Goal: Task Accomplishment & Management: Use online tool/utility

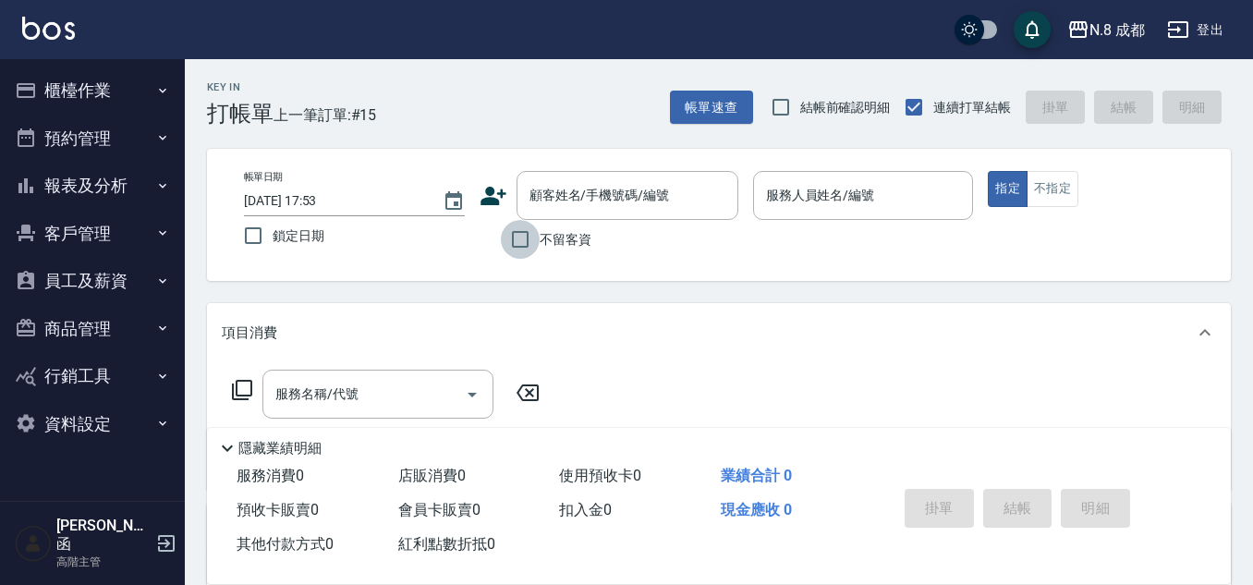
click at [517, 243] on input "不留客資" at bounding box center [520, 239] width 39 height 39
checkbox input "true"
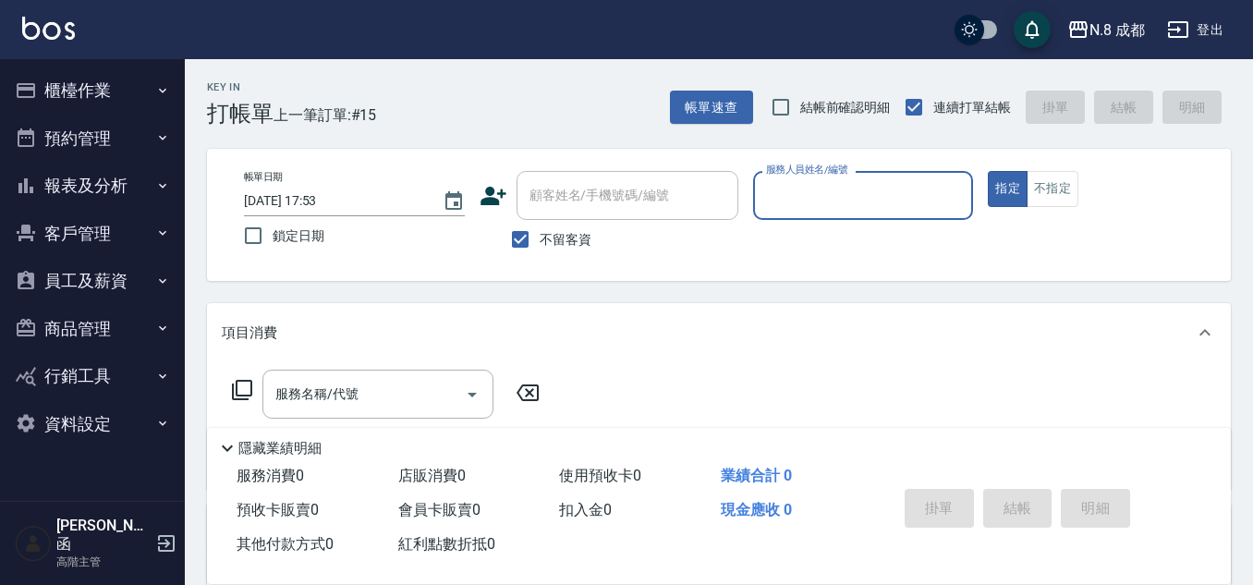
click at [836, 197] on input "服務人員姓名/編號" at bounding box center [863, 195] width 204 height 32
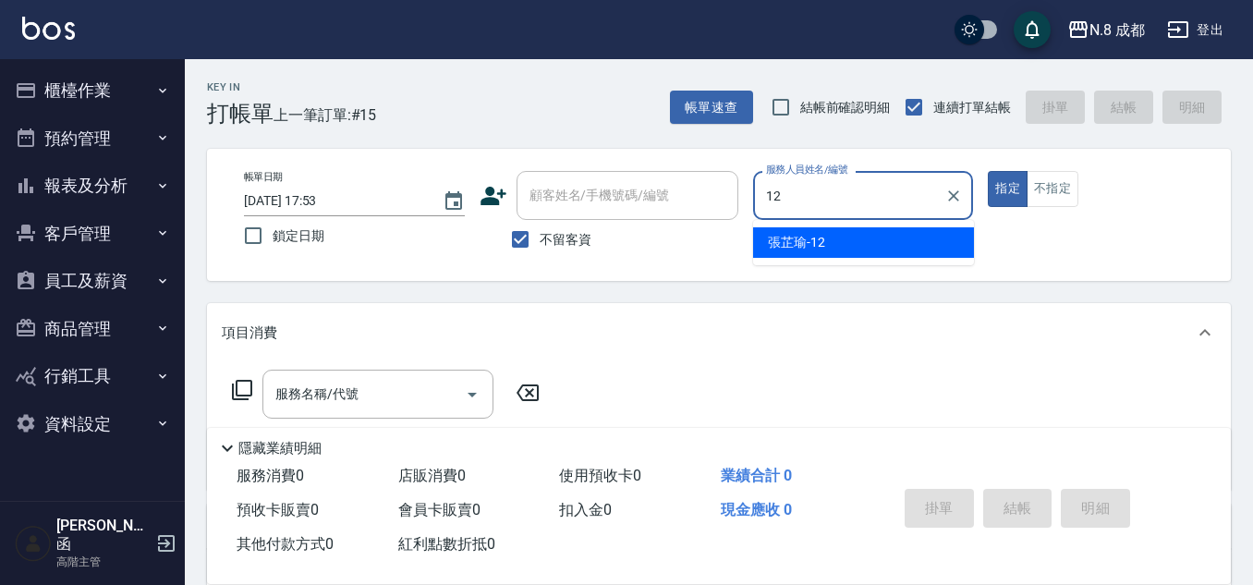
click at [799, 248] on span "[PERSON_NAME]-12" at bounding box center [796, 242] width 57 height 19
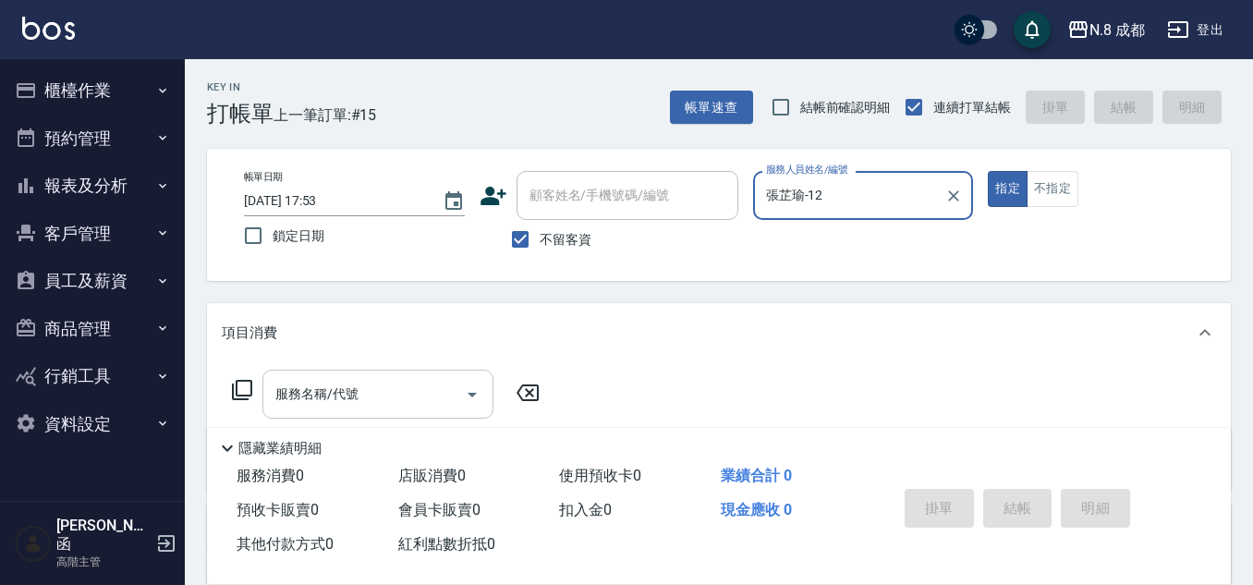
type input "張芷瑜-12"
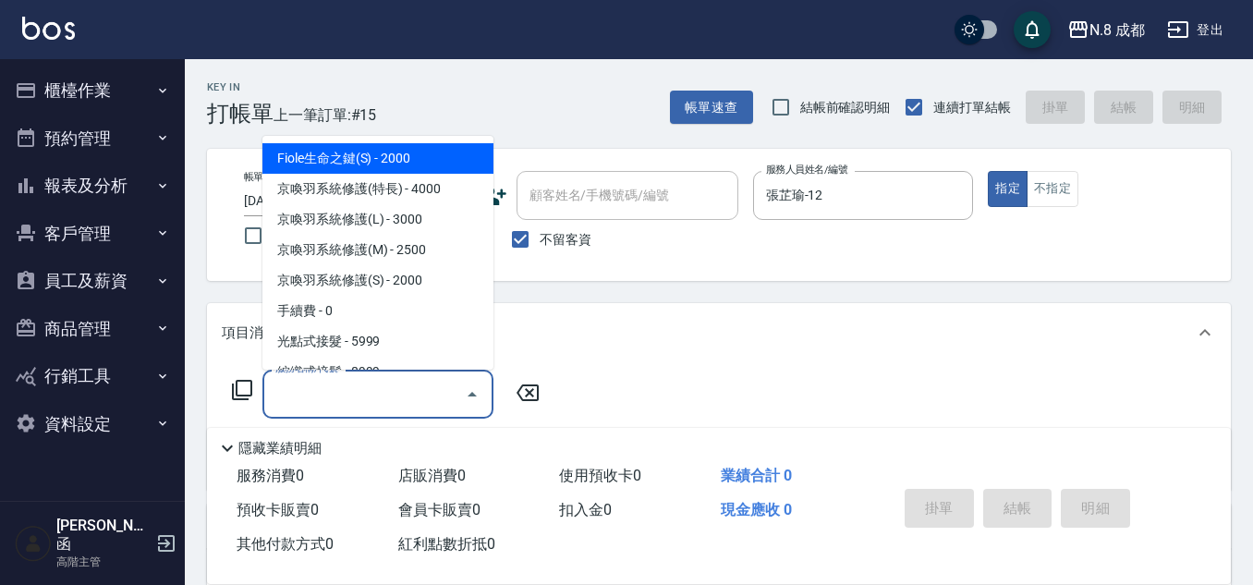
click at [334, 399] on input "服務名稱/代號" at bounding box center [364, 394] width 187 height 32
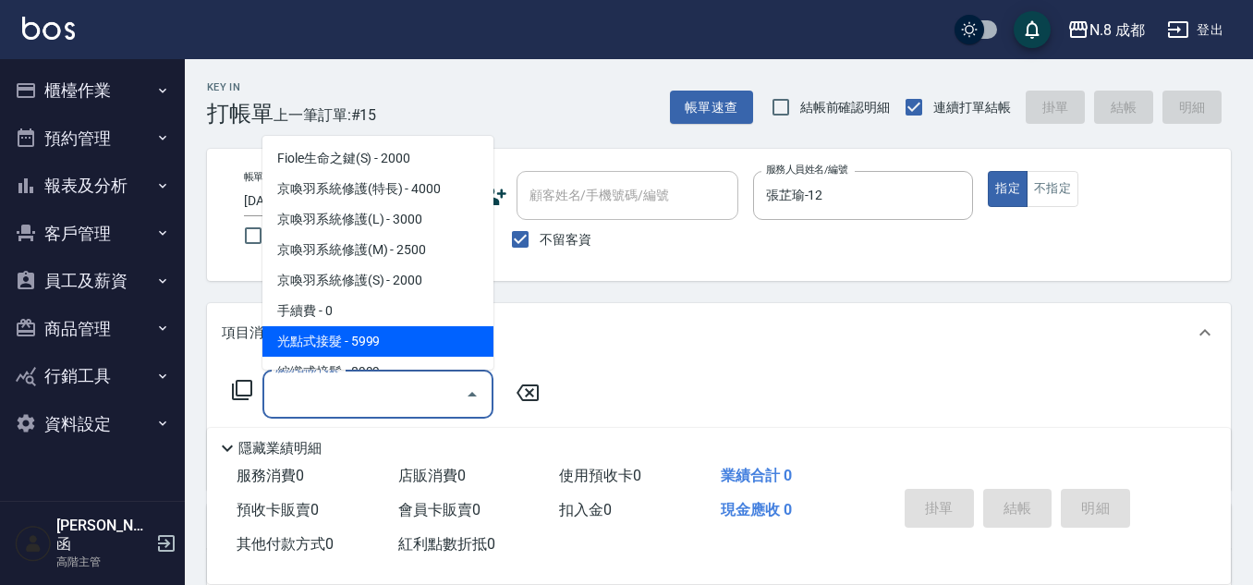
scroll to position [185, 0]
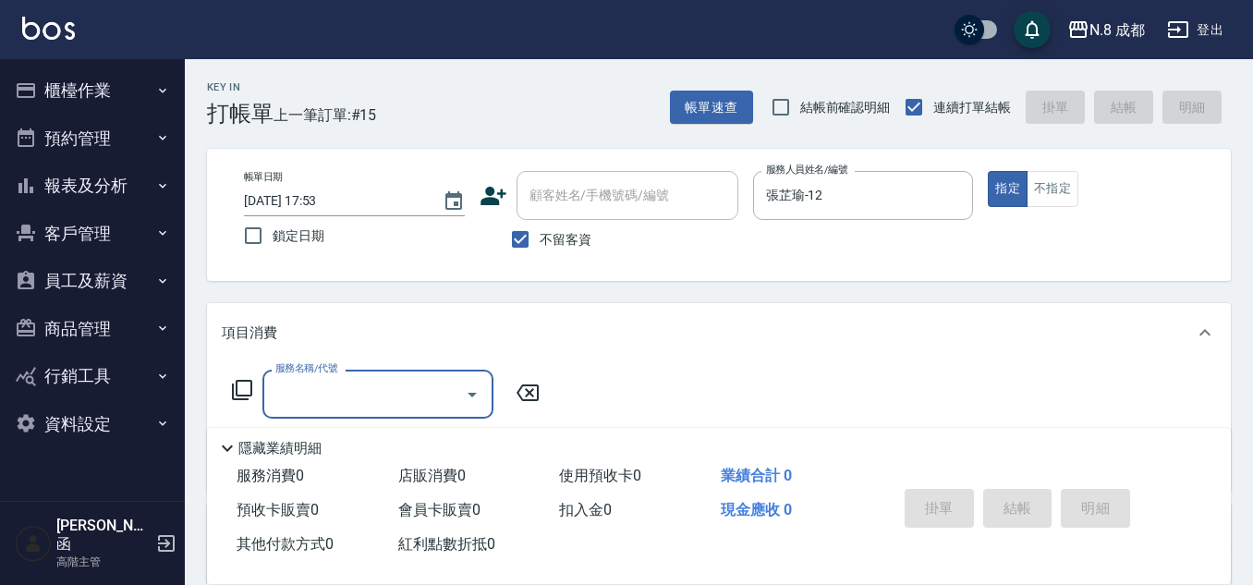
click at [308, 397] on input "服務名稱/代號" at bounding box center [364, 394] width 187 height 32
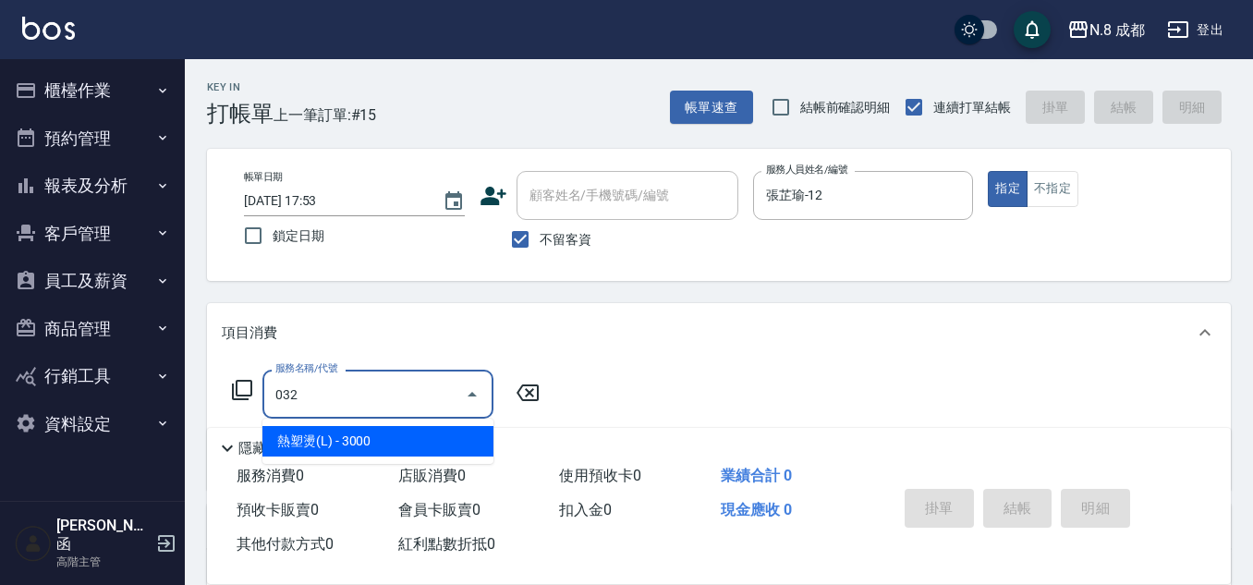
click at [326, 452] on span "熱塑燙(L) - 3000" at bounding box center [377, 441] width 231 height 30
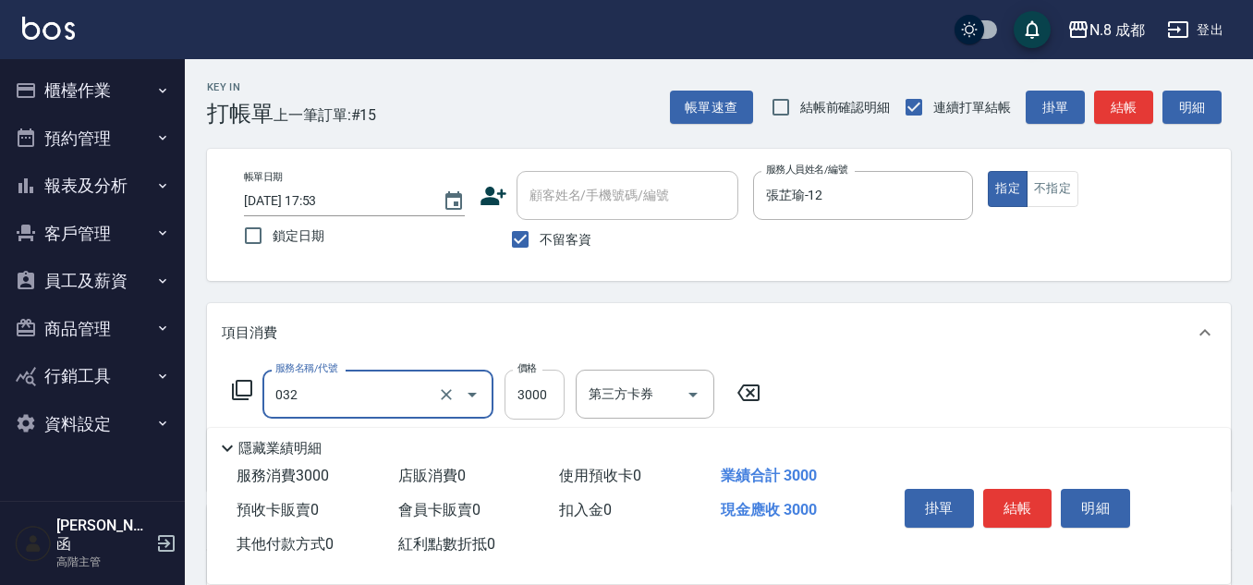
type input "熱塑燙(L)(032)"
click at [535, 400] on input "3000" at bounding box center [535, 395] width 60 height 50
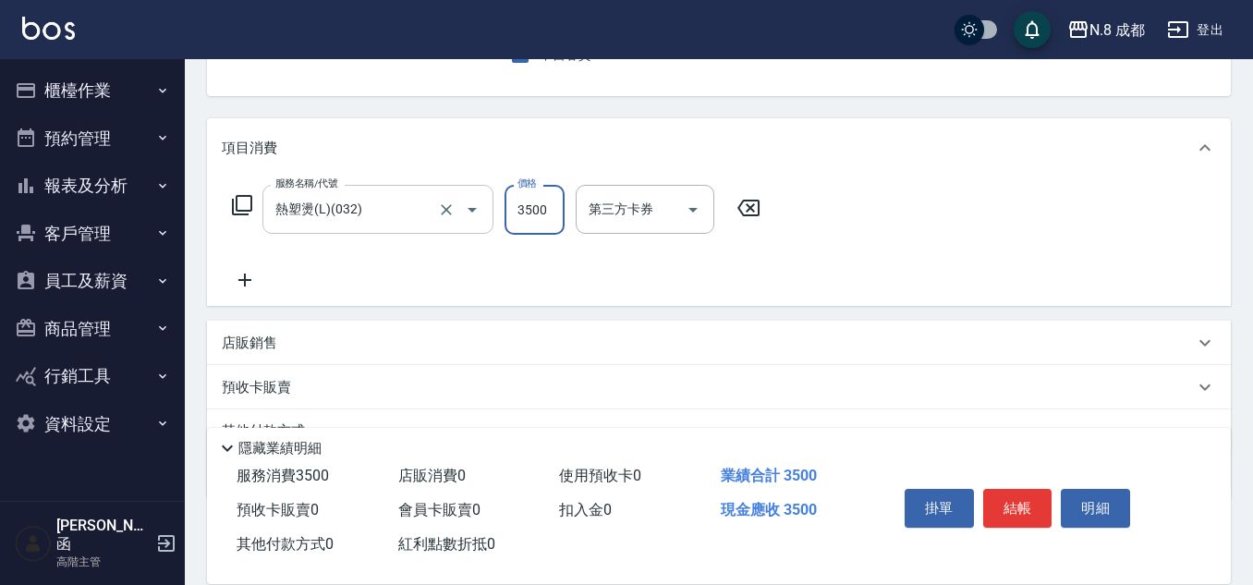
type input "3500"
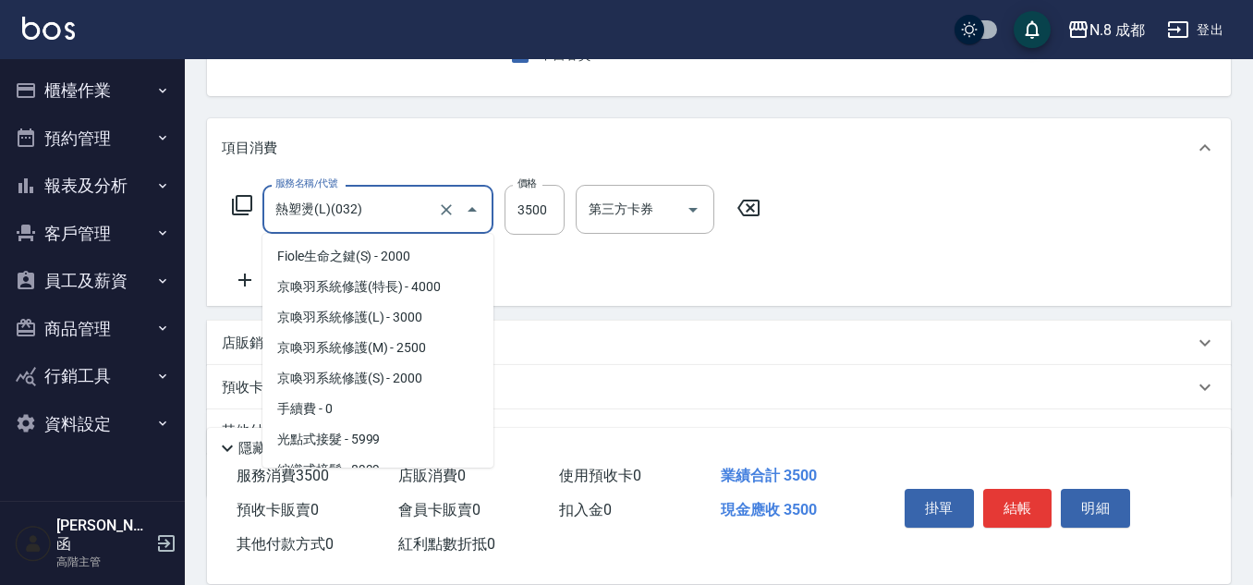
click at [332, 218] on input "熱塑燙(L)(032)" at bounding box center [352, 209] width 163 height 32
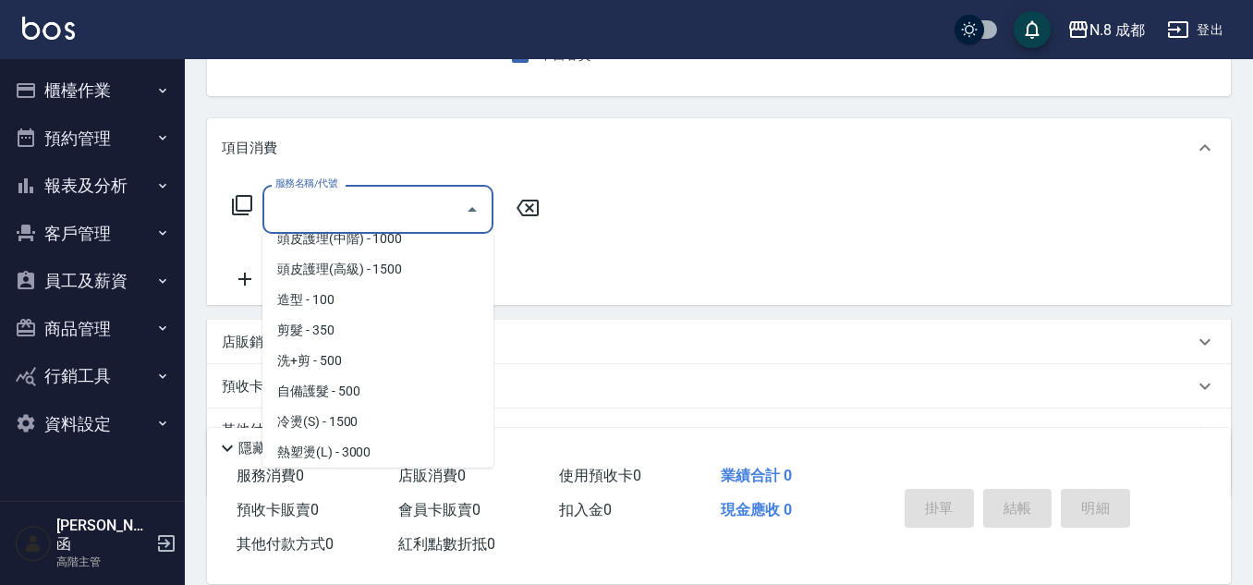
scroll to position [7, 0]
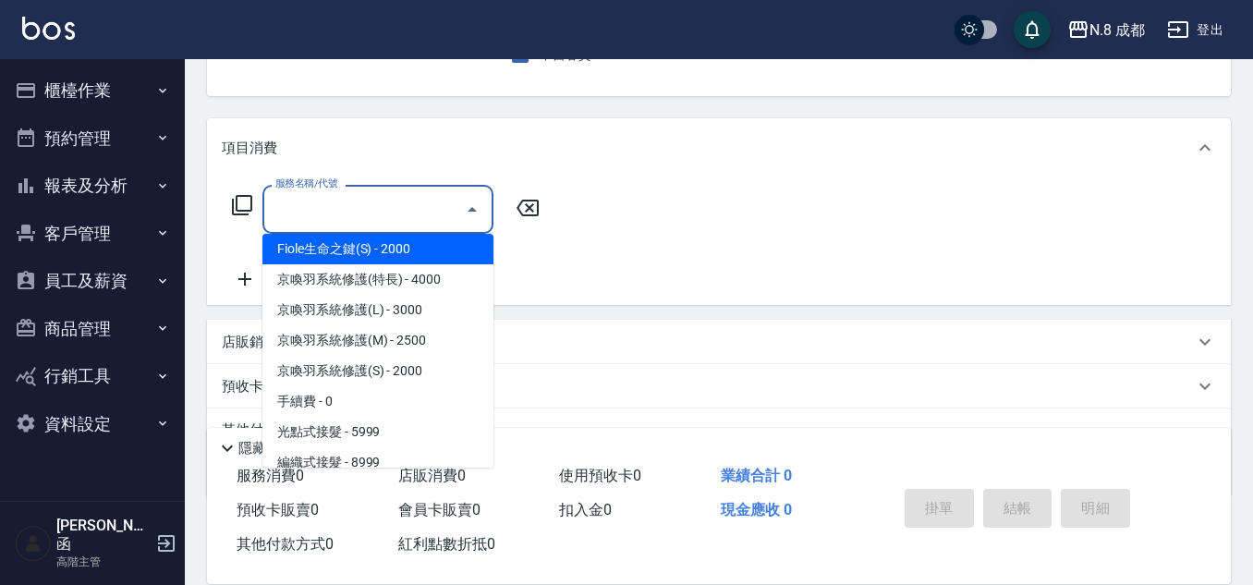
click at [535, 204] on icon at bounding box center [528, 208] width 46 height 22
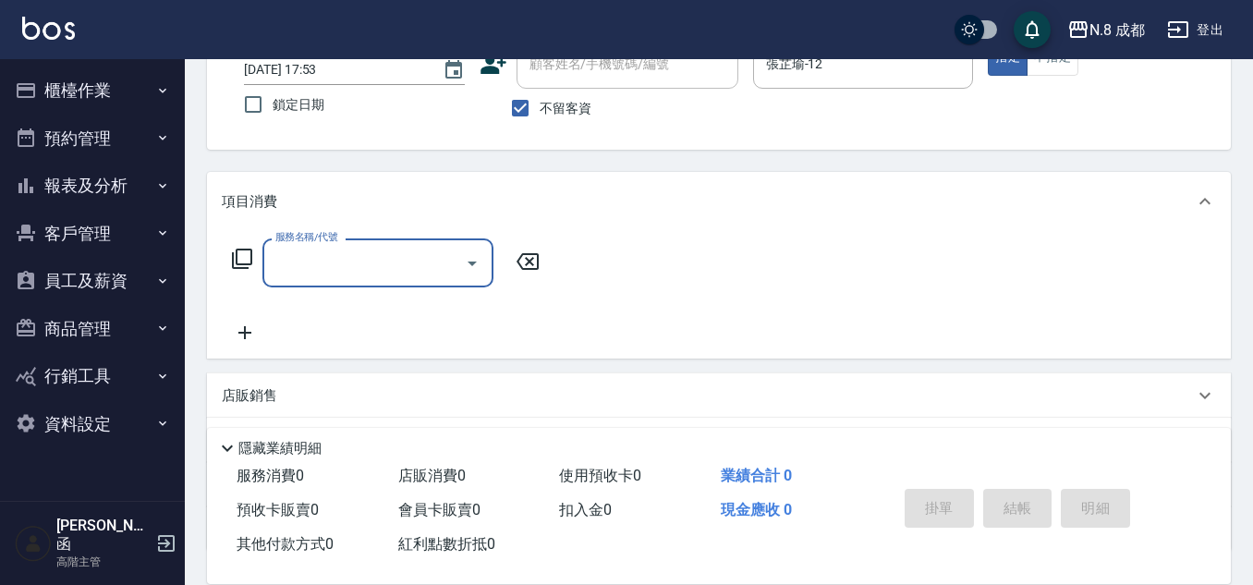
scroll to position [0, 0]
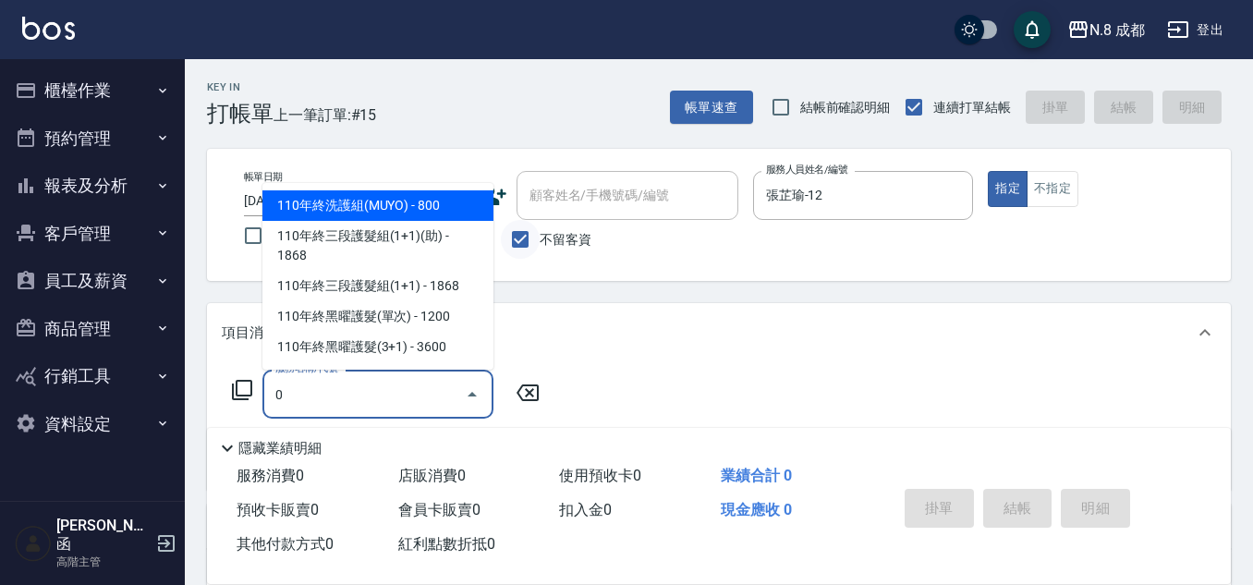
type input "0"
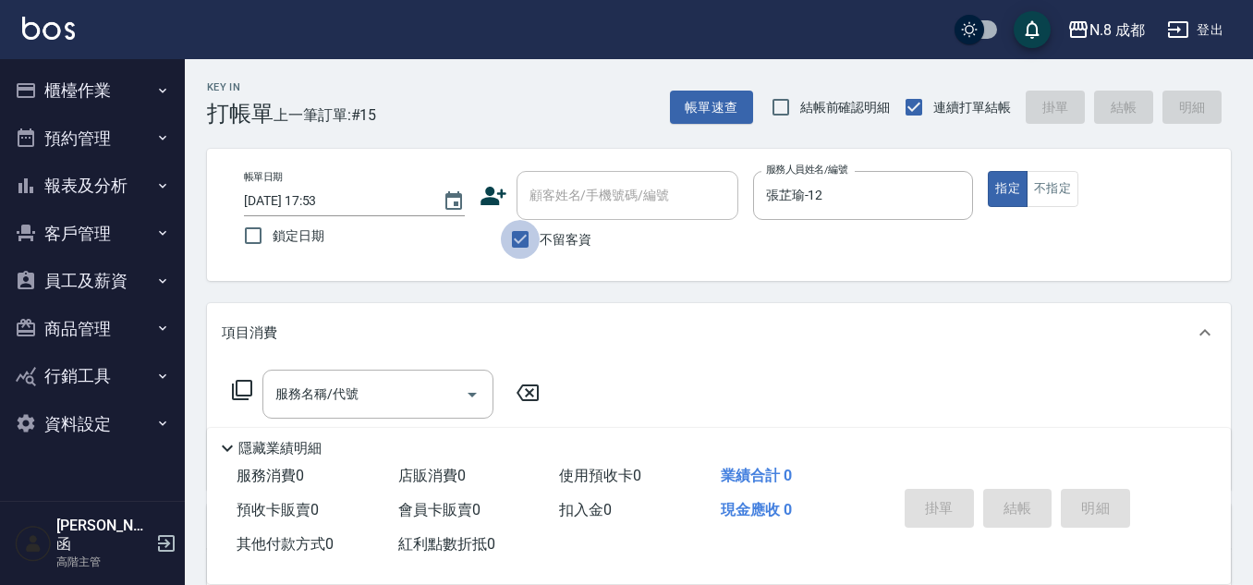
click at [520, 237] on input "不留客資" at bounding box center [520, 239] width 39 height 39
checkbox input "false"
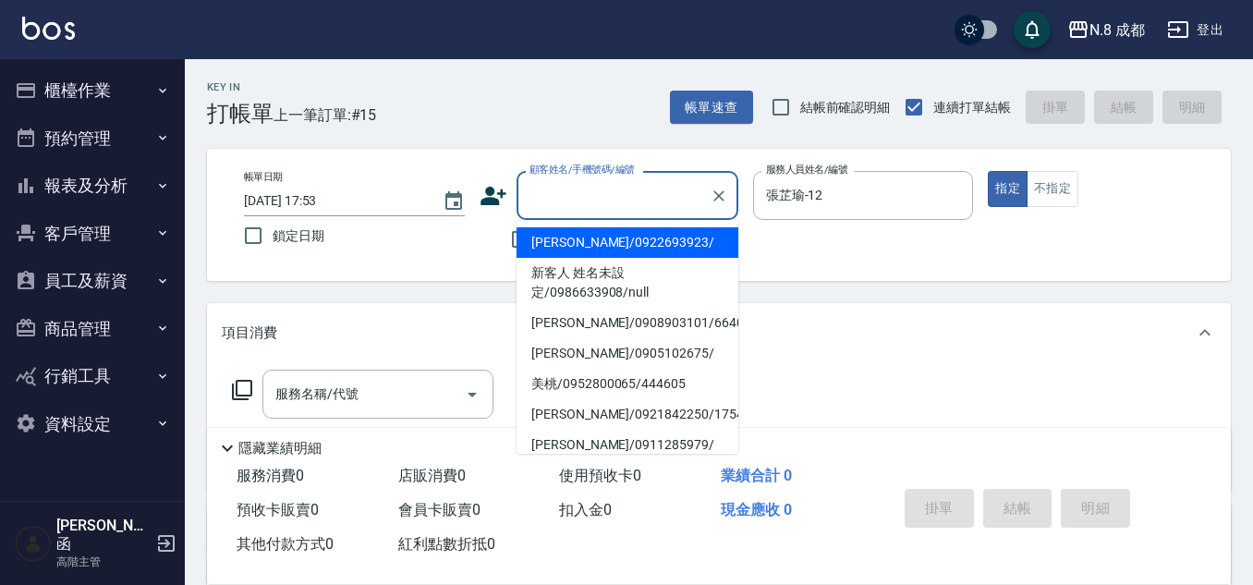
click at [550, 197] on input "顧客姓名/手機號碼/編號" at bounding box center [613, 195] width 177 height 32
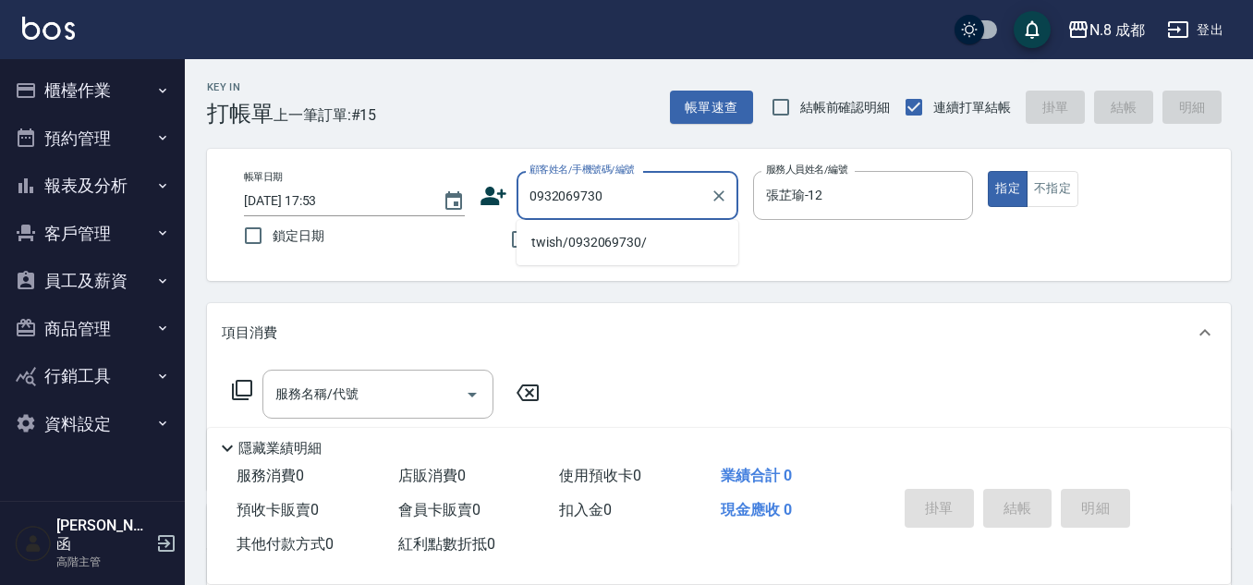
click at [611, 232] on li "twish/0932069730/" at bounding box center [628, 242] width 222 height 30
type input "twish/0932069730/"
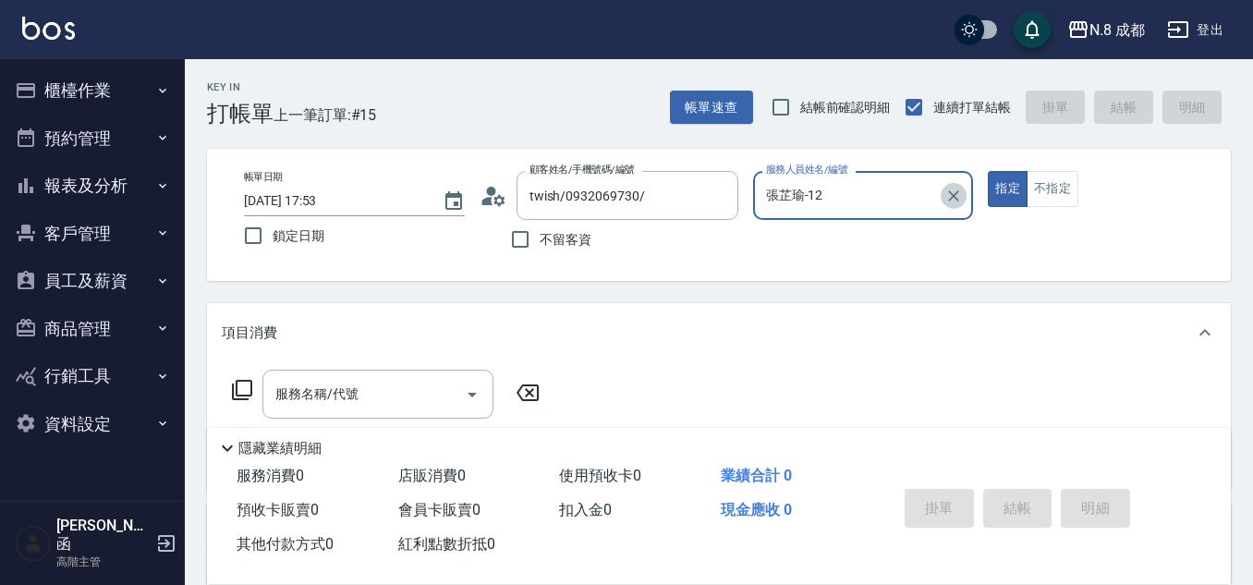
click at [954, 194] on icon "Clear" at bounding box center [953, 196] width 18 height 18
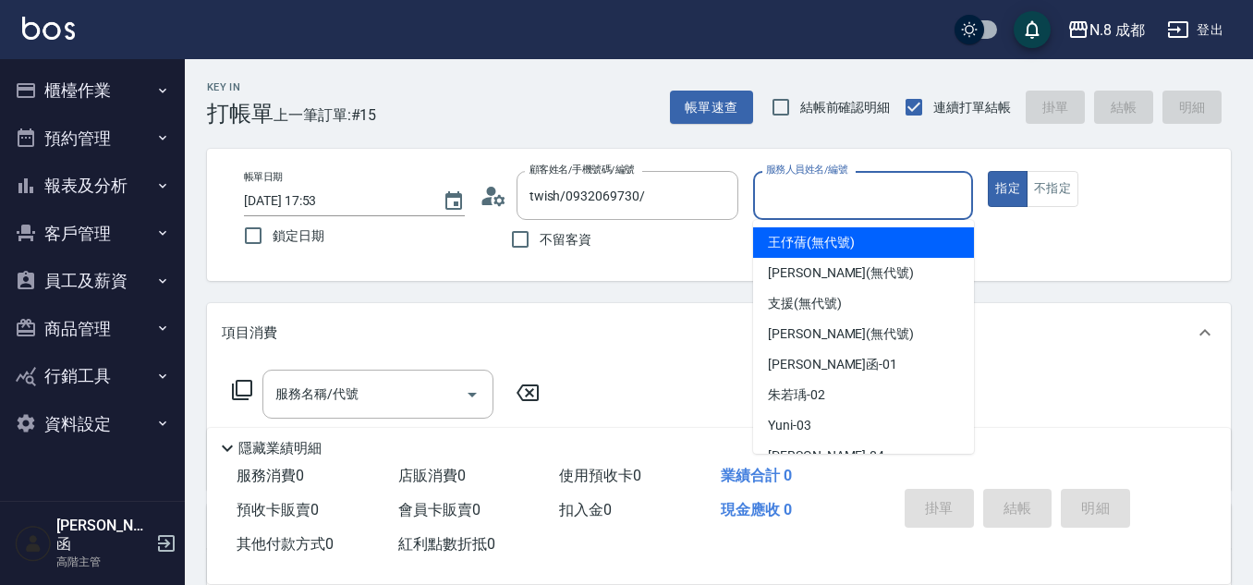
click at [823, 194] on input "服務人員姓名/編號" at bounding box center [863, 195] width 204 height 32
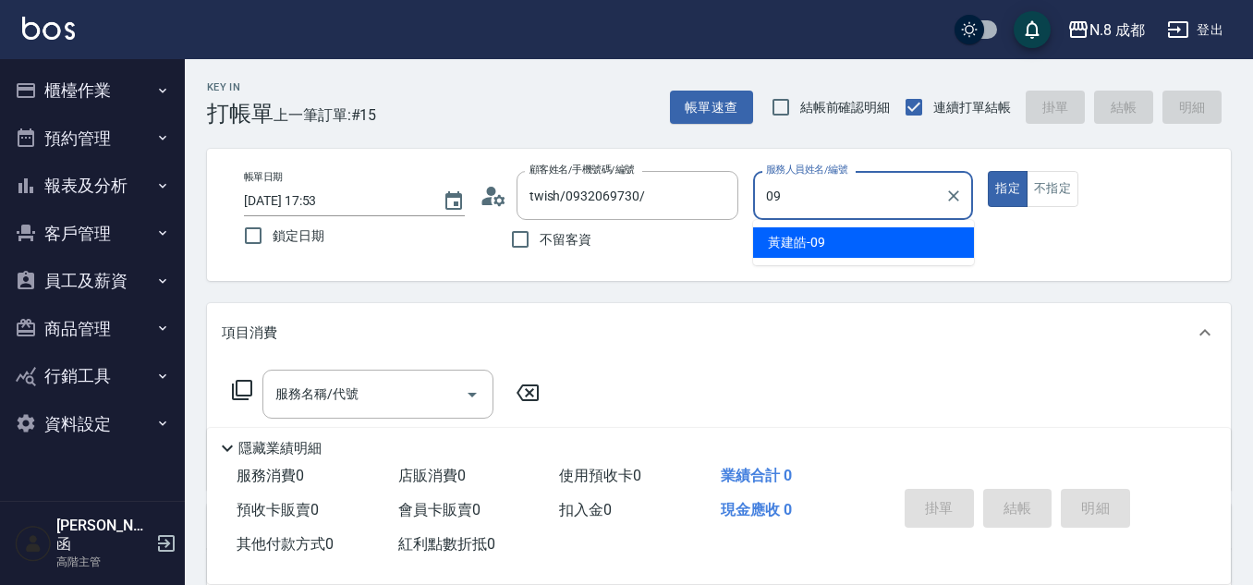
click at [791, 237] on span "[PERSON_NAME]-09" at bounding box center [796, 242] width 57 height 19
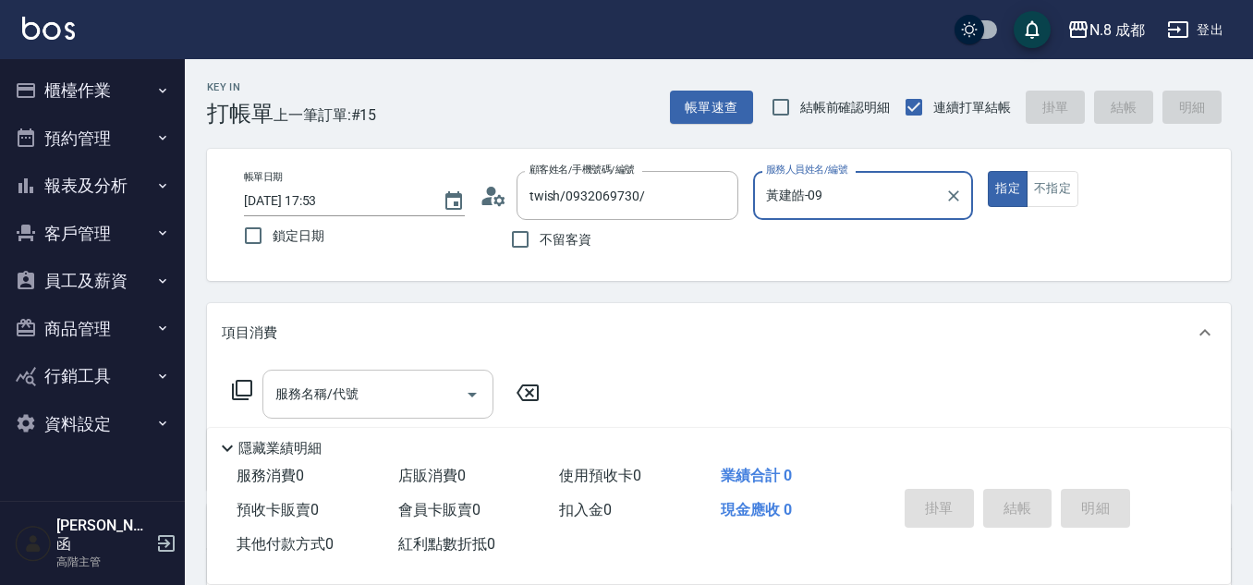
type input "黃建皓-09"
click at [358, 395] on input "服務名稱/代號" at bounding box center [364, 394] width 187 height 32
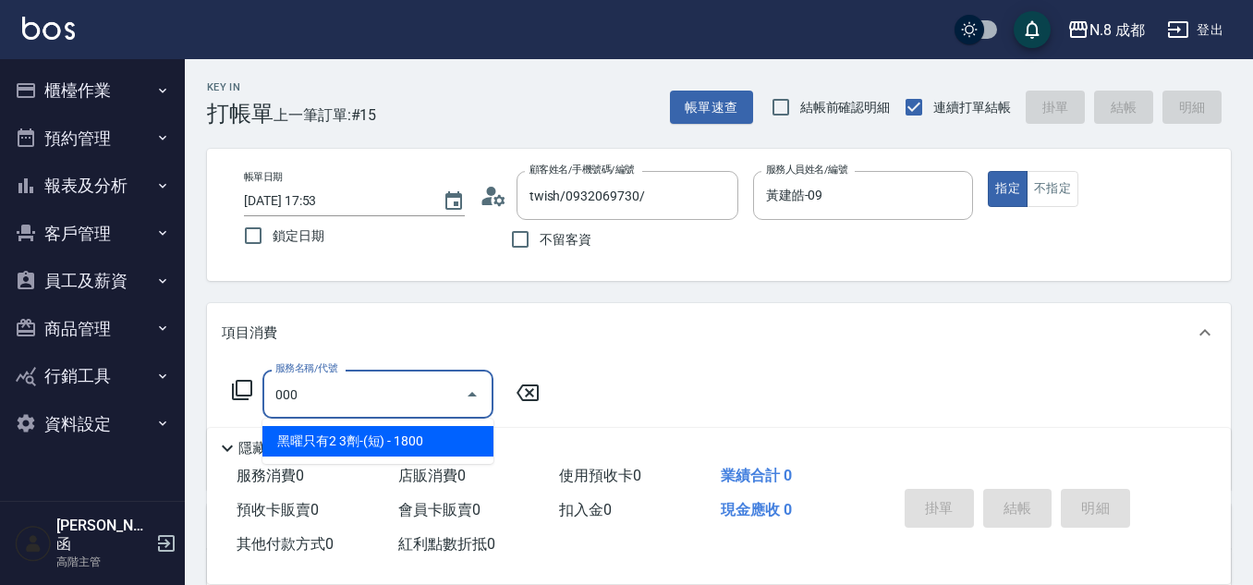
click at [374, 445] on span "黑曜只有2 3劑-(短) - 1800" at bounding box center [377, 441] width 231 height 30
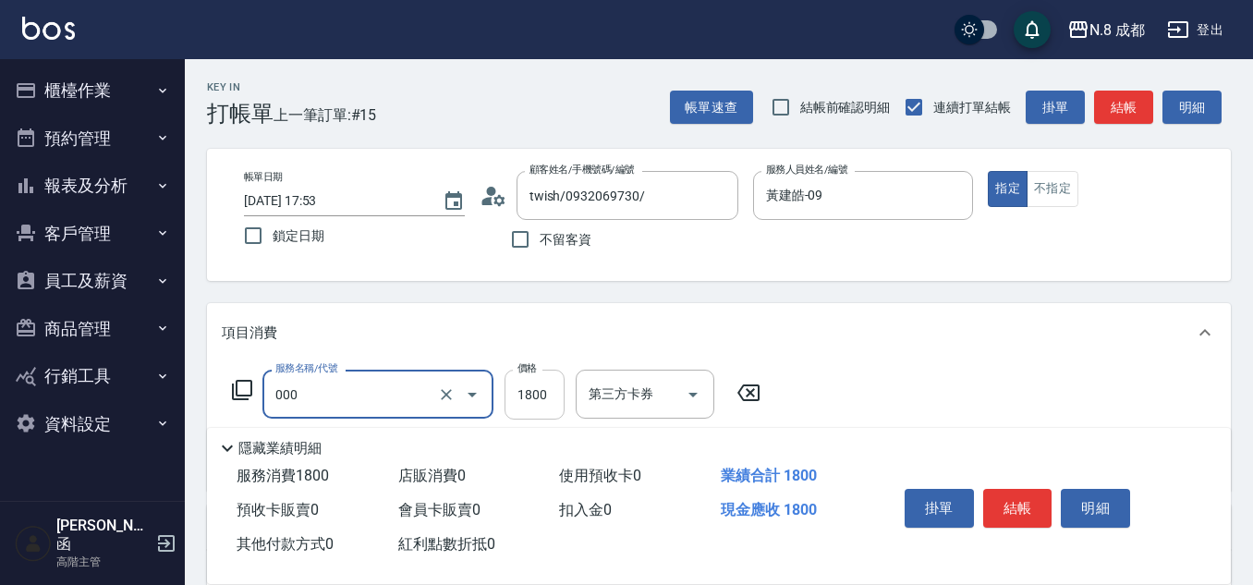
type input "黑曜只有2 3劑-(短)(000)"
click at [530, 386] on input "1800" at bounding box center [535, 395] width 60 height 50
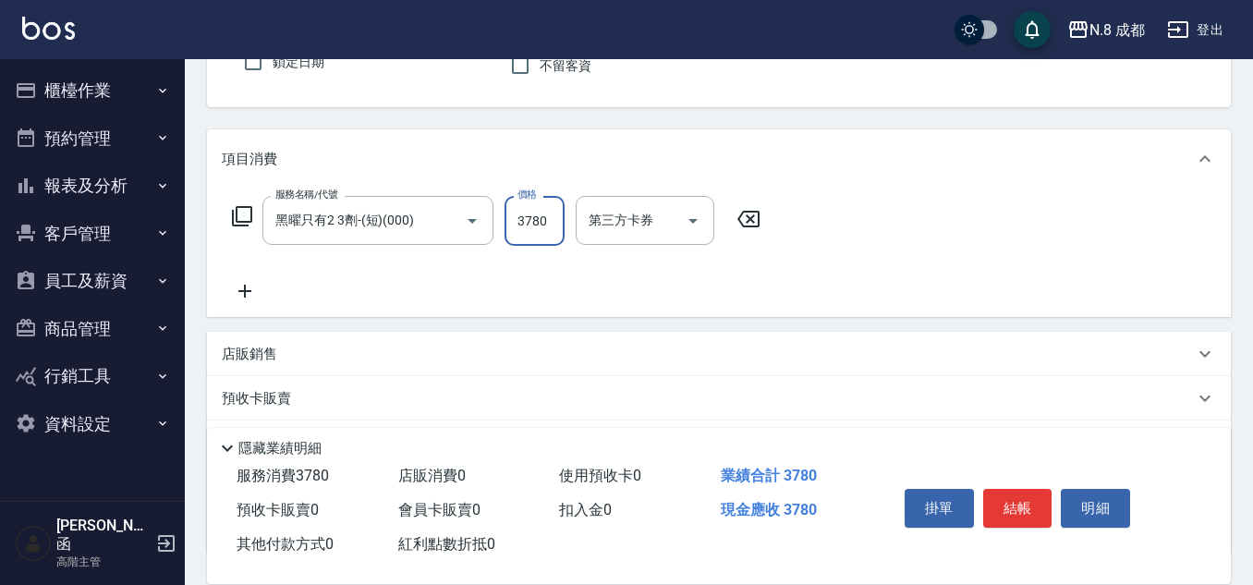
scroll to position [185, 0]
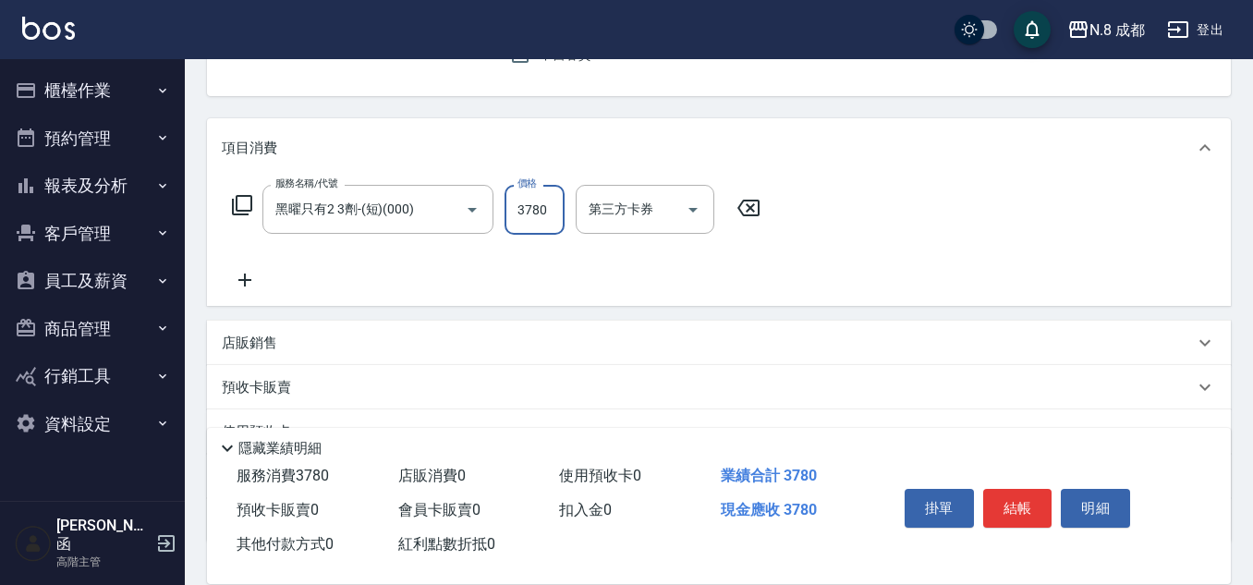
type input "3780"
drag, startPoint x: 244, startPoint y: 256, endPoint x: 249, endPoint y: 264, distance: 10.0
click at [248, 261] on div "服務名稱/代號 黑曜只有2 3劑-(短)(000) 服務名稱/代號 價格 3780 價格 第三方卡券 第三方卡券" at bounding box center [497, 238] width 550 height 106
click at [246, 282] on icon at bounding box center [244, 280] width 13 height 13
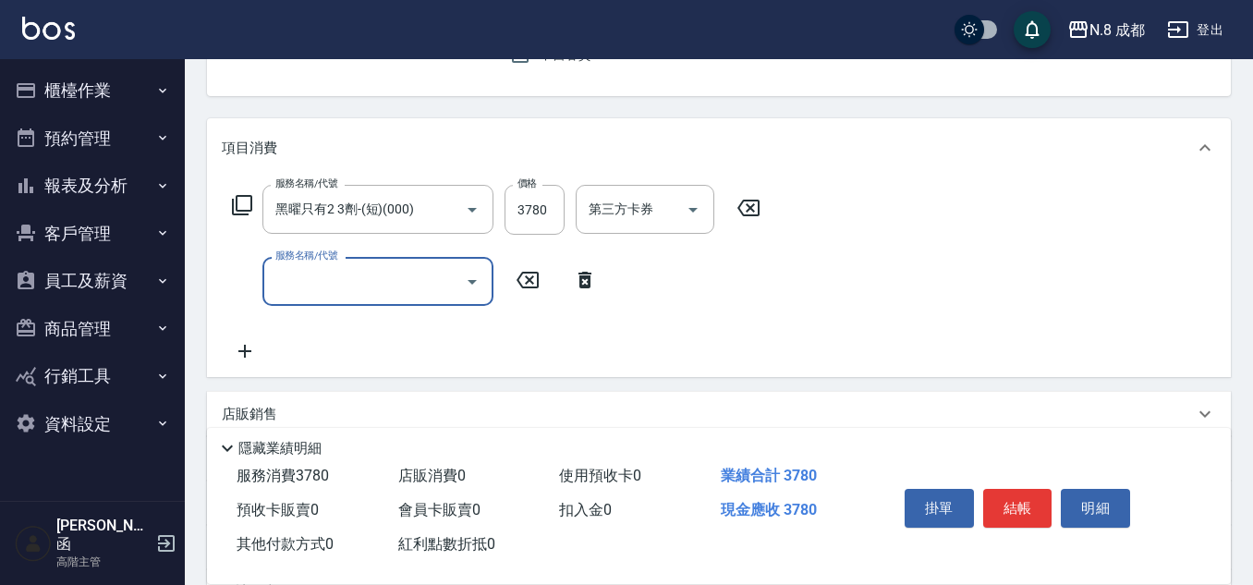
click at [307, 289] on input "服務名稱/代號" at bounding box center [364, 281] width 187 height 32
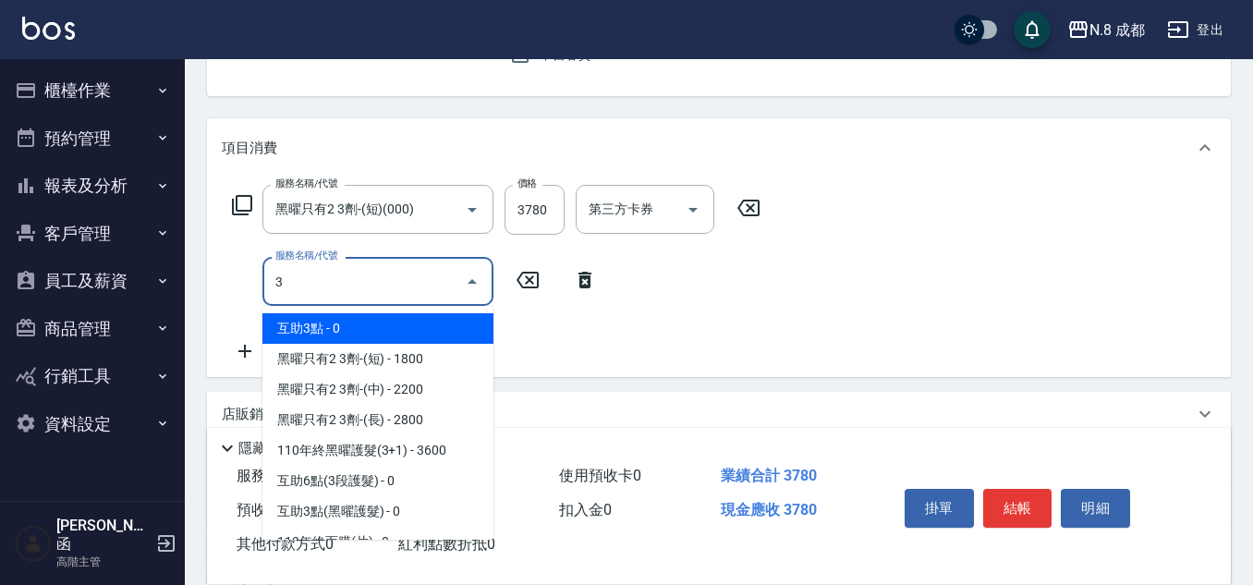
click at [322, 337] on span "互助3點 - 0" at bounding box center [377, 328] width 231 height 30
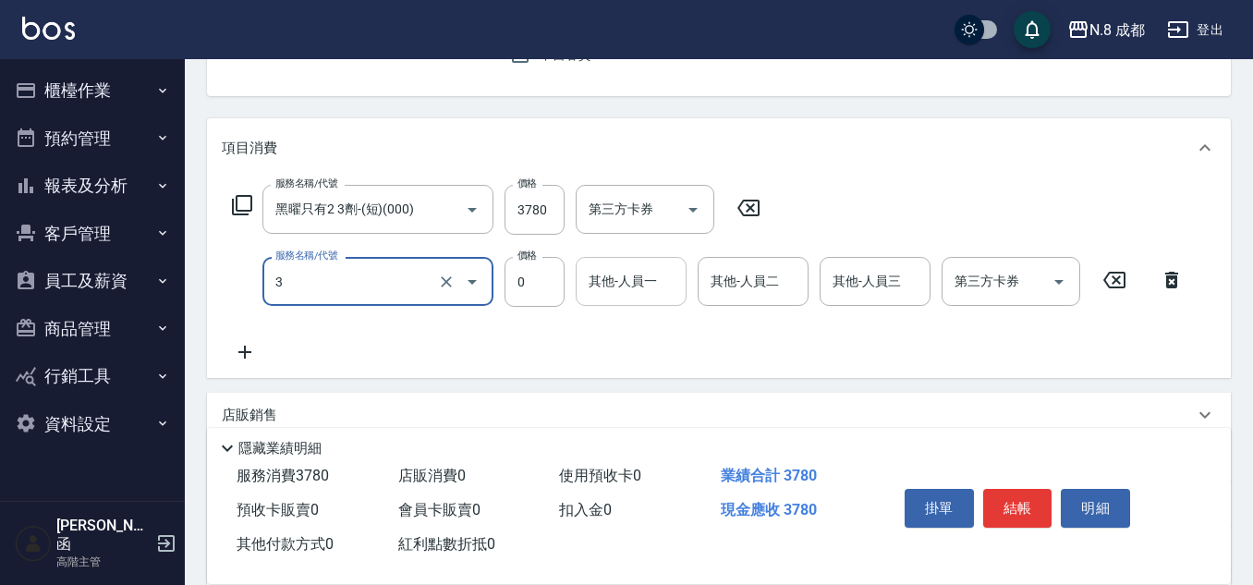
type input "互助3點(3)"
click at [645, 274] on input "其他-人員一" at bounding box center [631, 281] width 94 height 32
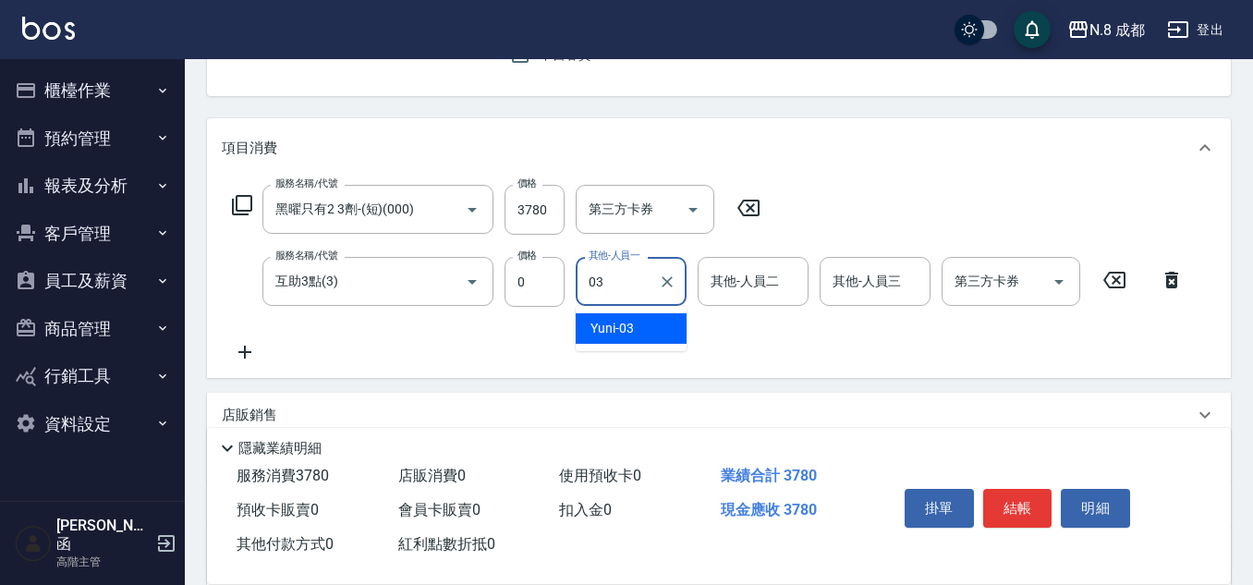
click at [631, 328] on span "Yuni -03" at bounding box center [611, 328] width 43 height 19
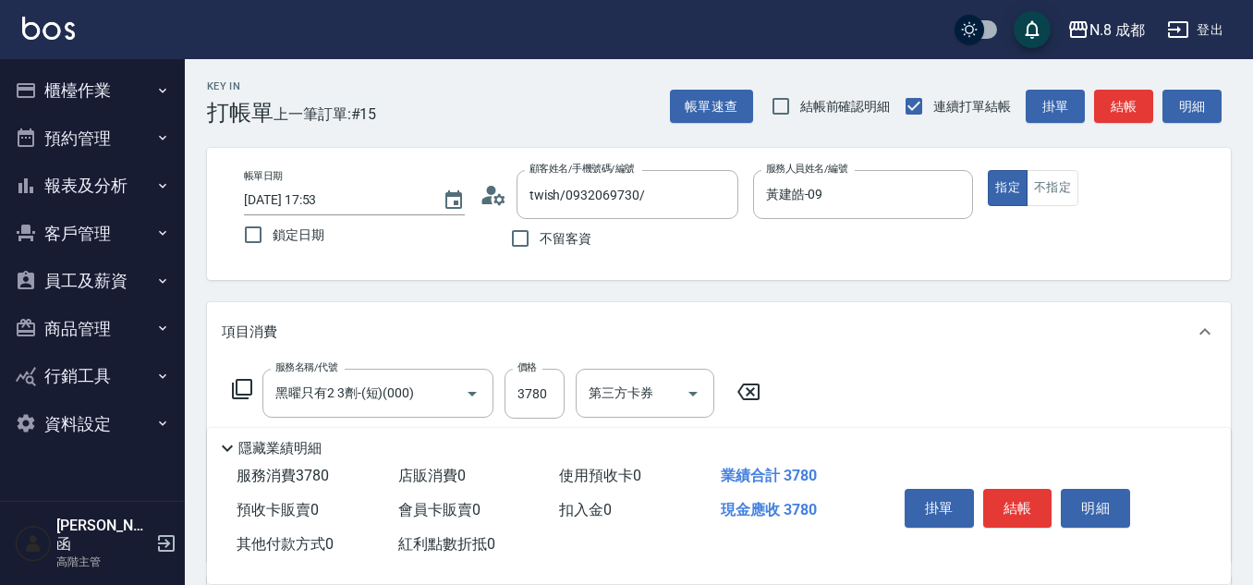
scroll to position [0, 0]
type input "Yuni-03"
click at [1017, 507] on button "結帳" at bounding box center [1017, 508] width 69 height 39
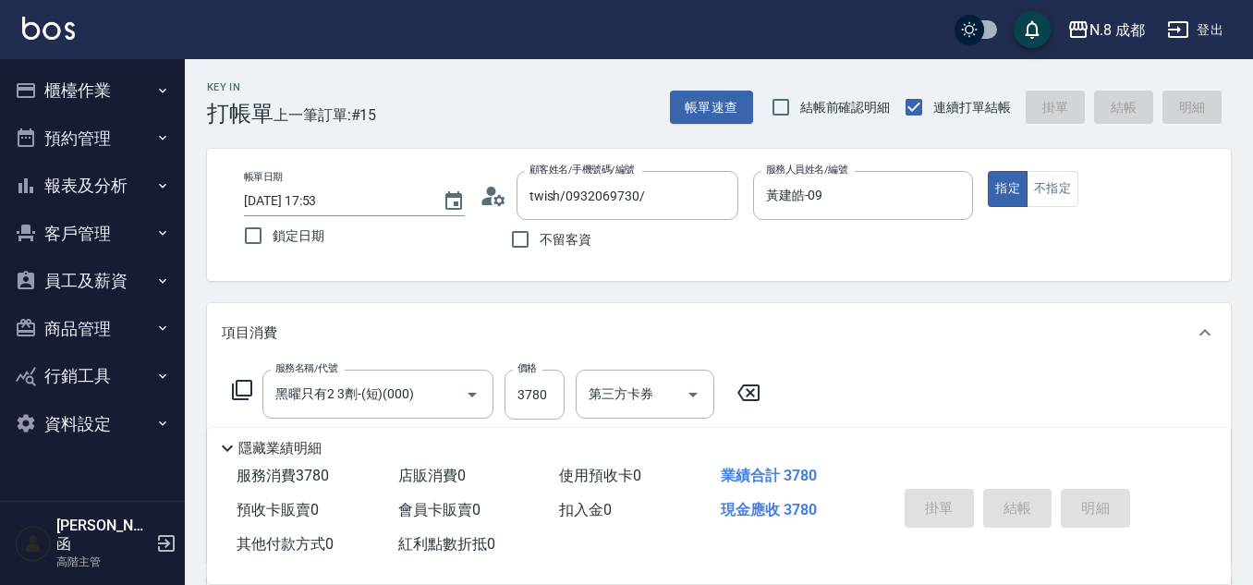
type input "[DATE] 18:39"
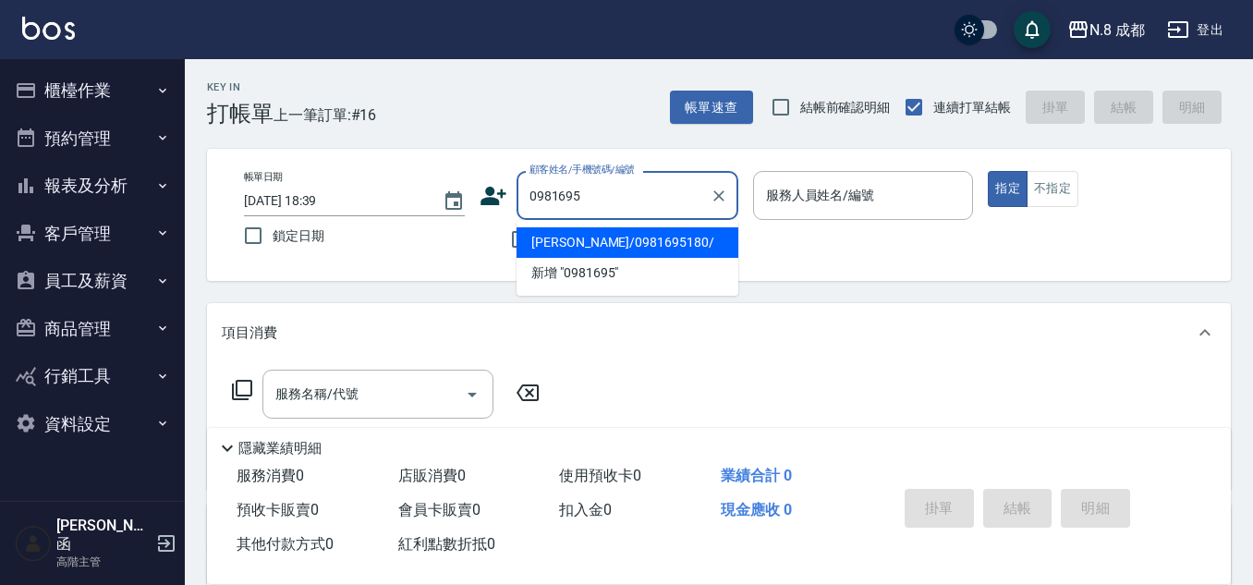
click at [625, 243] on li "[PERSON_NAME]/0981695180/" at bounding box center [628, 242] width 222 height 30
type input "[PERSON_NAME]/0981695180/"
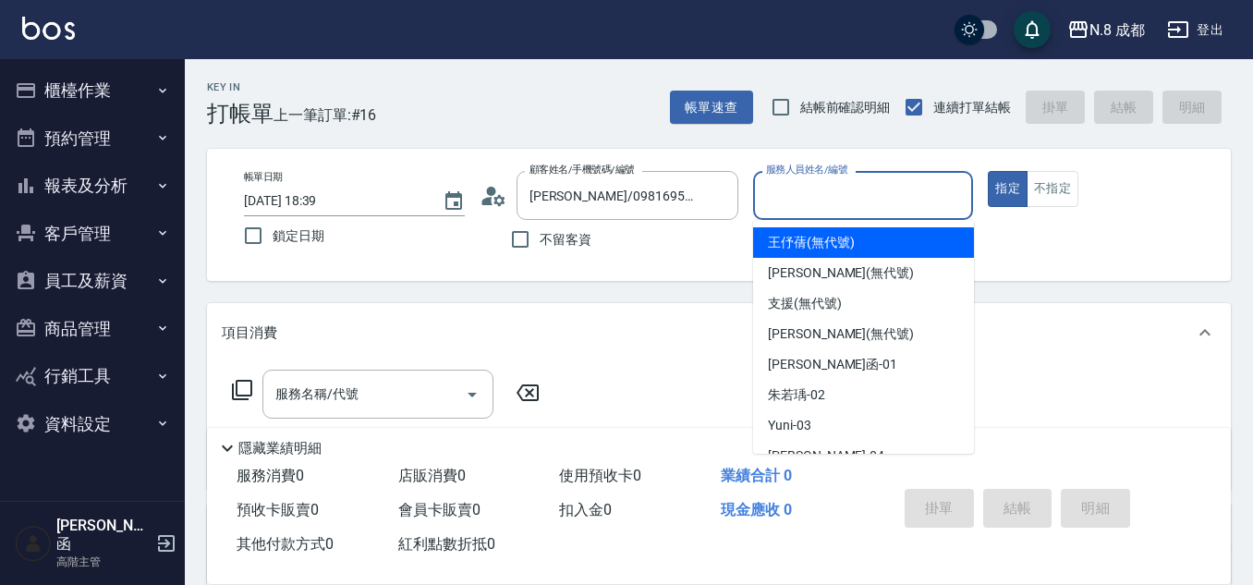
click at [854, 197] on input "服務人員姓名/編號" at bounding box center [863, 195] width 204 height 32
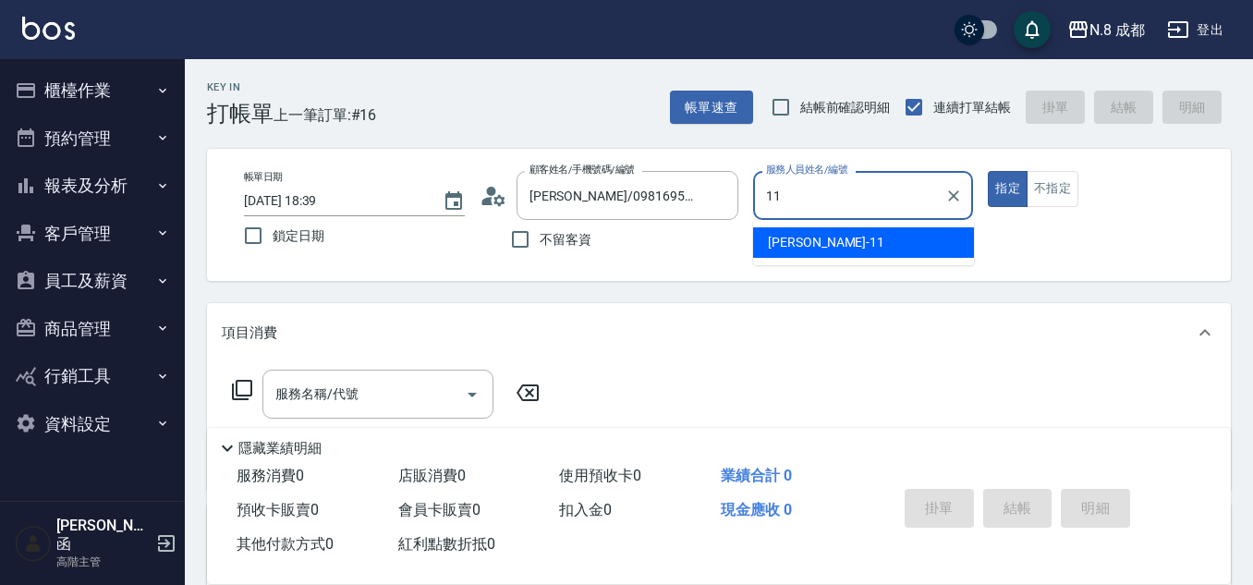
click at [818, 241] on span "[PERSON_NAME]-11" at bounding box center [826, 242] width 116 height 19
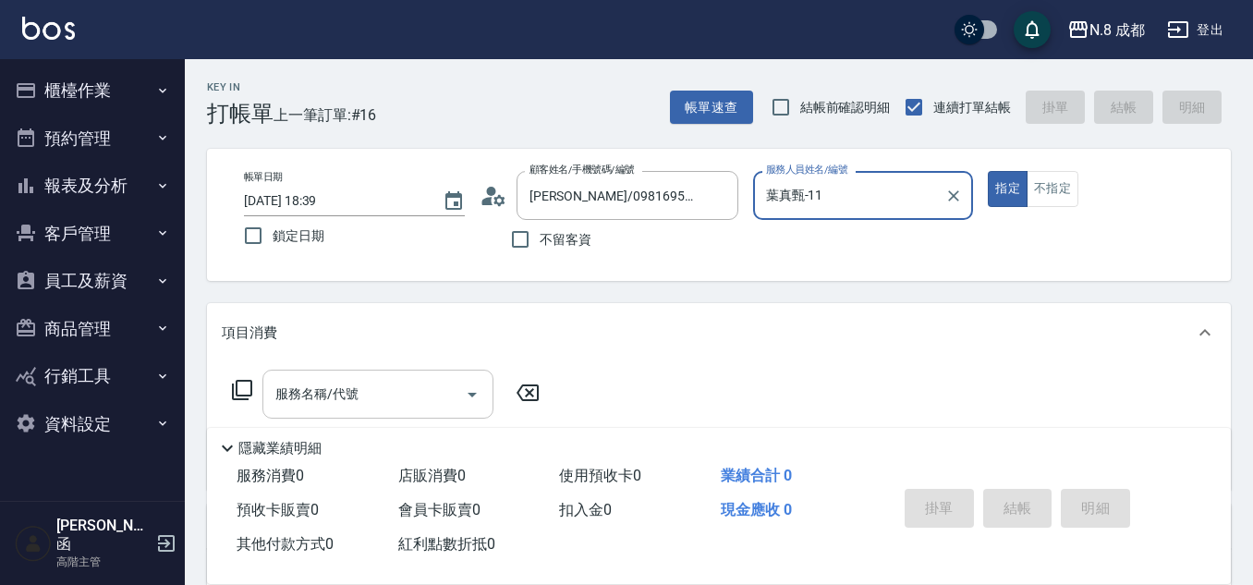
click at [329, 417] on div "服務名稱/代號" at bounding box center [377, 394] width 231 height 49
type input "葉真甄-11"
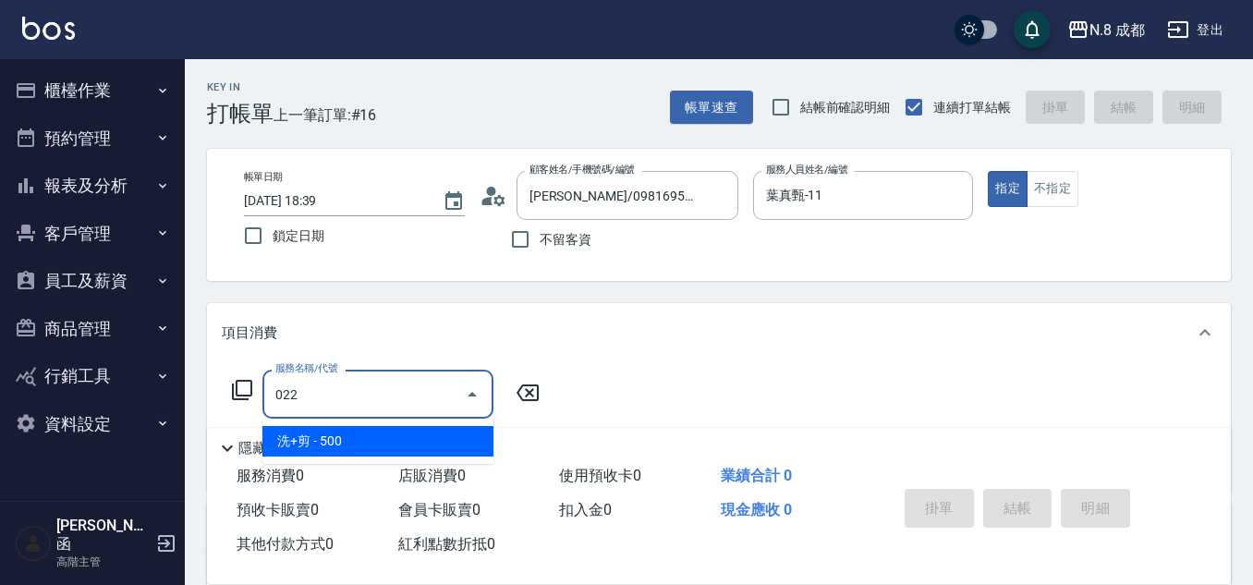
click at [330, 442] on span "洗+剪 - 500" at bounding box center [377, 441] width 231 height 30
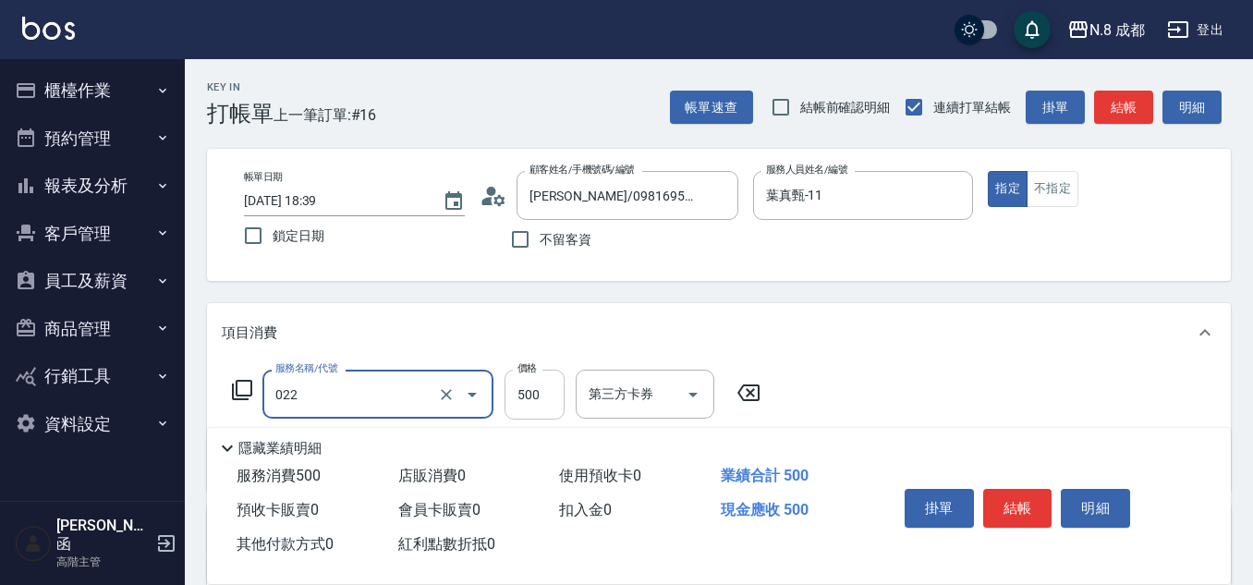
type input "洗+剪(022)"
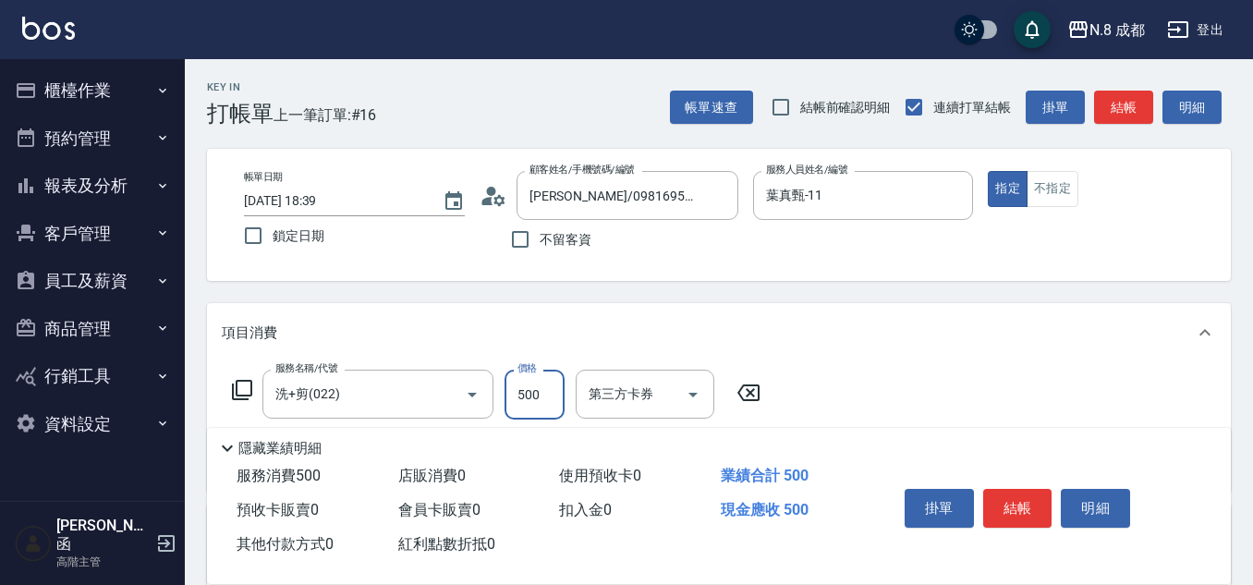
click at [558, 394] on input "500" at bounding box center [535, 395] width 60 height 50
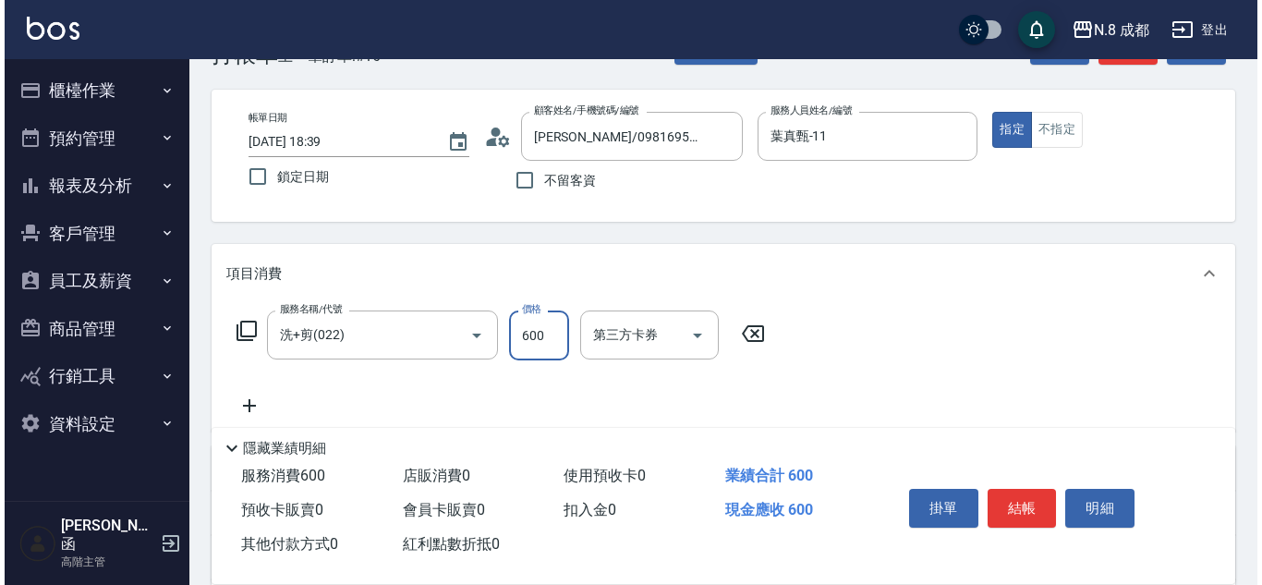
scroll to position [92, 0]
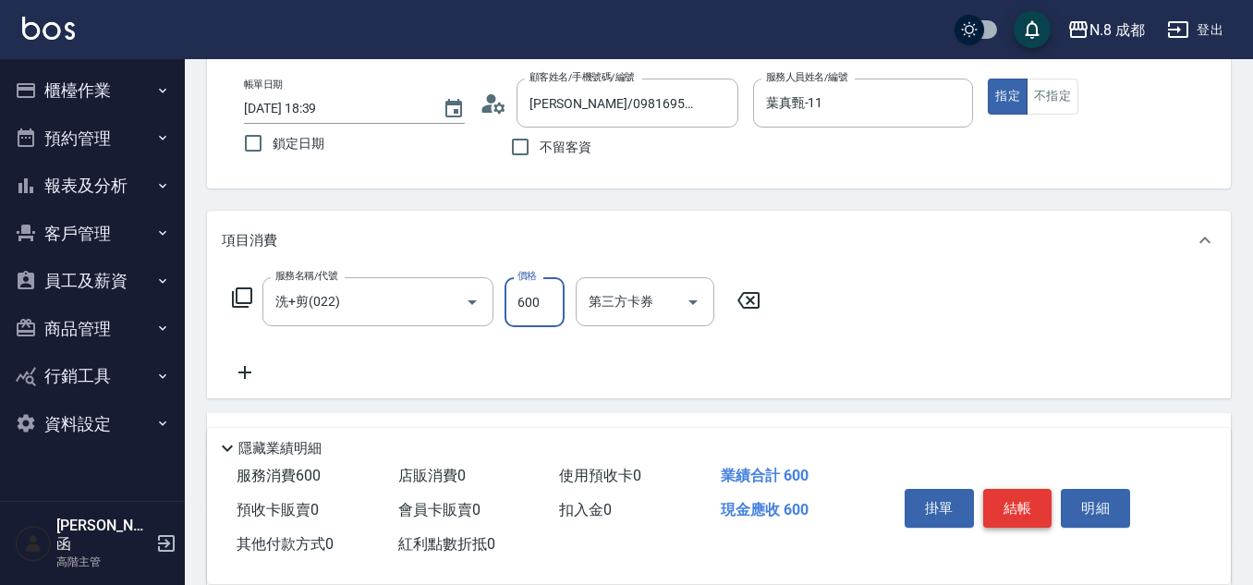
type input "600"
click at [1028, 501] on button "結帳" at bounding box center [1017, 508] width 69 height 39
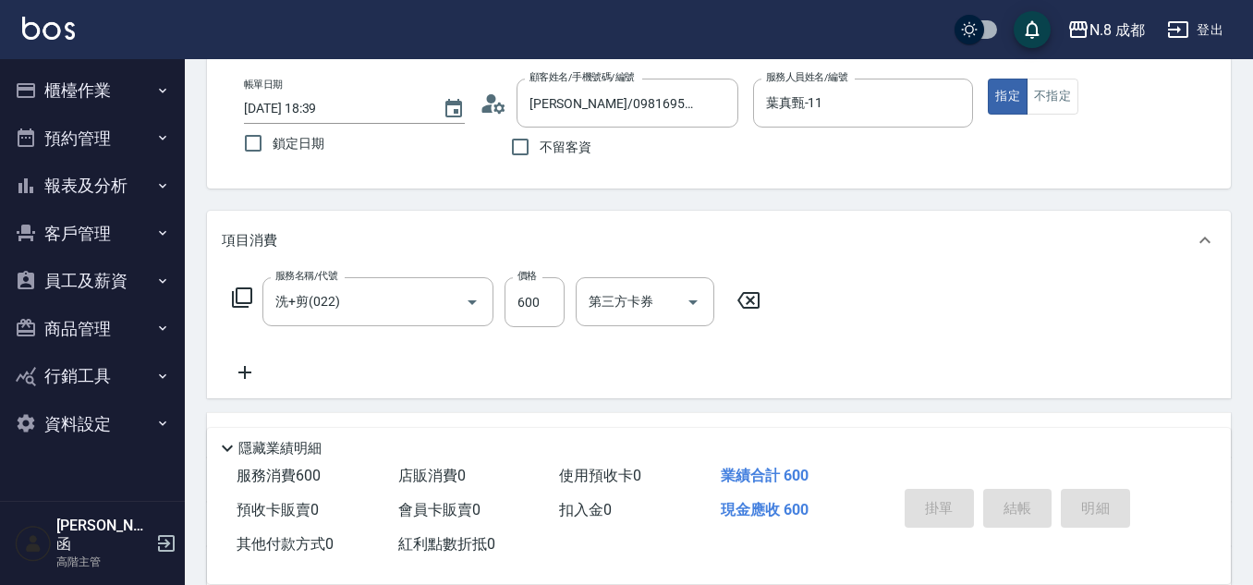
type input "[DATE] 18:44"
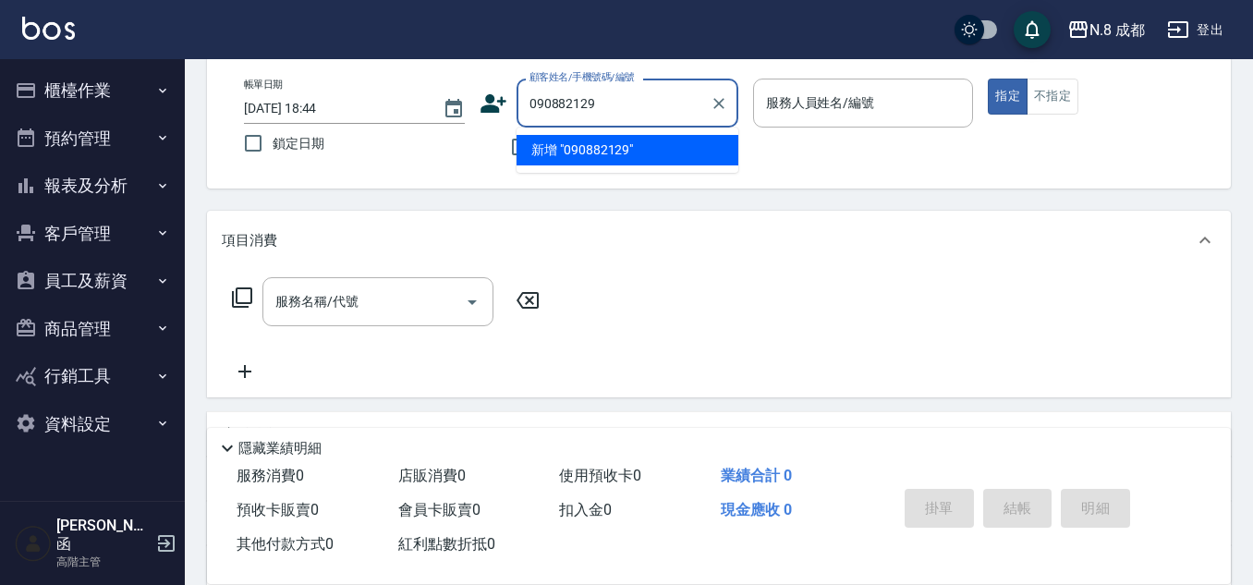
type input "0908821295"
drag, startPoint x: 647, startPoint y: 97, endPoint x: 435, endPoint y: 95, distance: 211.6
click at [437, 92] on div "帳單日期 [DATE] 18:44 鎖定日期 顧客姓名/手機號碼/編號 0908821295 顧客姓名/手機號碼/編號 不留客資 服務人員姓名/編號 服務人員…" at bounding box center [718, 123] width 979 height 88
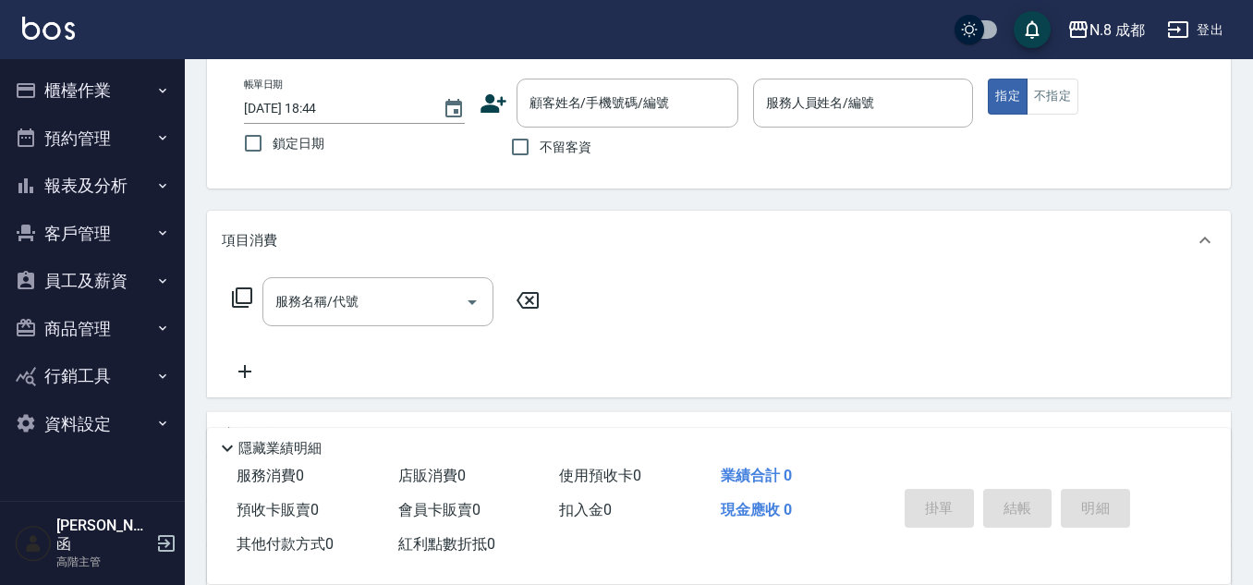
click at [492, 104] on icon at bounding box center [493, 103] width 26 height 18
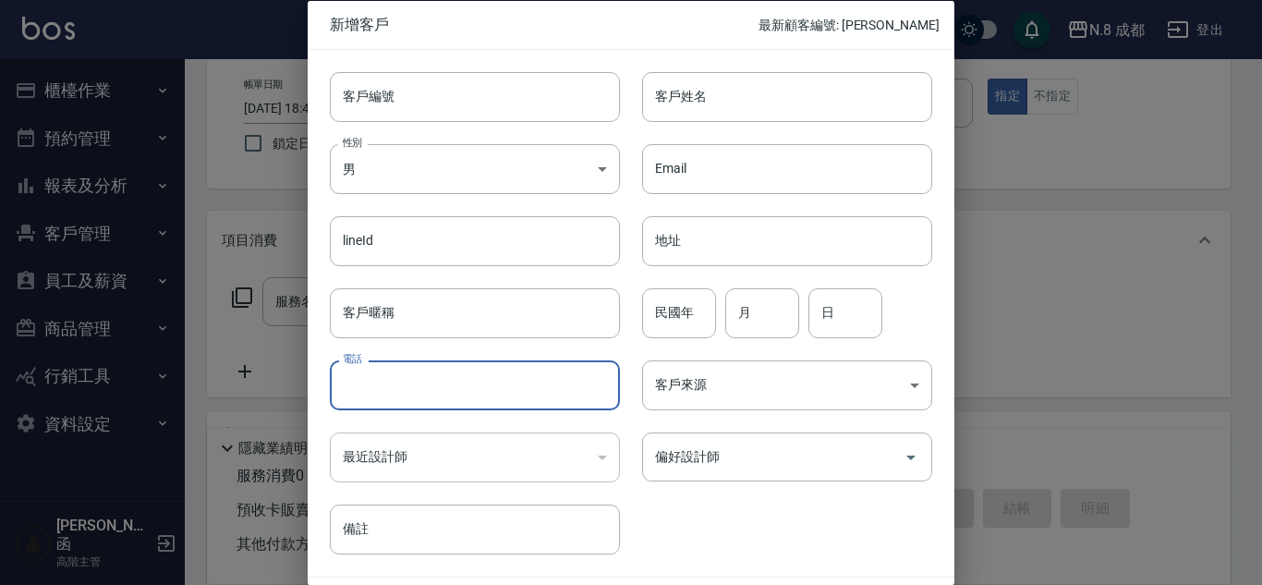
click at [373, 392] on input "電話" at bounding box center [475, 385] width 290 height 50
paste input "0908821295"
type input "0908821295"
drag, startPoint x: 697, startPoint y: 103, endPoint x: 722, endPoint y: 122, distance: 31.6
click at [697, 103] on input "客戶姓名" at bounding box center [787, 96] width 290 height 50
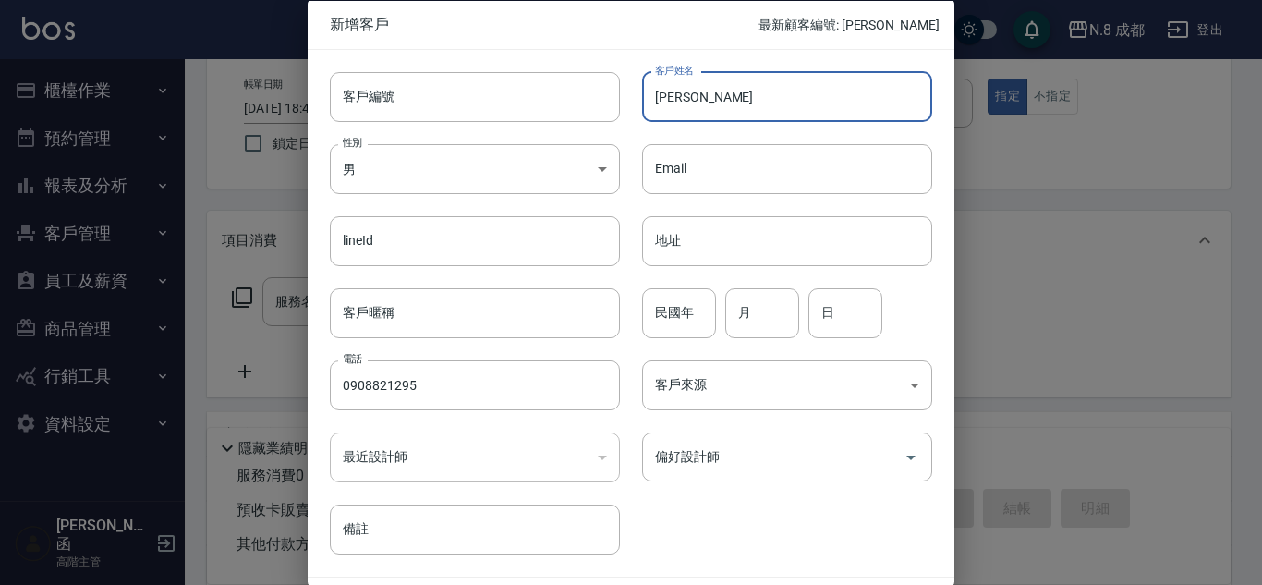
type input "[PERSON_NAME]"
click at [678, 306] on input "民國年" at bounding box center [679, 312] width 74 height 50
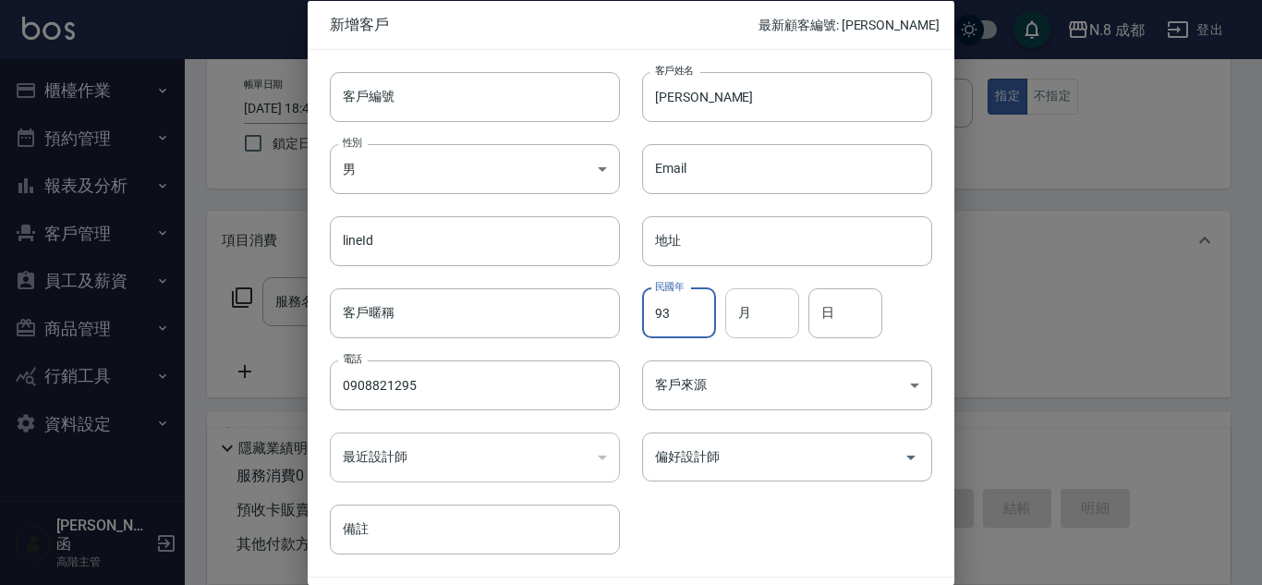
type input "93"
click at [773, 320] on input "月" at bounding box center [762, 312] width 74 height 50
type input "08"
click at [851, 319] on input "日" at bounding box center [846, 312] width 74 height 50
type input "03"
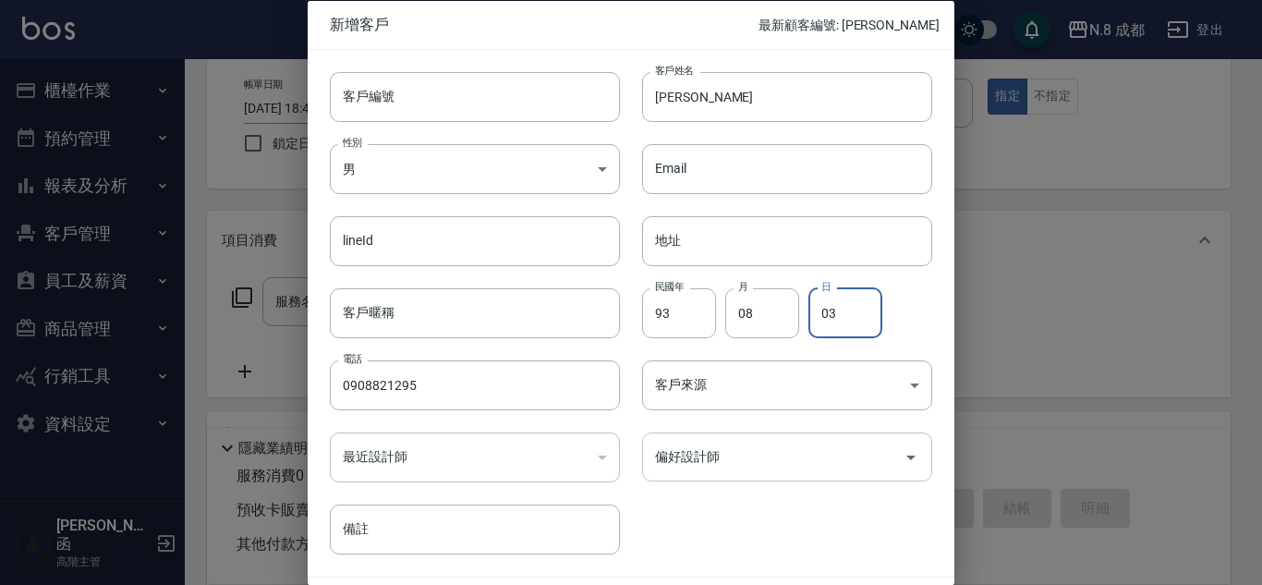
click at [771, 446] on input "偏好設計師" at bounding box center [774, 457] width 246 height 32
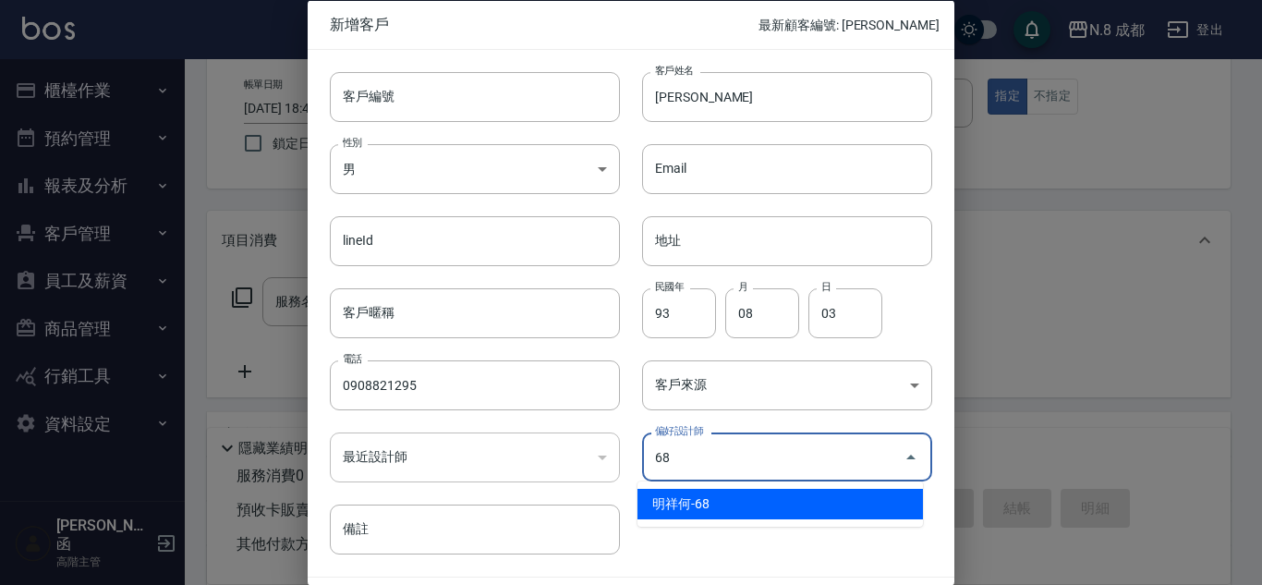
click at [719, 502] on li "明祥何-68" at bounding box center [781, 504] width 286 height 30
type input "明祥何"
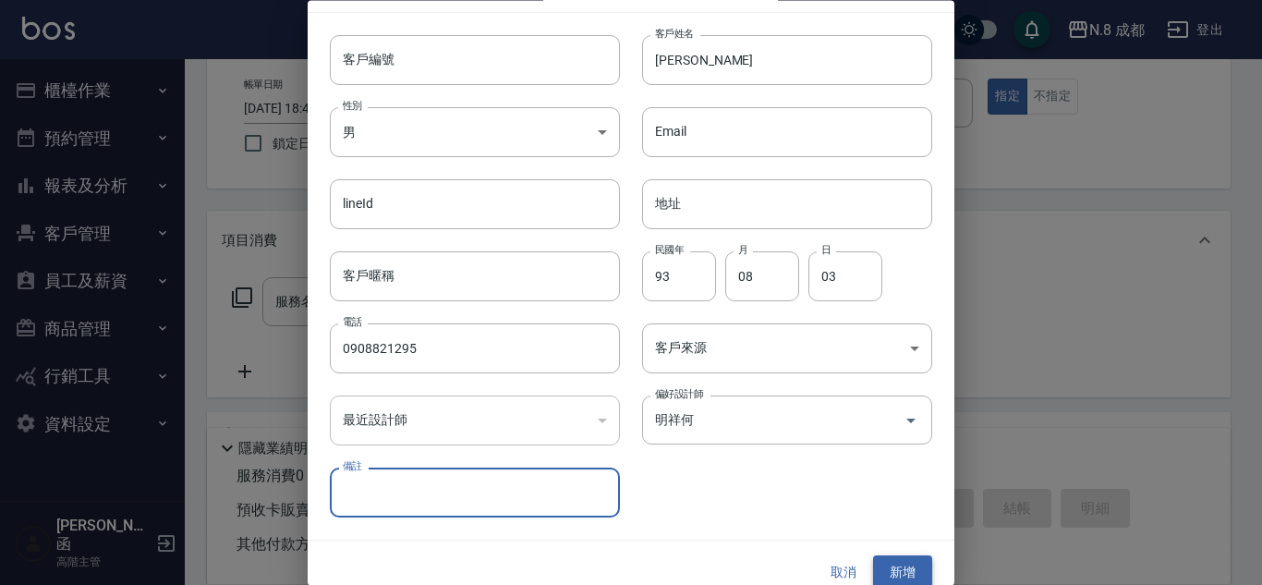
scroll to position [55, 0]
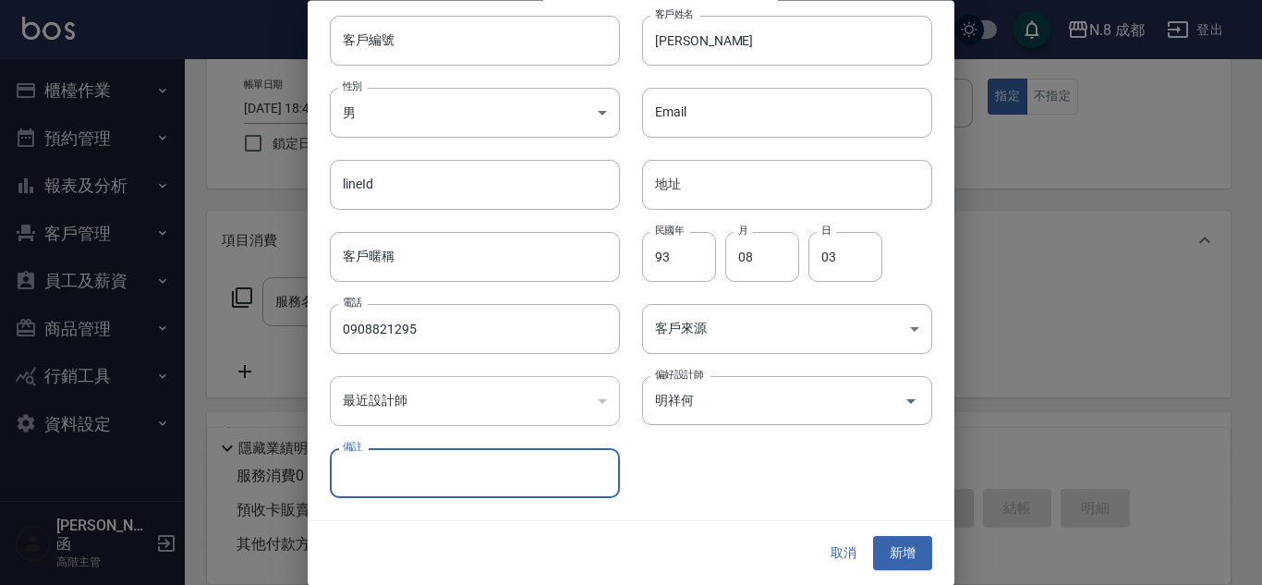
click at [890, 550] on button "新增" at bounding box center [902, 554] width 59 height 34
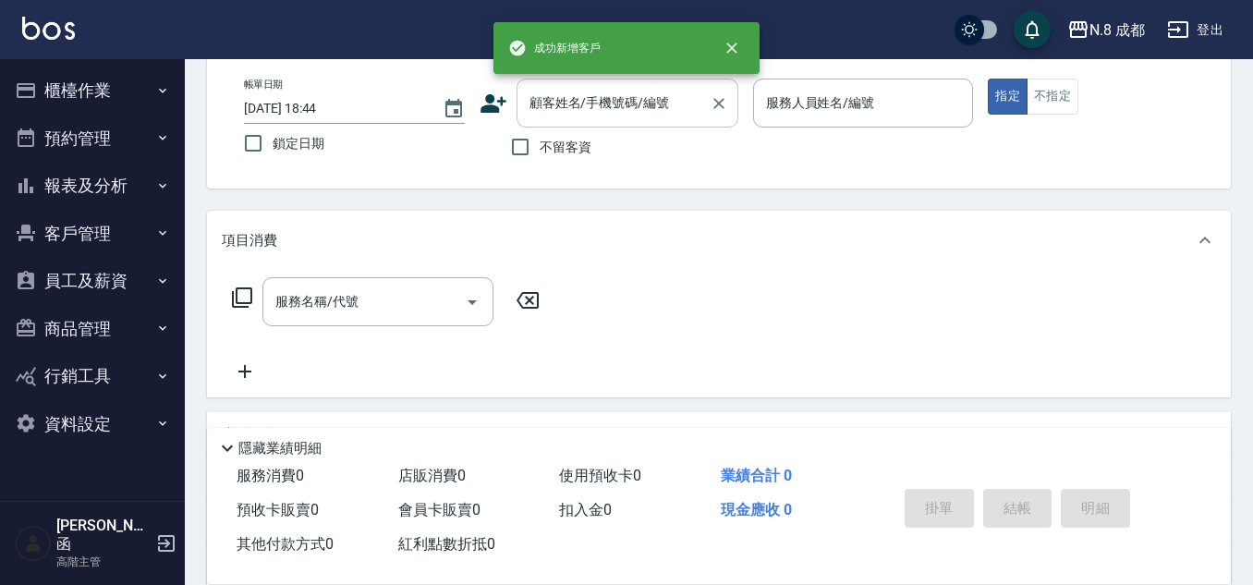
click at [583, 101] on input "顧客姓名/手機號碼/編號" at bounding box center [613, 103] width 177 height 32
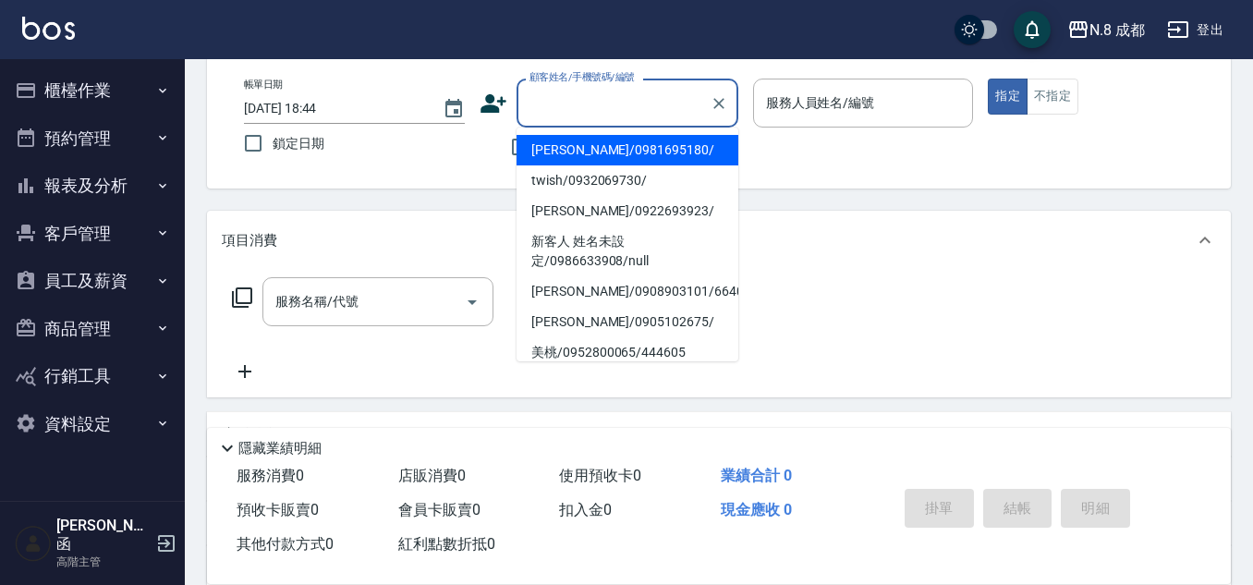
paste input "0908821295"
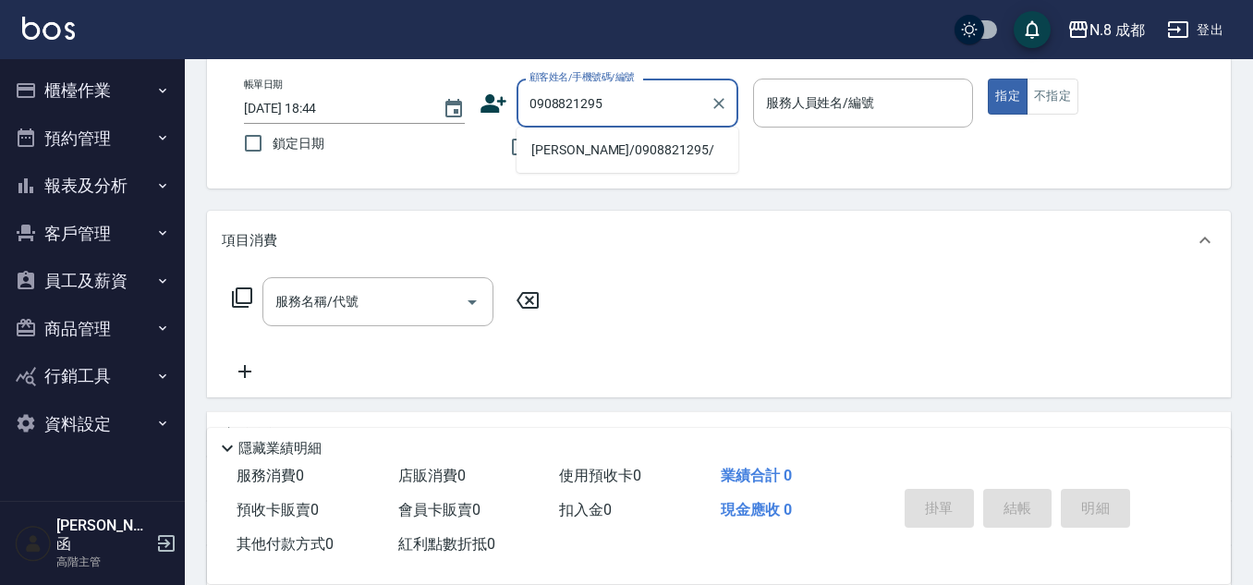
click at [555, 152] on li "[PERSON_NAME]/0908821295/" at bounding box center [628, 150] width 222 height 30
type input "[PERSON_NAME]/0908821295/"
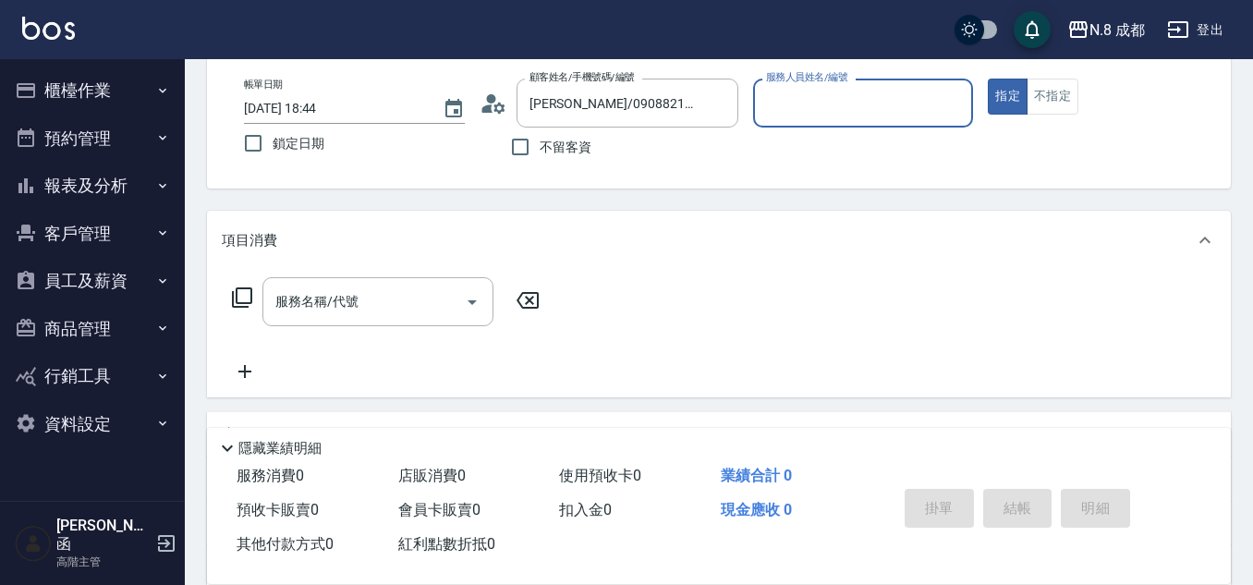
type input "明祥何-68"
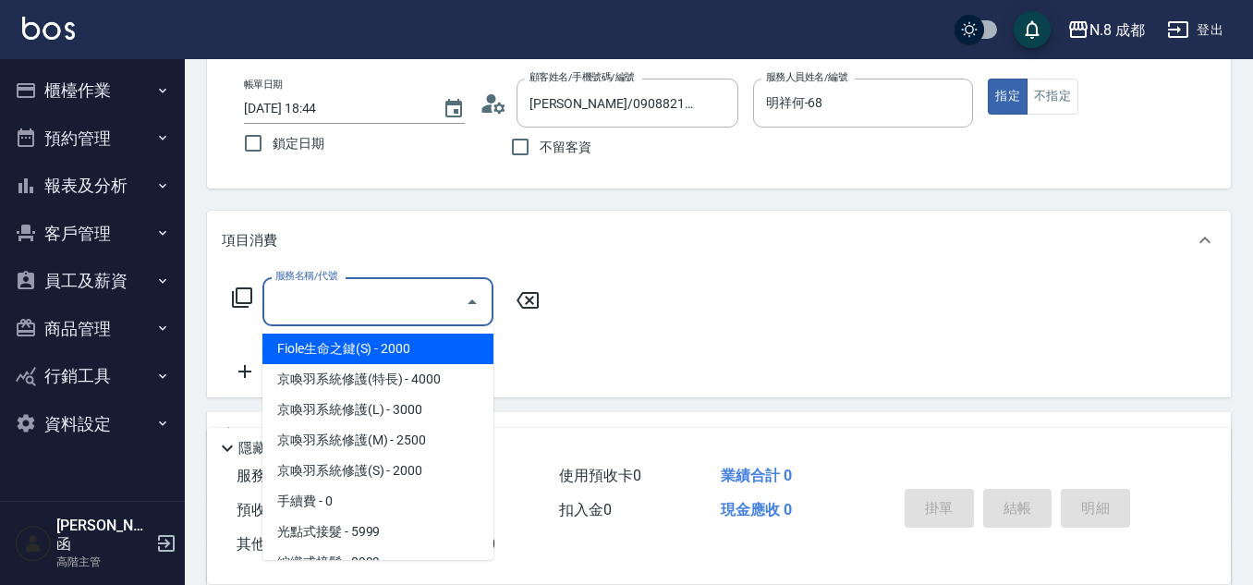
click at [335, 305] on input "服務名稱/代號" at bounding box center [364, 302] width 187 height 32
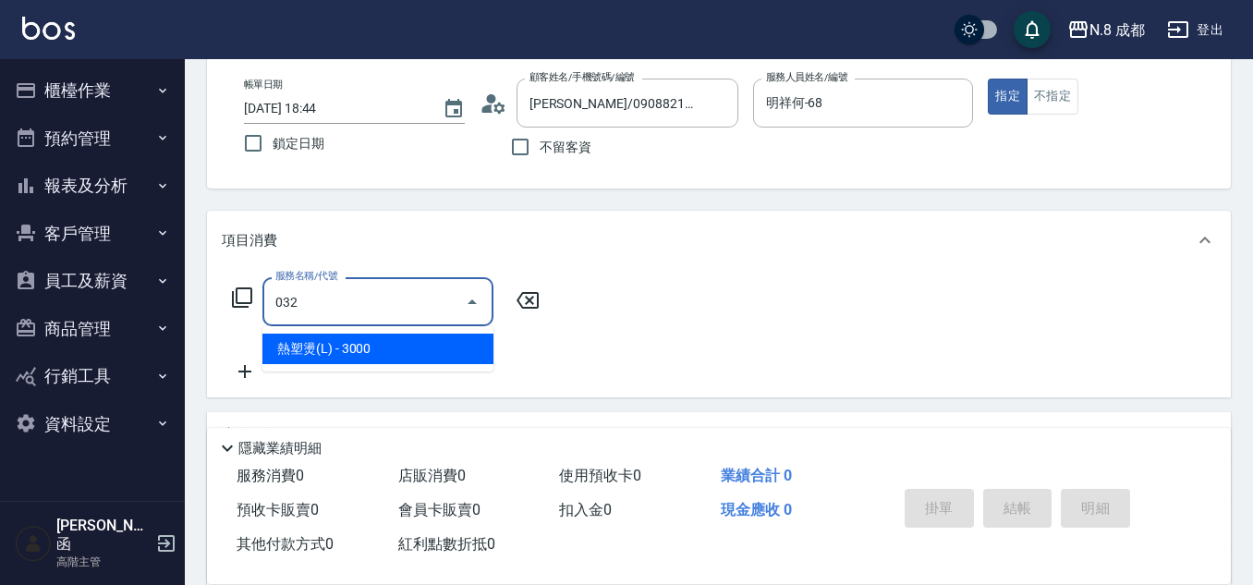
click at [388, 352] on span "熱塑燙(L) - 3000" at bounding box center [377, 349] width 231 height 30
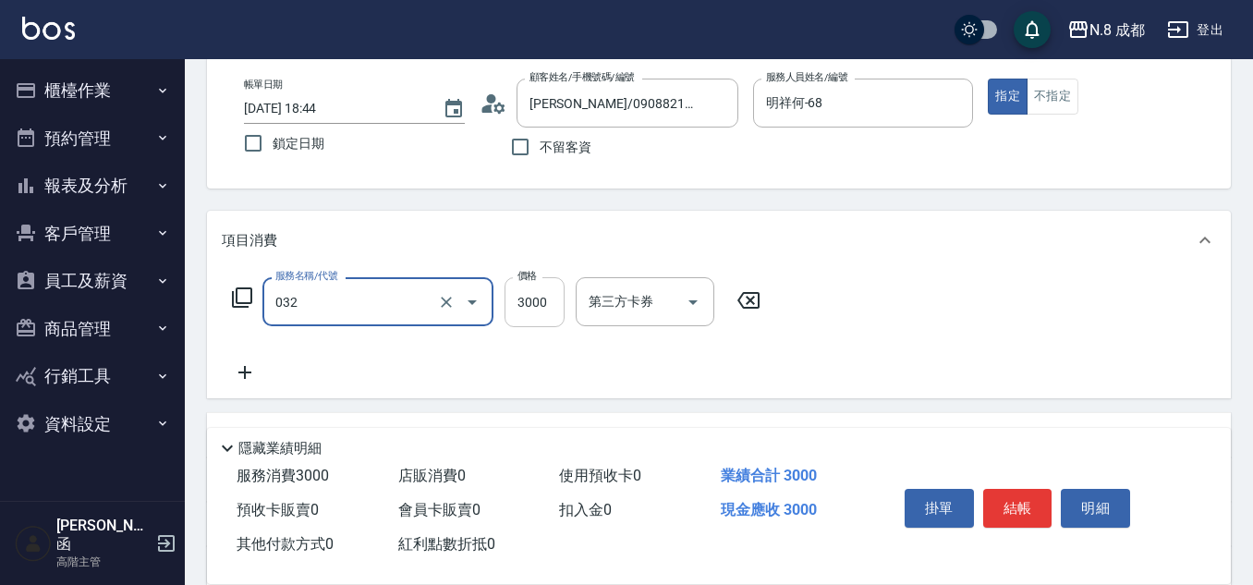
type input "熱塑燙(L)(032)"
click at [529, 305] on input "3000" at bounding box center [535, 302] width 60 height 50
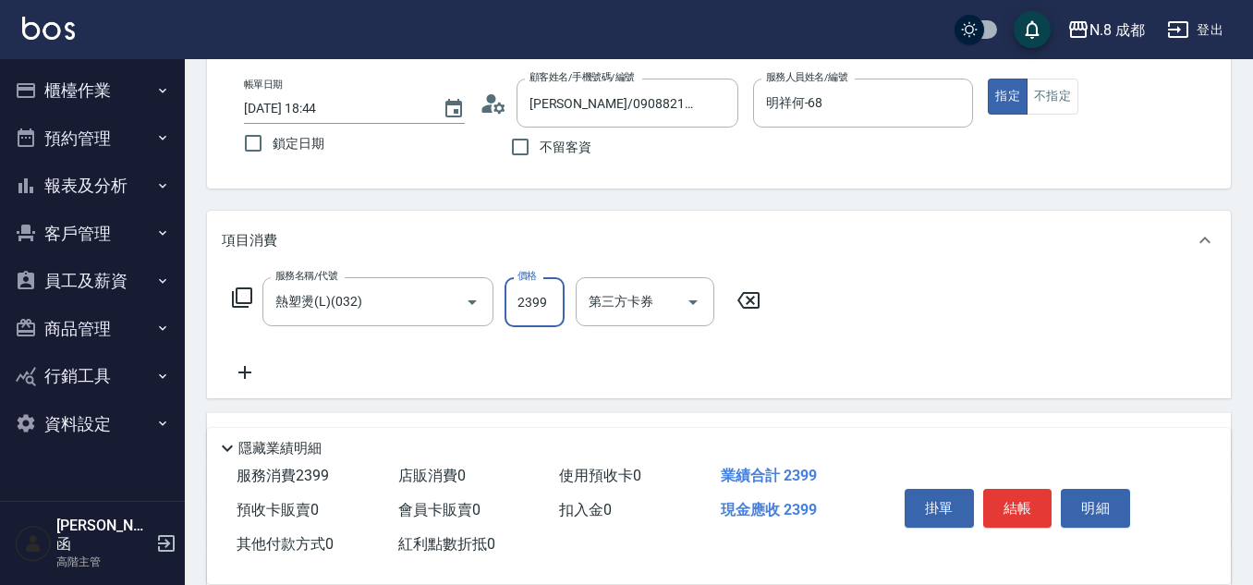
type input "2399"
click at [254, 364] on icon at bounding box center [245, 372] width 46 height 22
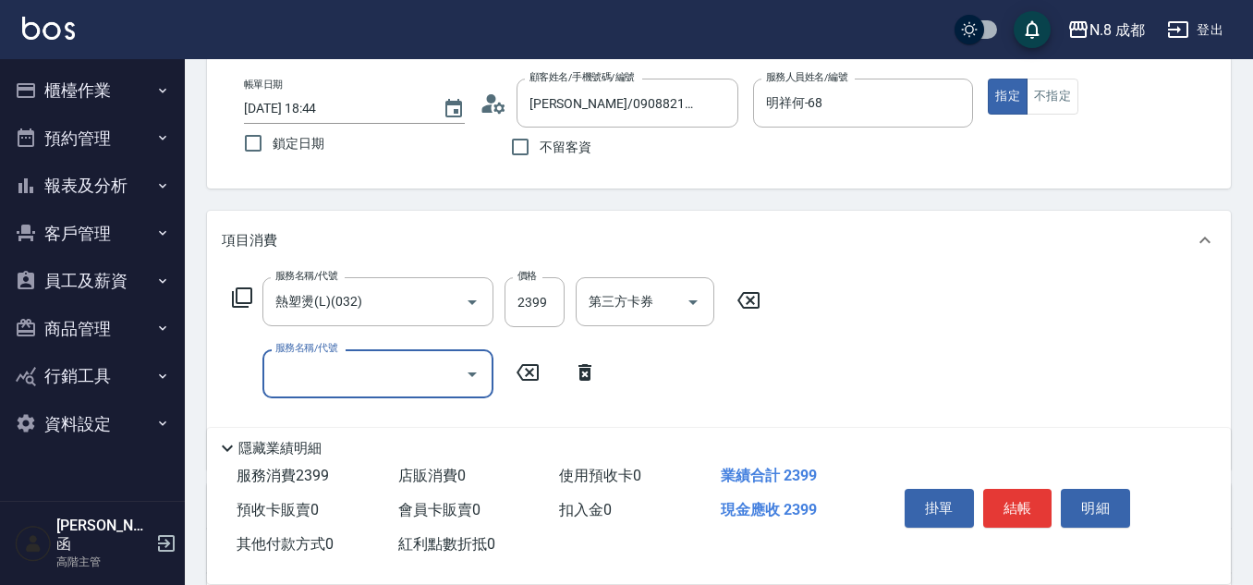
click at [288, 367] on input "服務名稱/代號" at bounding box center [364, 374] width 187 height 32
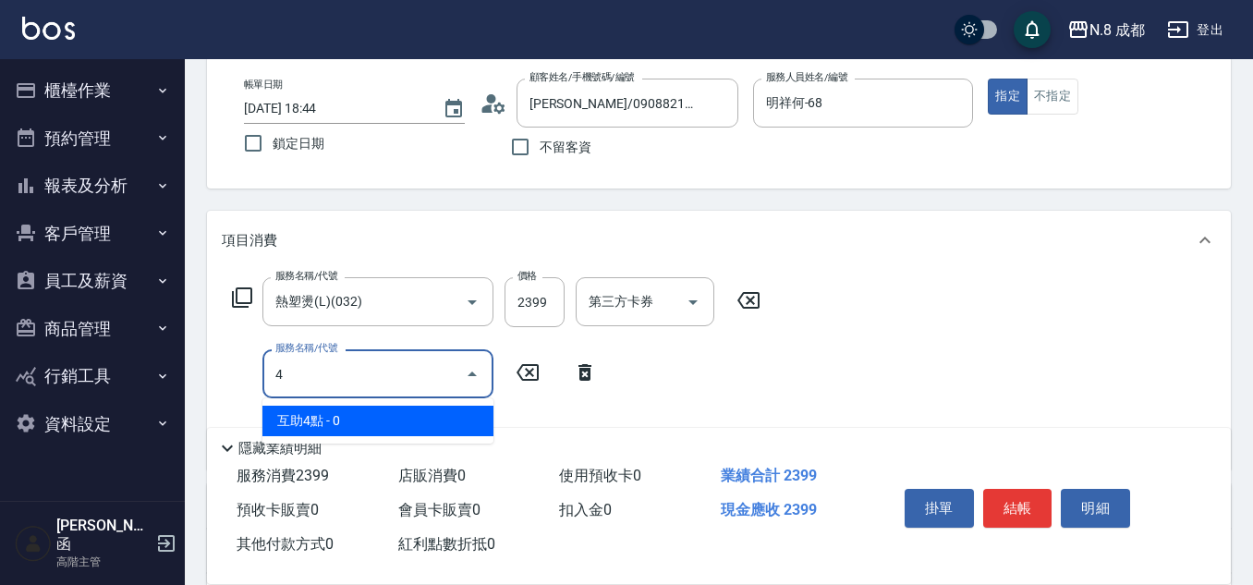
click at [372, 414] on span "互助4點 - 0" at bounding box center [377, 421] width 231 height 30
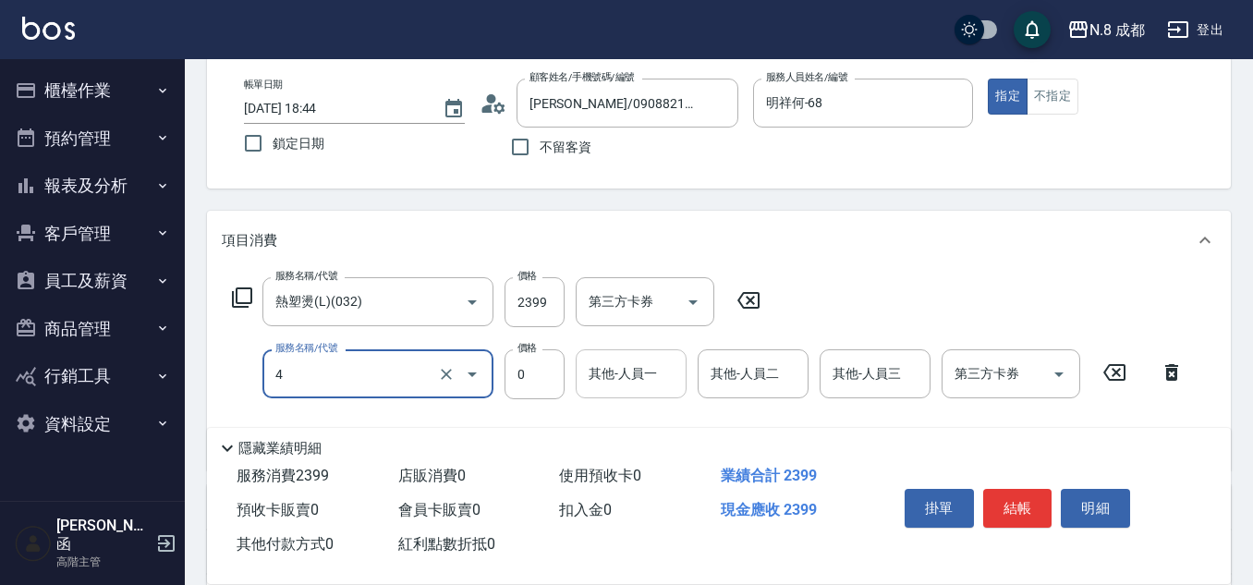
type input "互助4點(4)"
click at [607, 369] on input "1" at bounding box center [631, 374] width 94 height 32
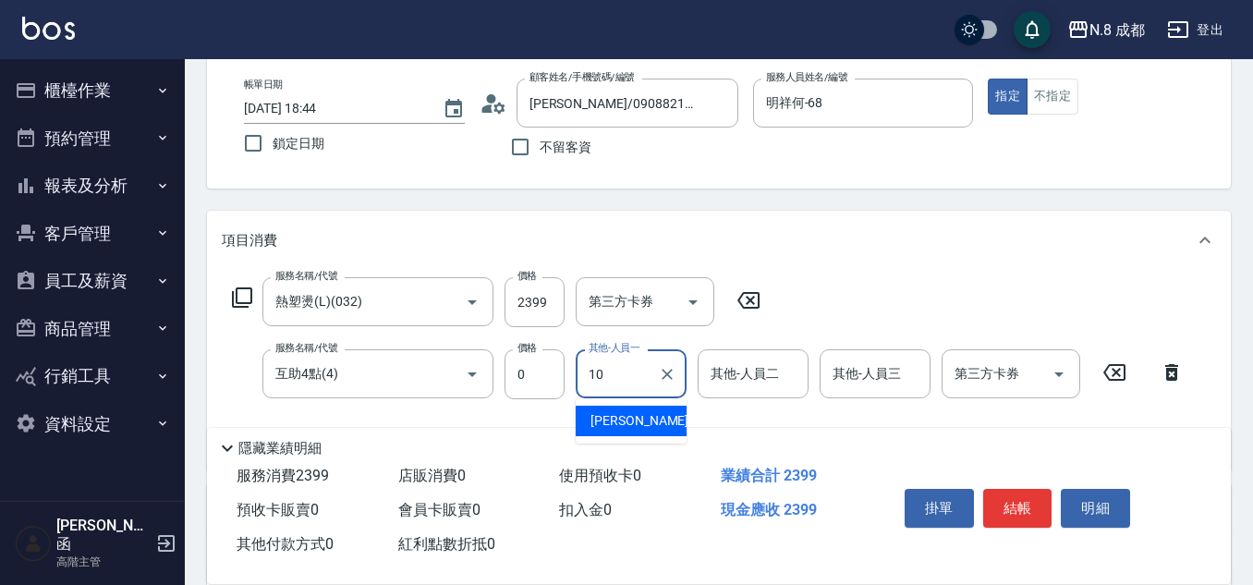
click at [631, 420] on span "[PERSON_NAME]-10" at bounding box center [648, 420] width 116 height 19
type input "[PERSON_NAME]-10"
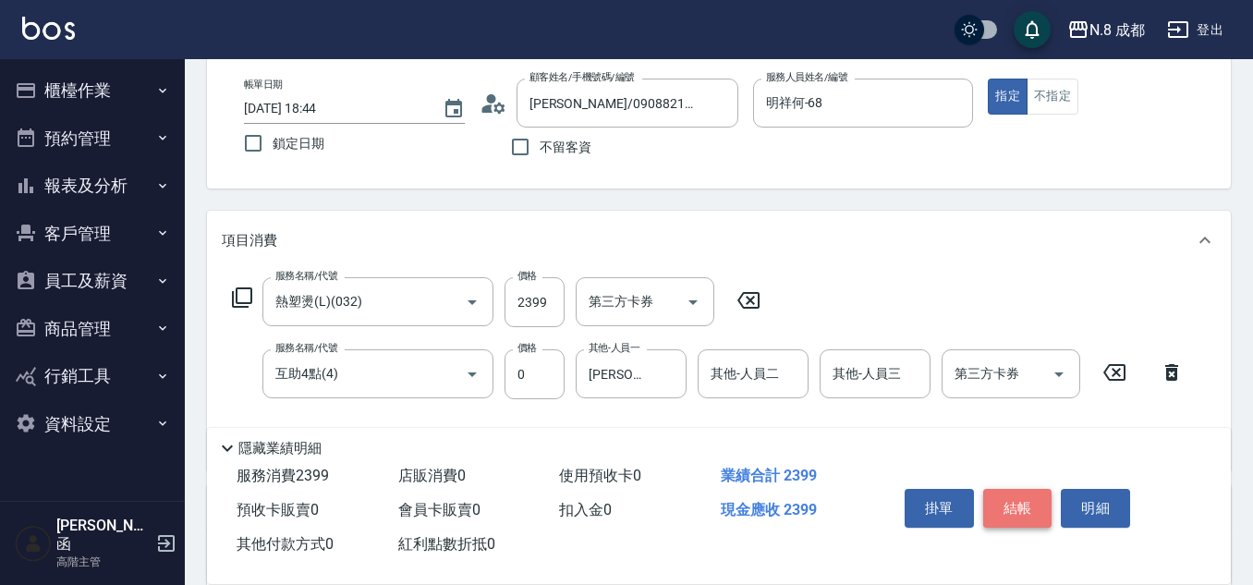
click at [1014, 505] on button "結帳" at bounding box center [1017, 508] width 69 height 39
type input "[DATE] 18:45"
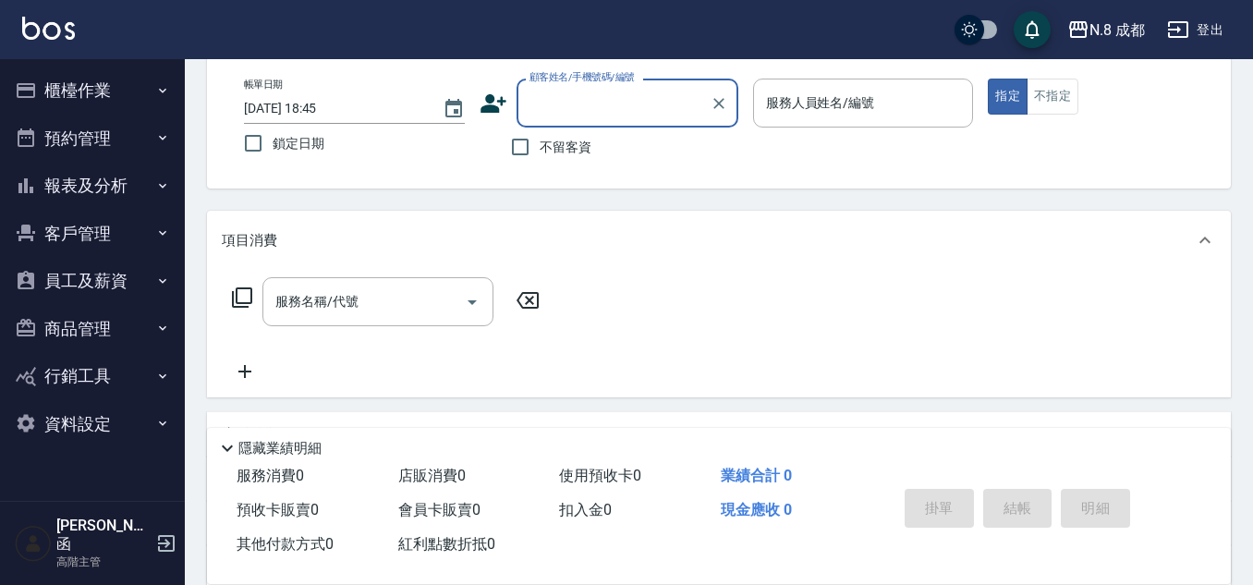
click at [587, 95] on input "顧客姓名/手機號碼/編號" at bounding box center [613, 103] width 177 height 32
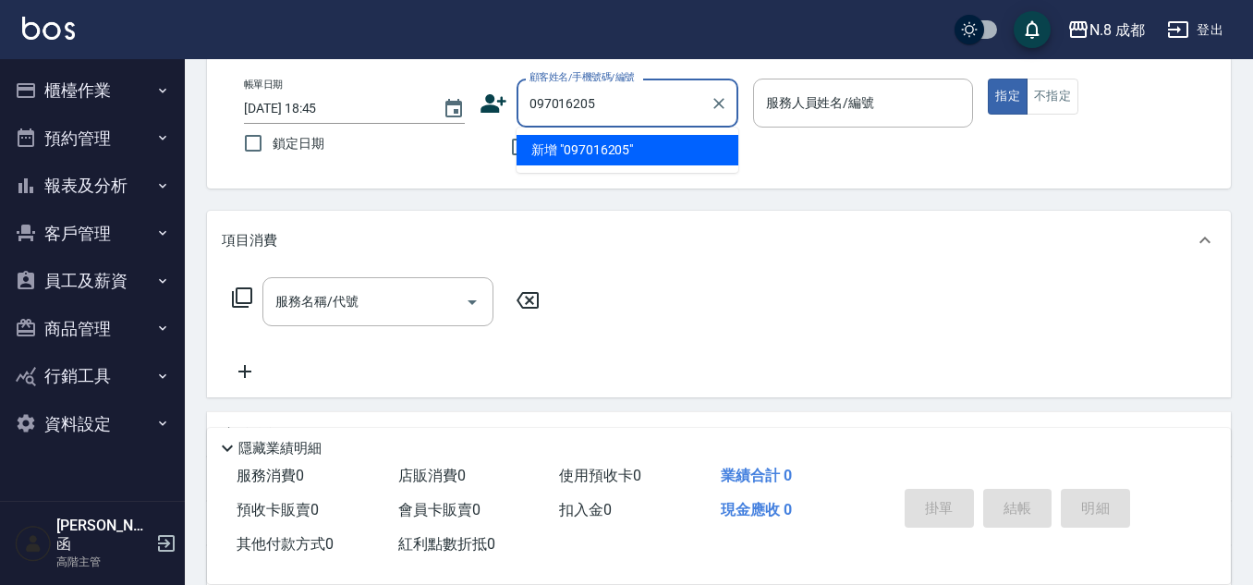
type input "0970162050"
drag, startPoint x: 668, startPoint y: 99, endPoint x: 430, endPoint y: 111, distance: 238.7
click at [430, 111] on div "帳單日期 [DATE] 18:45 鎖定日期 顧客姓名/手機號碼/編號 0970162050 顧客姓名/手機號碼/編號 不留客資 服務人員姓名/編號 服務人員…" at bounding box center [718, 123] width 979 height 88
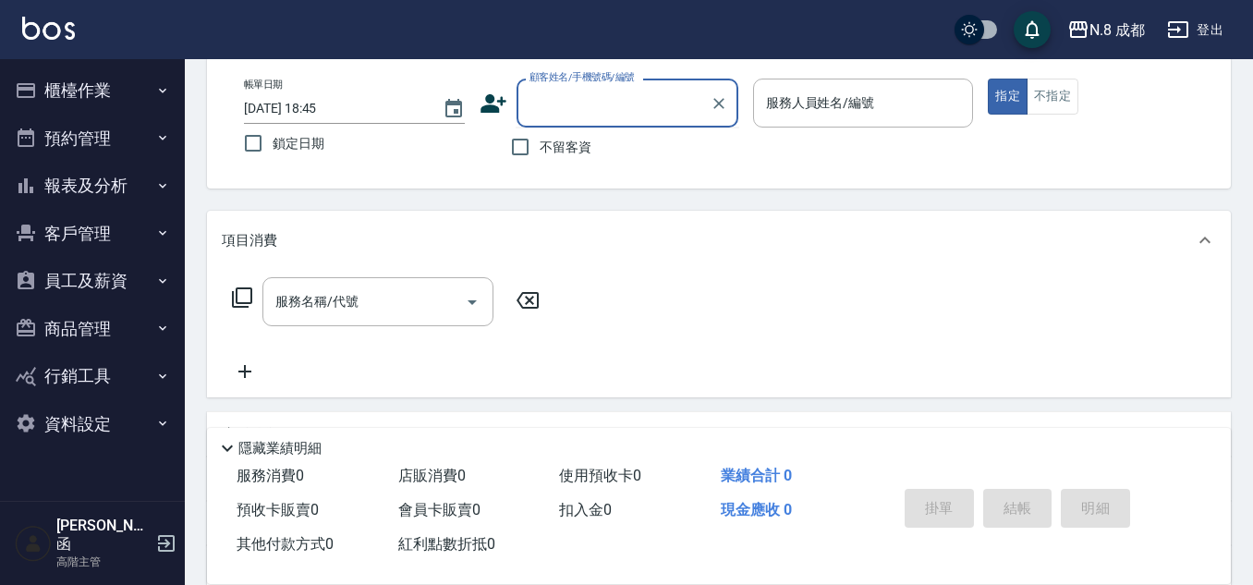
click at [480, 111] on icon at bounding box center [493, 103] width 26 height 18
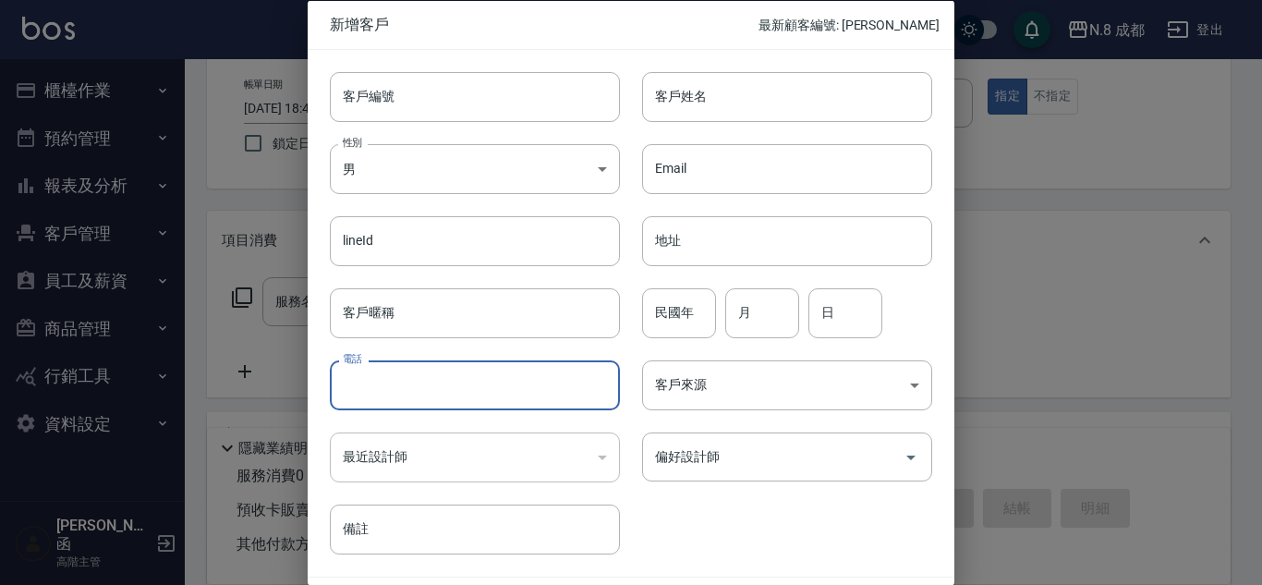
click at [466, 363] on input "電話" at bounding box center [475, 385] width 290 height 50
paste input "0970162050"
type input "0970162050"
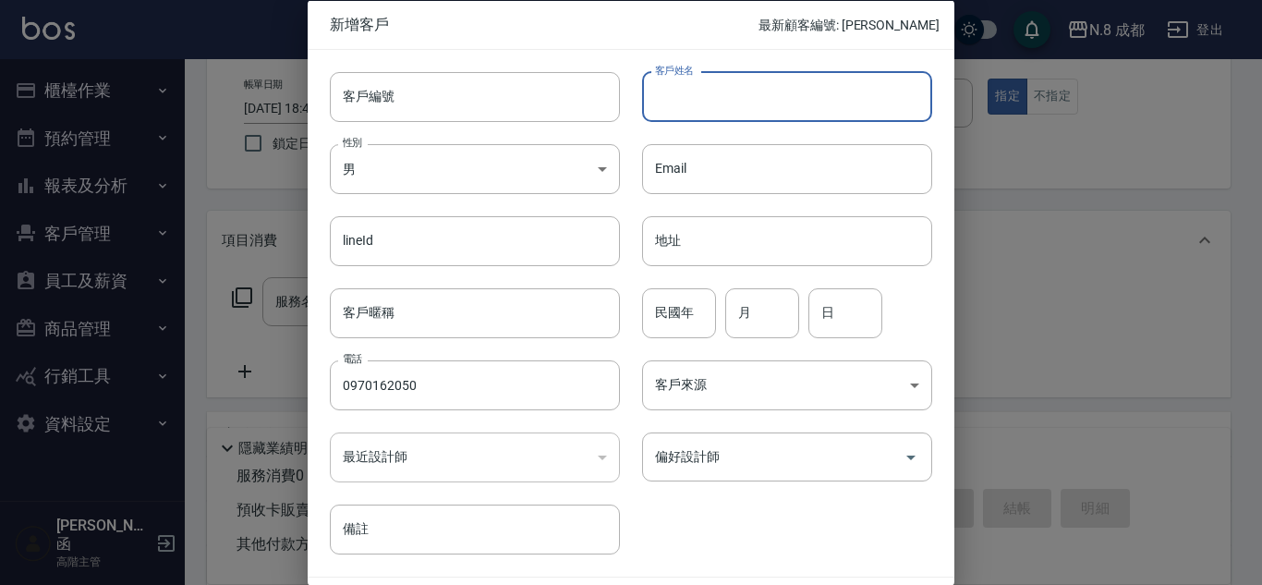
drag, startPoint x: 756, startPoint y: 81, endPoint x: 777, endPoint y: 119, distance: 43.4
click at [756, 81] on input "客戶姓名" at bounding box center [787, 96] width 290 height 50
type input "郭珮語"
click at [677, 334] on input "民國年" at bounding box center [679, 312] width 74 height 50
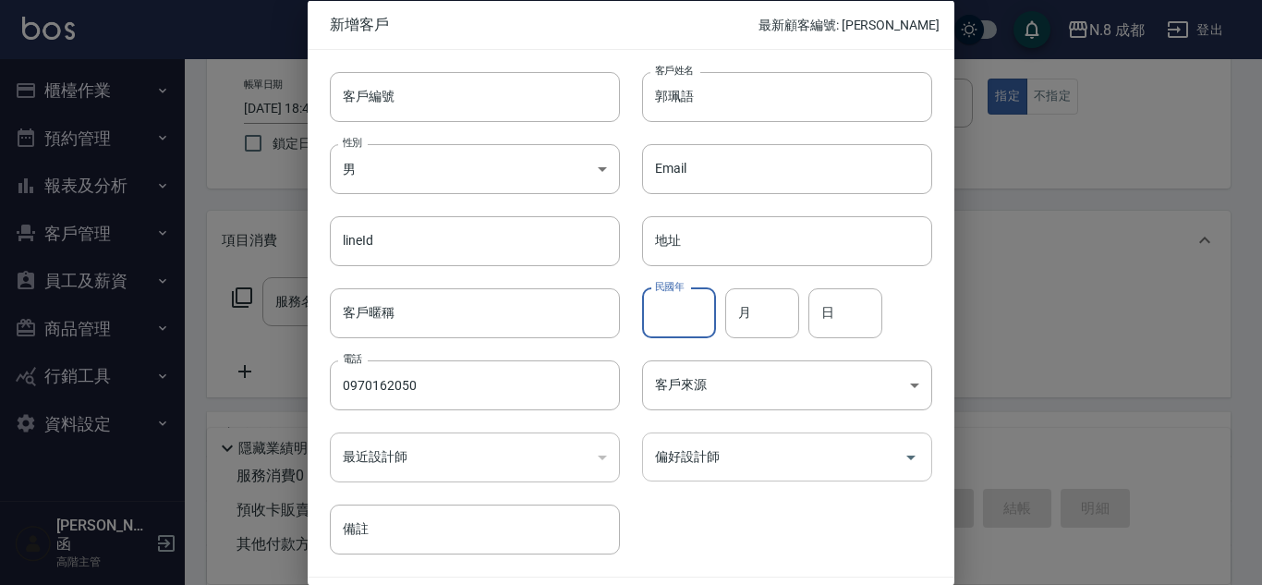
click at [852, 461] on input "偏好設計師" at bounding box center [774, 457] width 246 height 32
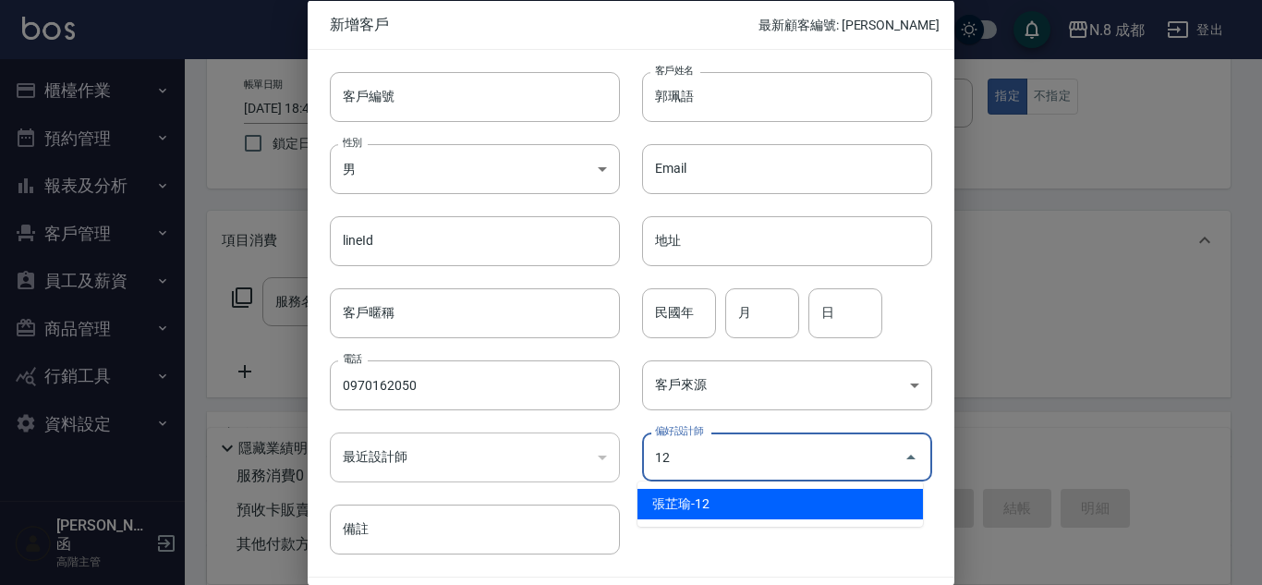
click at [765, 507] on li "張芷瑜-12" at bounding box center [781, 504] width 286 height 30
type input "張芷瑜"
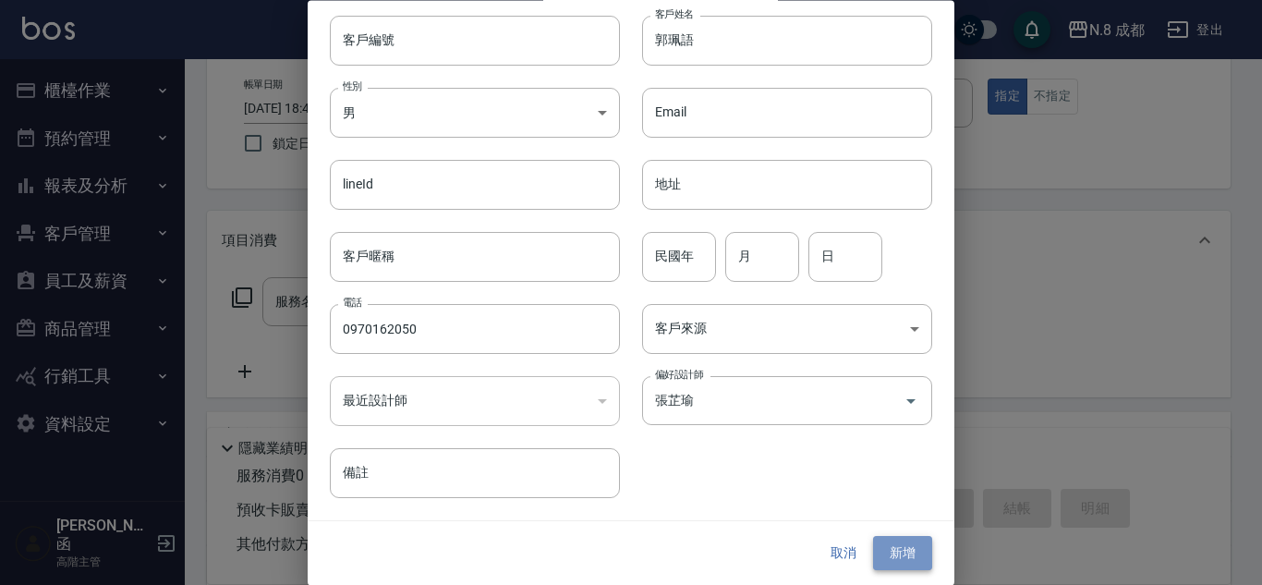
click at [906, 553] on button "新增" at bounding box center [902, 554] width 59 height 34
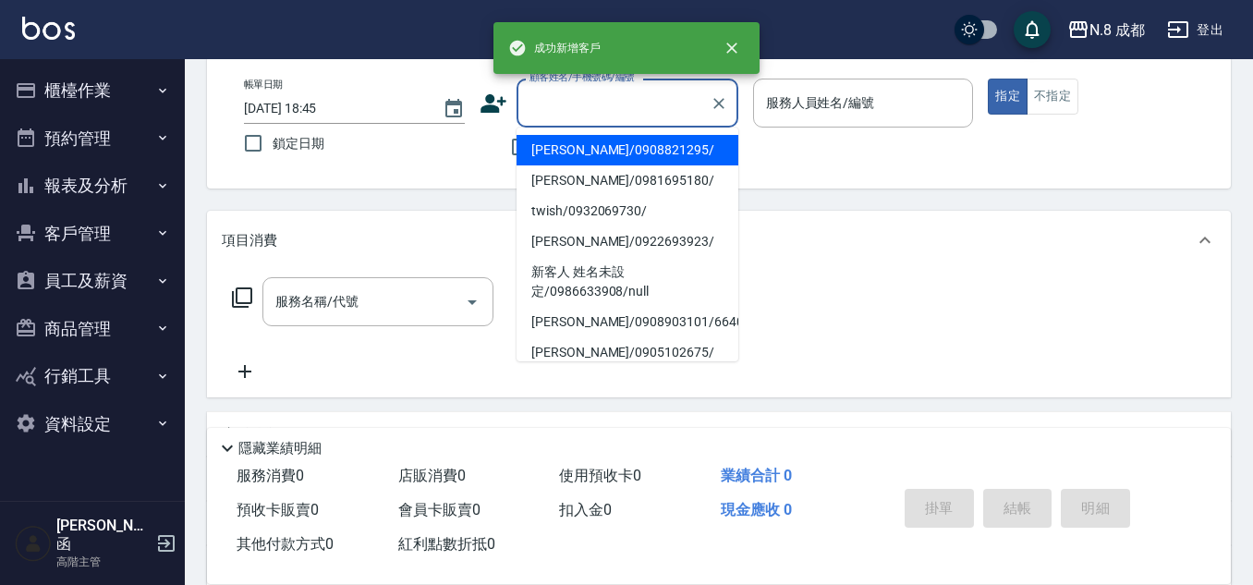
click at [583, 97] on input "顧客姓名/手機號碼/編號" at bounding box center [613, 103] width 177 height 32
paste input "0970162050"
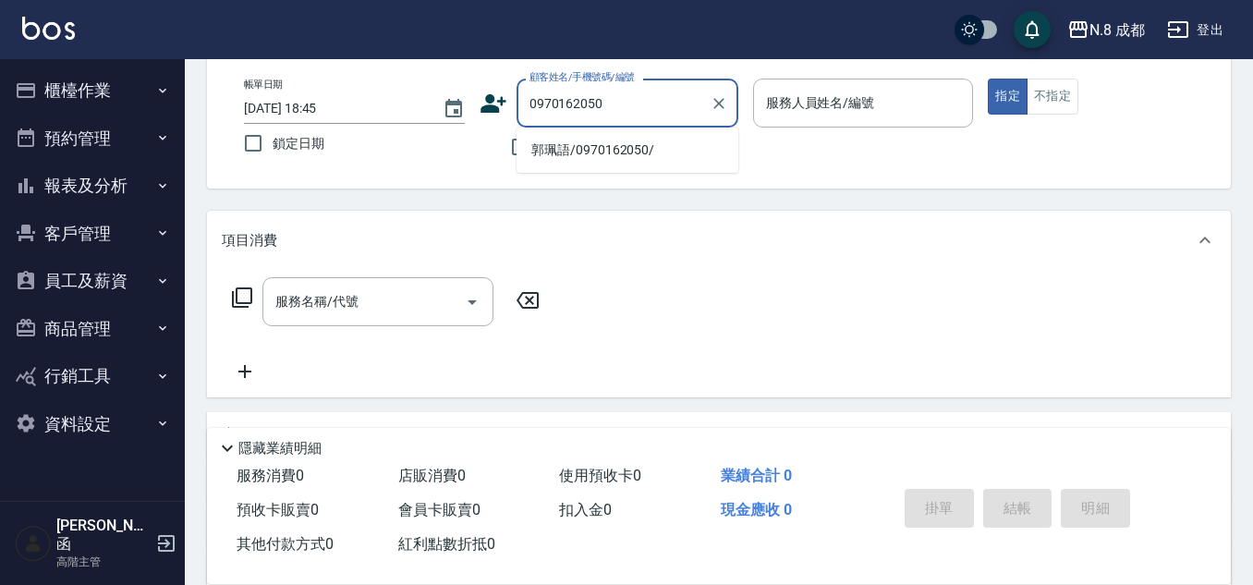
click at [589, 146] on li "郭珮語/0970162050/" at bounding box center [628, 150] width 222 height 30
type input "郭珮語/0970162050/"
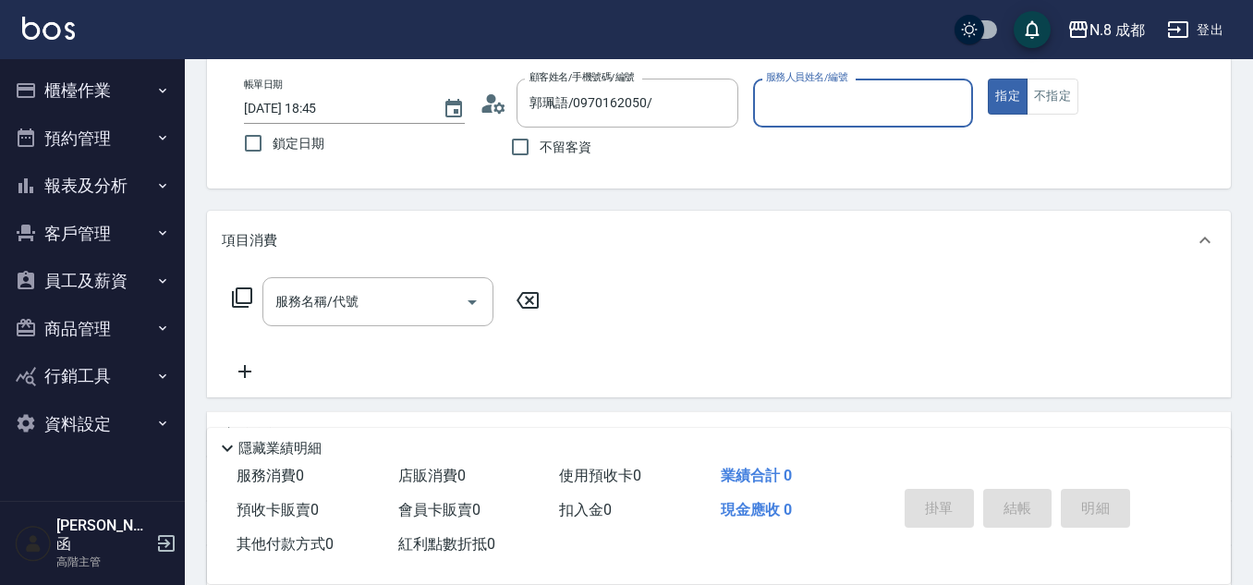
type input "張芷瑜-12"
click at [335, 294] on input "服務名稱/代號" at bounding box center [364, 302] width 187 height 32
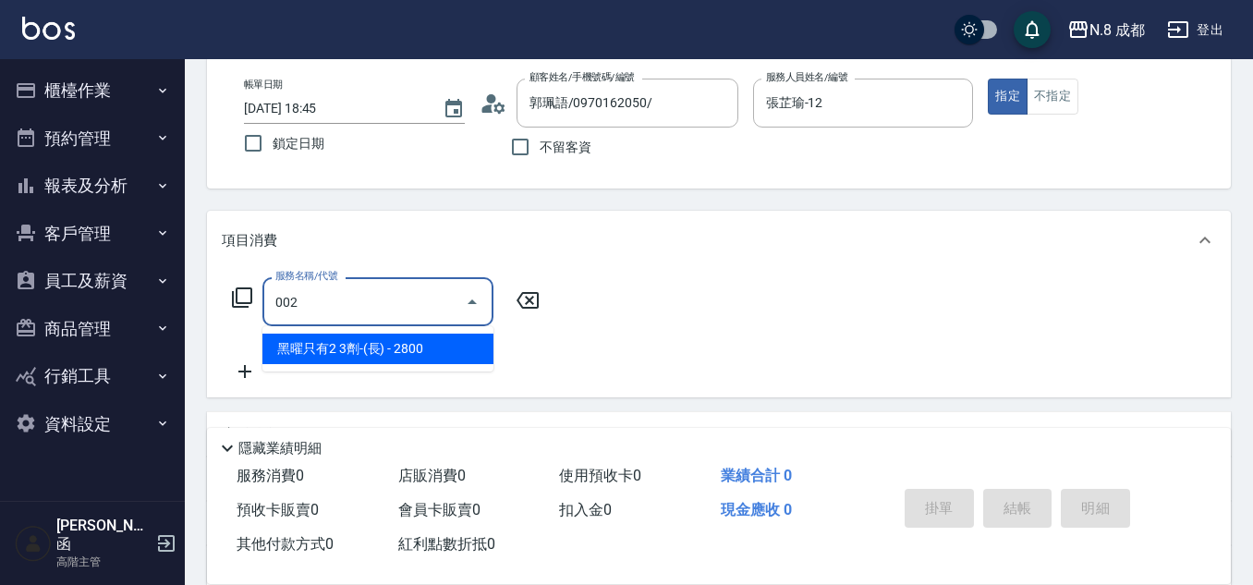
click at [377, 348] on span "黑曜只有2 3劑-(長) - 2800" at bounding box center [377, 349] width 231 height 30
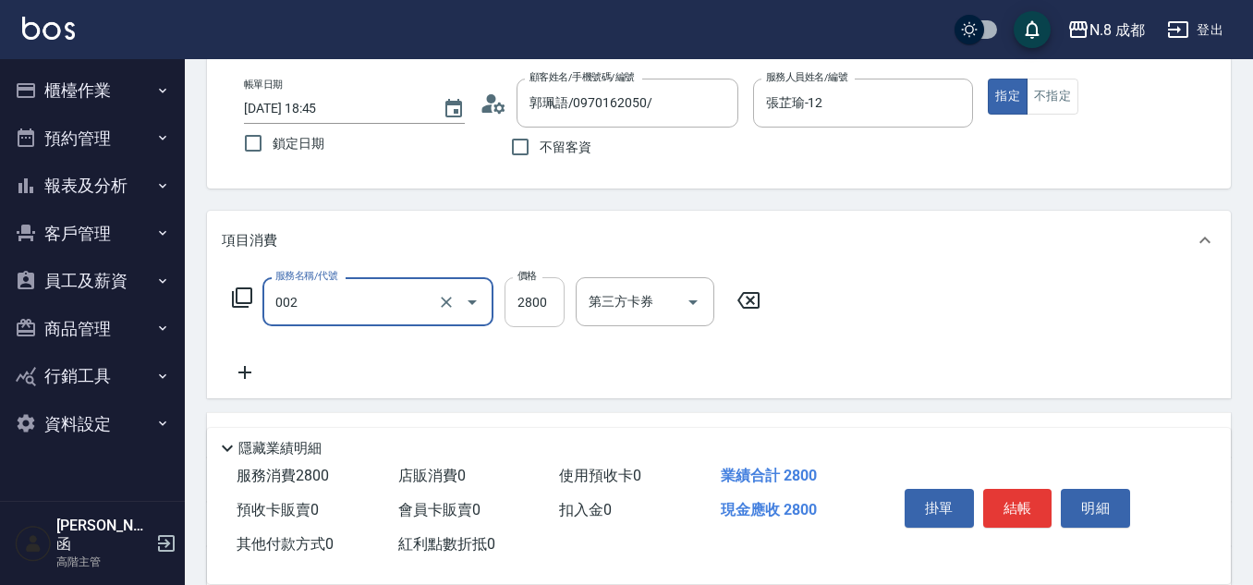
type input "黑曜只有2 3劑-(長)(002)"
click at [554, 300] on input "2800" at bounding box center [535, 302] width 60 height 50
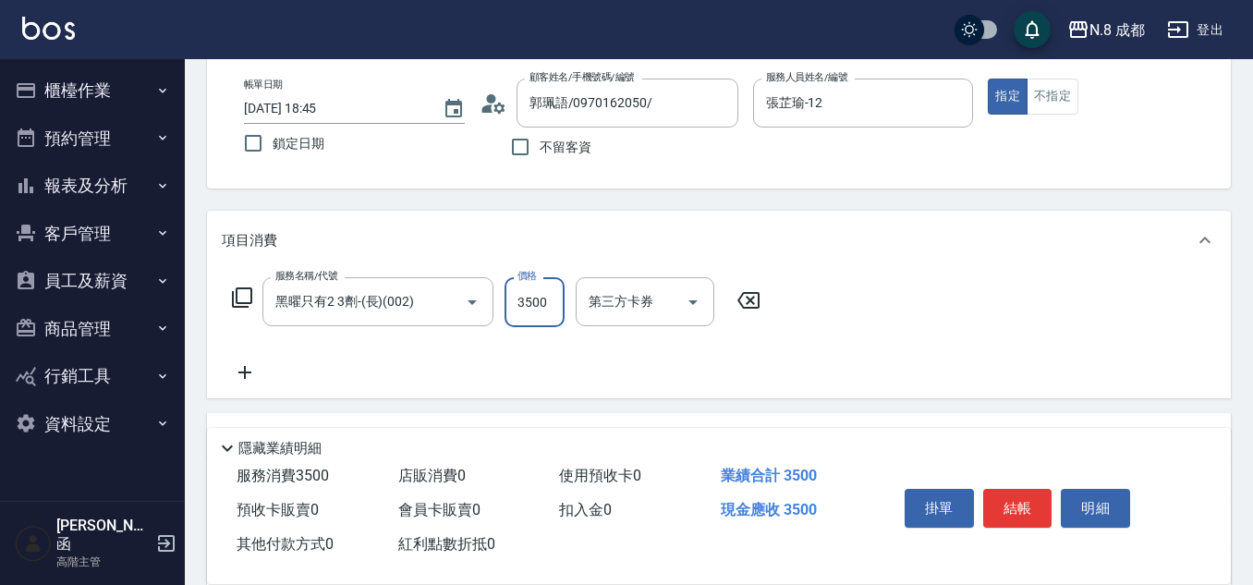
type input "3500"
click at [249, 366] on icon at bounding box center [245, 372] width 46 height 22
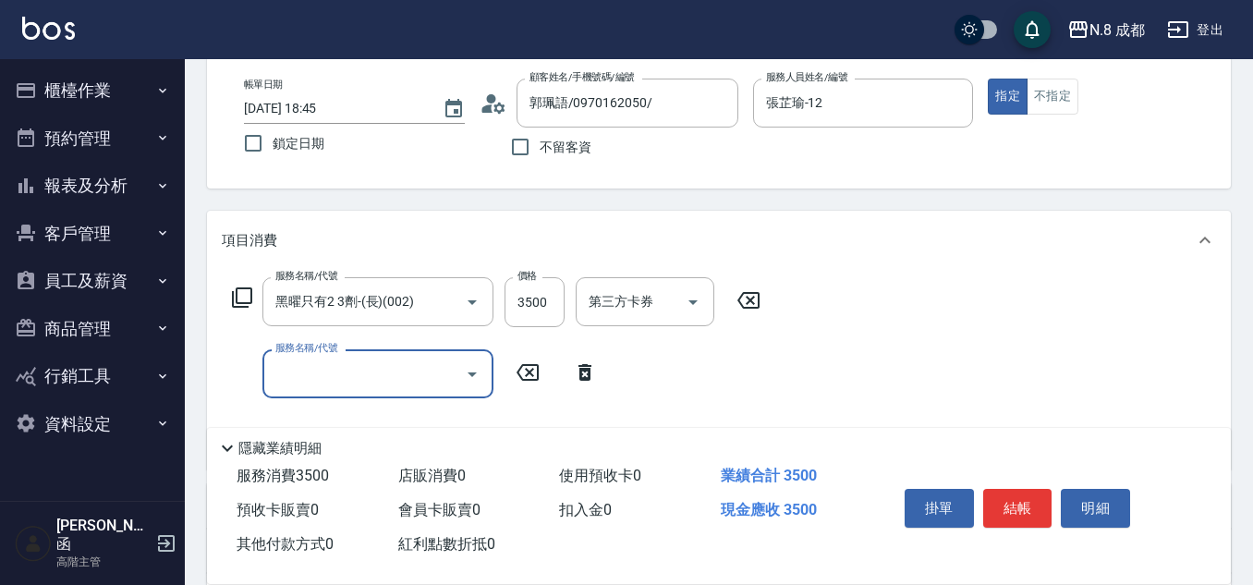
click at [324, 370] on input "服務名稱/代號" at bounding box center [364, 374] width 187 height 32
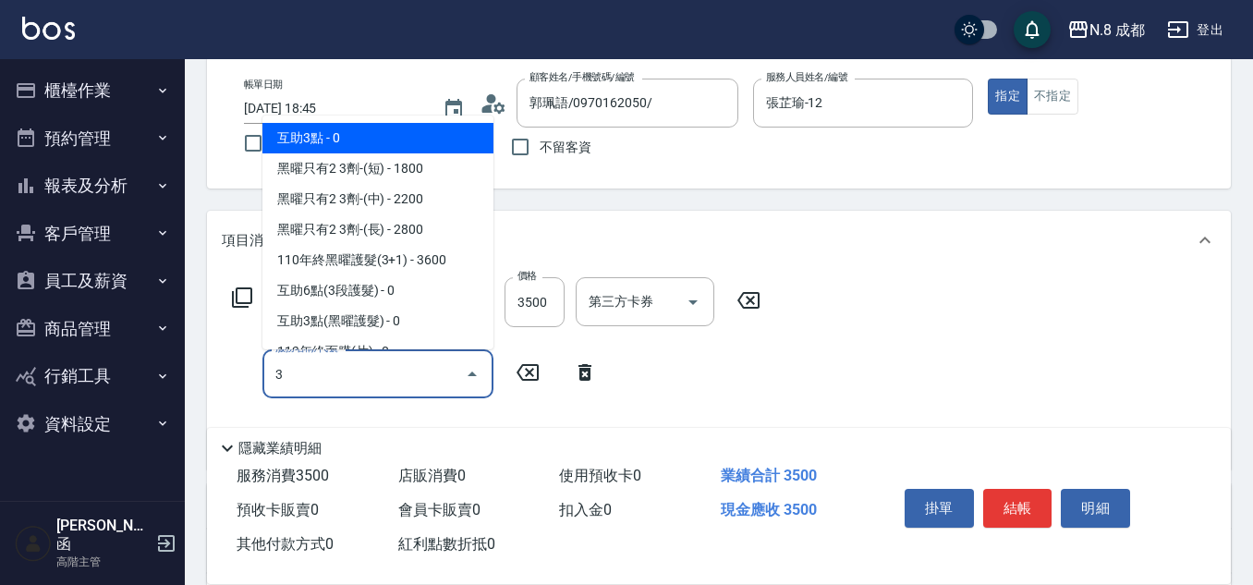
click at [326, 128] on span "互助3點 - 0" at bounding box center [377, 138] width 231 height 30
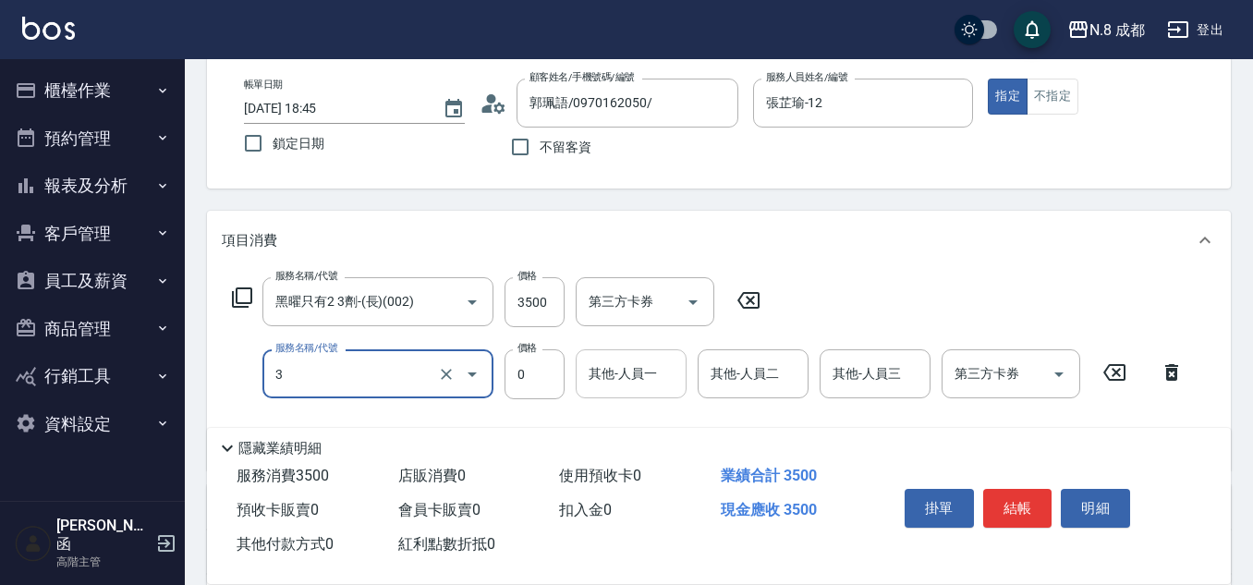
type input "互助3點(3)"
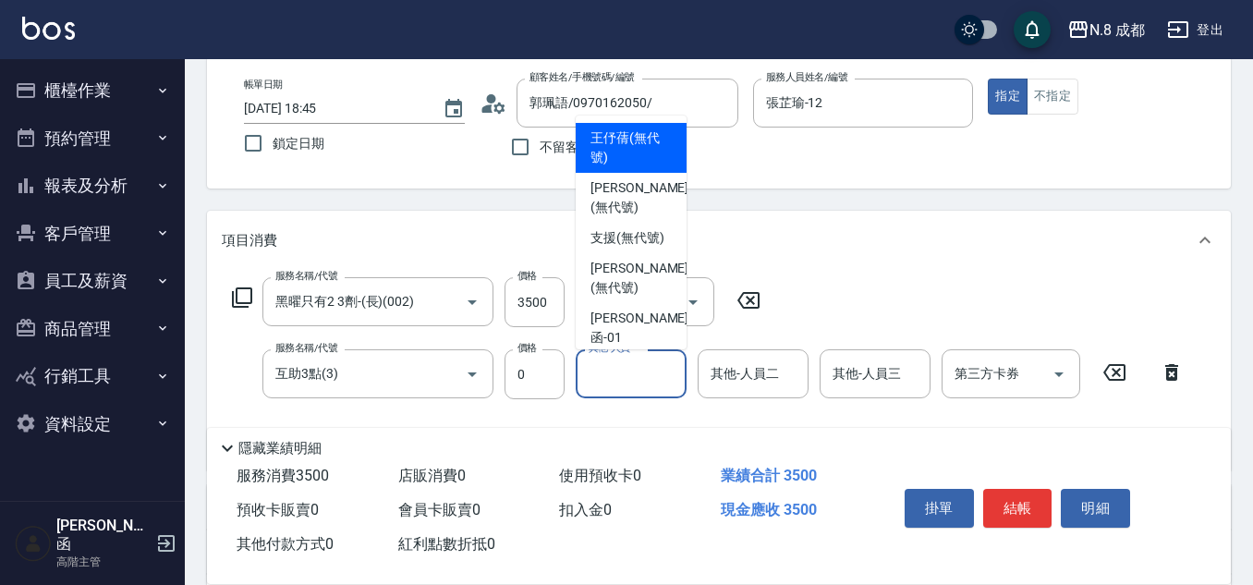
click at [613, 364] on input "其他-人員一" at bounding box center [631, 374] width 94 height 32
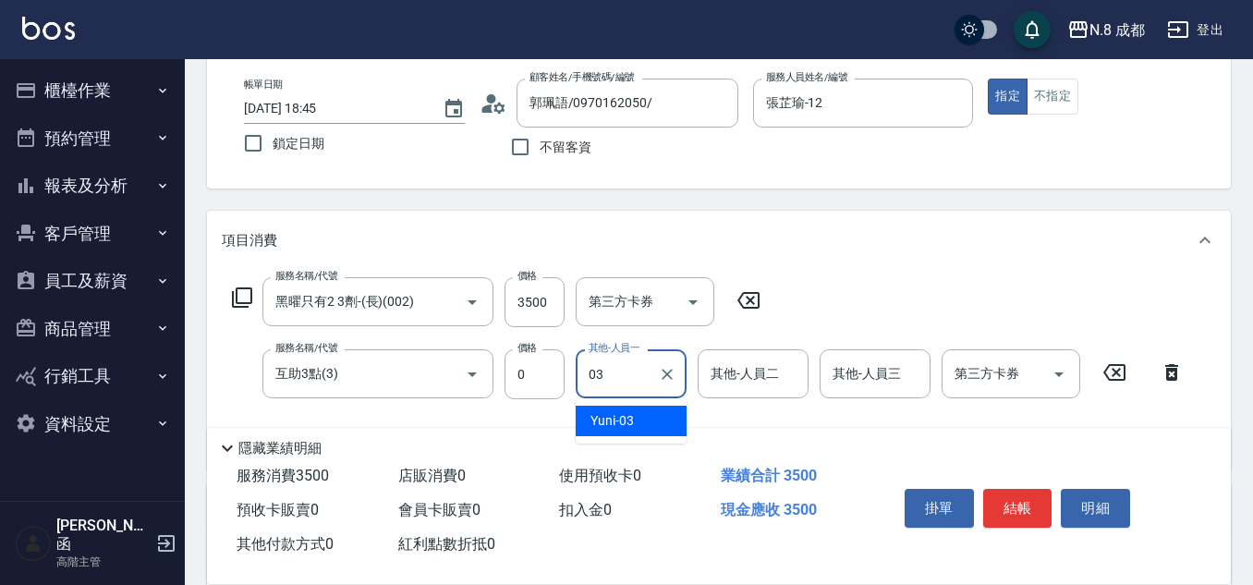
click at [624, 411] on span "Yuni -03" at bounding box center [611, 420] width 43 height 19
type input "Yuni-03"
click at [1033, 505] on button "結帳" at bounding box center [1017, 508] width 69 height 39
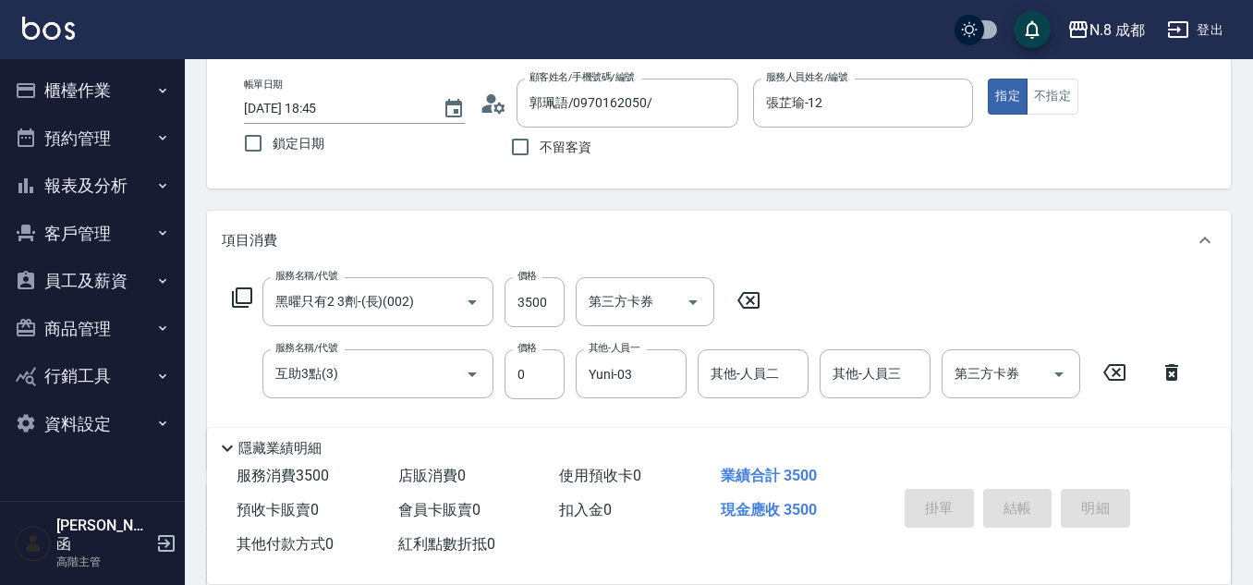
type input "[DATE] 19:07"
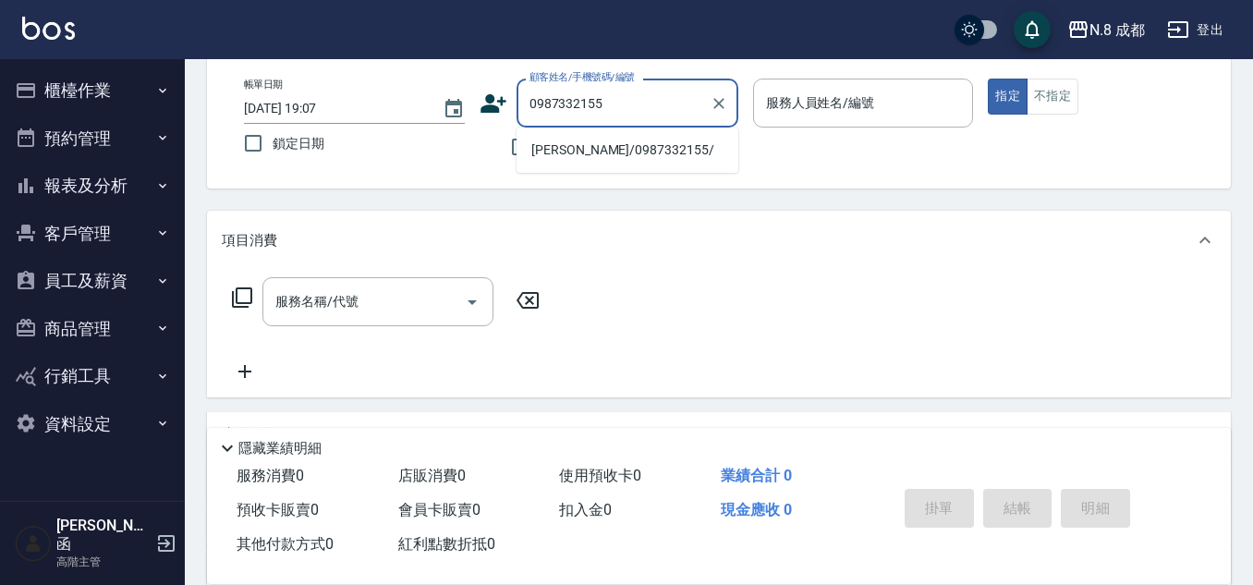
click at [602, 149] on li "[PERSON_NAME]/0987332155/" at bounding box center [628, 150] width 222 height 30
type input "[PERSON_NAME]/0987332155/"
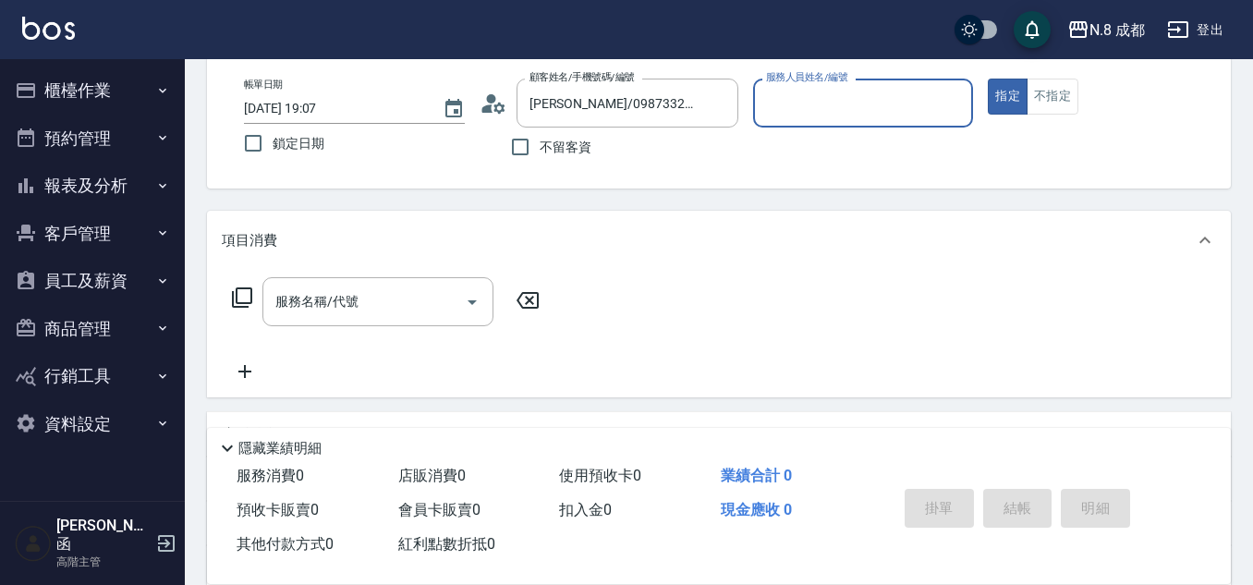
type input "[PERSON_NAME]-07"
click at [390, 302] on input "服務名稱/代號" at bounding box center [364, 302] width 187 height 32
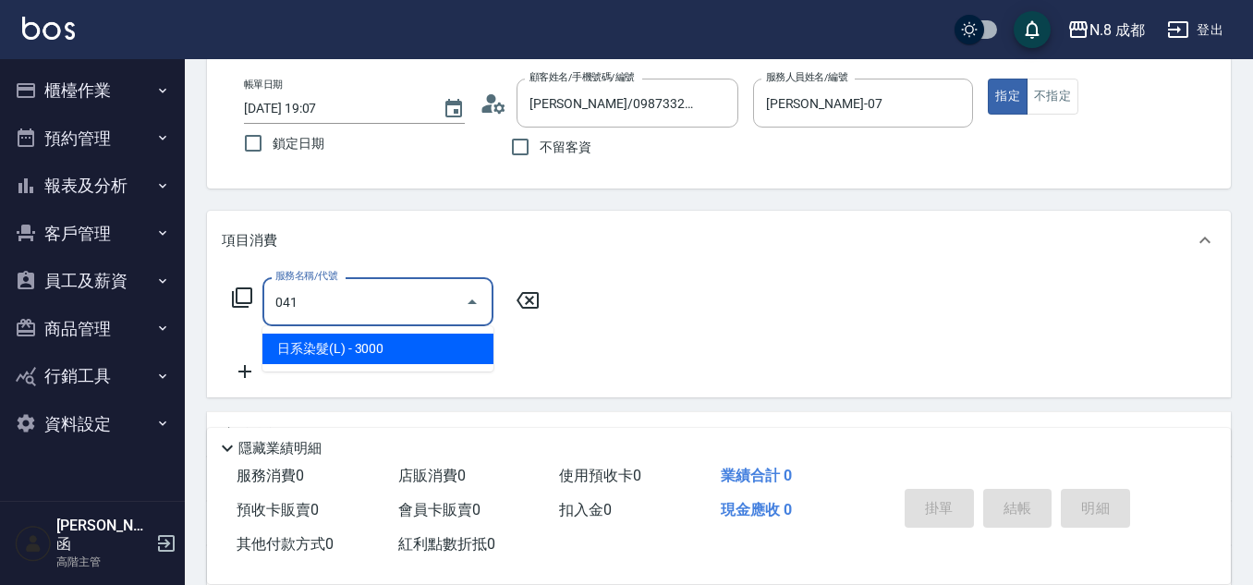
click at [381, 336] on span "日系染髮(L) - 3000" at bounding box center [377, 349] width 231 height 30
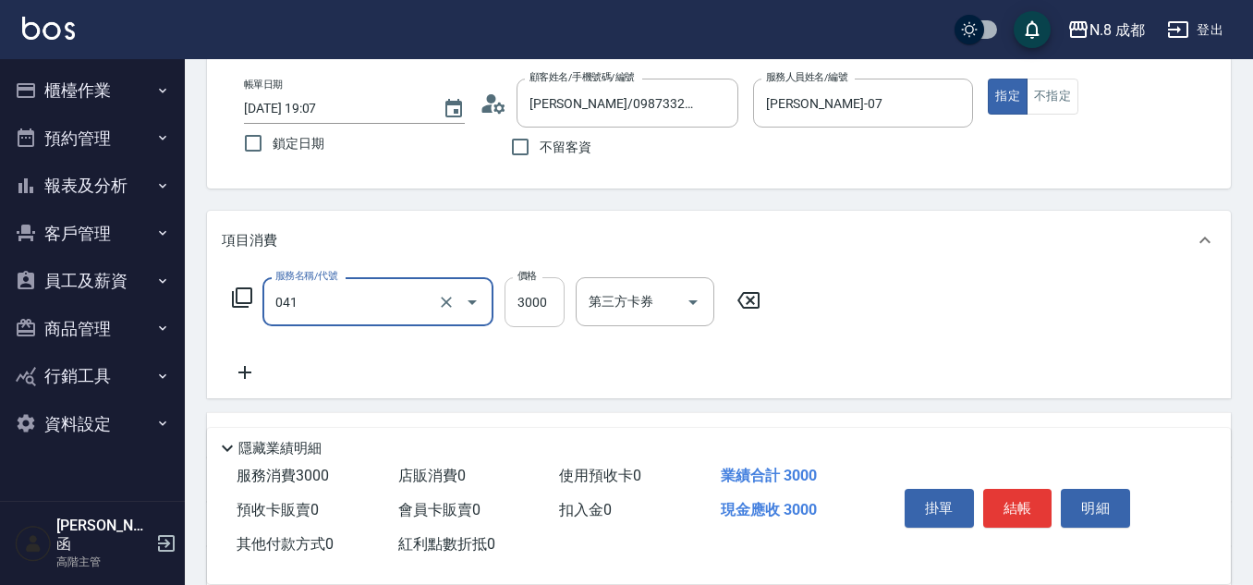
type input "日系染髮(L)(041)"
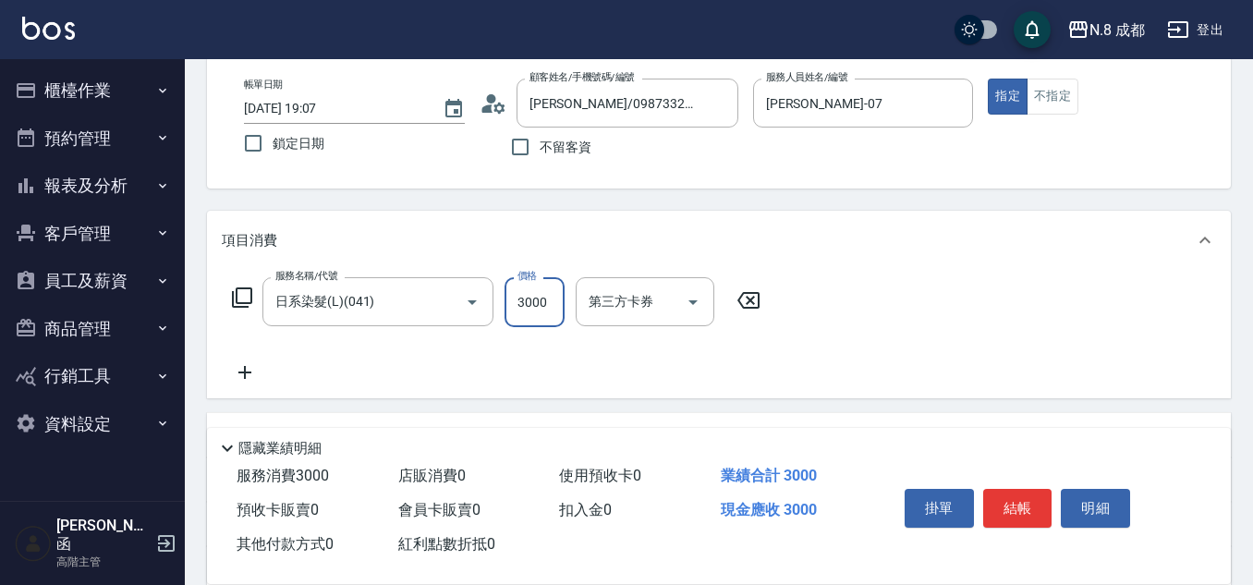
click at [555, 308] on input "3000" at bounding box center [535, 302] width 60 height 50
type input "1499"
click at [1038, 497] on button "結帳" at bounding box center [1017, 508] width 69 height 39
type input "[DATE] 19:08"
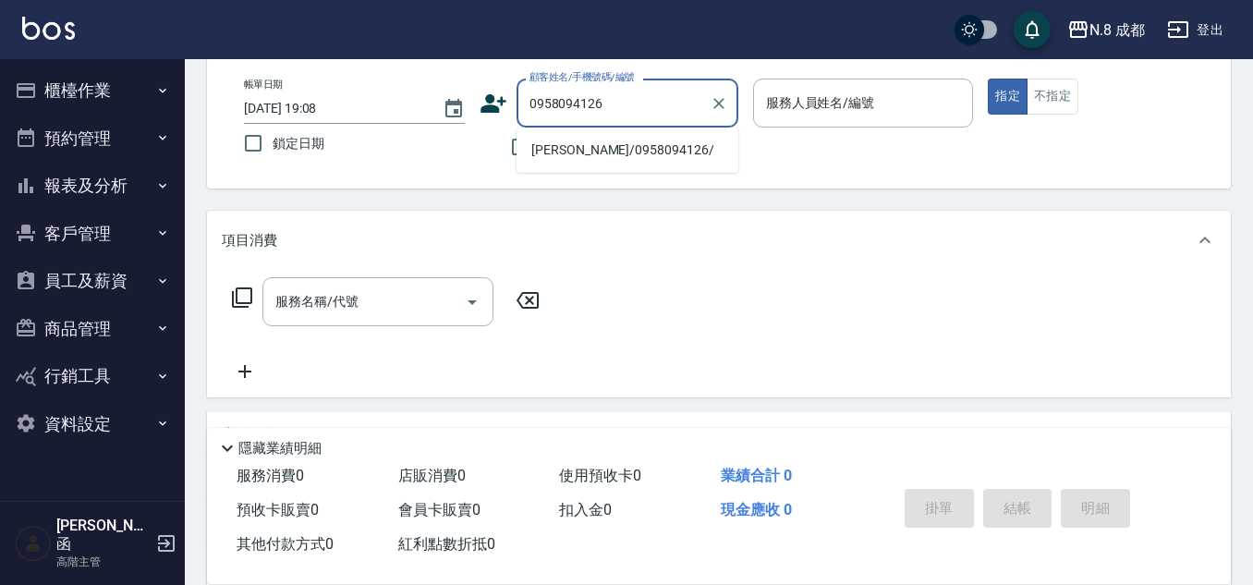
click at [601, 153] on li "[PERSON_NAME]/0958094126/" at bounding box center [628, 150] width 222 height 30
type input "[PERSON_NAME]/0958094126/"
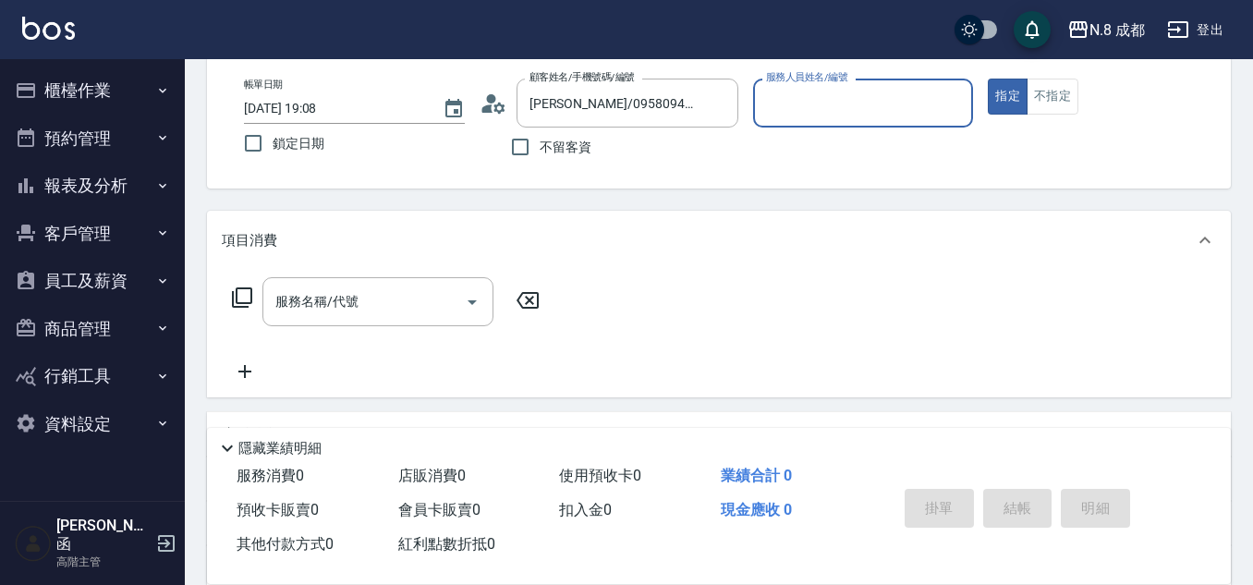
type input "張芷瑜-12"
click at [334, 300] on input "服務名稱/代號" at bounding box center [364, 302] width 187 height 32
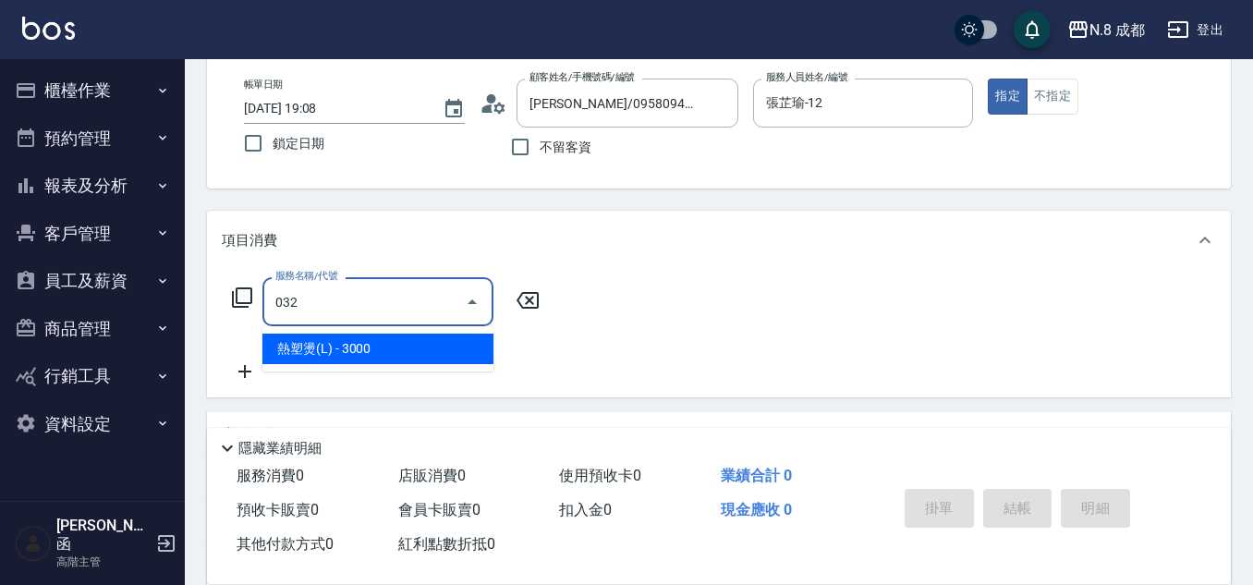
click at [350, 348] on span "熱塑燙(L) - 3000" at bounding box center [377, 349] width 231 height 30
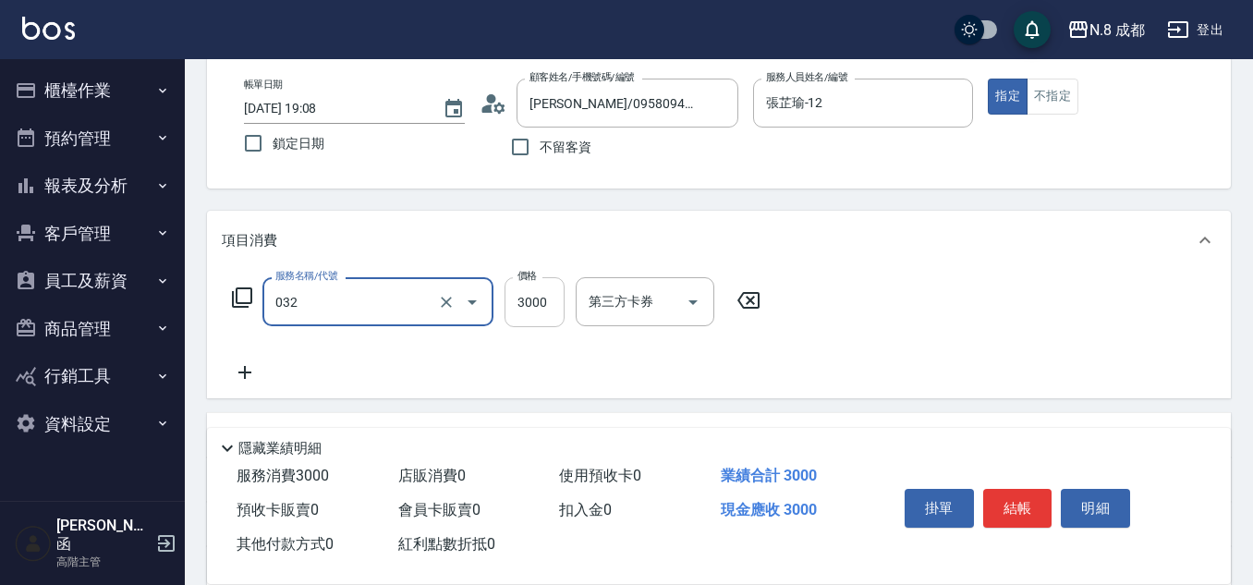
type input "熱塑燙(L)(032)"
click at [544, 305] on input "3000" at bounding box center [535, 302] width 60 height 50
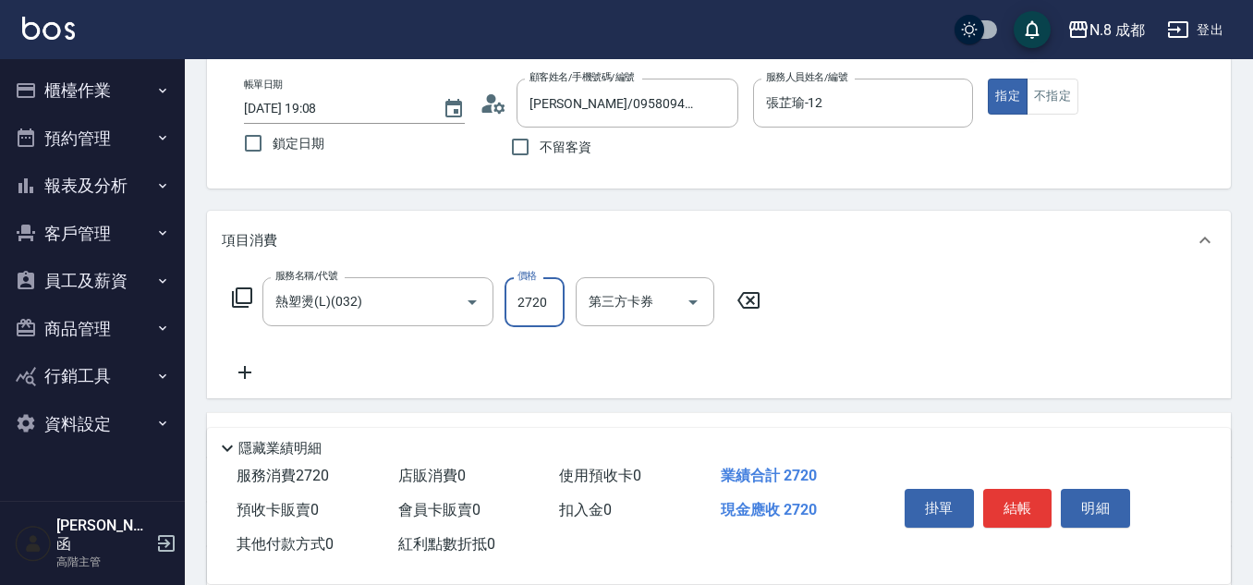
type input "2720"
click at [249, 378] on icon at bounding box center [245, 372] width 46 height 22
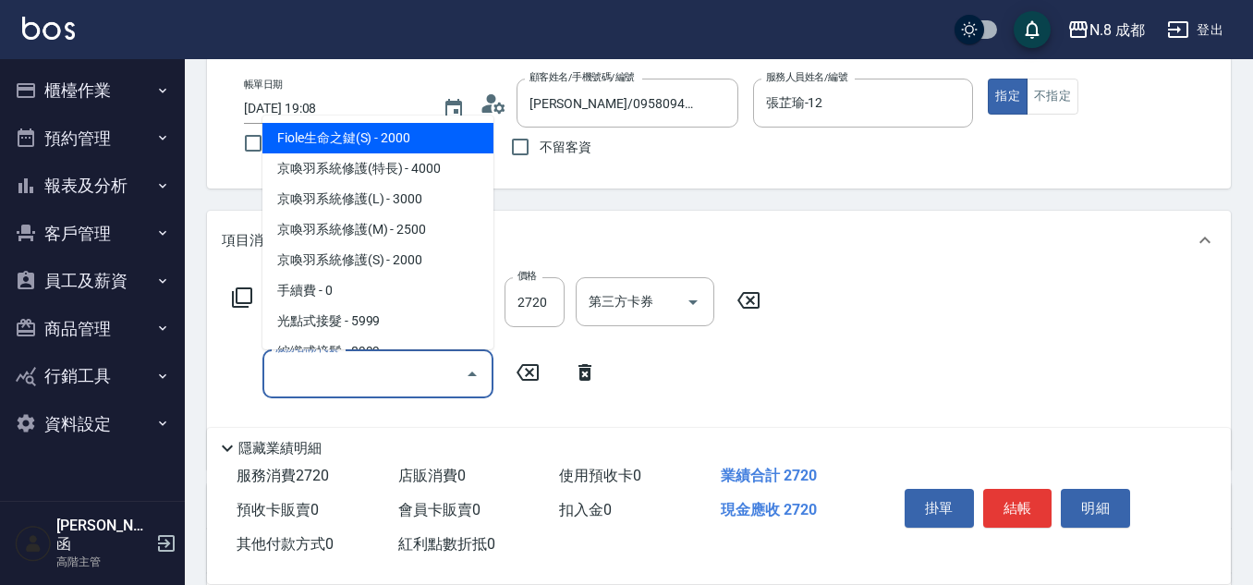
click at [272, 378] on input "服務名稱/代號" at bounding box center [364, 374] width 187 height 32
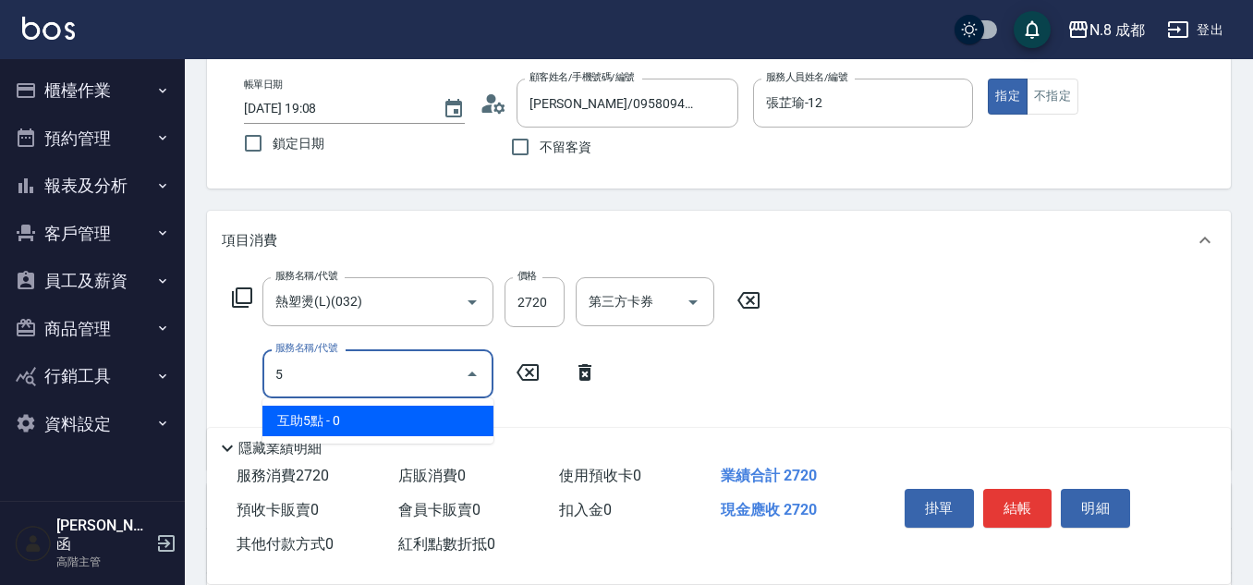
click at [311, 407] on span "互助5點 - 0" at bounding box center [377, 421] width 231 height 30
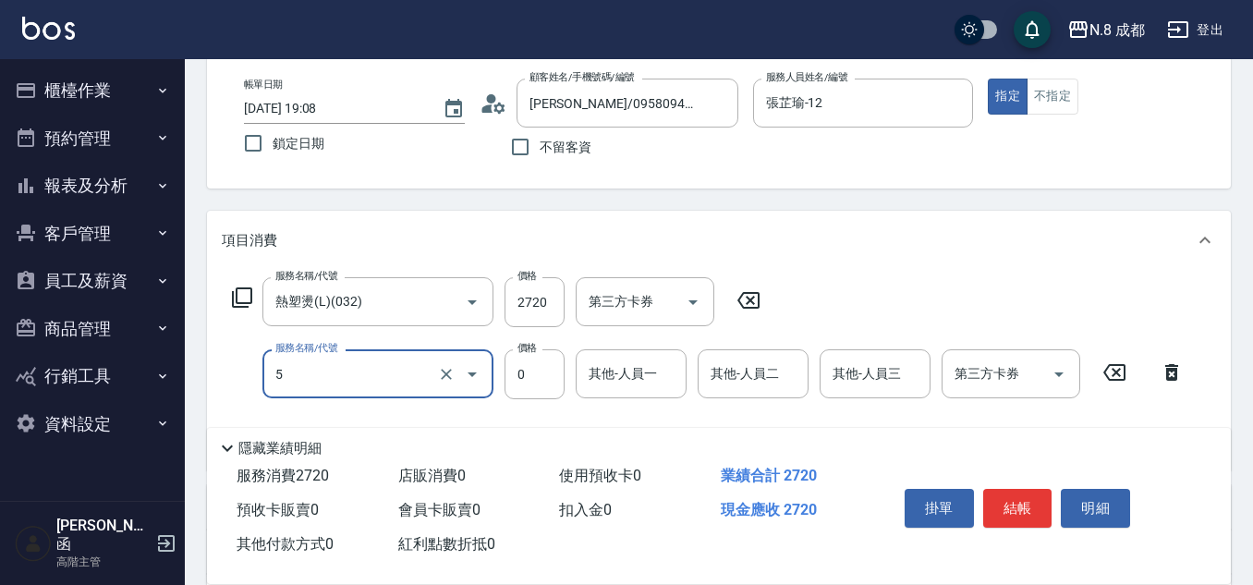
type input "互助5點(5)"
click at [598, 374] on input "其他-人員一" at bounding box center [631, 374] width 94 height 32
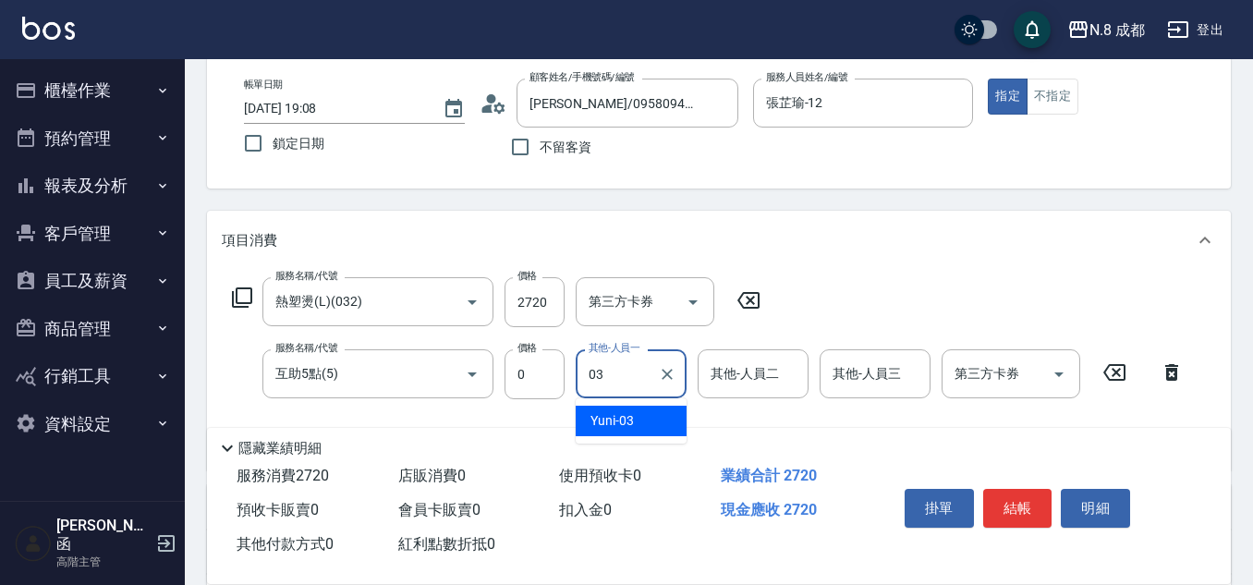
click at [639, 418] on div "Yuni -03" at bounding box center [631, 421] width 111 height 30
type input "Yuni-03"
click at [1028, 506] on button "結帳" at bounding box center [1017, 508] width 69 height 39
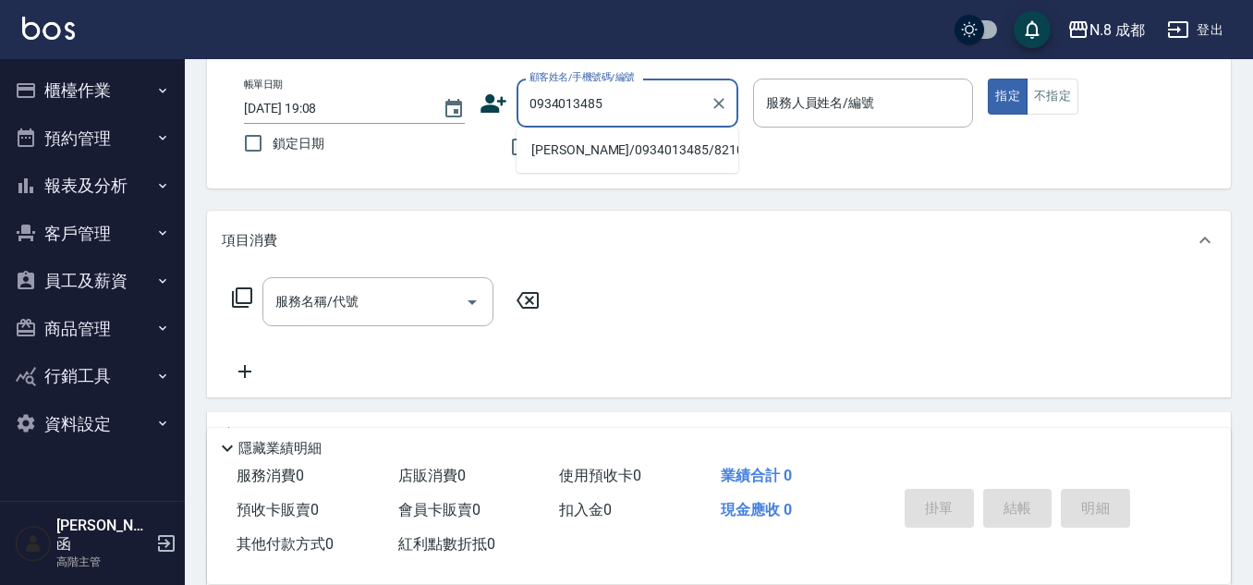
click at [592, 158] on li "[PERSON_NAME]/0934013485/821011" at bounding box center [628, 150] width 222 height 30
type input "[PERSON_NAME]/0934013485/821011"
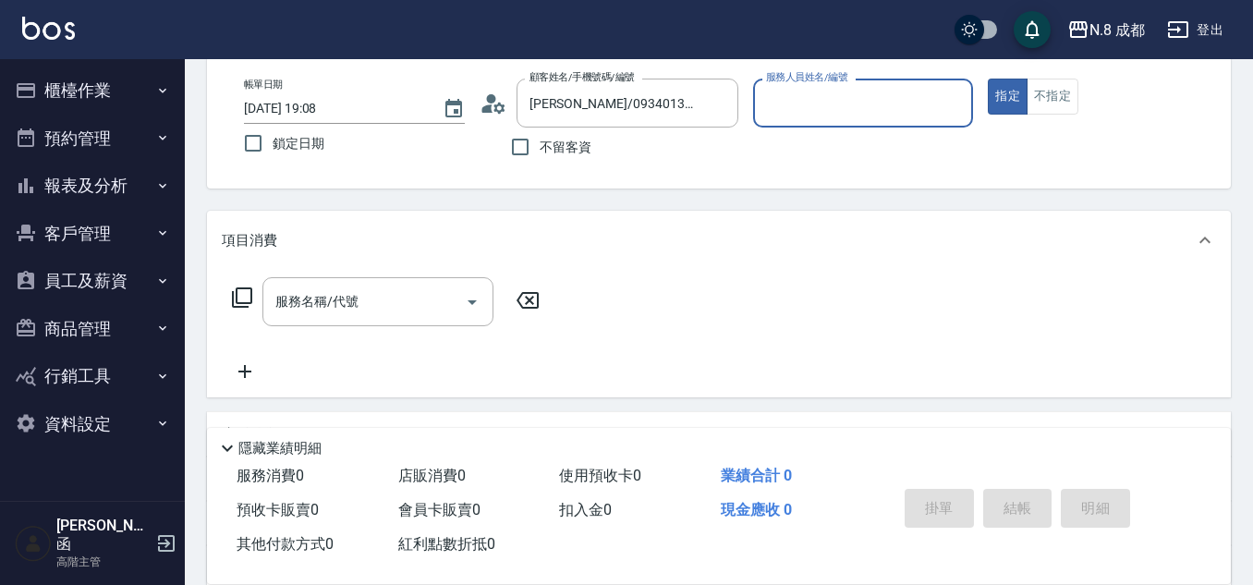
click at [813, 97] on input "服務人員姓名/編號" at bounding box center [863, 103] width 204 height 32
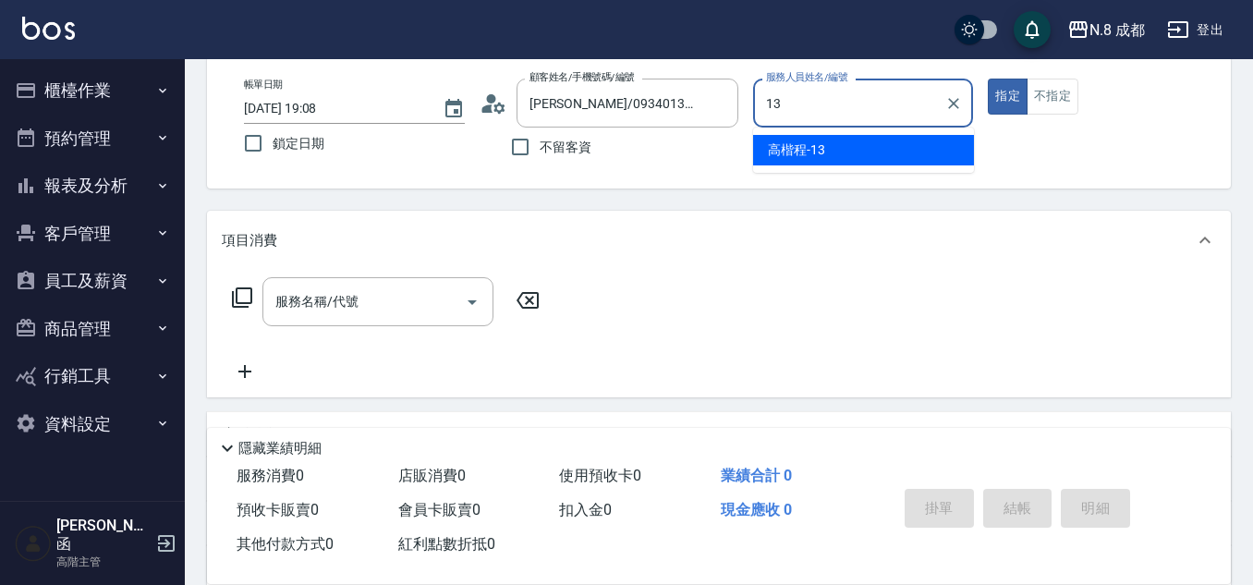
click at [813, 148] on span "高楷程 -13" at bounding box center [796, 149] width 57 height 19
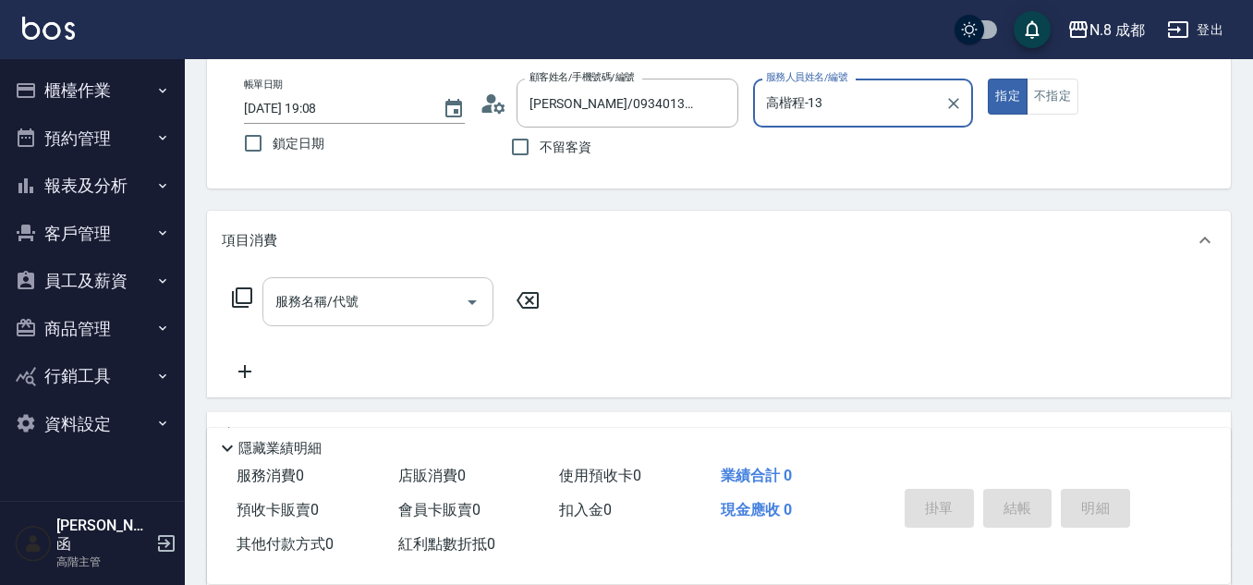
type input "高楷程-13"
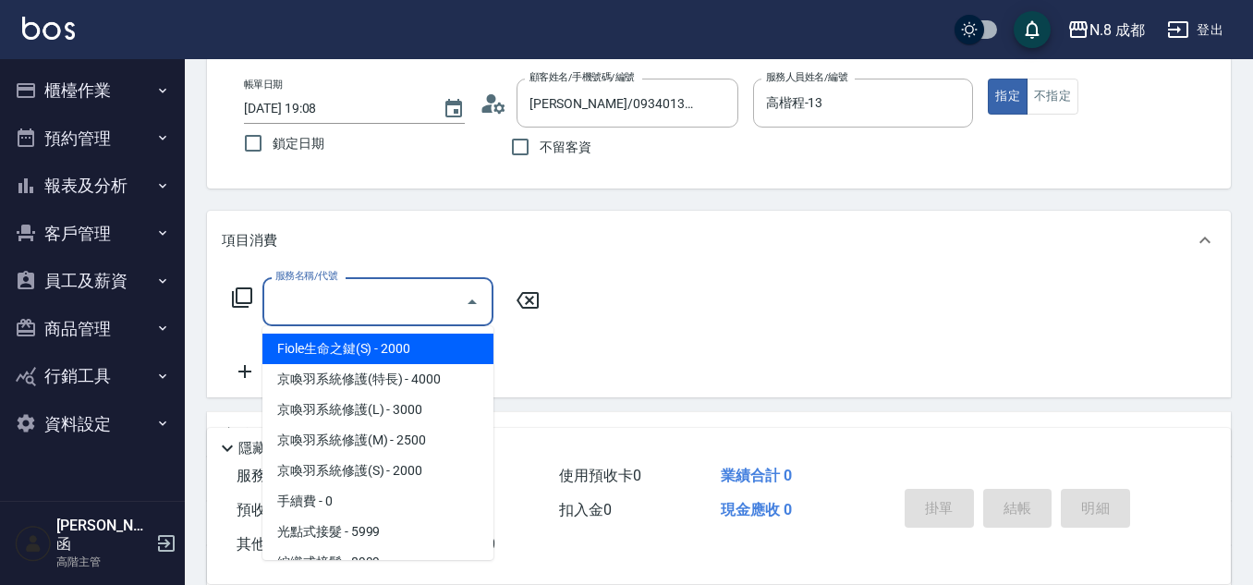
click at [359, 306] on input "服務名稱/代號" at bounding box center [364, 302] width 187 height 32
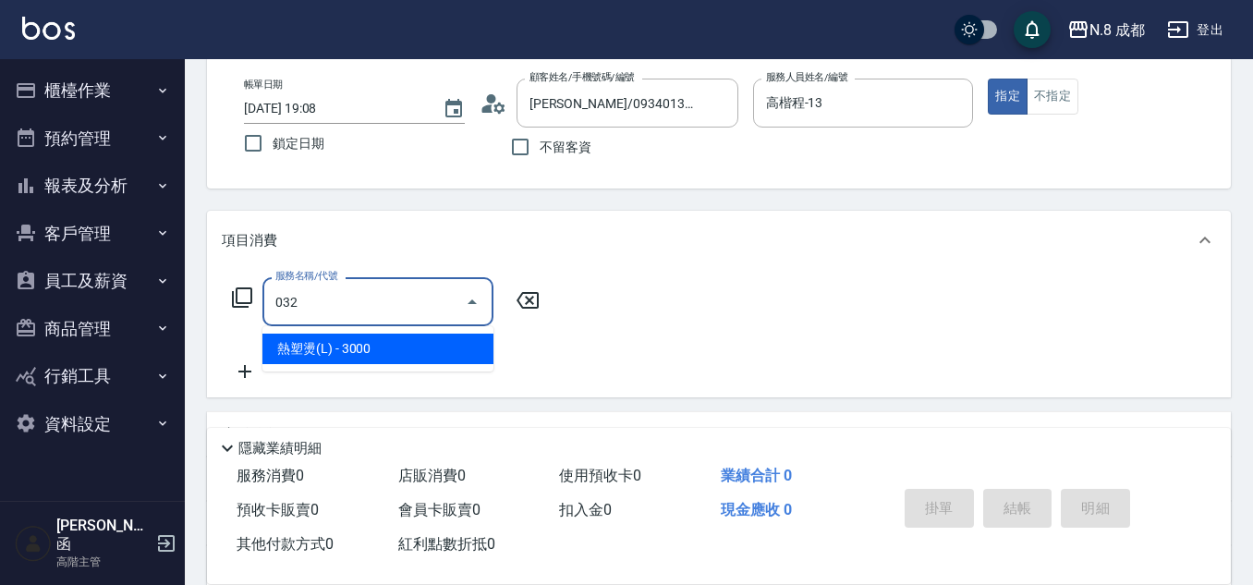
click at [348, 344] on span "熱塑燙(L) - 3000" at bounding box center [377, 349] width 231 height 30
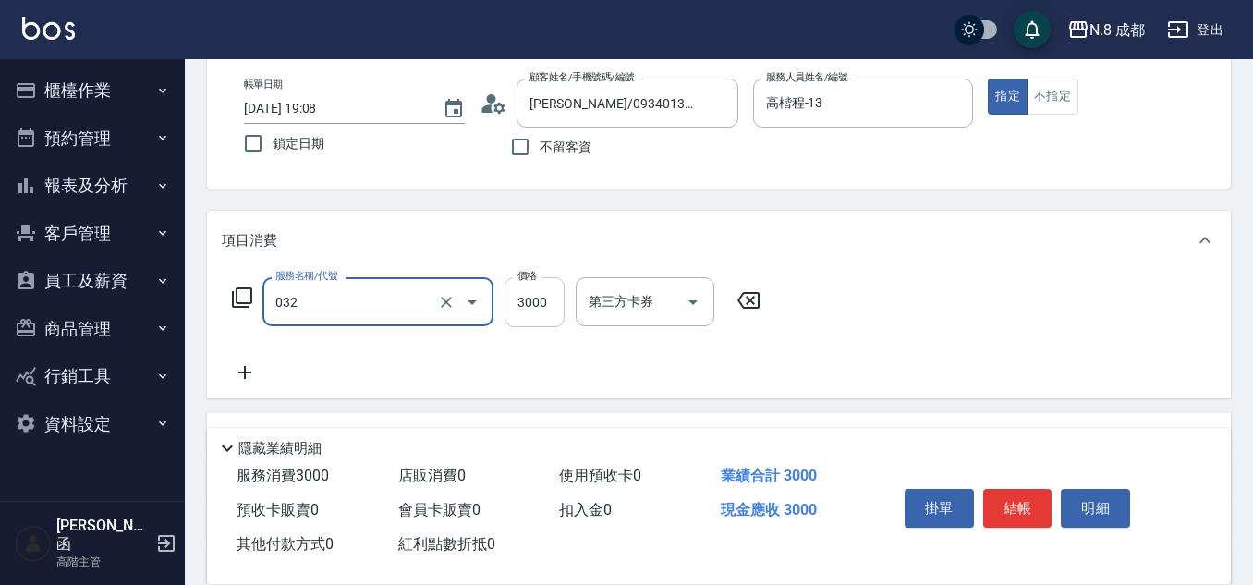
type input "熱塑燙(L)(032)"
click at [526, 310] on input "3000" at bounding box center [535, 302] width 60 height 50
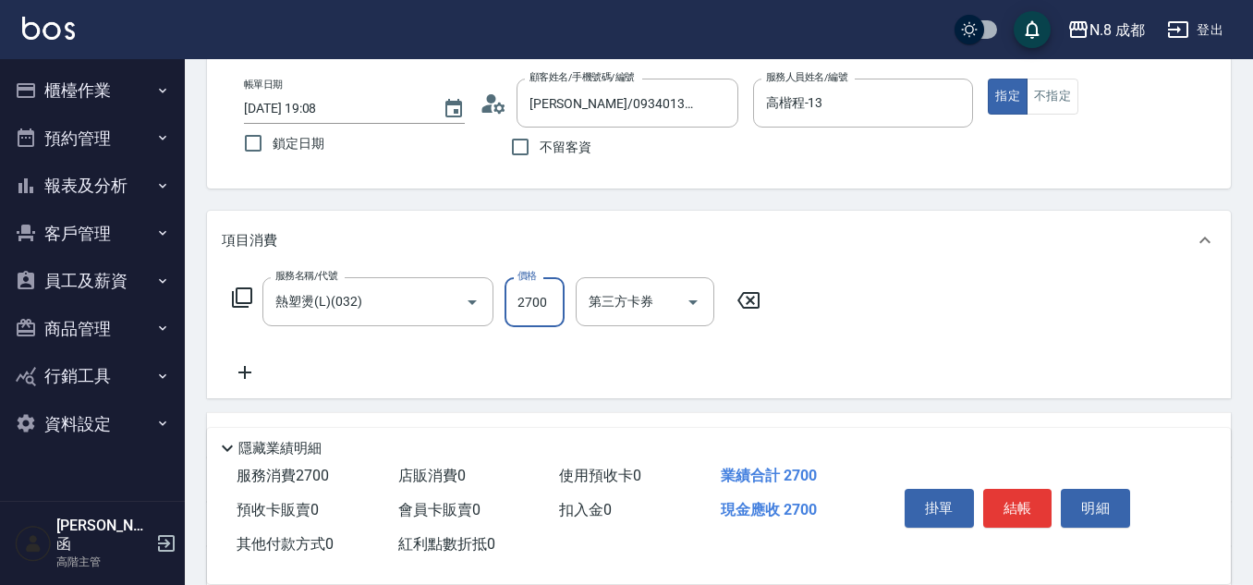
type input "2700"
click at [245, 371] on icon at bounding box center [244, 372] width 13 height 13
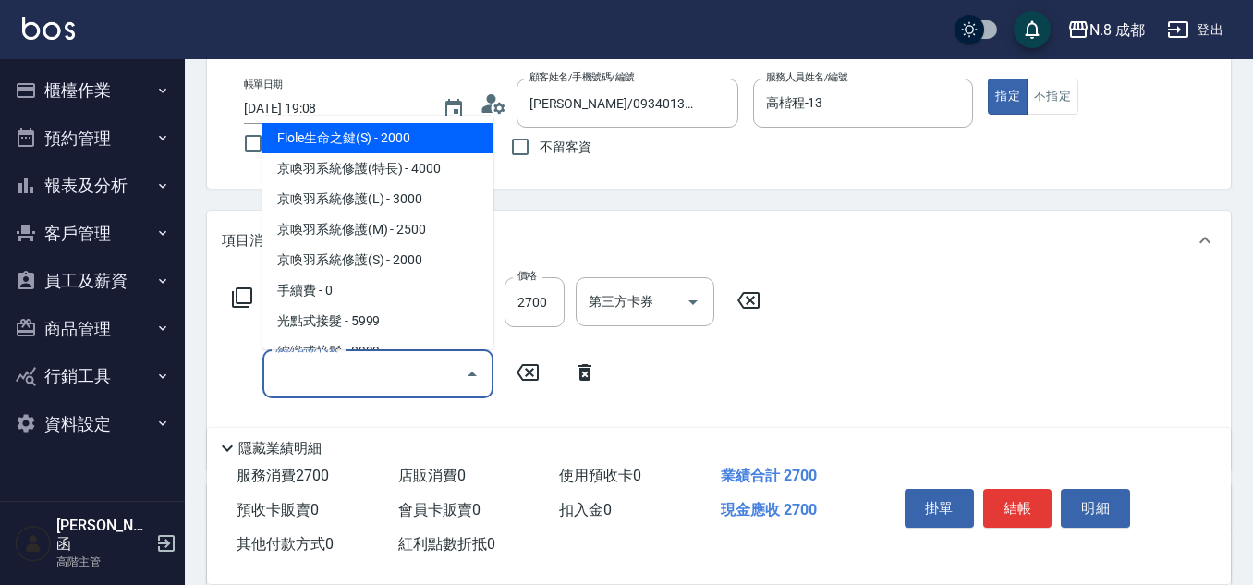
click at [332, 376] on input "服務名稱/代號" at bounding box center [364, 374] width 187 height 32
click at [369, 132] on span "互助3點 - 0" at bounding box center [377, 138] width 231 height 30
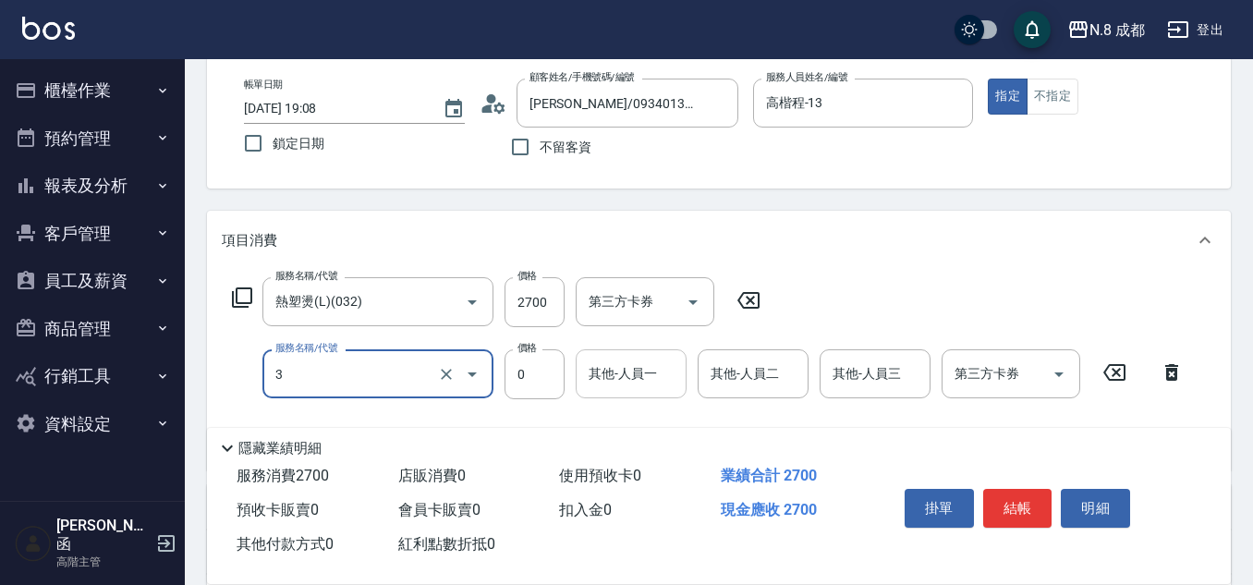
click at [608, 391] on div "其他-人員一" at bounding box center [631, 373] width 111 height 49
type input "互助3點(3)"
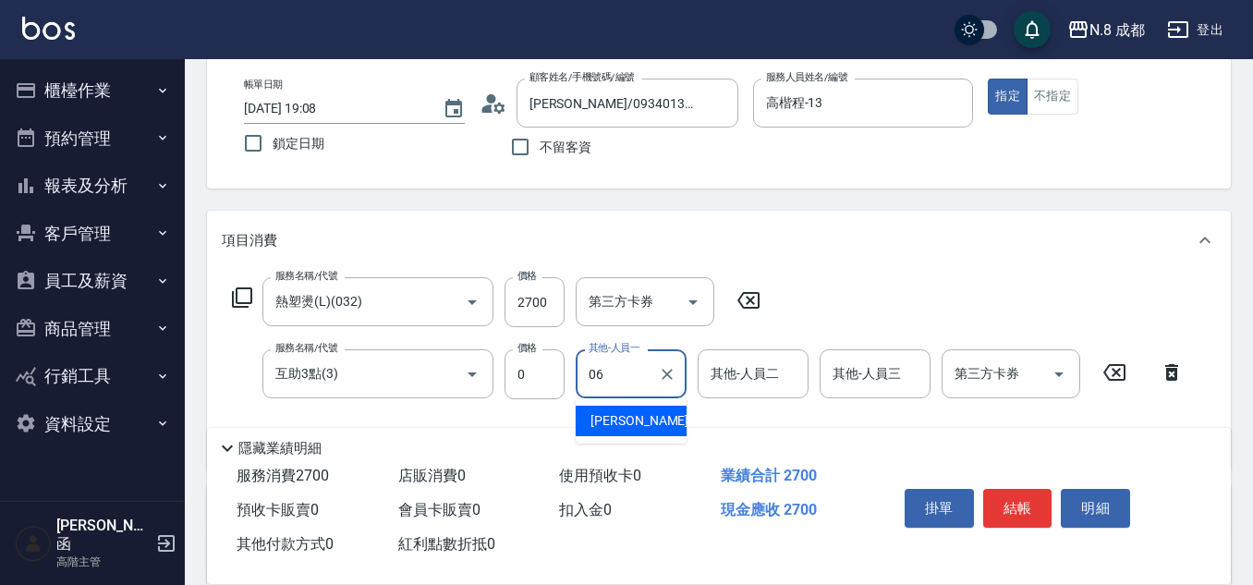
click at [632, 427] on span "[PERSON_NAME] -06" at bounding box center [648, 420] width 116 height 19
type input "[PERSON_NAME]-06"
click at [1026, 497] on button "結帳" at bounding box center [1017, 508] width 69 height 39
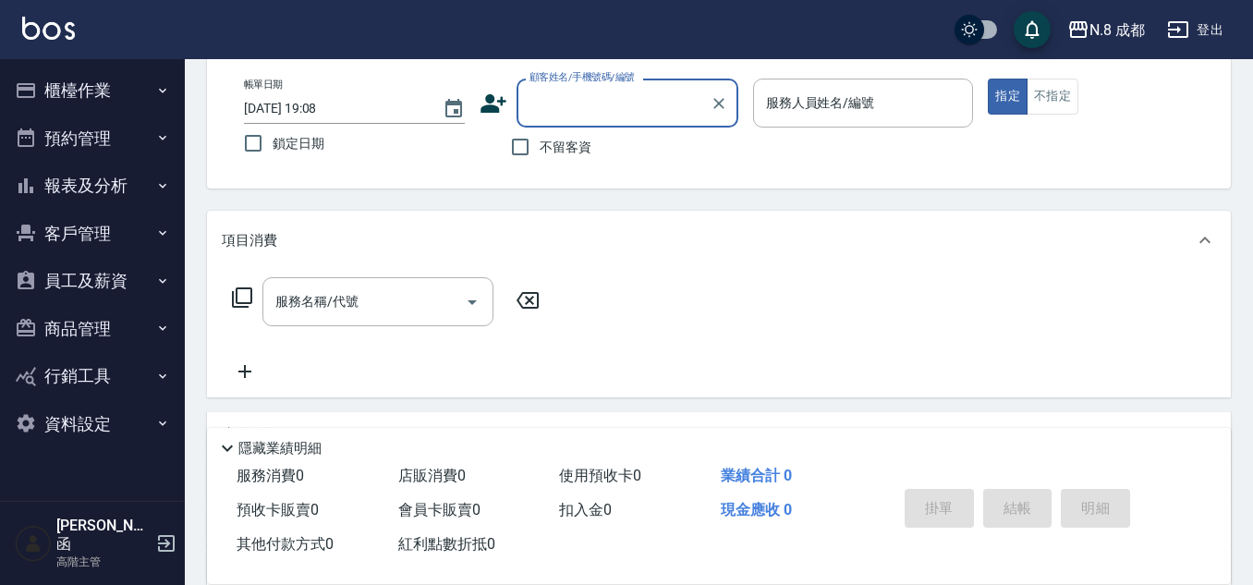
click at [643, 97] on input "顧客姓名/手機號碼/編號" at bounding box center [613, 103] width 177 height 32
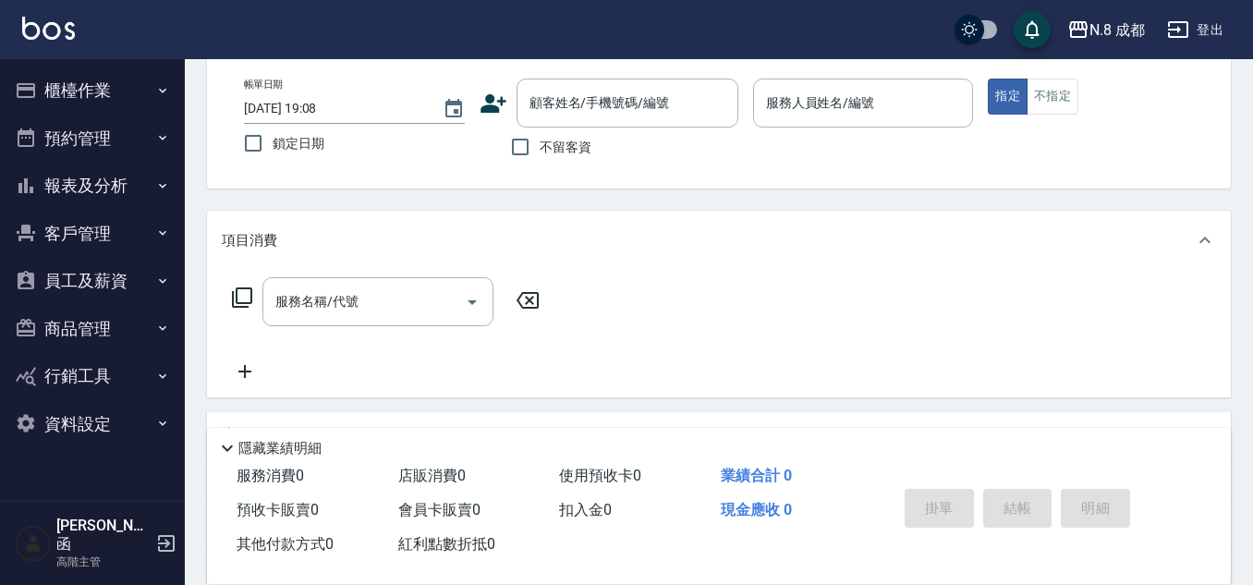
click at [480, 156] on div "不留客資" at bounding box center [609, 147] width 259 height 39
click at [526, 149] on input "不留客資" at bounding box center [520, 147] width 39 height 39
checkbox input "true"
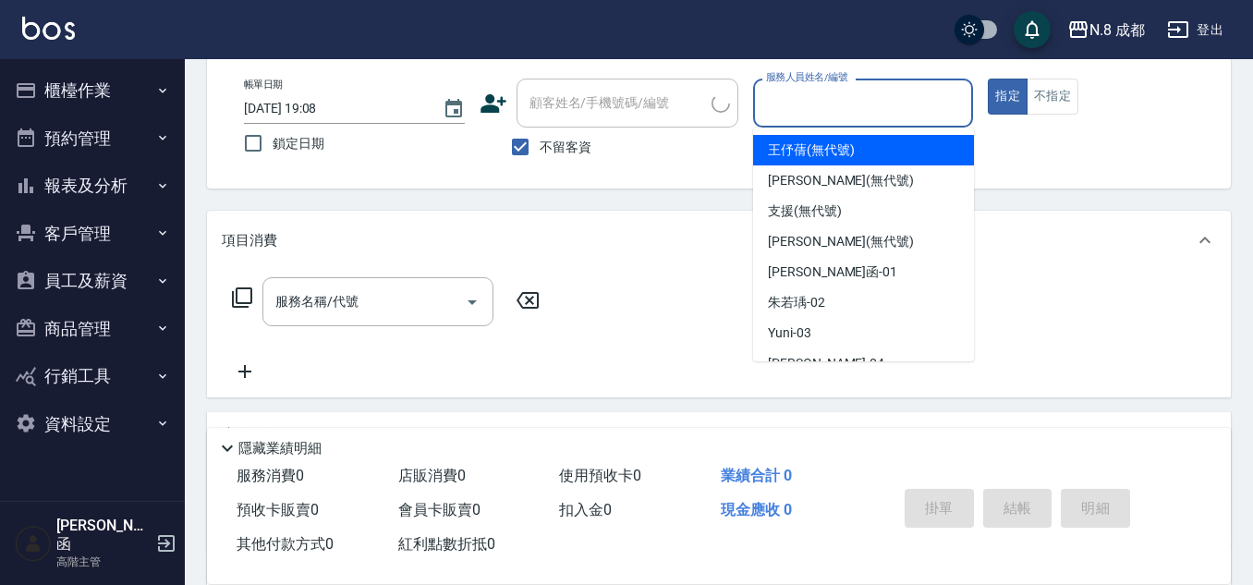
click at [871, 102] on input "服務人員姓名/編號" at bounding box center [863, 103] width 204 height 32
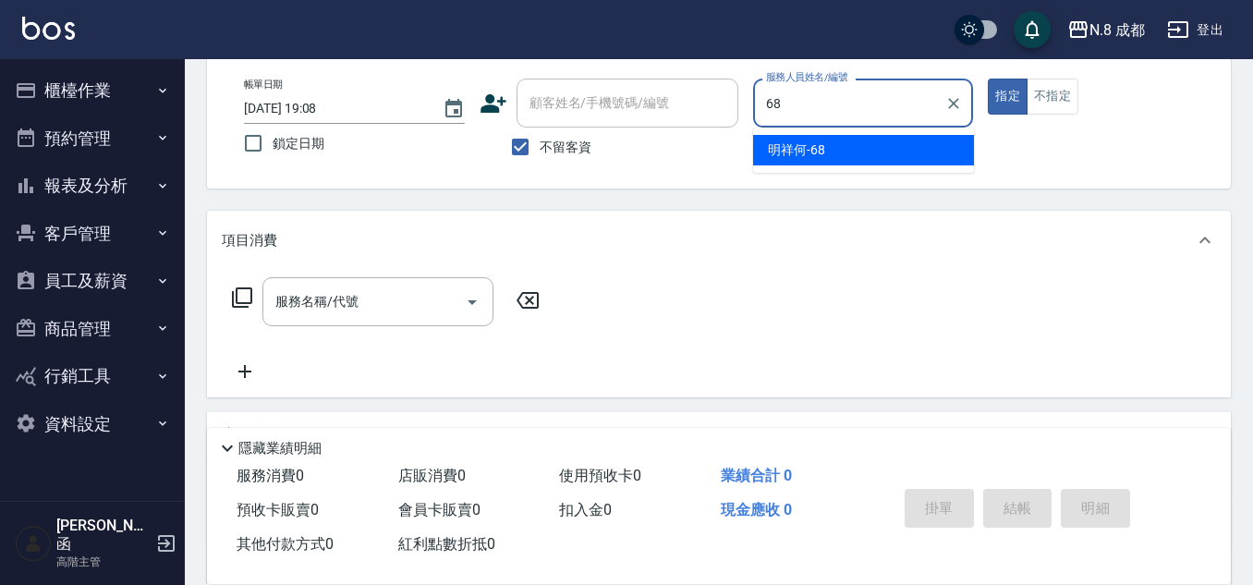
click at [861, 152] on div "明祥何 -68" at bounding box center [863, 150] width 221 height 30
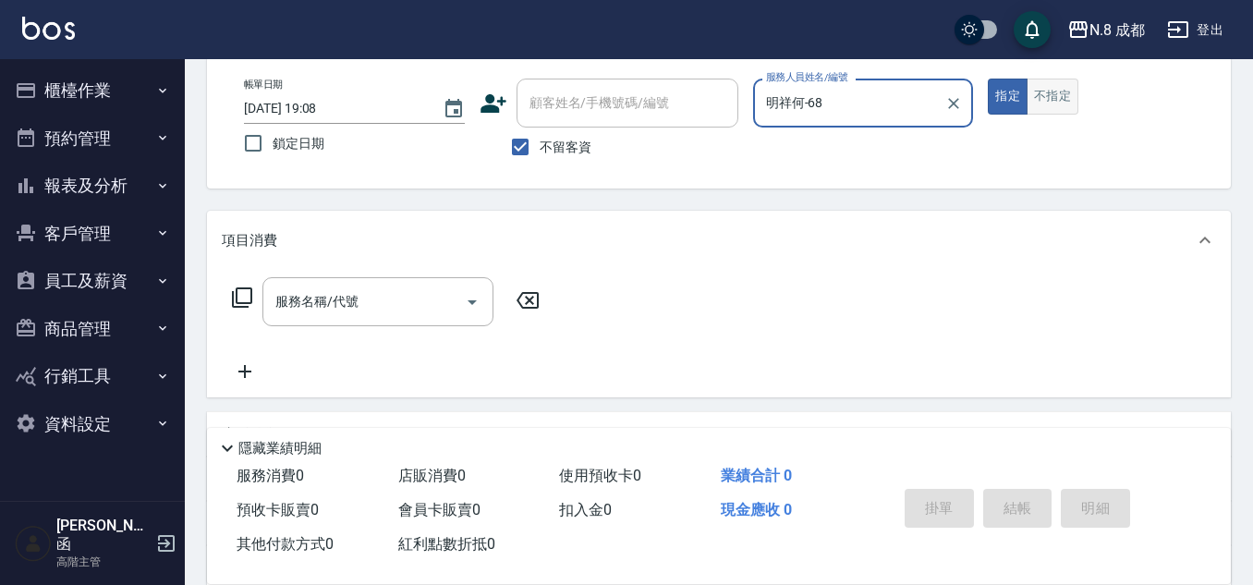
type input "明祥何-68"
click at [1050, 91] on button "不指定" at bounding box center [1053, 97] width 52 height 36
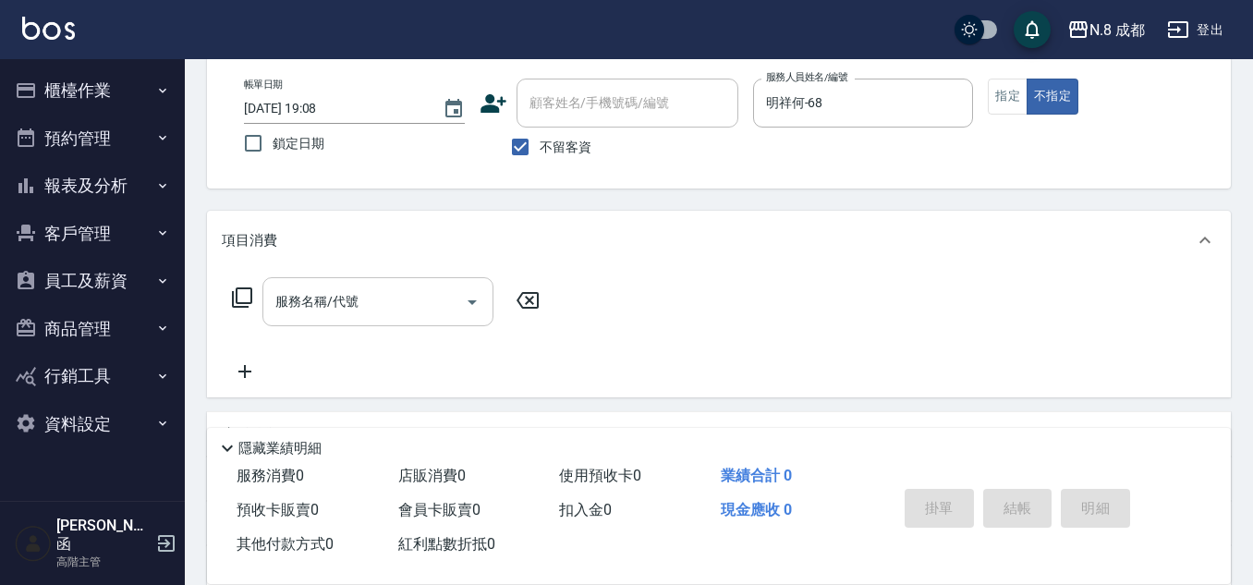
click at [334, 312] on input "服務名稱/代號" at bounding box center [364, 302] width 187 height 32
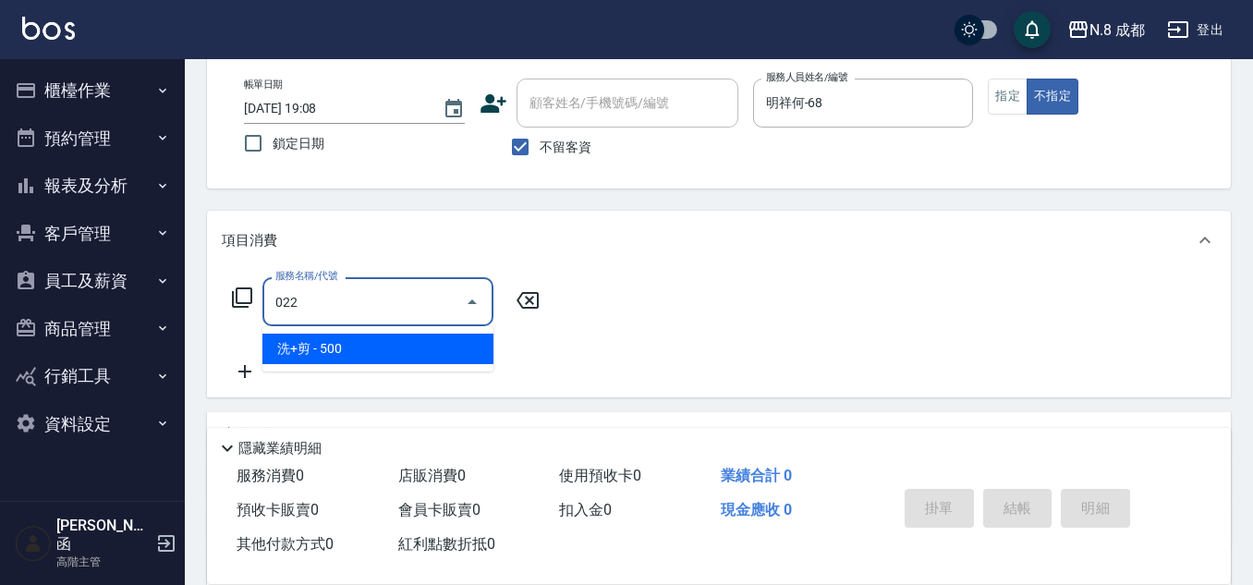
click at [345, 345] on span "洗+剪 - 500" at bounding box center [377, 349] width 231 height 30
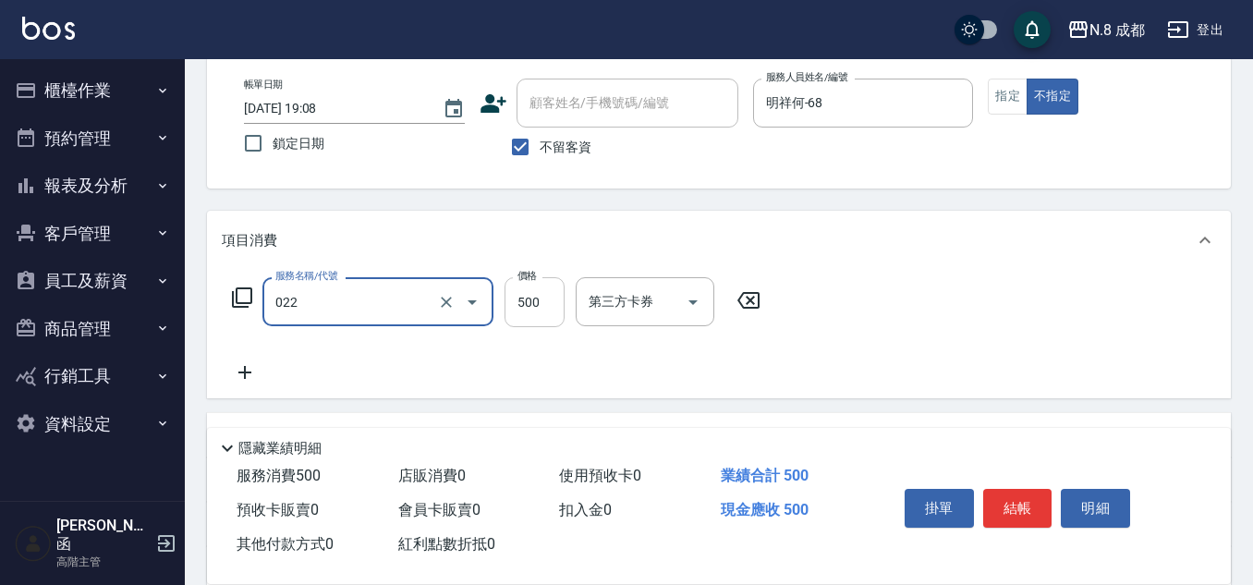
type input "洗+剪(022)"
click at [542, 304] on input "500" at bounding box center [535, 302] width 60 height 50
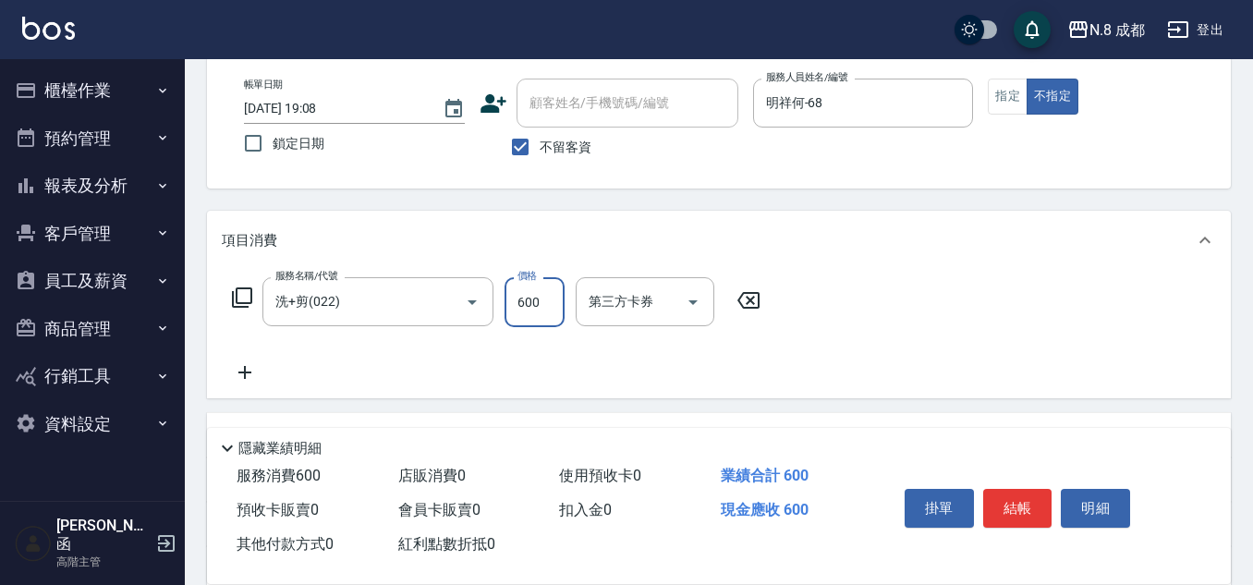
type input "600"
click at [243, 377] on icon at bounding box center [245, 372] width 46 height 22
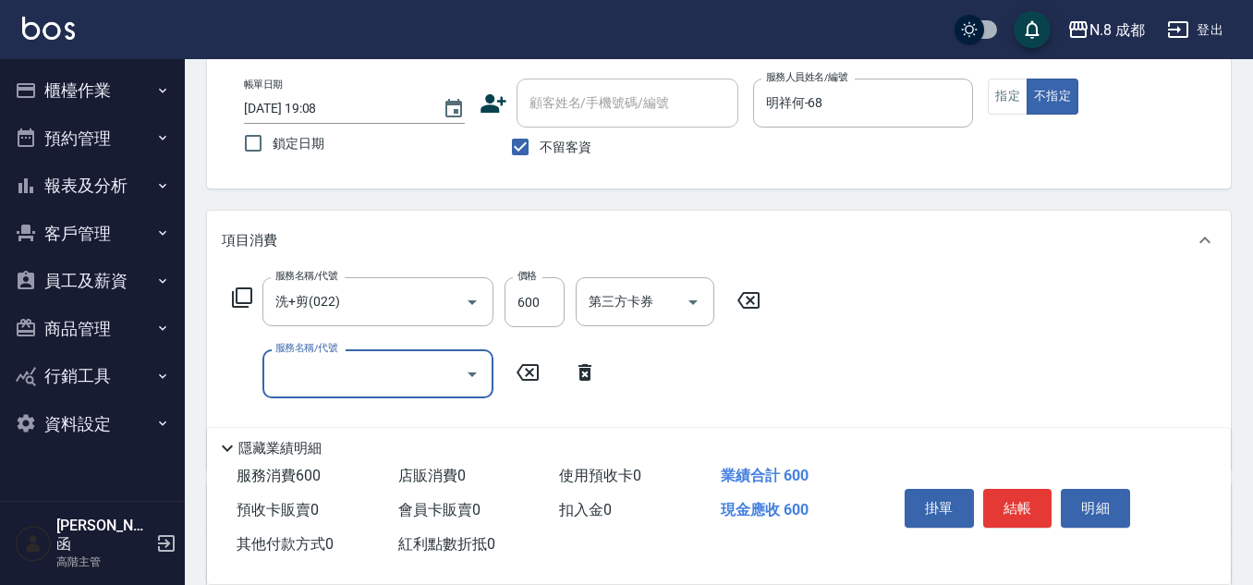
click at [321, 375] on input "服務名稱/代號" at bounding box center [364, 374] width 187 height 32
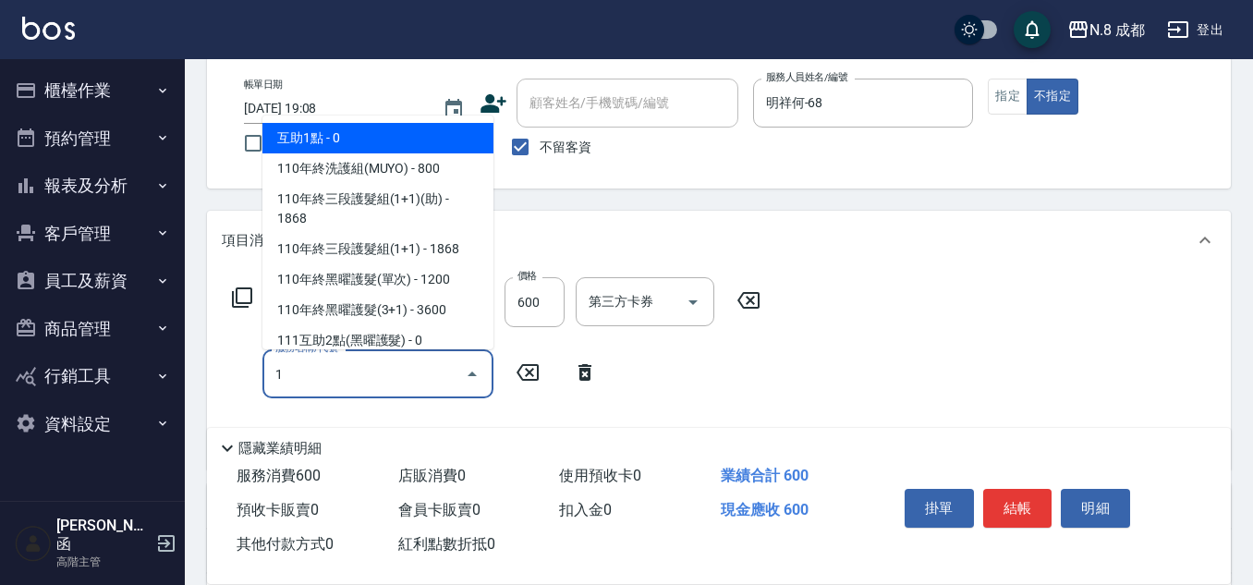
click at [330, 135] on span "互助1點 - 0" at bounding box center [377, 138] width 231 height 30
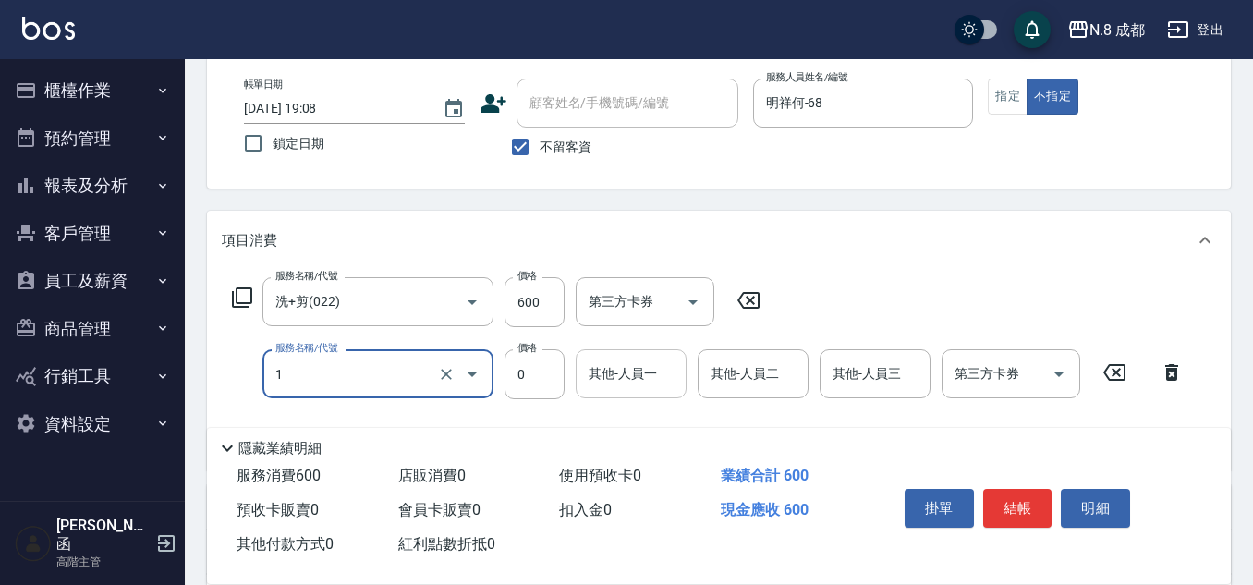
type input "互助1點(1)"
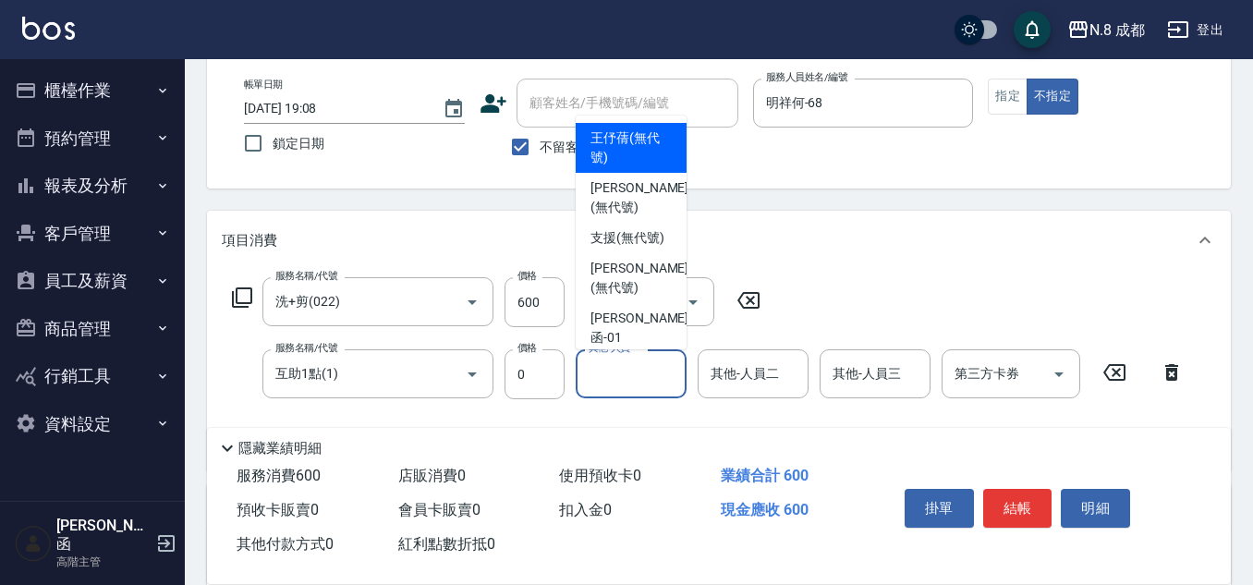
click at [626, 371] on input "其他-人員一" at bounding box center [631, 374] width 94 height 32
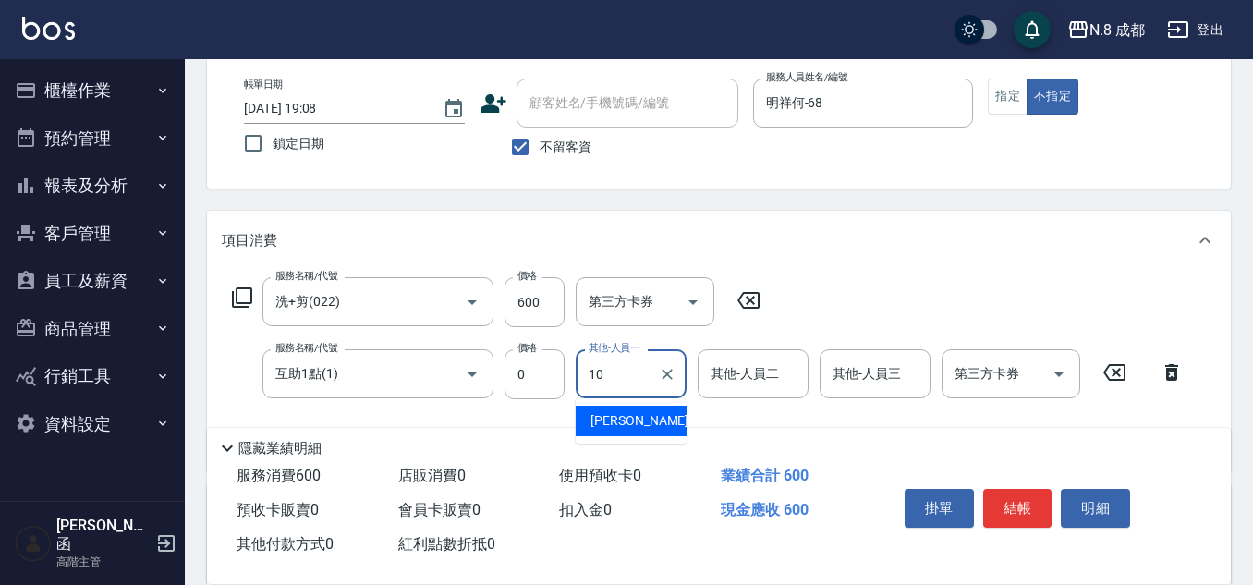
click at [616, 416] on span "[PERSON_NAME]-10" at bounding box center [648, 420] width 116 height 19
type input "[PERSON_NAME]-10"
click at [1007, 495] on button "結帳" at bounding box center [1017, 508] width 69 height 39
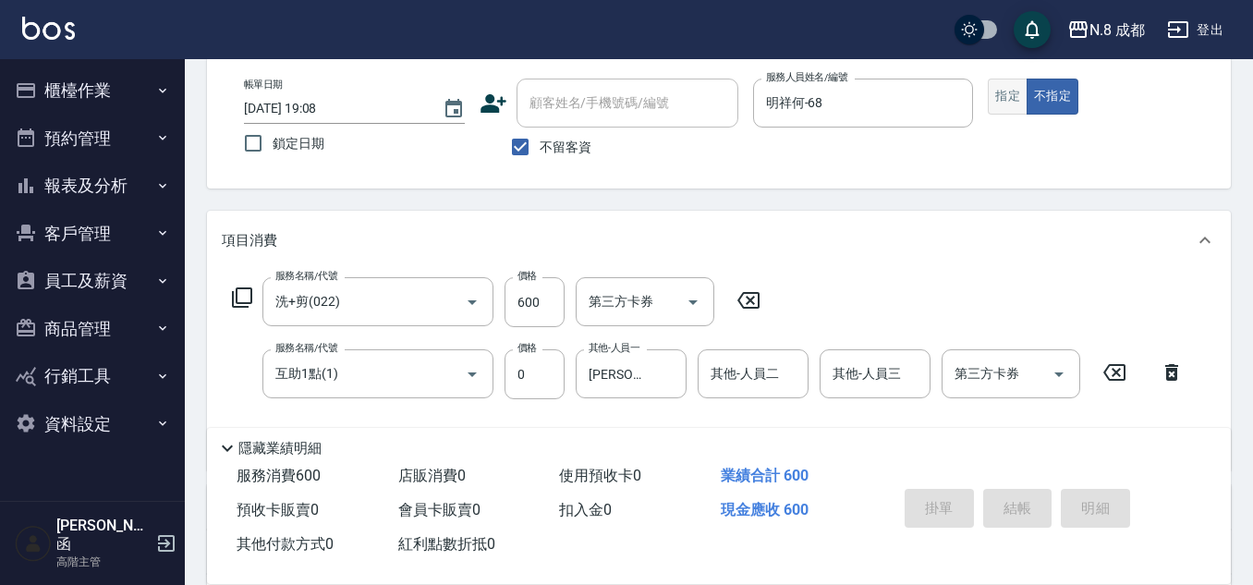
type input "[DATE] 19:54"
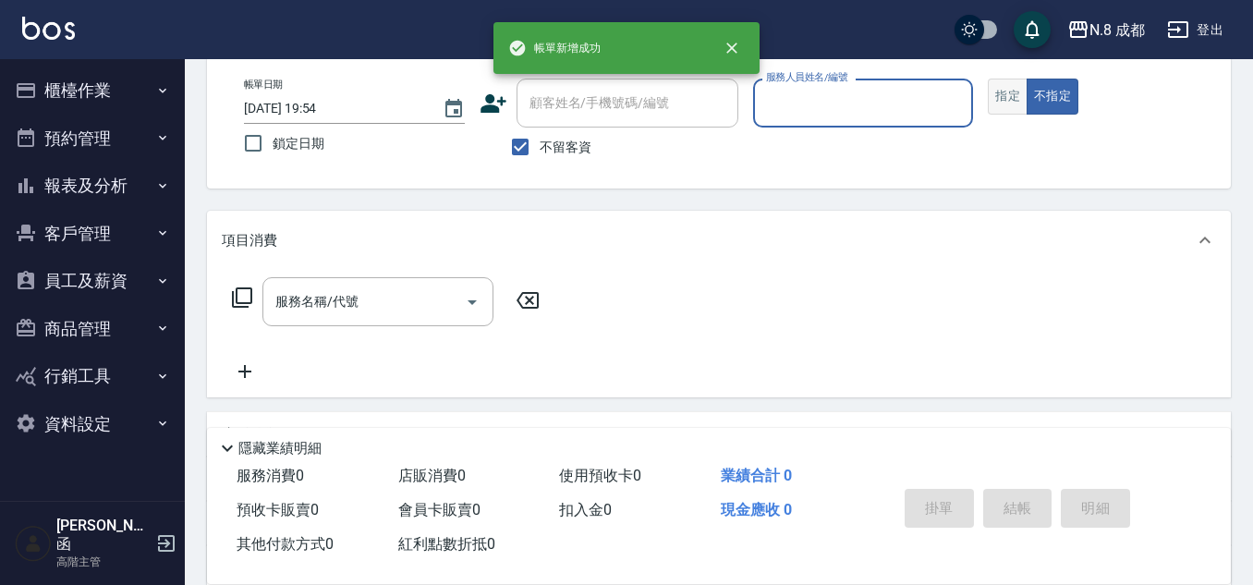
click at [1003, 100] on button "指定" at bounding box center [1008, 97] width 40 height 36
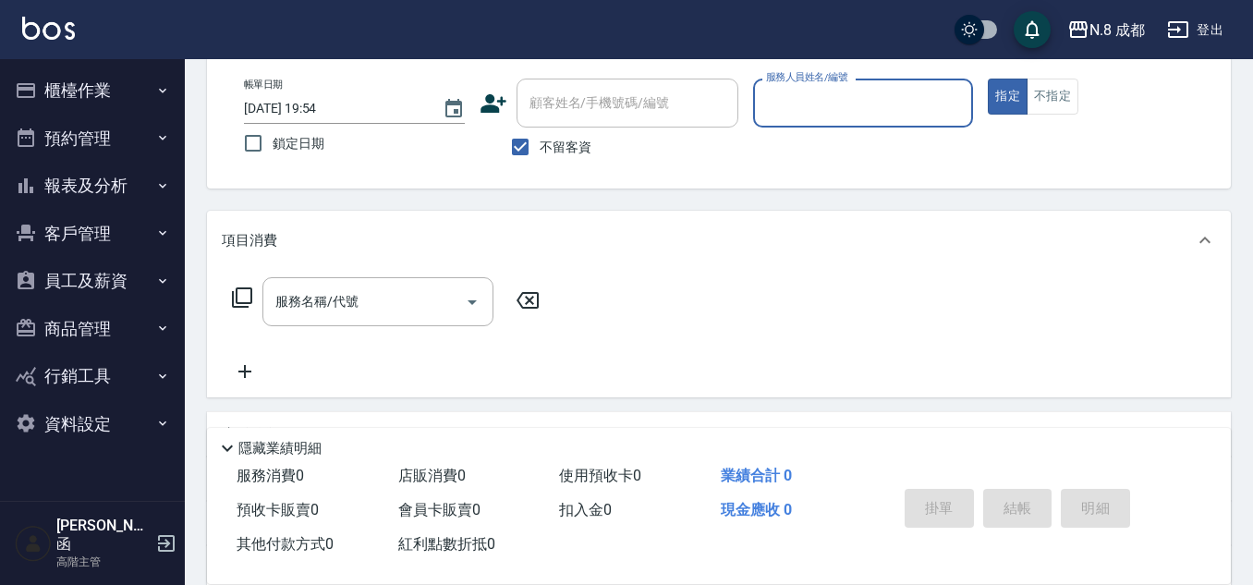
click at [800, 108] on input "服務人員姓名/編號" at bounding box center [863, 103] width 204 height 32
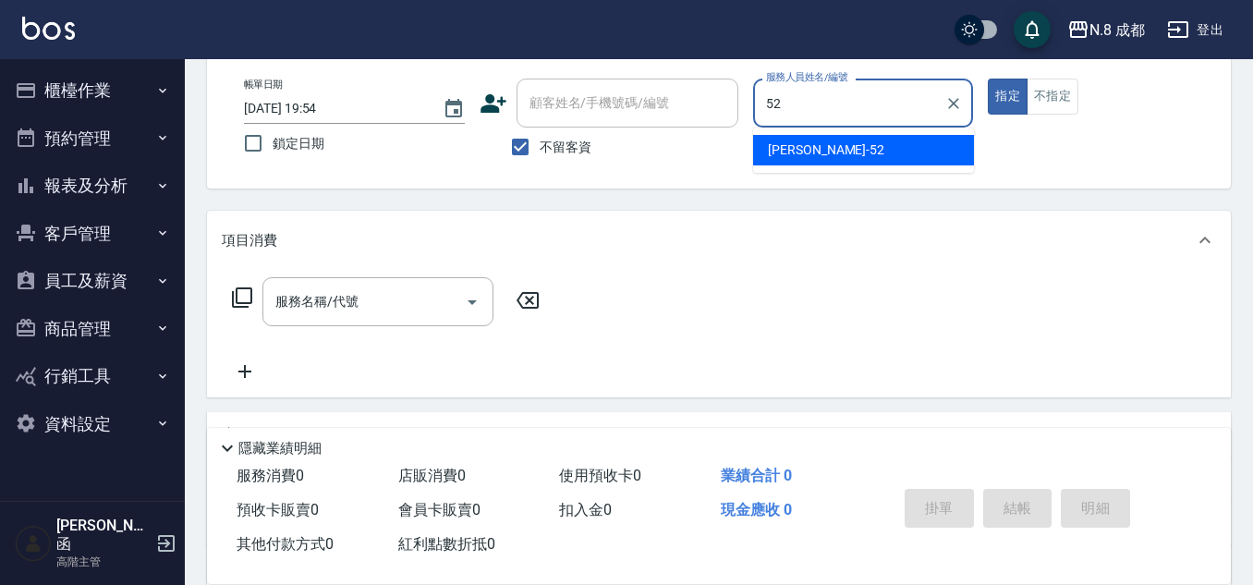
click at [807, 149] on span "[PERSON_NAME]-52" at bounding box center [826, 149] width 116 height 19
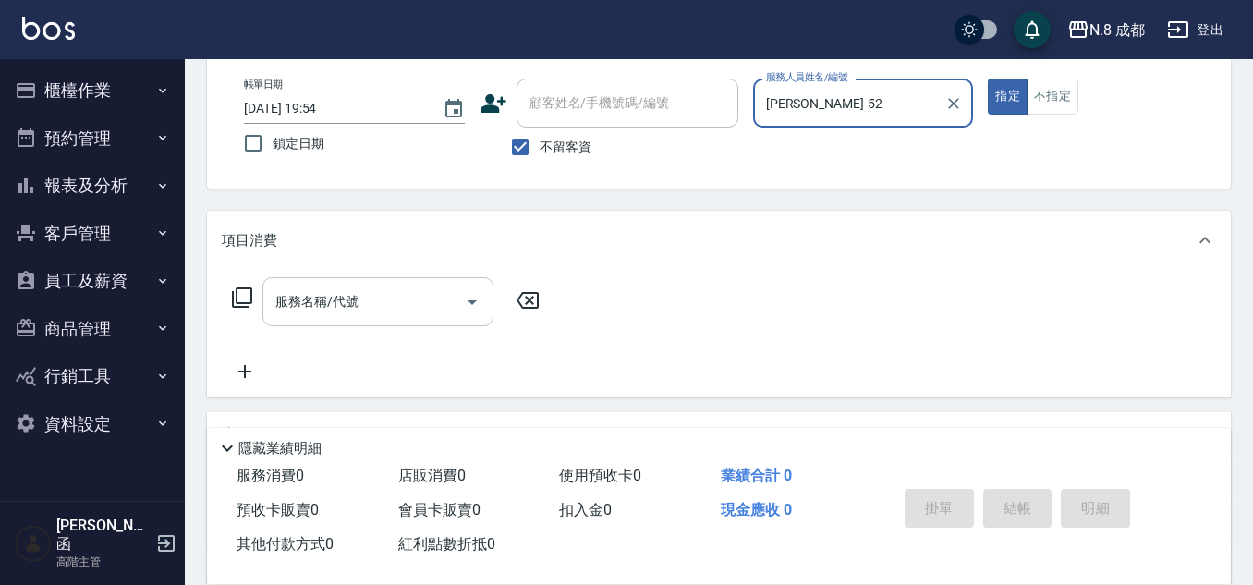
type input "[PERSON_NAME]-52"
click at [357, 290] on input "服務名稱/代號" at bounding box center [364, 302] width 187 height 32
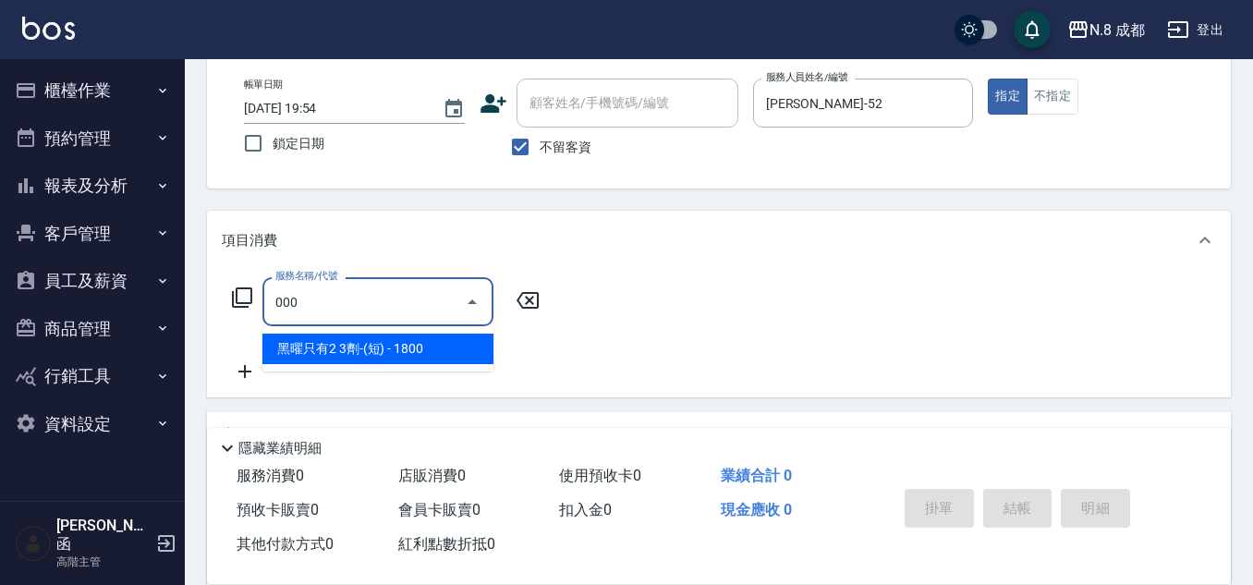
click at [350, 359] on span "黑曜只有2 3劑-(短) - 1800" at bounding box center [377, 349] width 231 height 30
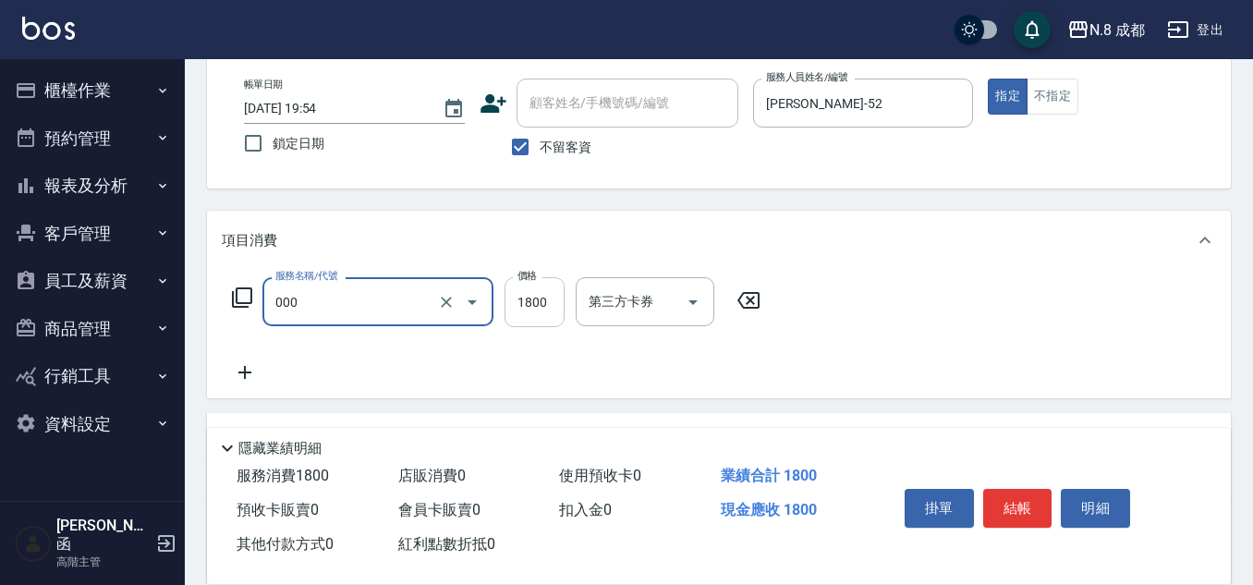
type input "黑曜只有2 3劑-(短)(000)"
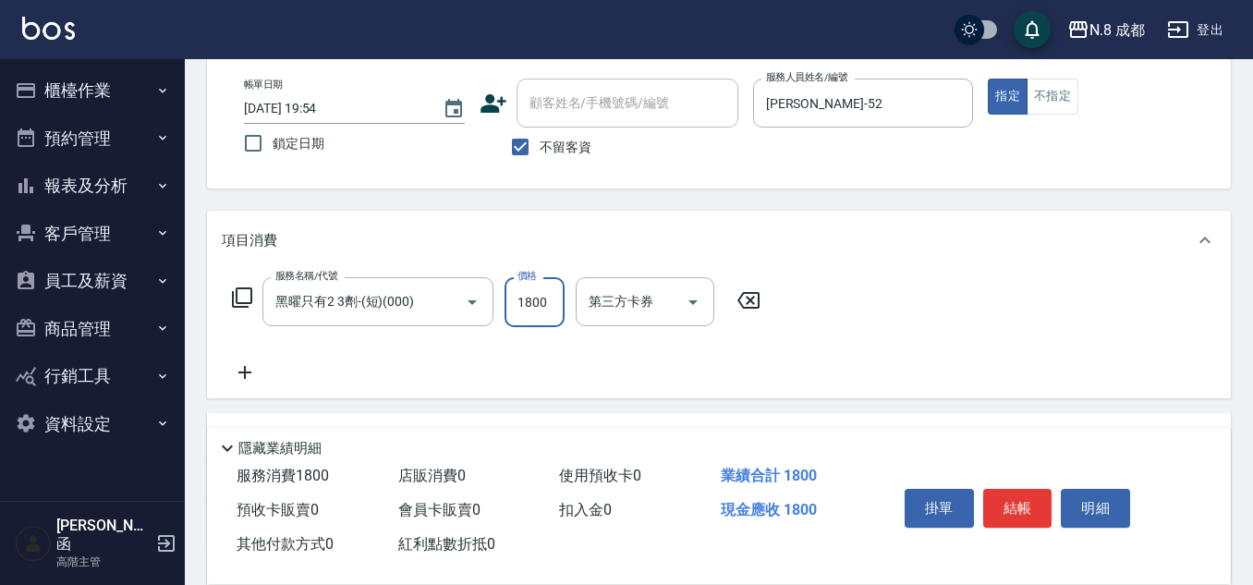
click at [542, 296] on input "1800" at bounding box center [535, 302] width 60 height 50
type input "4399"
drag, startPoint x: 247, startPoint y: 370, endPoint x: 264, endPoint y: 371, distance: 17.6
click at [264, 371] on icon at bounding box center [245, 372] width 46 height 22
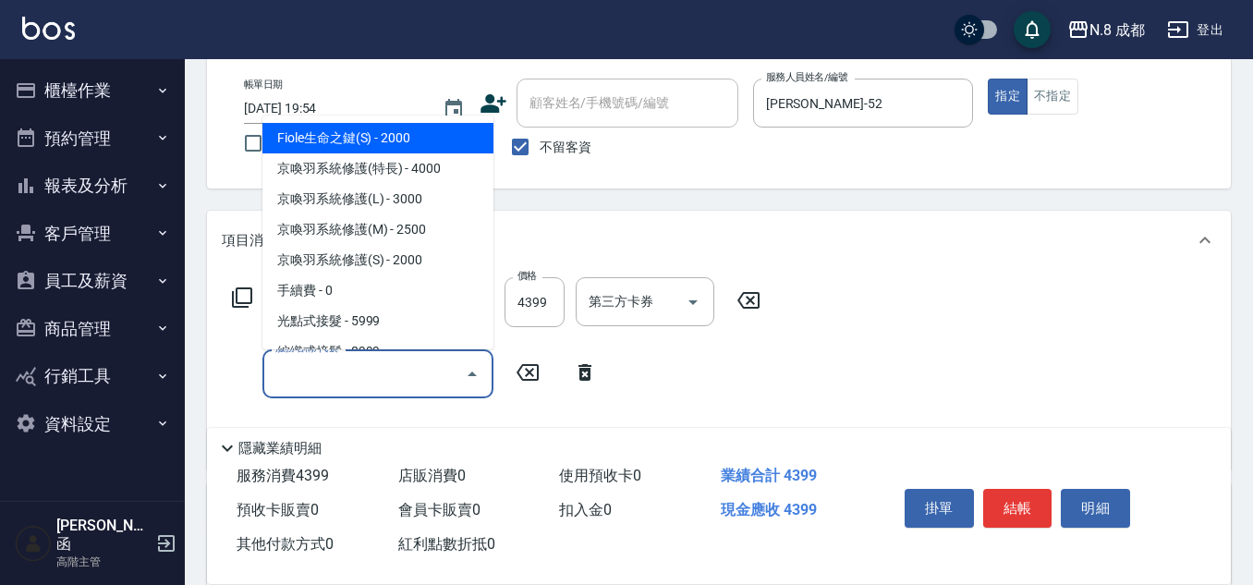
click at [325, 374] on input "服務名稱/代號" at bounding box center [364, 374] width 187 height 32
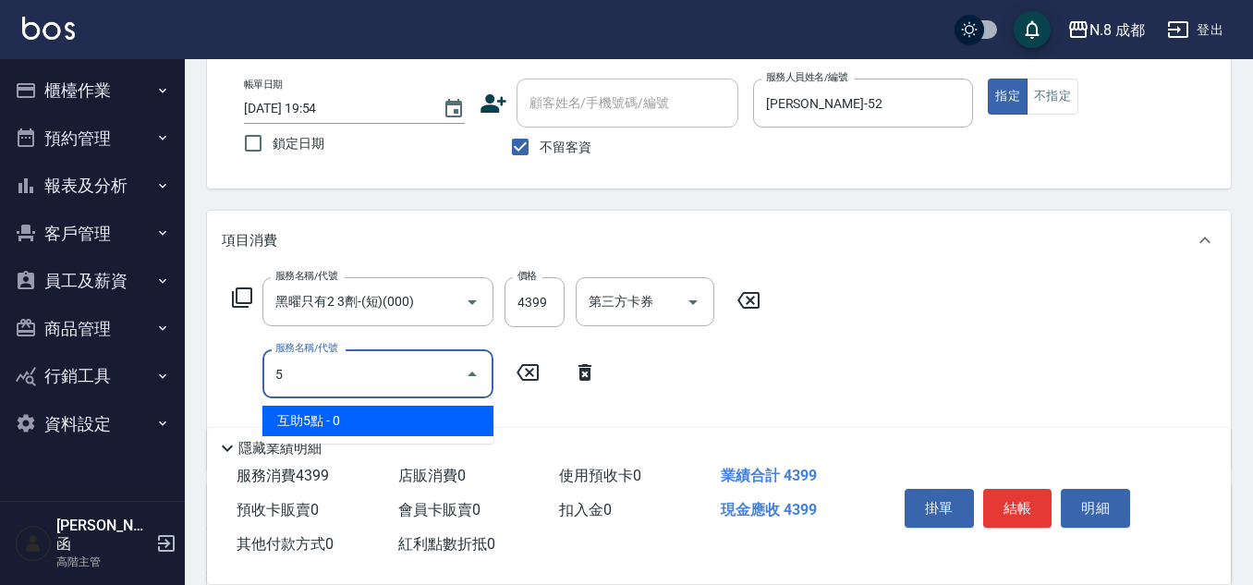
click at [355, 414] on span "互助5點 - 0" at bounding box center [377, 421] width 231 height 30
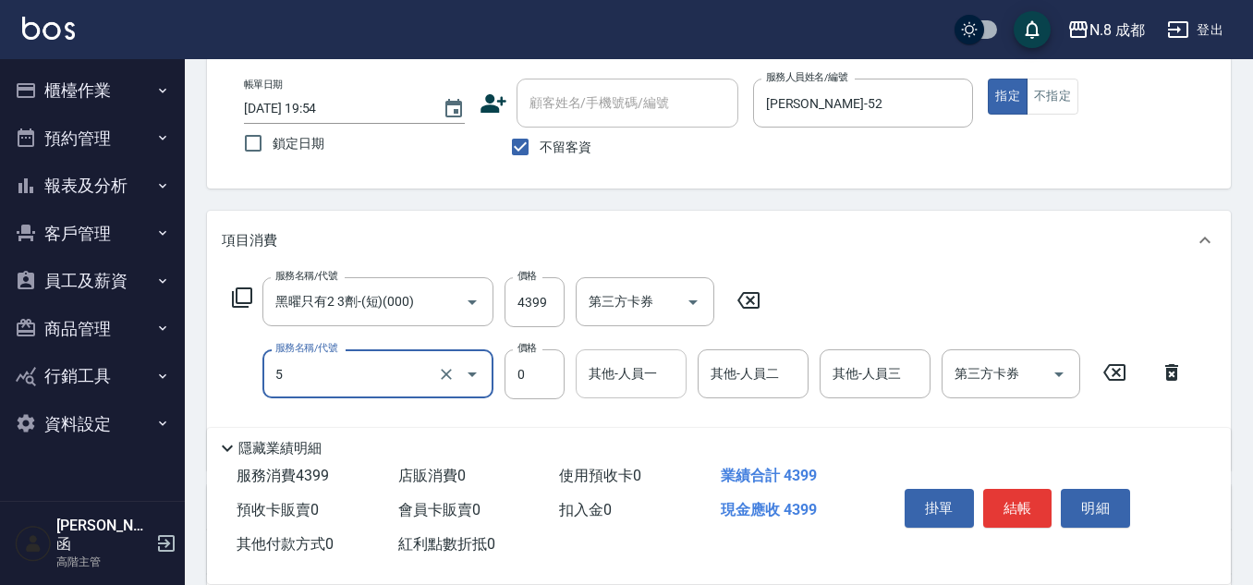
type input "互助5點(5)"
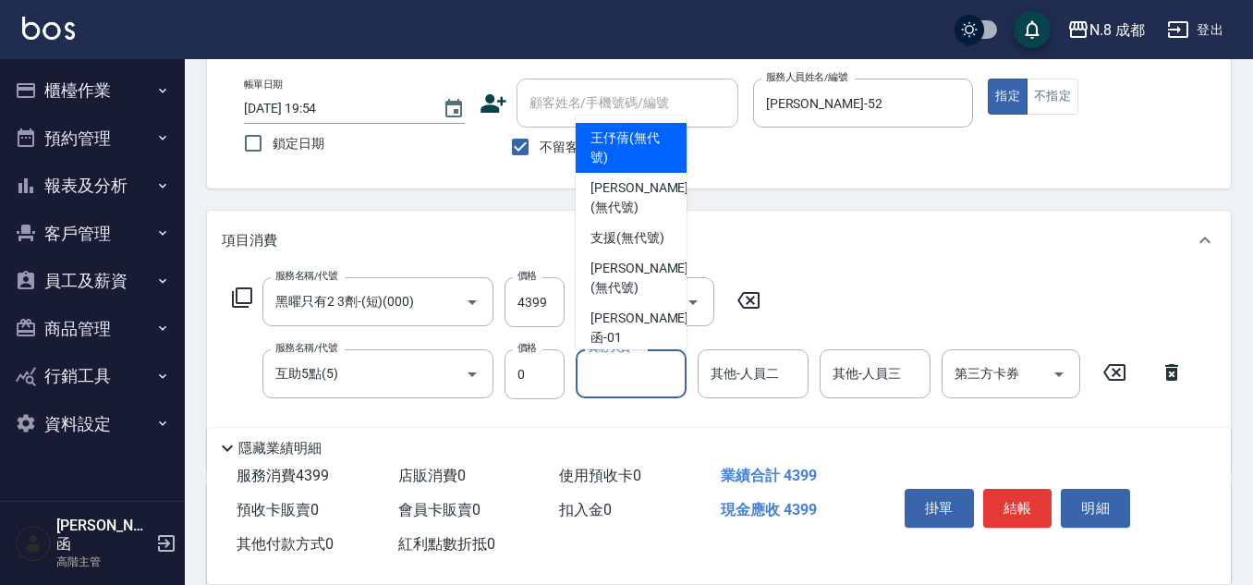
click at [638, 382] on input "其他-人員一" at bounding box center [631, 374] width 94 height 32
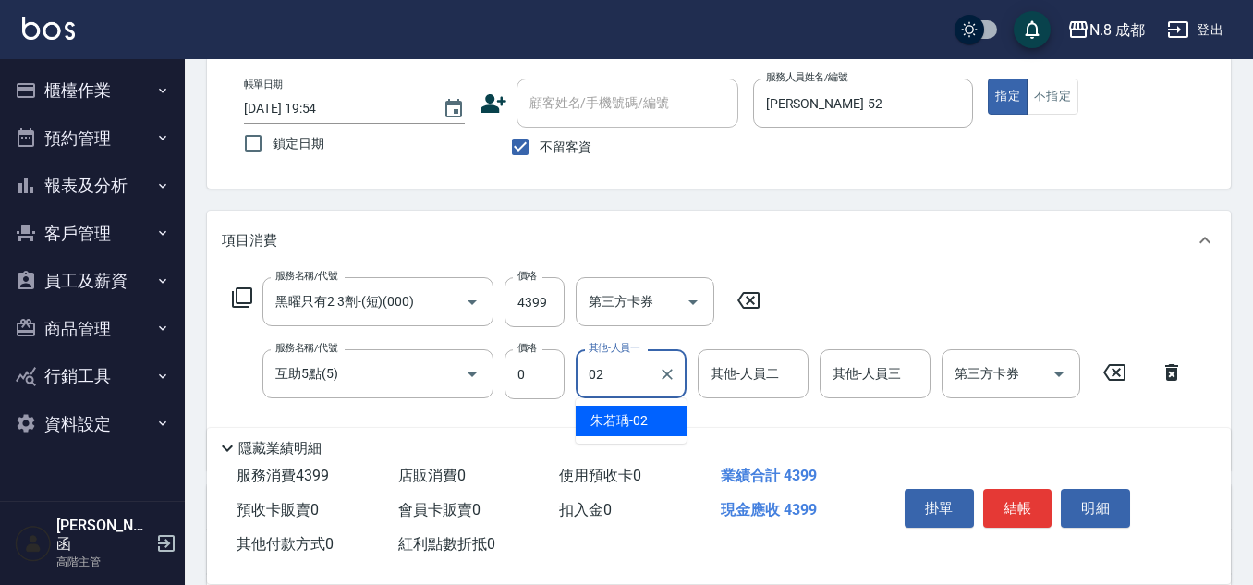
click at [627, 422] on span "[PERSON_NAME]-02" at bounding box center [618, 420] width 57 height 19
type input "朱若瑀-02"
click at [1026, 496] on button "結帳" at bounding box center [1017, 508] width 69 height 39
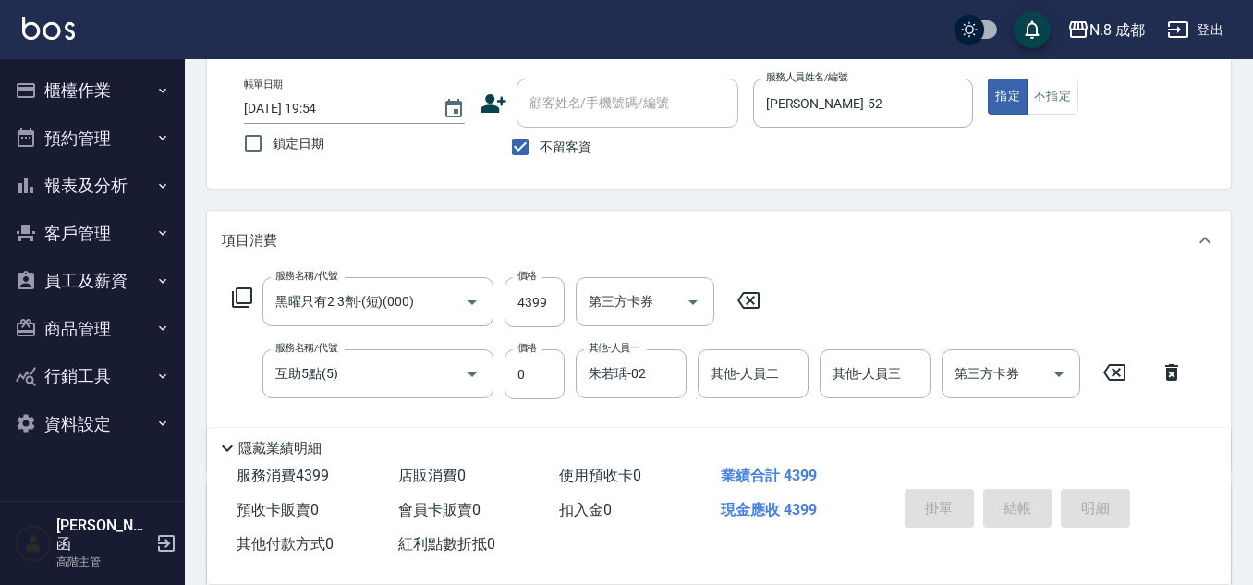
type input "[DATE] 20:02"
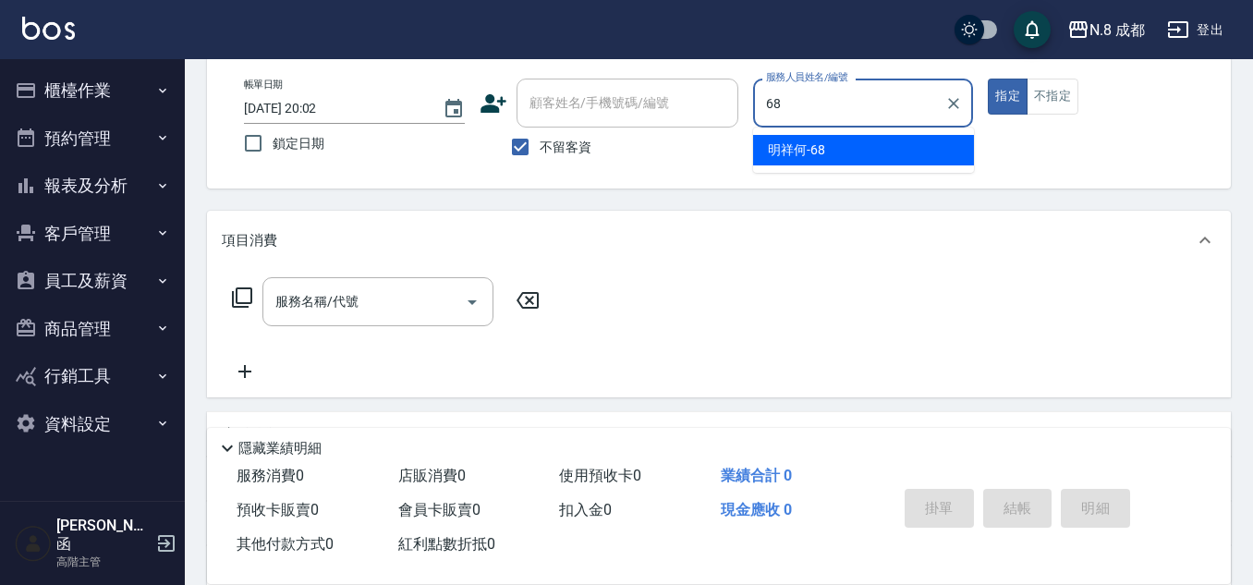
drag, startPoint x: 829, startPoint y: 157, endPoint x: 731, endPoint y: 182, distance: 101.1
click at [828, 157] on div "明祥何 -68" at bounding box center [863, 150] width 221 height 30
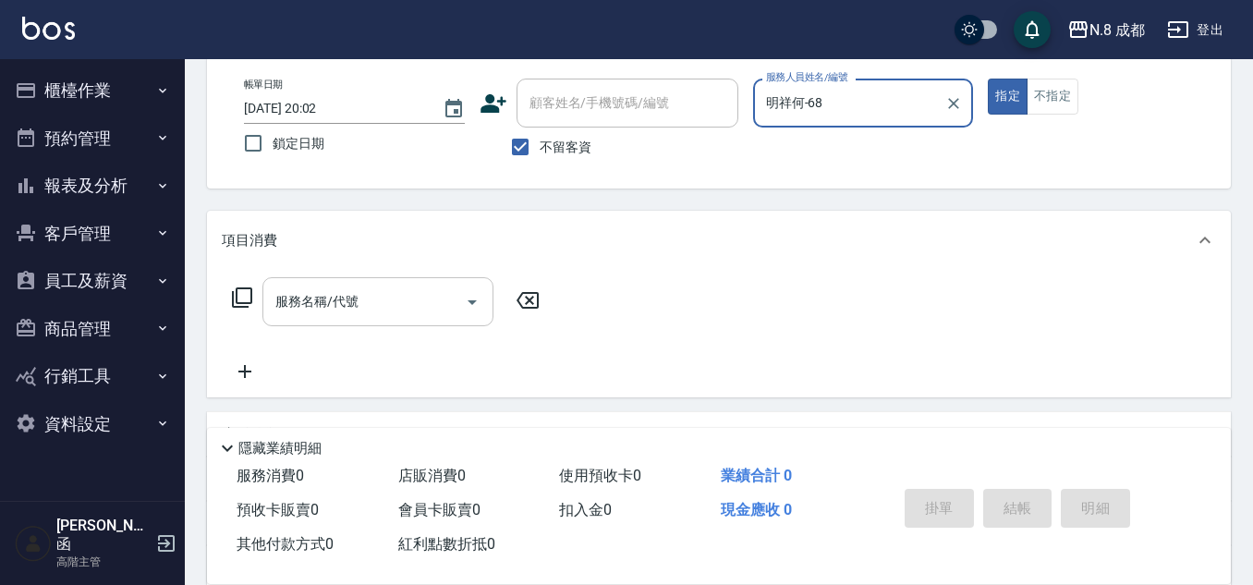
type input "明祥何-68"
click at [360, 302] on input "服務名稱/代號" at bounding box center [364, 302] width 187 height 32
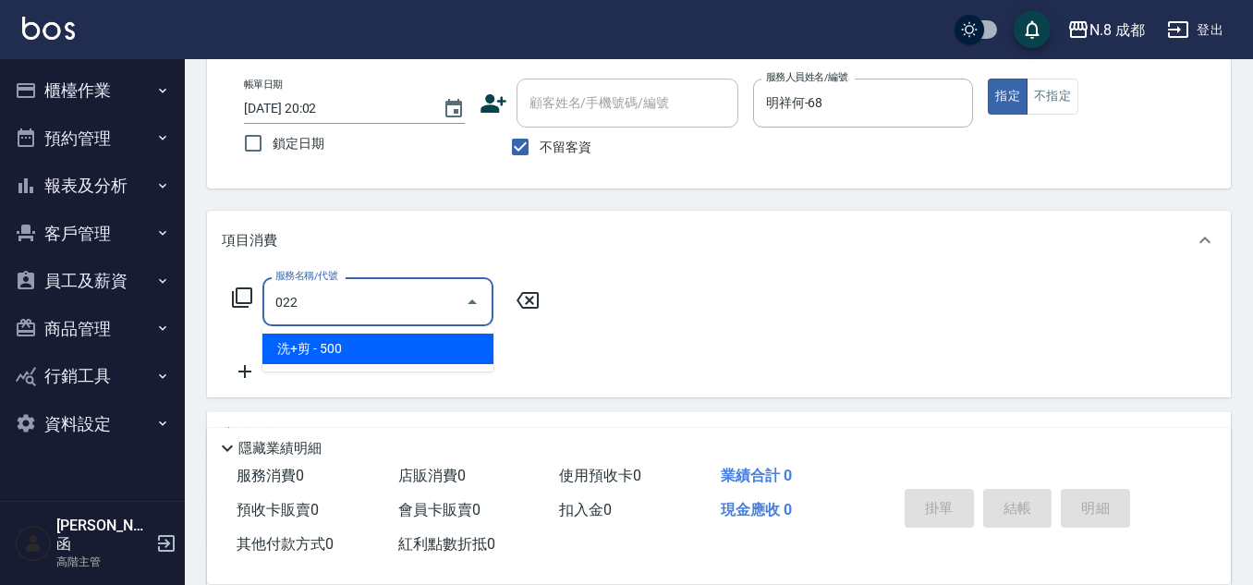
click at [335, 340] on span "洗+剪 - 500" at bounding box center [377, 349] width 231 height 30
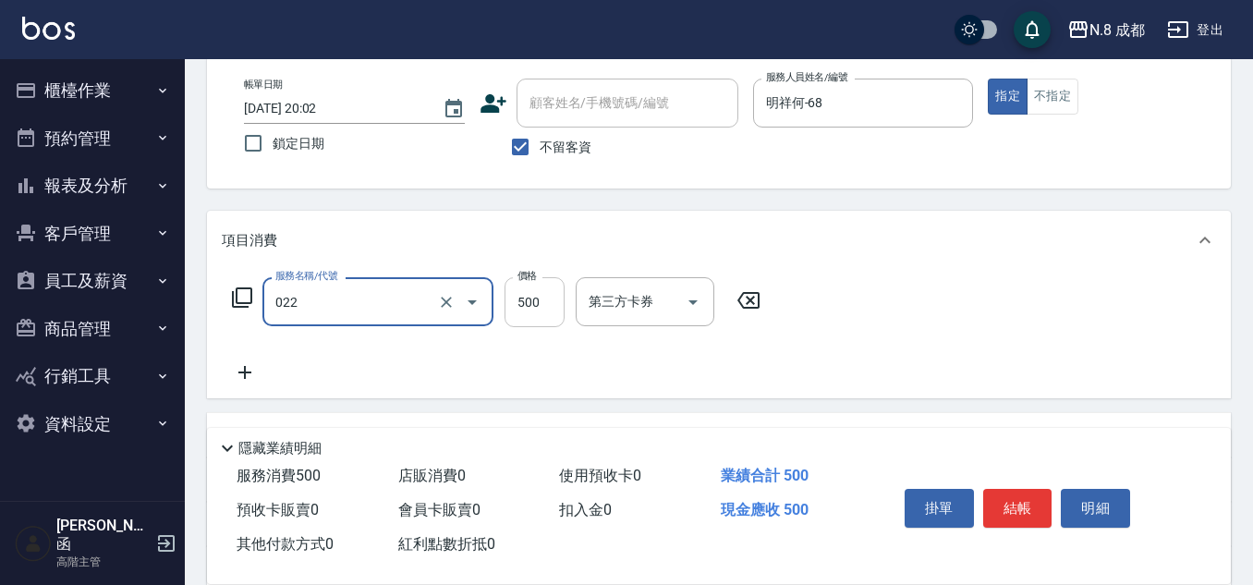
type input "洗+剪(022)"
click at [540, 305] on input "500" at bounding box center [535, 302] width 60 height 50
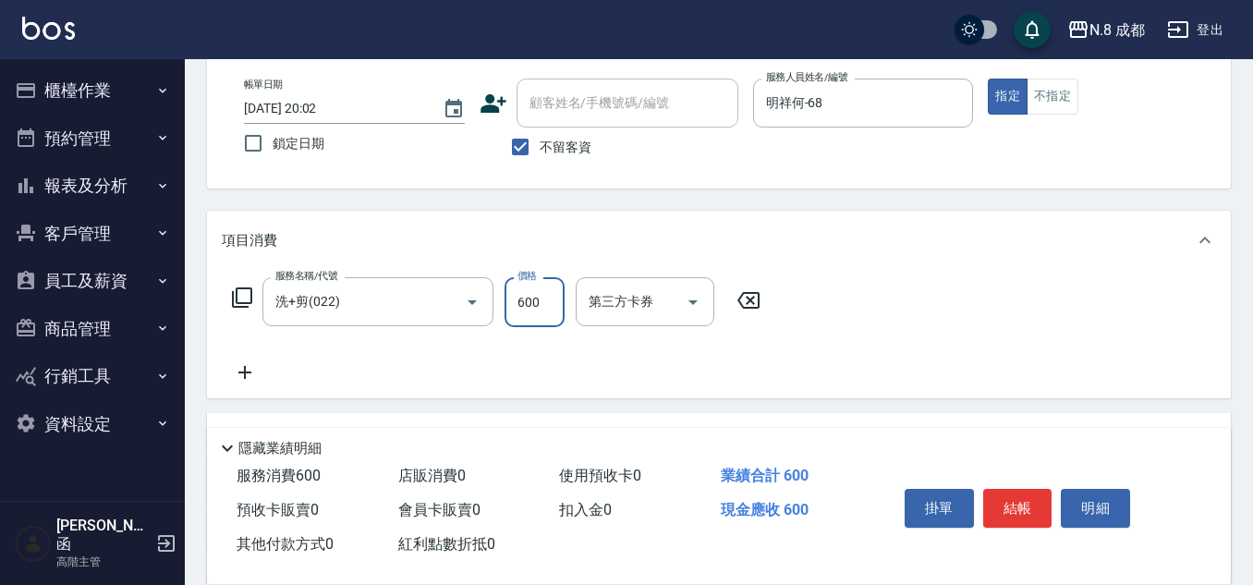
type input "600"
click at [245, 371] on icon at bounding box center [244, 372] width 13 height 13
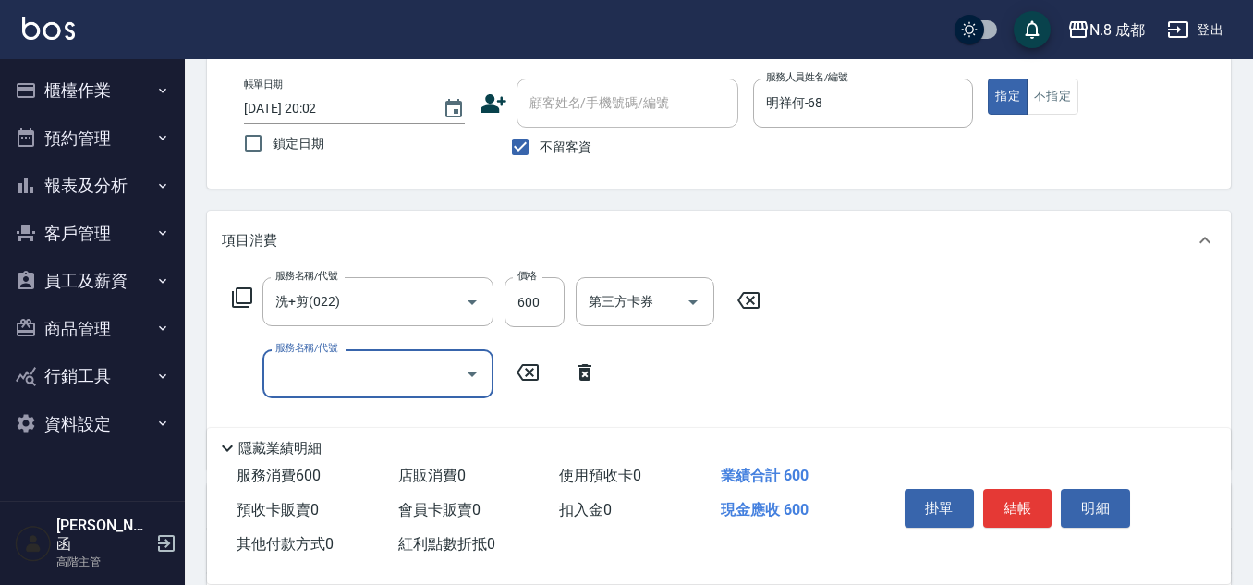
click at [283, 371] on input "服務名稱/代號" at bounding box center [364, 374] width 187 height 32
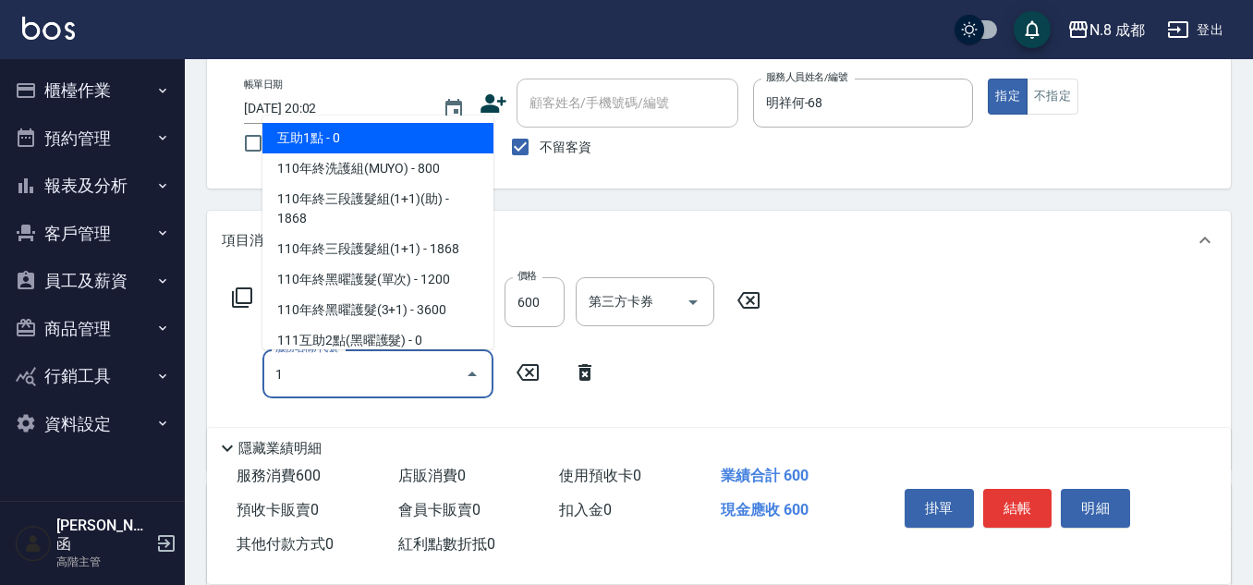
click at [340, 137] on span "互助1點 - 0" at bounding box center [377, 138] width 231 height 30
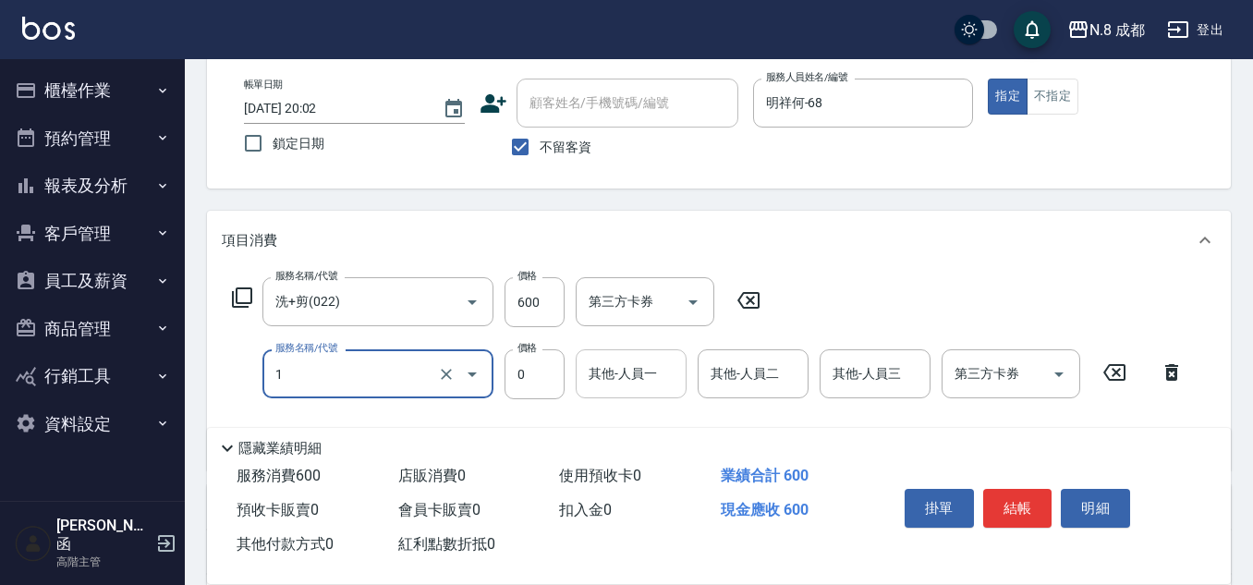
type input "互助1點(1)"
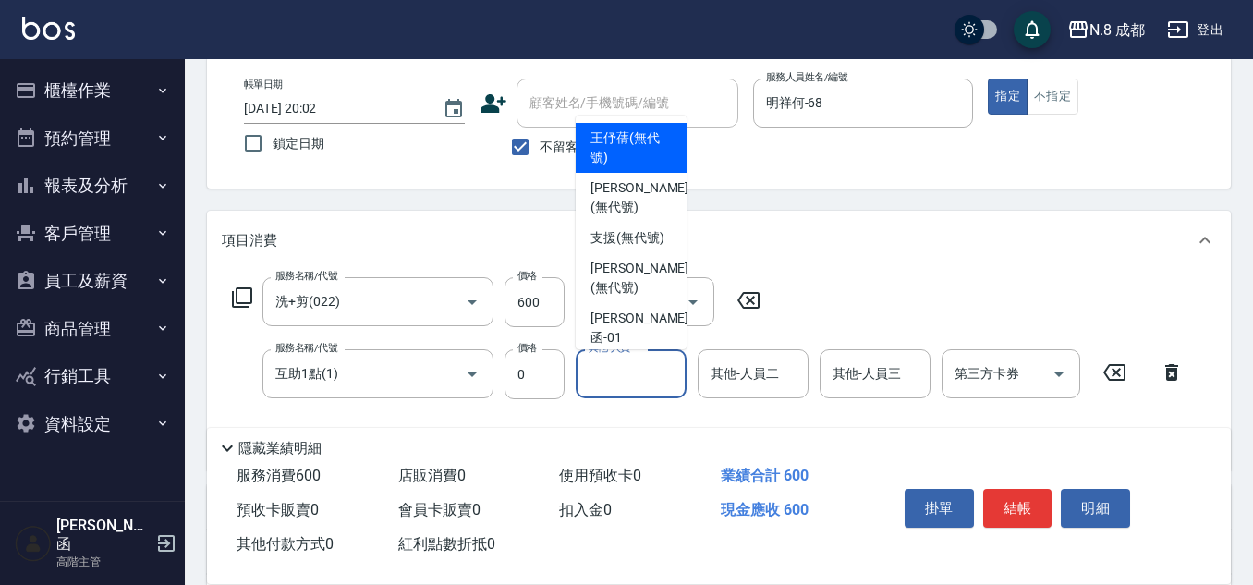
click at [643, 373] on input "其他-人員一" at bounding box center [631, 374] width 94 height 32
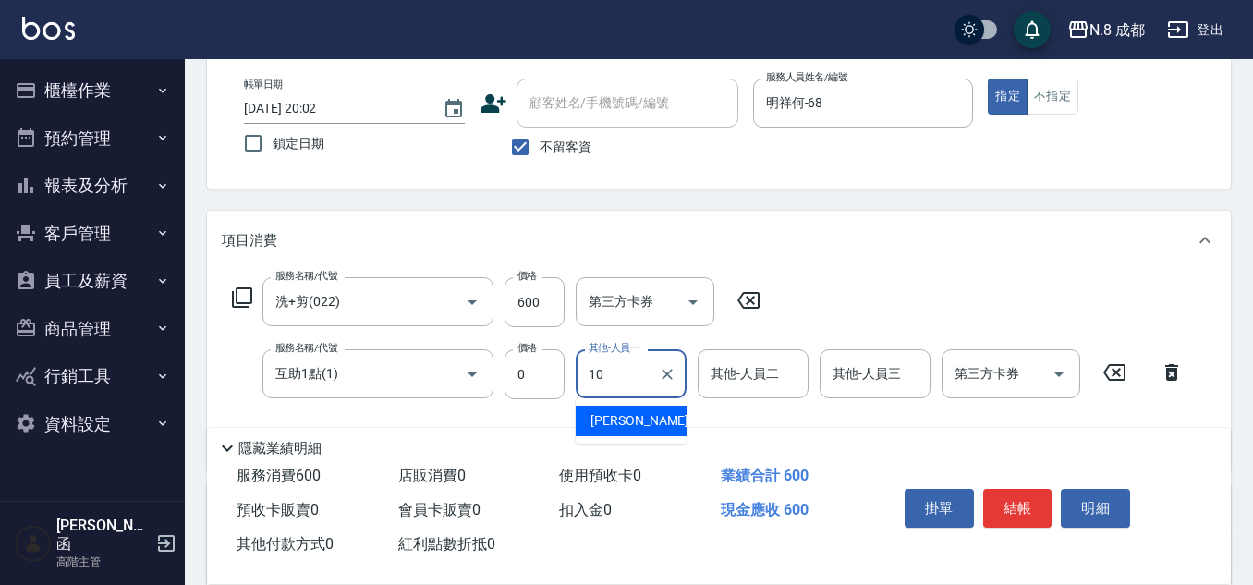
click at [627, 411] on span "[PERSON_NAME]-10" at bounding box center [648, 420] width 116 height 19
type input "[PERSON_NAME]-10"
drag, startPoint x: 1032, startPoint y: 492, endPoint x: 1021, endPoint y: 507, distance: 19.2
click at [1031, 493] on button "結帳" at bounding box center [1017, 508] width 69 height 39
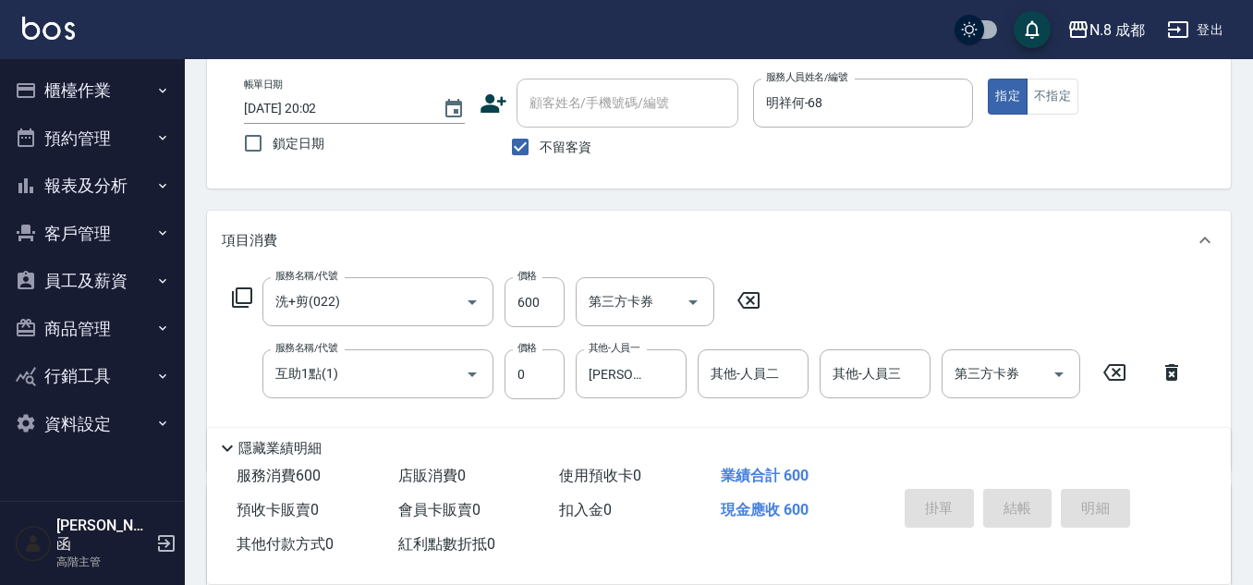
type input "[DATE] 20:05"
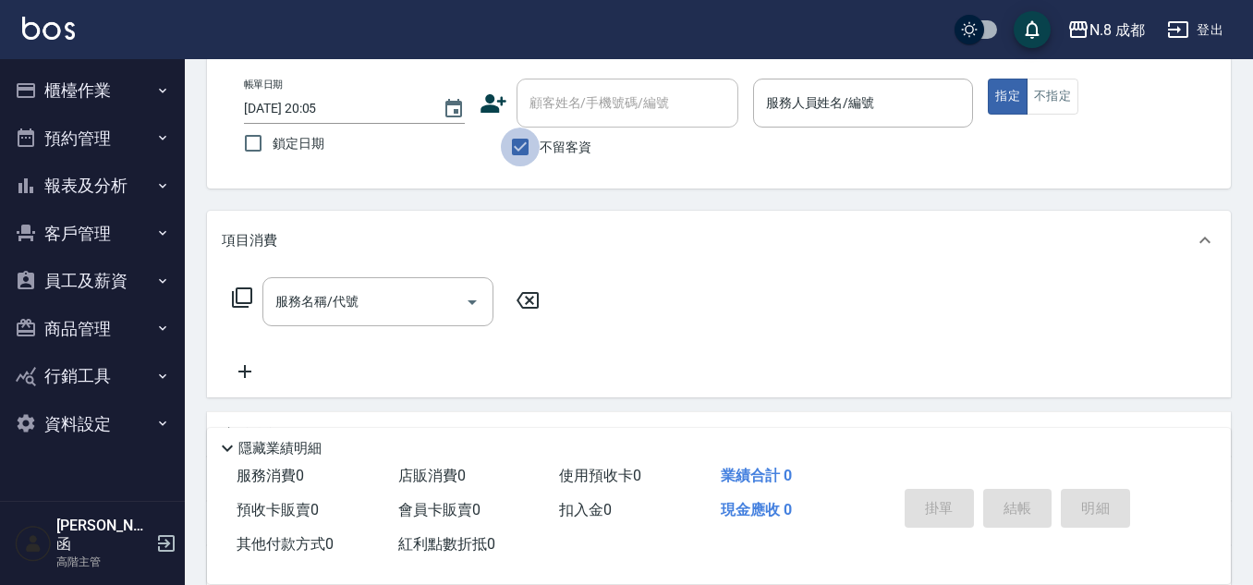
click at [519, 148] on input "不留客資" at bounding box center [520, 147] width 39 height 39
checkbox input "false"
click at [569, 116] on input "顧客姓名/手機號碼/編號" at bounding box center [613, 103] width 177 height 32
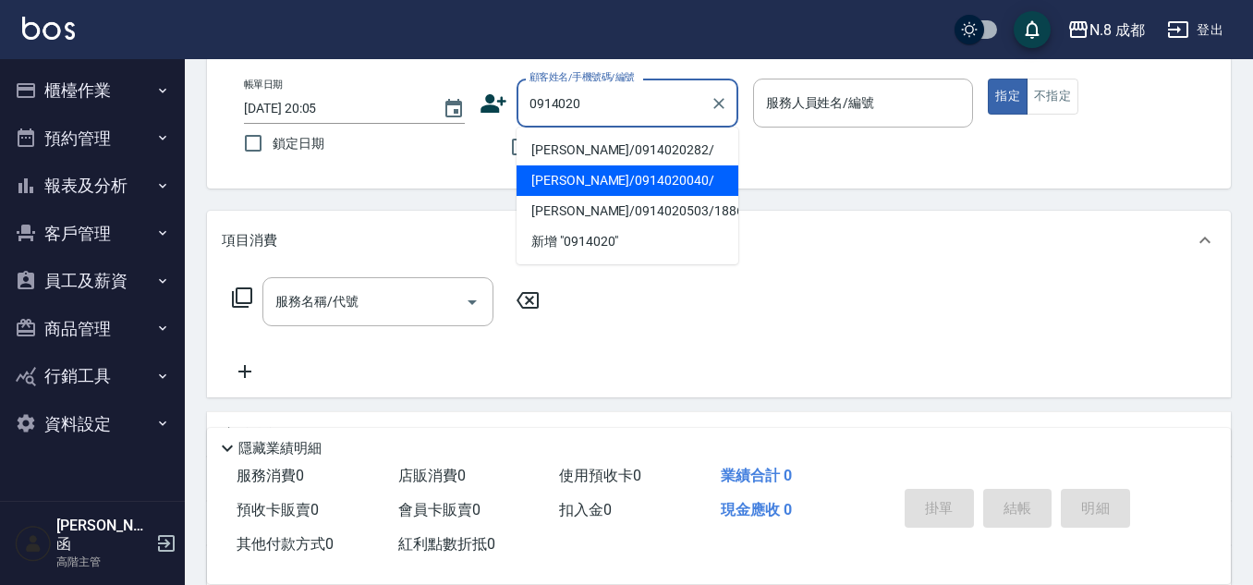
click at [661, 173] on li "[PERSON_NAME]/0914020040/" at bounding box center [628, 180] width 222 height 30
type input "[PERSON_NAME]/0914020040/"
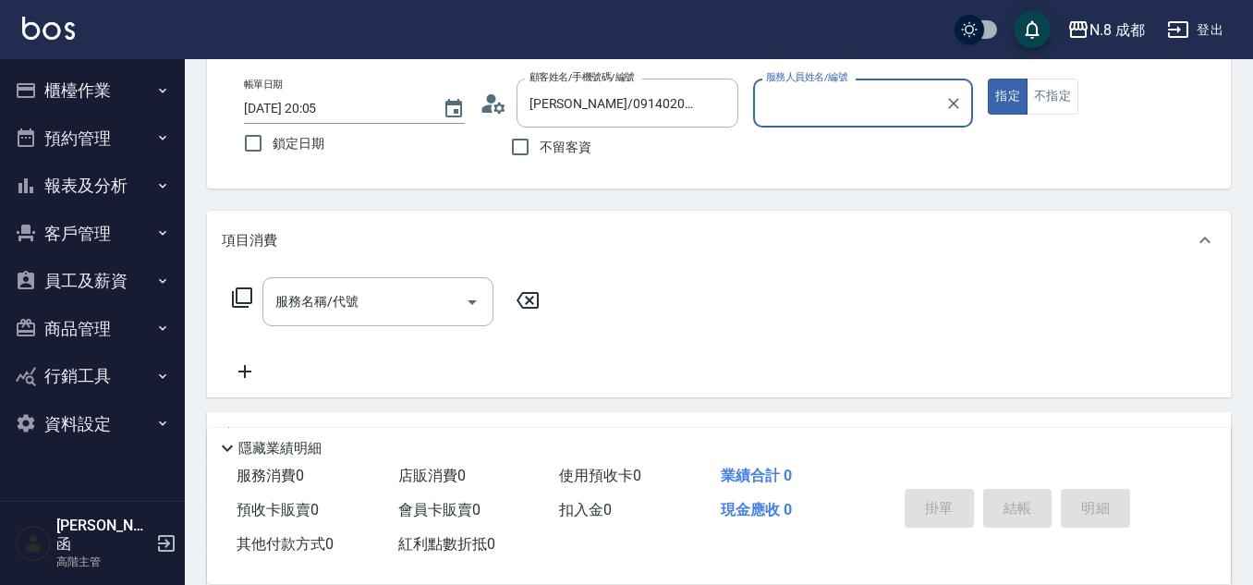
type input "黃建皓-09"
click at [376, 305] on input "服務名稱/代號" at bounding box center [364, 302] width 187 height 32
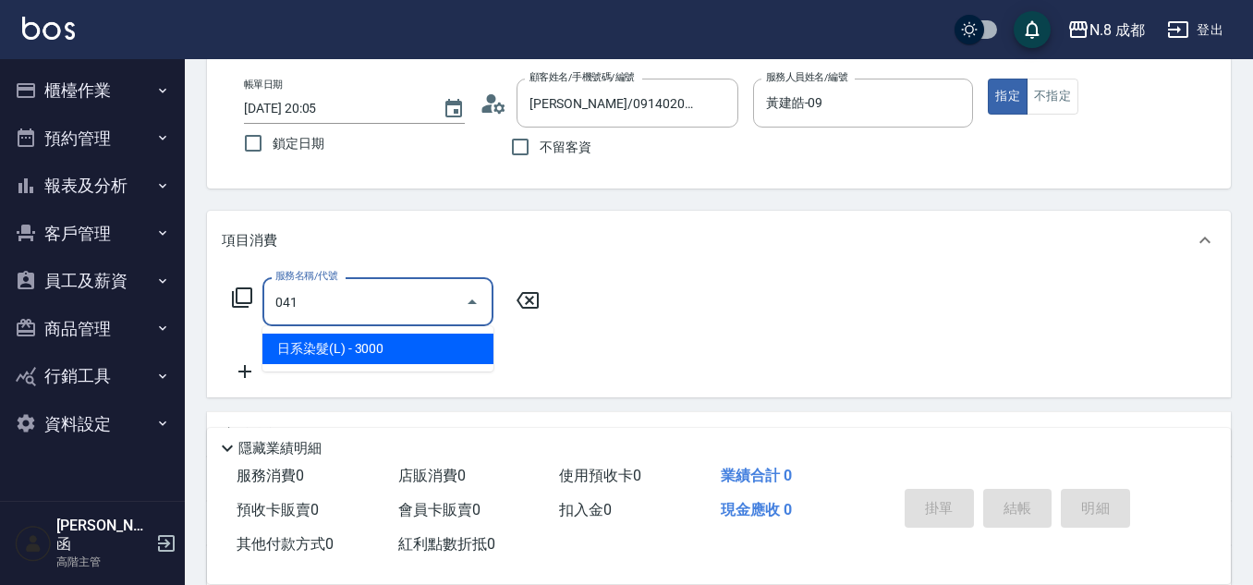
drag, startPoint x: 391, startPoint y: 325, endPoint x: 467, endPoint y: 306, distance: 78.2
click at [374, 342] on span "日系染髮(L) - 3000" at bounding box center [377, 349] width 231 height 30
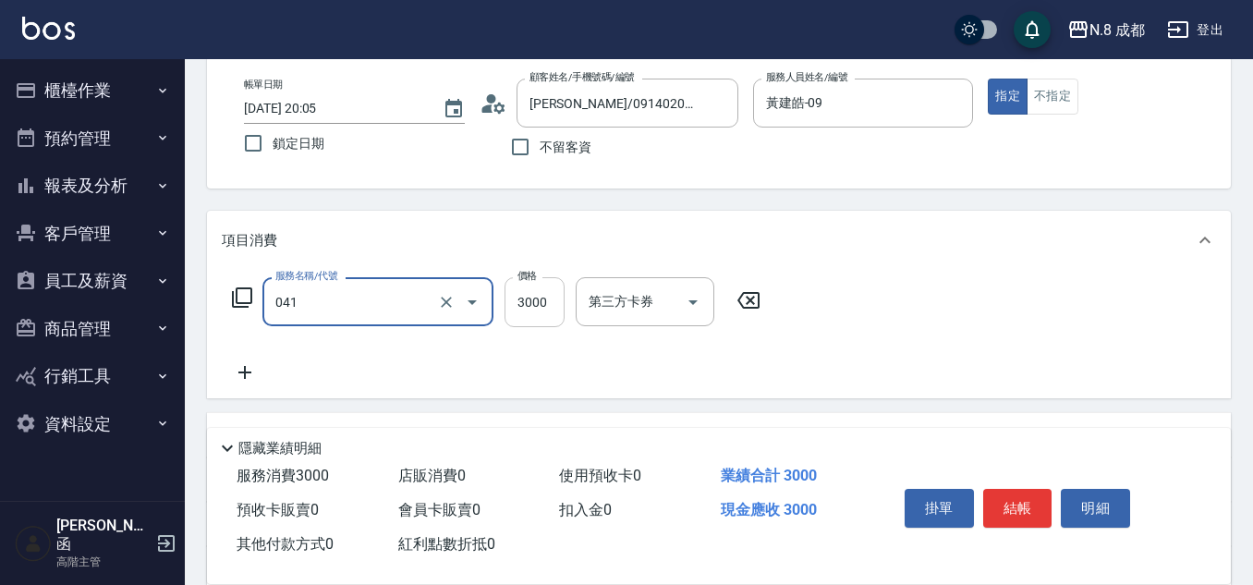
type input "日系染髮(L)(041)"
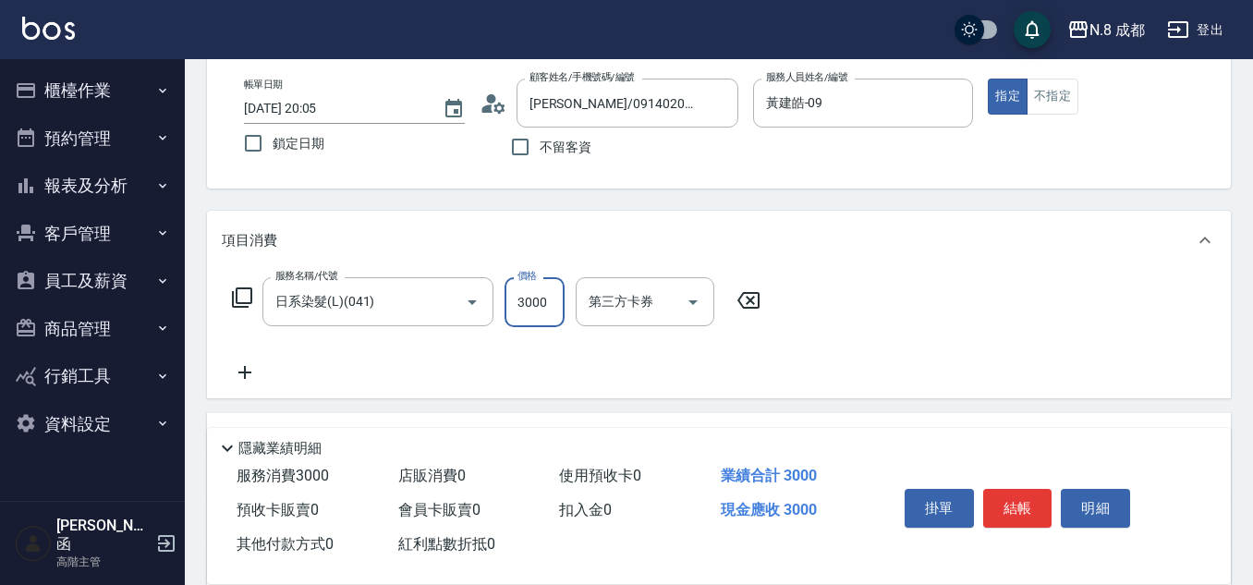
click at [526, 299] on input "3000" at bounding box center [535, 302] width 60 height 50
type input "1970"
click at [1016, 507] on button "結帳" at bounding box center [1017, 508] width 69 height 39
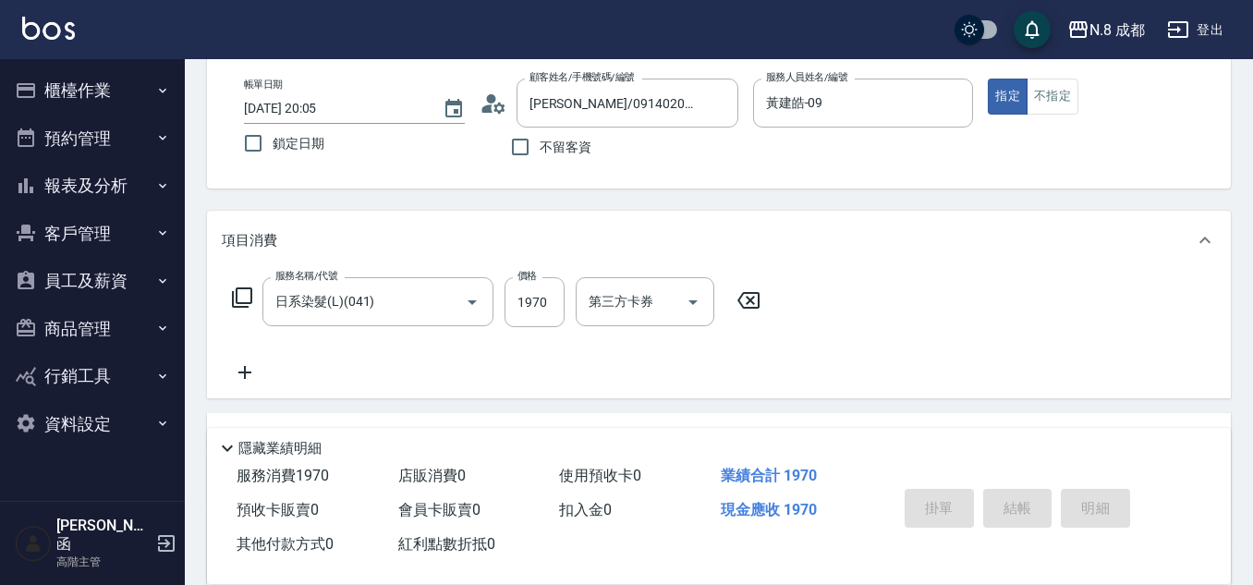
type input "[DATE] 20:31"
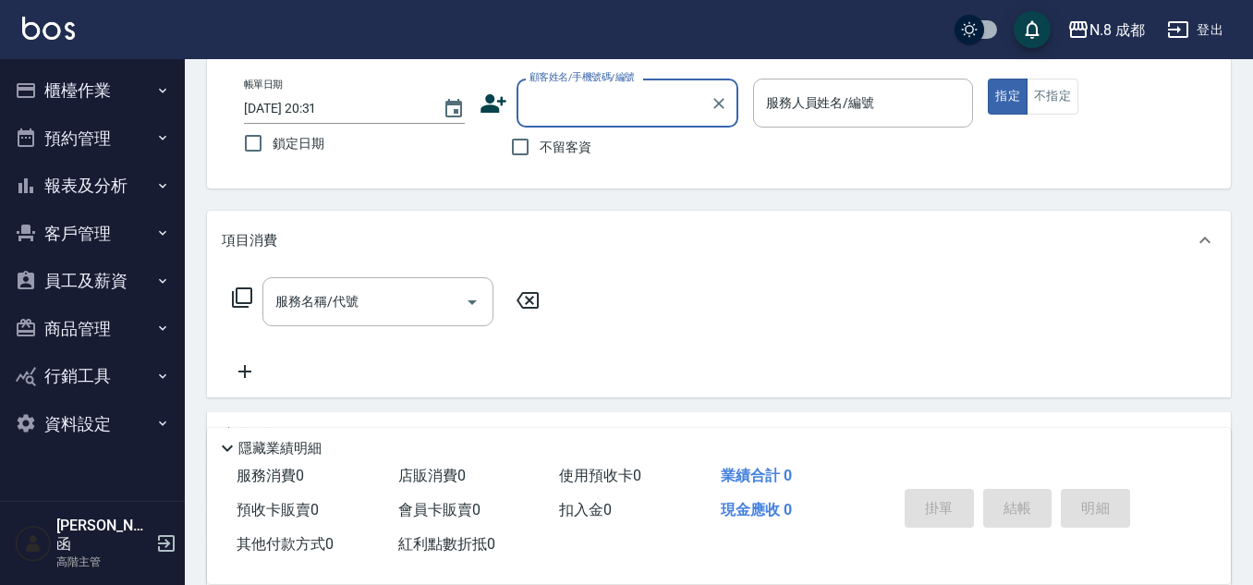
click at [67, 186] on button "報表及分析" at bounding box center [92, 186] width 170 height 48
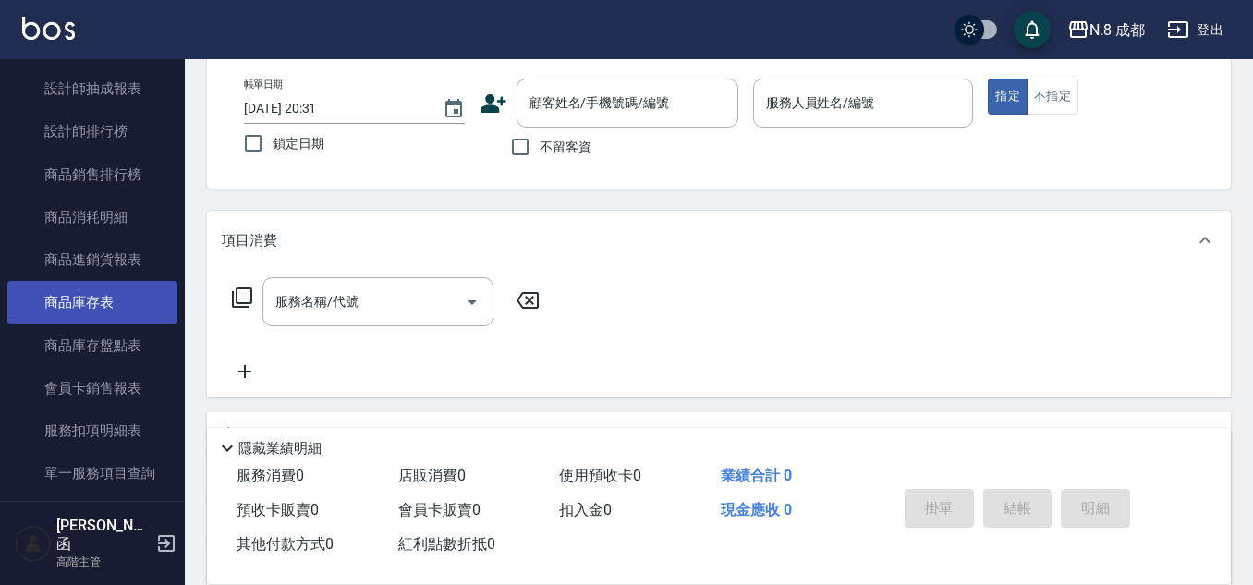
scroll to position [924, 0]
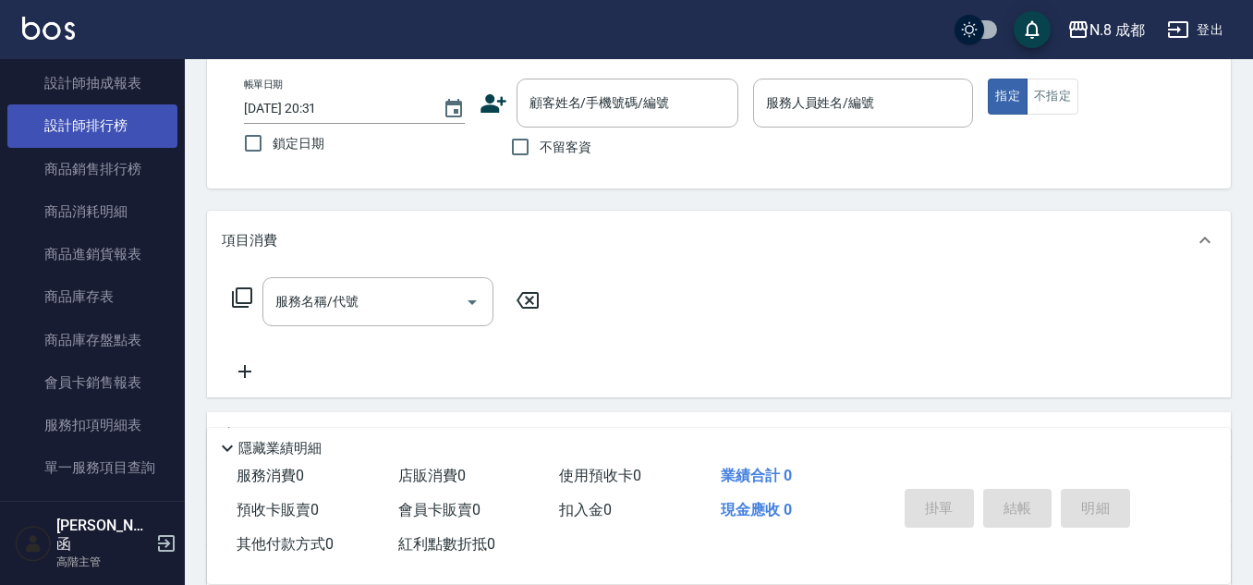
drag, startPoint x: 100, startPoint y: 118, endPoint x: 129, endPoint y: 131, distance: 32.3
click at [100, 118] on link "設計師排行榜" at bounding box center [92, 125] width 170 height 43
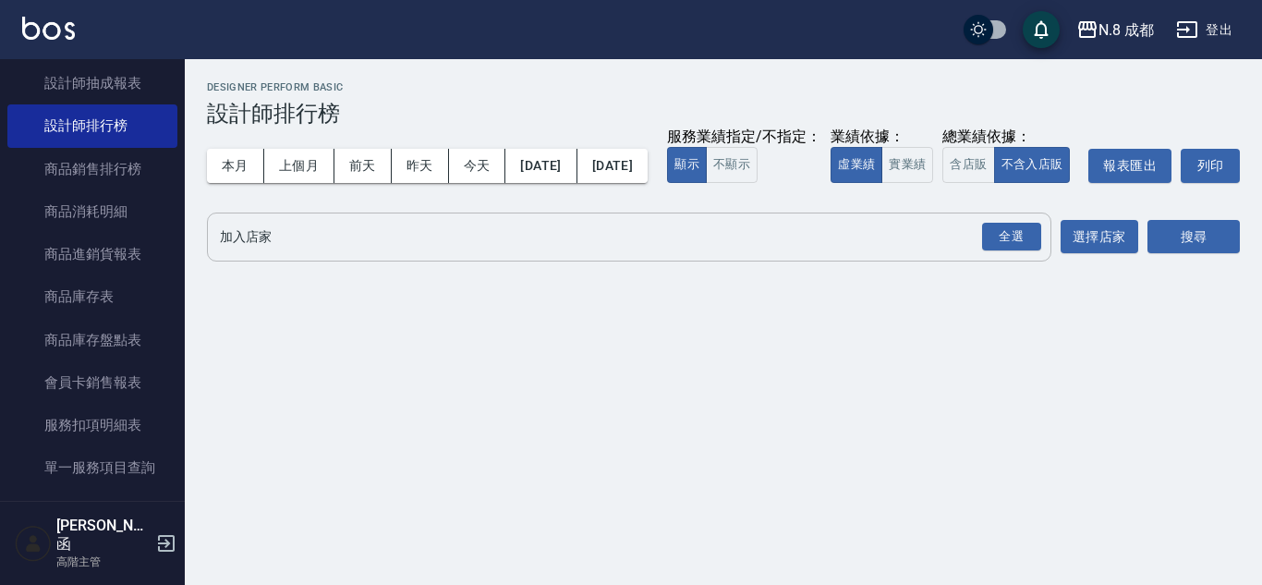
click at [290, 253] on input "加入店家" at bounding box center [615, 237] width 800 height 32
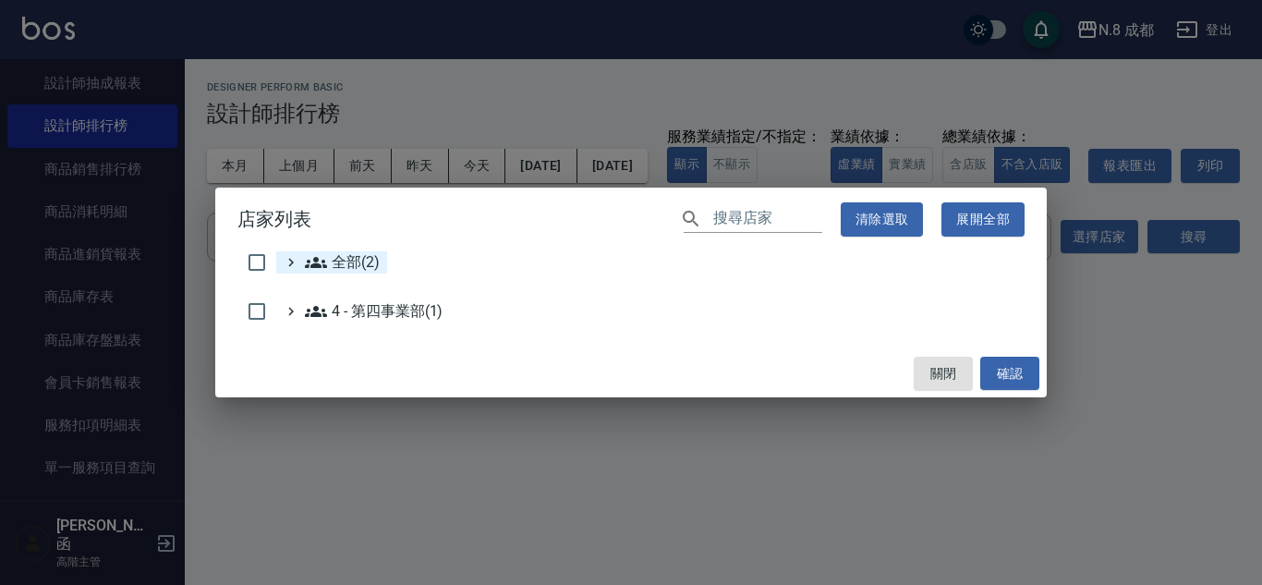
click at [369, 252] on span "全部(2)" at bounding box center [342, 262] width 75 height 22
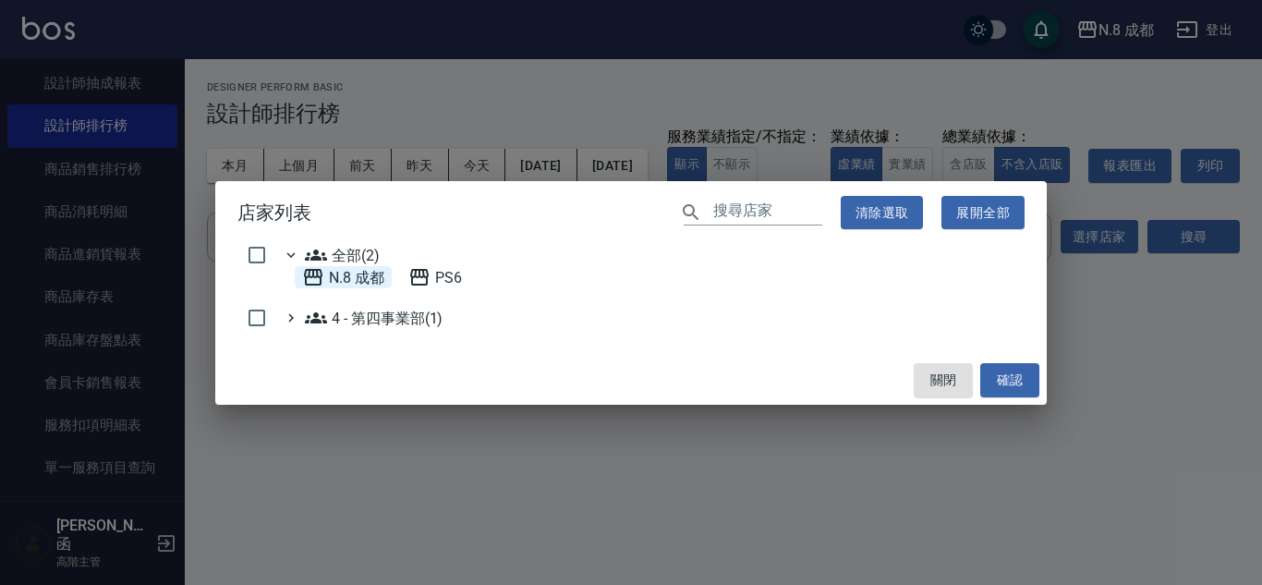
click at [362, 279] on 成都 "N.8 成都" at bounding box center [343, 277] width 82 height 22
click at [1015, 374] on button "確認" at bounding box center [1009, 380] width 59 height 34
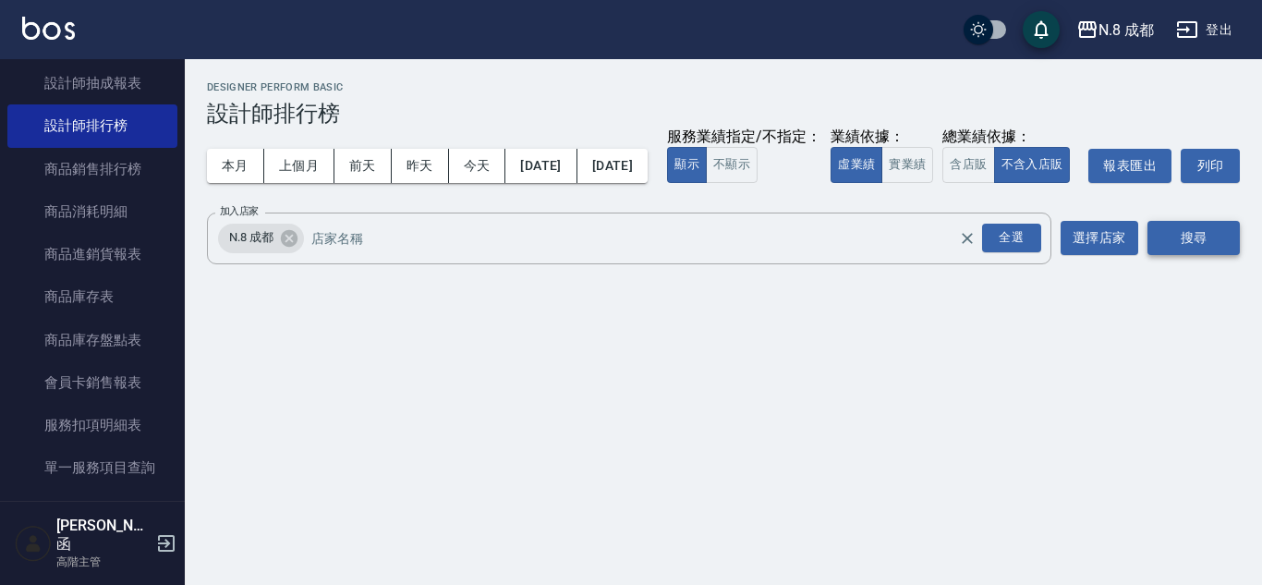
click at [1206, 255] on button "搜尋" at bounding box center [1194, 238] width 92 height 34
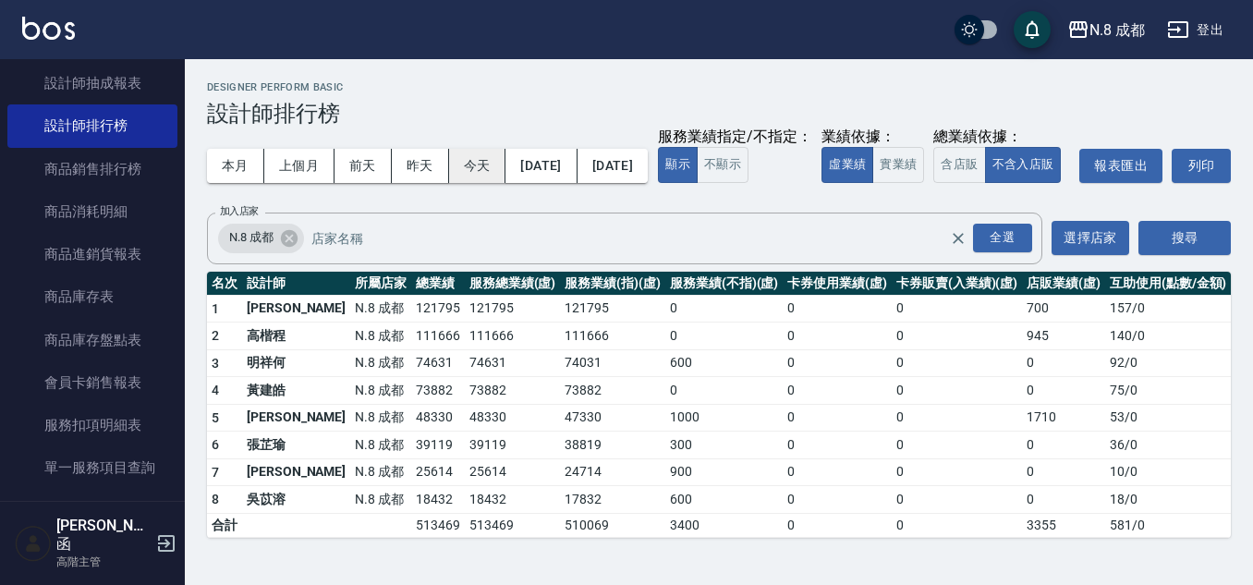
click at [476, 164] on button "今天" at bounding box center [477, 166] width 57 height 34
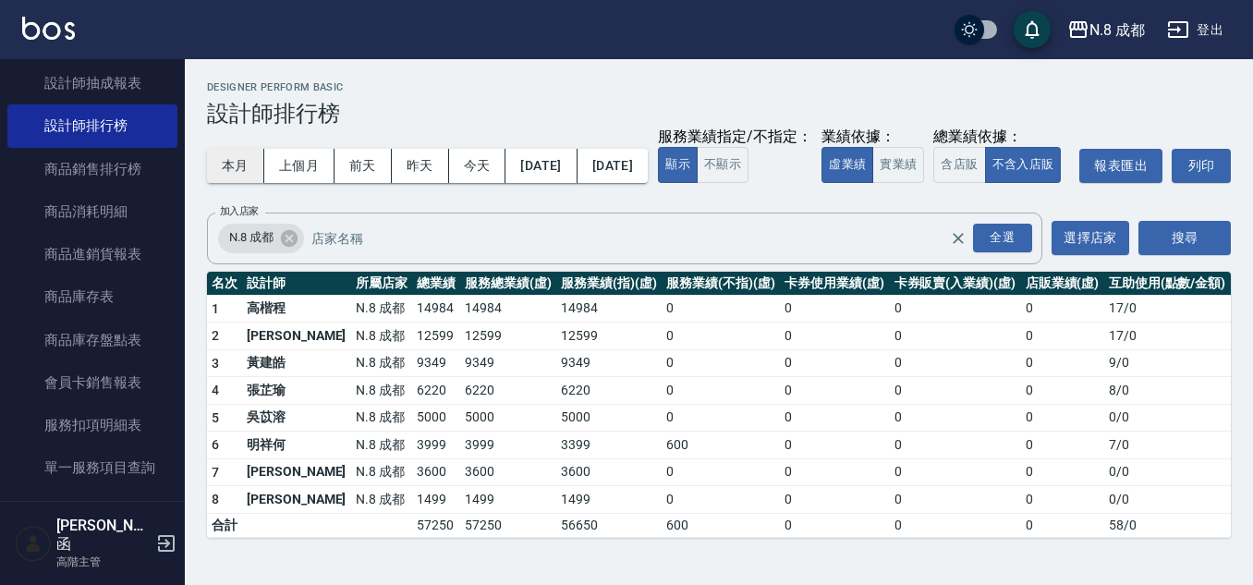
click at [228, 164] on button "本月" at bounding box center [235, 166] width 57 height 34
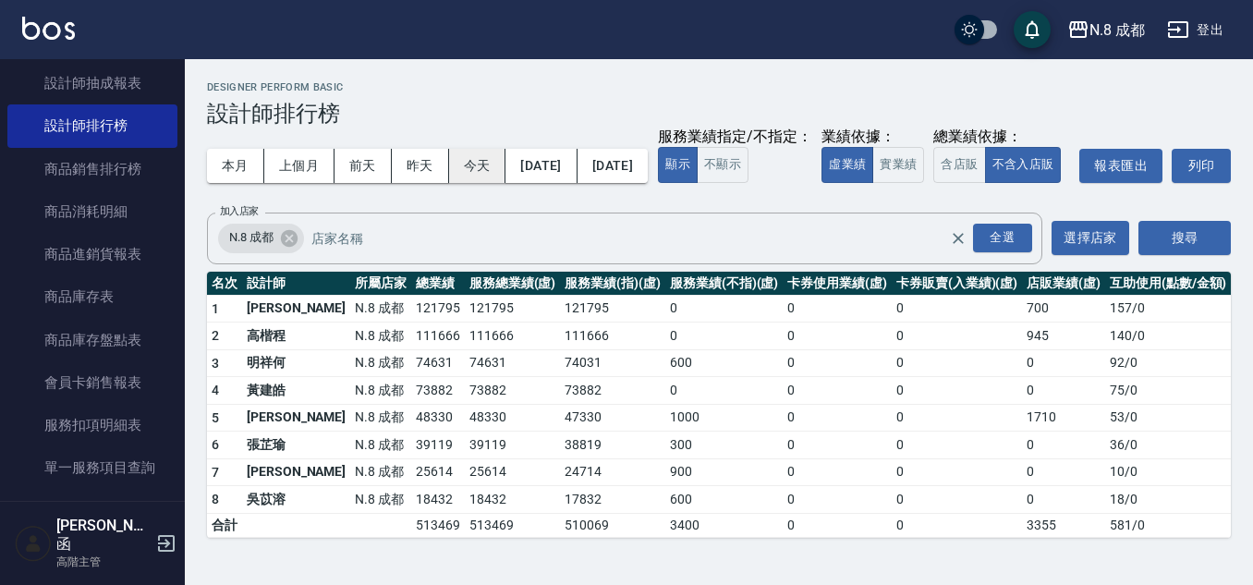
click at [461, 169] on button "今天" at bounding box center [477, 166] width 57 height 34
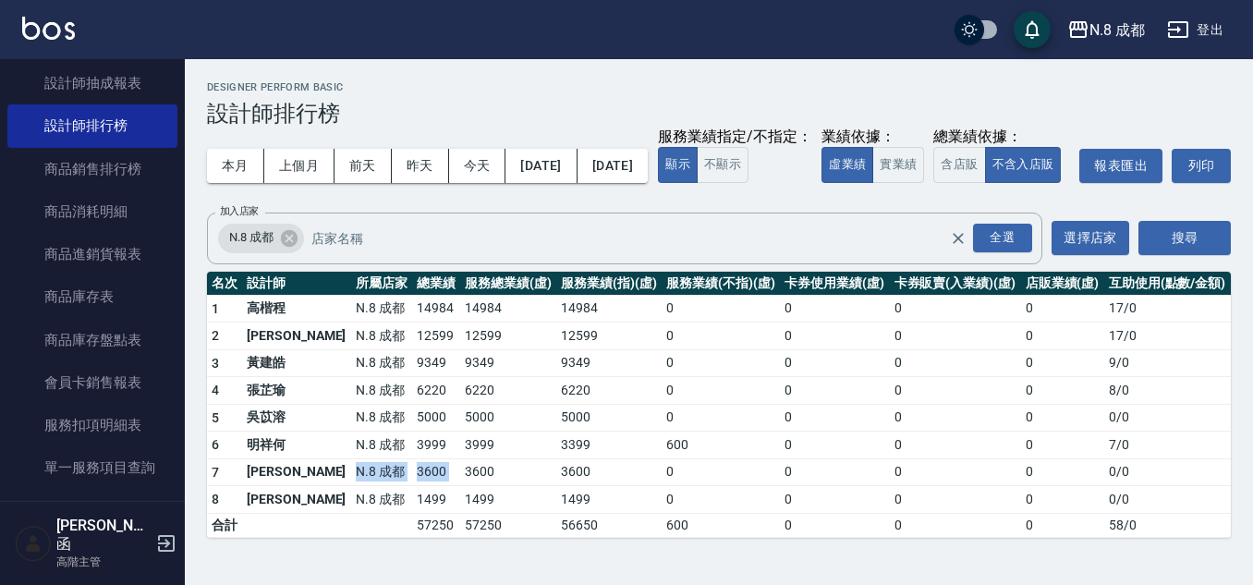
drag, startPoint x: 301, startPoint y: 505, endPoint x: 503, endPoint y: 477, distance: 203.5
click at [423, 486] on tr "7 [PERSON_NAME]8 成都 3600 3600 3600 0 0 0 0 0 / 0" at bounding box center [719, 472] width 1024 height 28
click at [506, 459] on td "3999" at bounding box center [508, 446] width 96 height 28
click at [250, 170] on button "本月" at bounding box center [235, 166] width 57 height 34
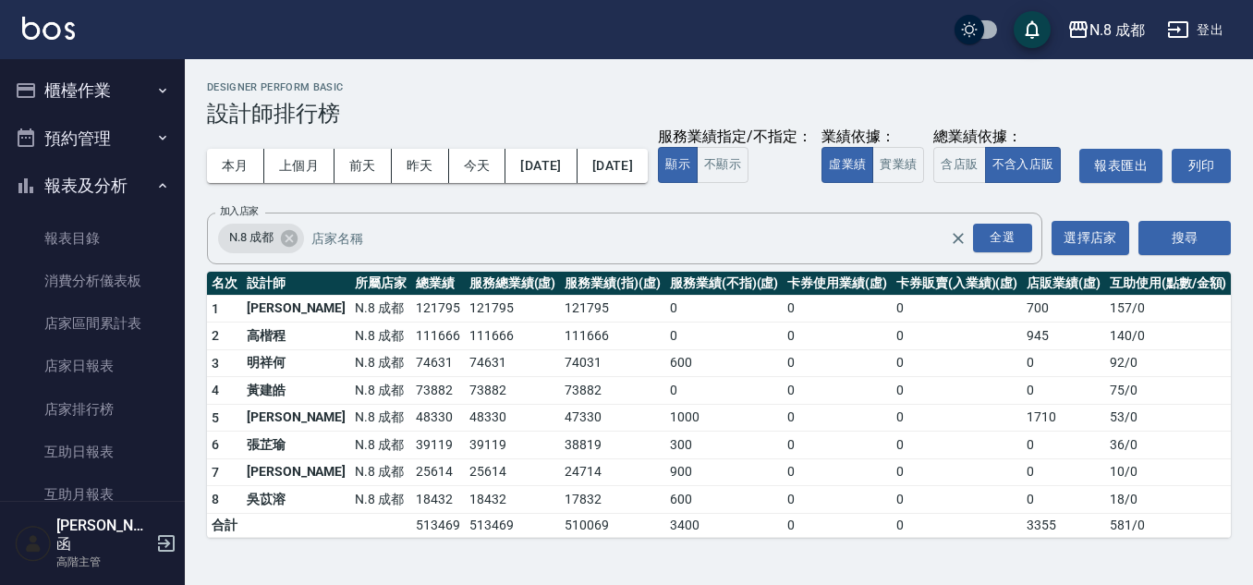
click at [76, 79] on button "櫃檯作業" at bounding box center [92, 91] width 170 height 48
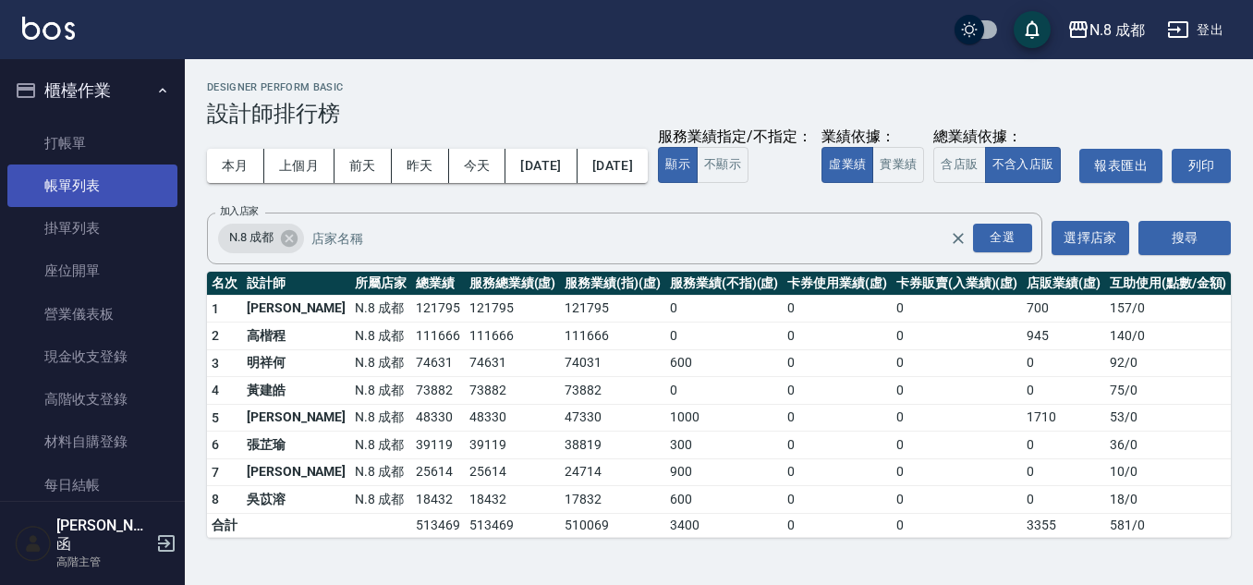
click at [80, 173] on link "帳單列表" at bounding box center [92, 185] width 170 height 43
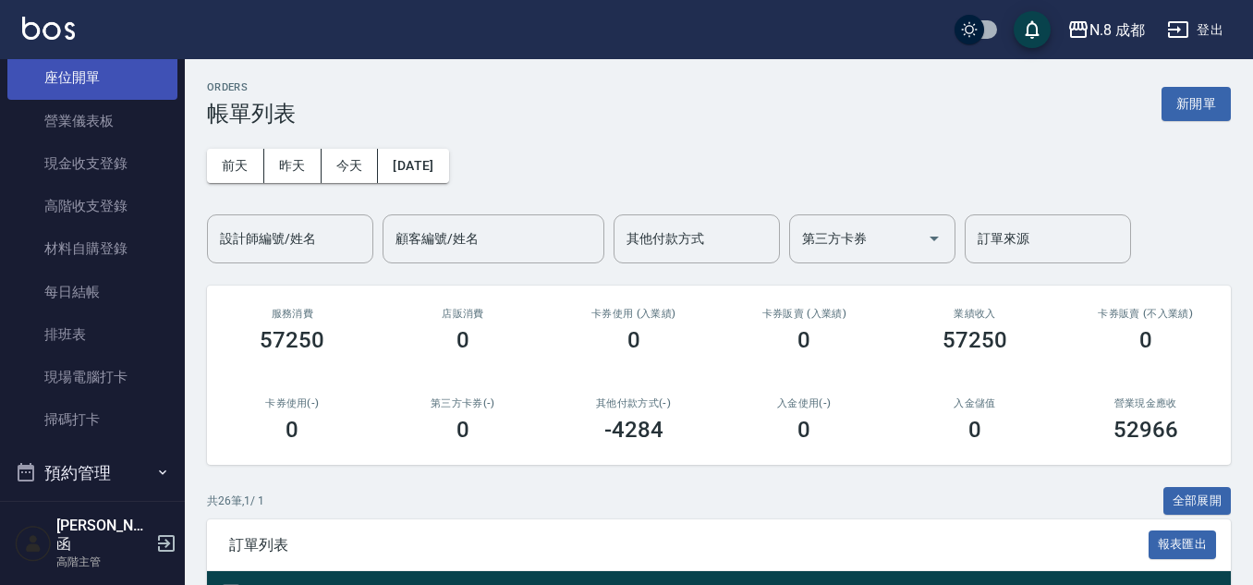
scroll to position [277, 0]
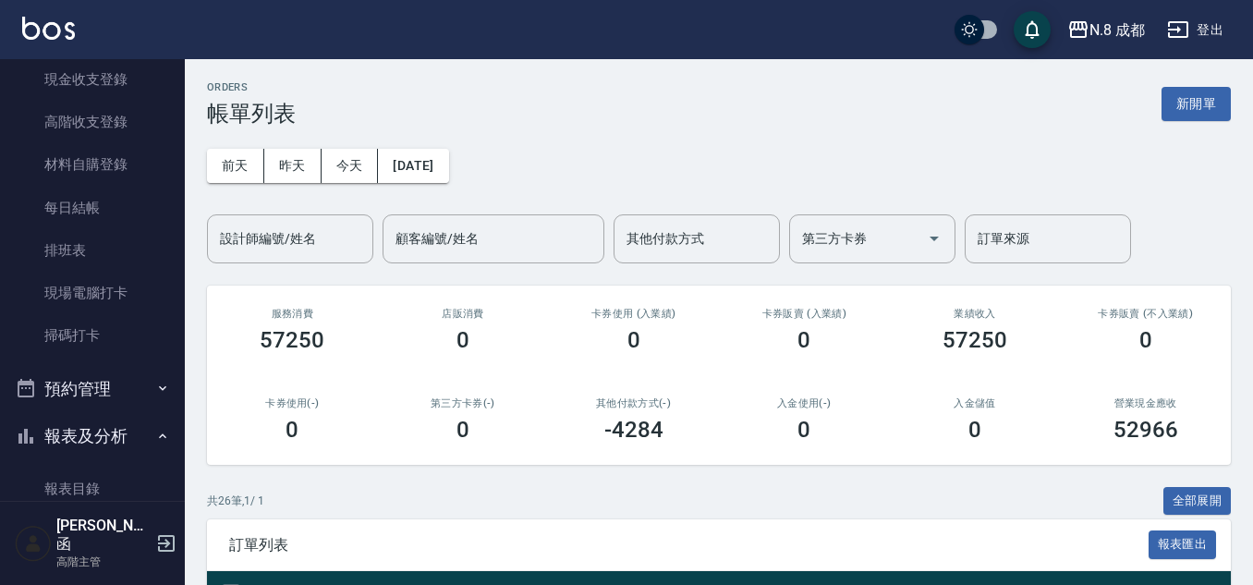
click at [103, 391] on button "預約管理" at bounding box center [92, 389] width 170 height 48
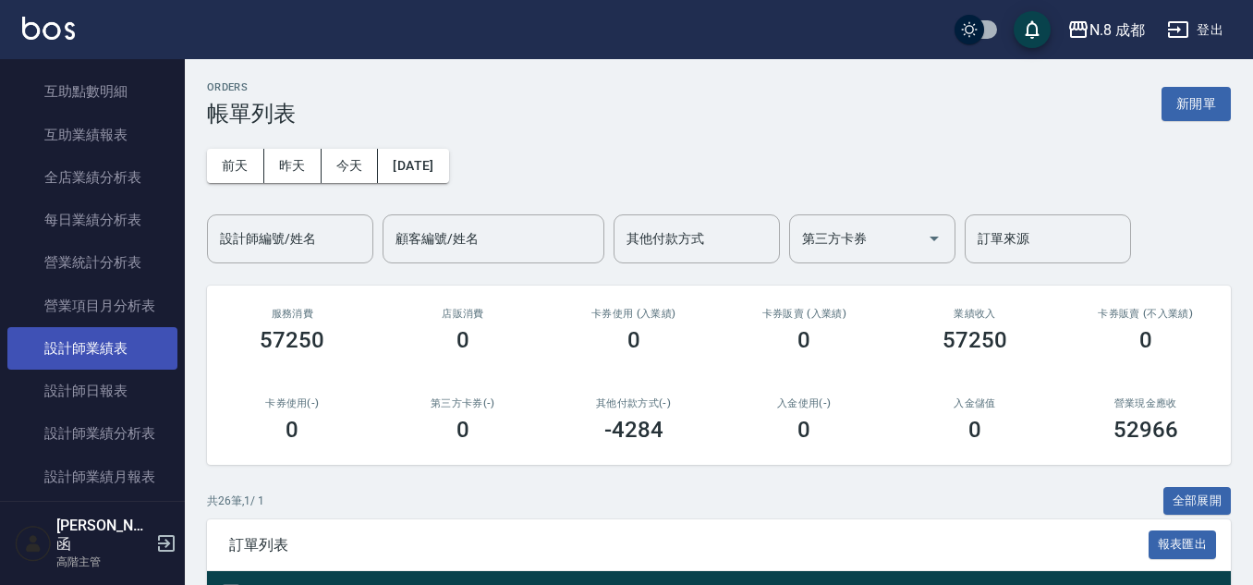
scroll to position [1201, 0]
click at [95, 358] on link "設計師日報表" at bounding box center [92, 348] width 170 height 43
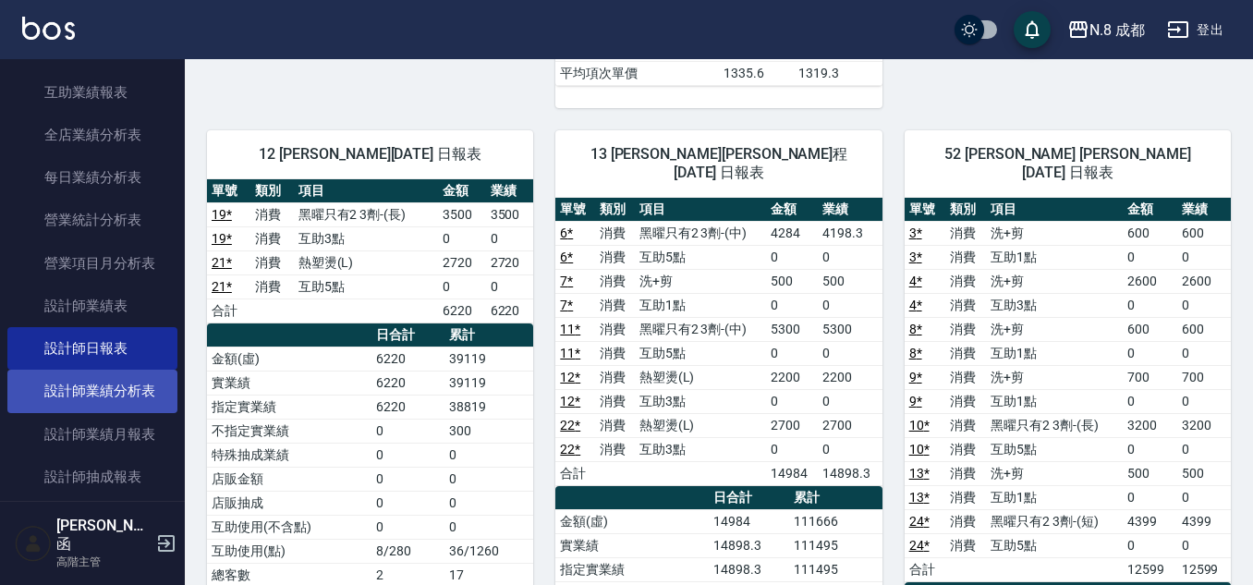
scroll to position [1386, 0]
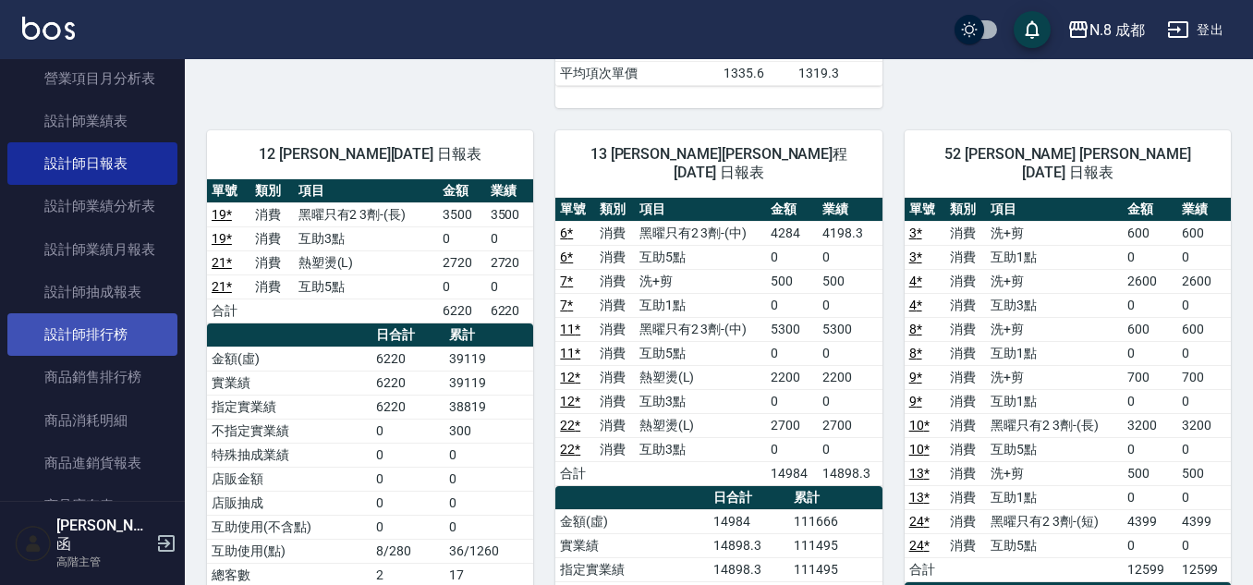
click at [137, 326] on link "設計師排行榜" at bounding box center [92, 334] width 170 height 43
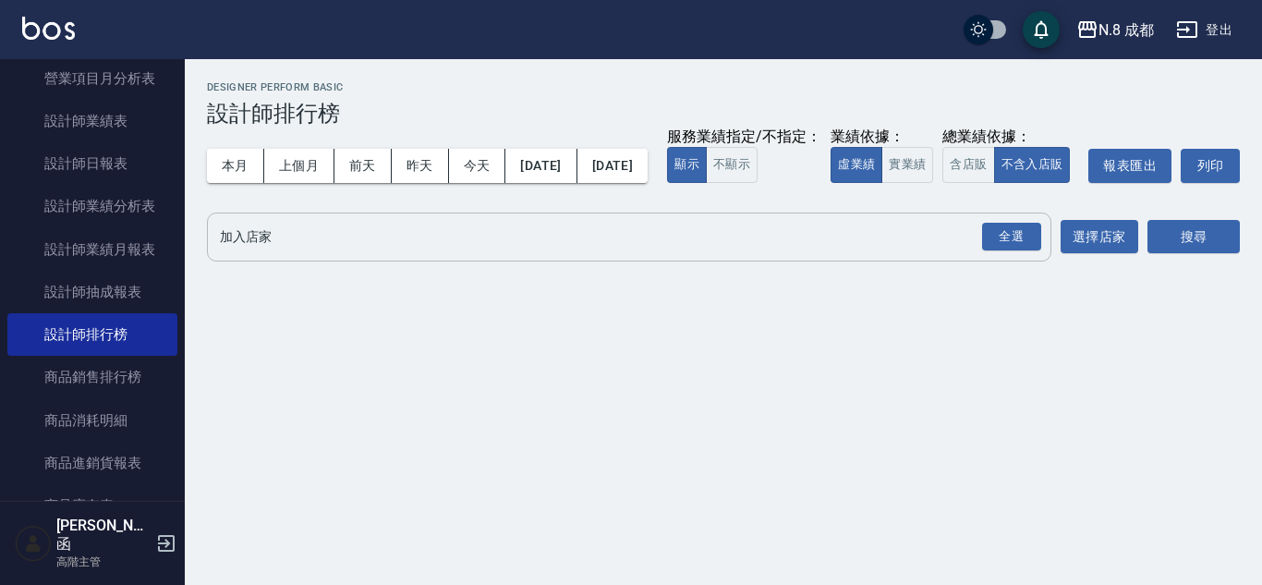
click at [1041, 255] on button "全選" at bounding box center [1012, 237] width 67 height 36
click at [1183, 254] on button "搜尋" at bounding box center [1194, 237] width 92 height 34
click at [1023, 251] on div "全選" at bounding box center [1011, 237] width 59 height 29
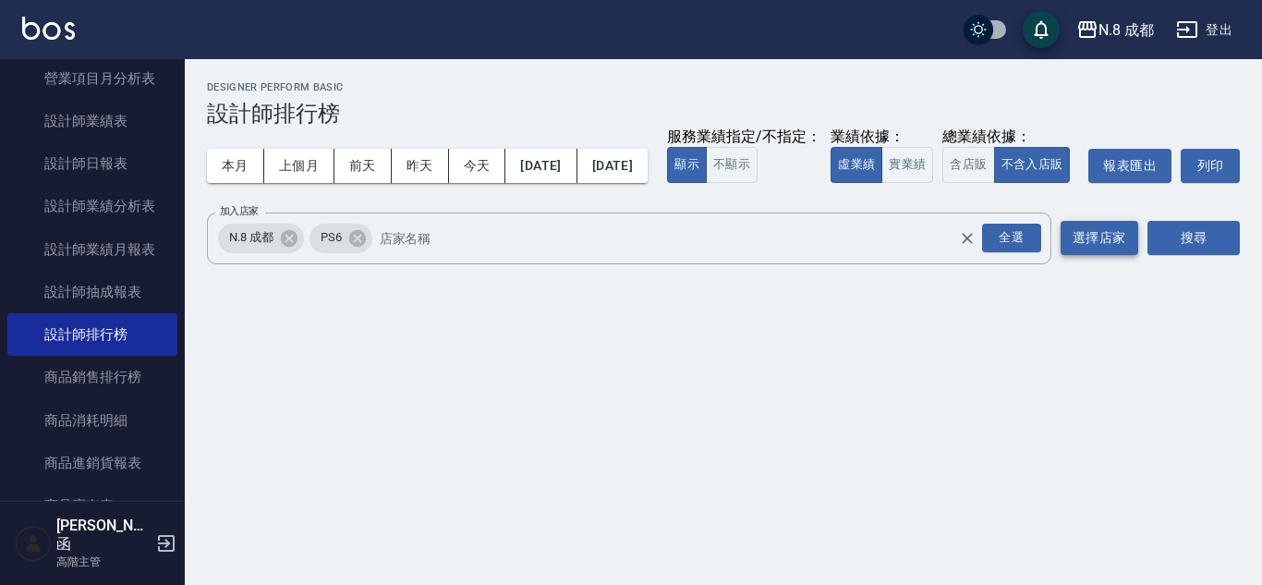
click at [1108, 255] on button "選擇店家" at bounding box center [1100, 238] width 78 height 34
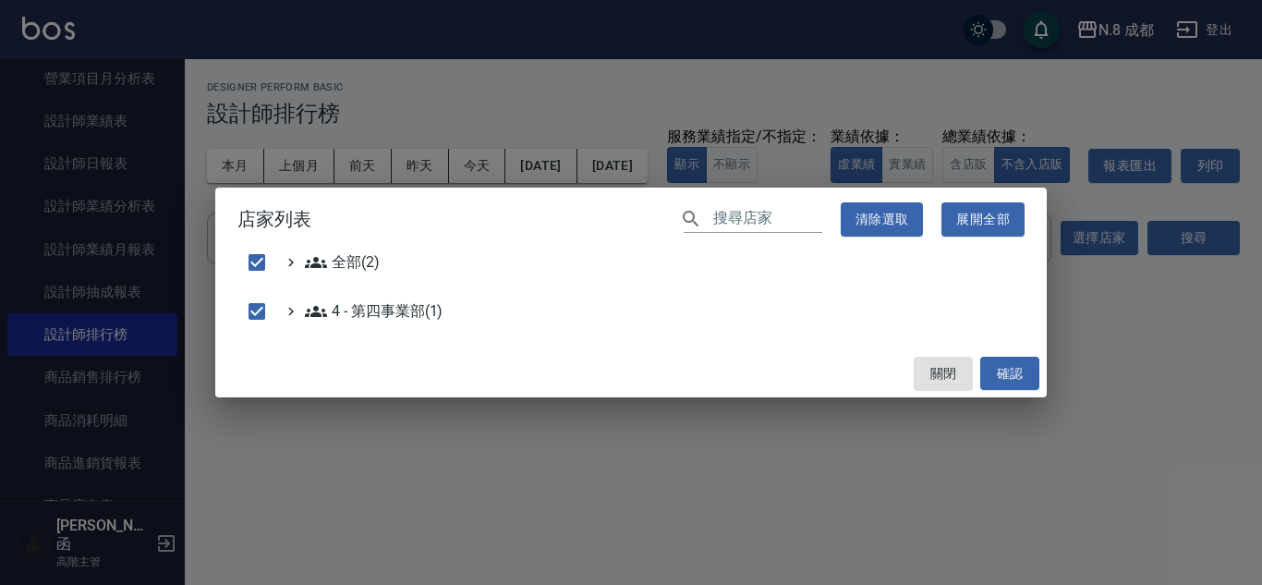
drag, startPoint x: 924, startPoint y: 371, endPoint x: 1131, endPoint y: 335, distance: 209.9
click at [942, 371] on button "關閉" at bounding box center [943, 374] width 59 height 34
checkbox input "false"
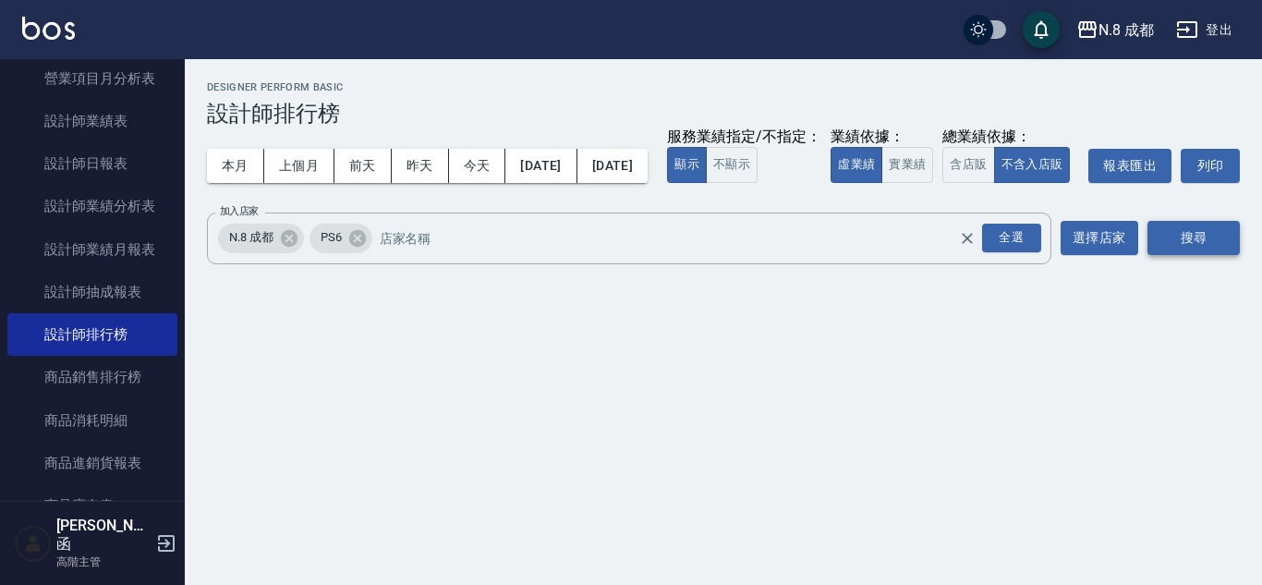
click at [1227, 274] on div "N.8 成都 [DATE] - [DATE] 設計師排行榜 列印時間： [DATE][PHONE_NUMBER]:05 Designer Perform Ba…" at bounding box center [723, 176] width 1077 height 235
click at [1224, 255] on button "搜尋" at bounding box center [1194, 238] width 92 height 34
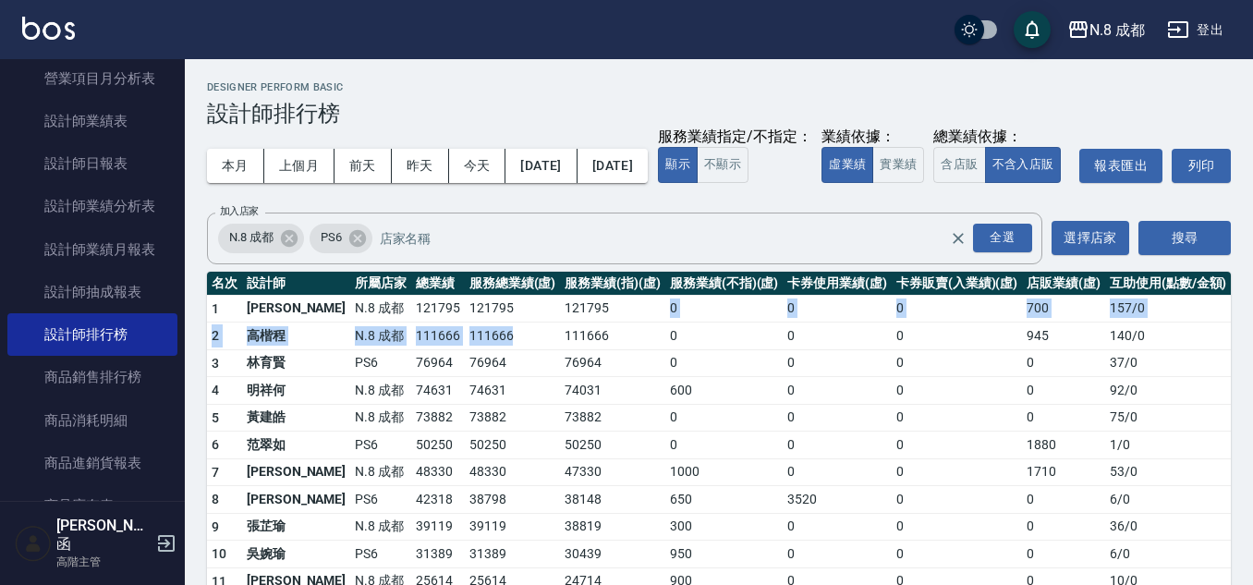
drag, startPoint x: 498, startPoint y: 359, endPoint x: 585, endPoint y: 353, distance: 87.0
click at [585, 353] on tbody "1 [PERSON_NAME]8 成都 121795 121795 121795 0 0 0 700 157 / 0 2 [PERSON_NAME]程 N.8…" at bounding box center [719, 552] width 1024 height 515
click at [585, 322] on td "121795" at bounding box center [612, 309] width 105 height 28
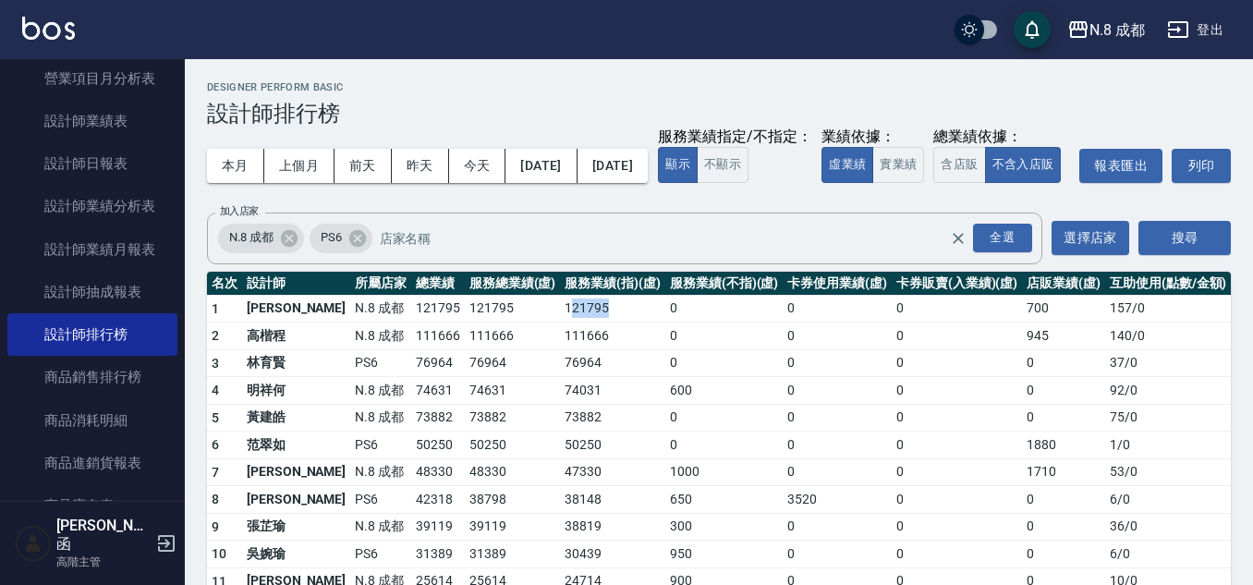
drag, startPoint x: 528, startPoint y: 344, endPoint x: 582, endPoint y: 346, distance: 54.5
click at [582, 322] on td "121795" at bounding box center [612, 309] width 105 height 28
drag, startPoint x: 499, startPoint y: 347, endPoint x: 575, endPoint y: 358, distance: 76.4
click at [575, 322] on tr "1 [PERSON_NAME]8 成都 121795 121795 121795 0 0 0 700 157 / 0" at bounding box center [719, 309] width 1024 height 28
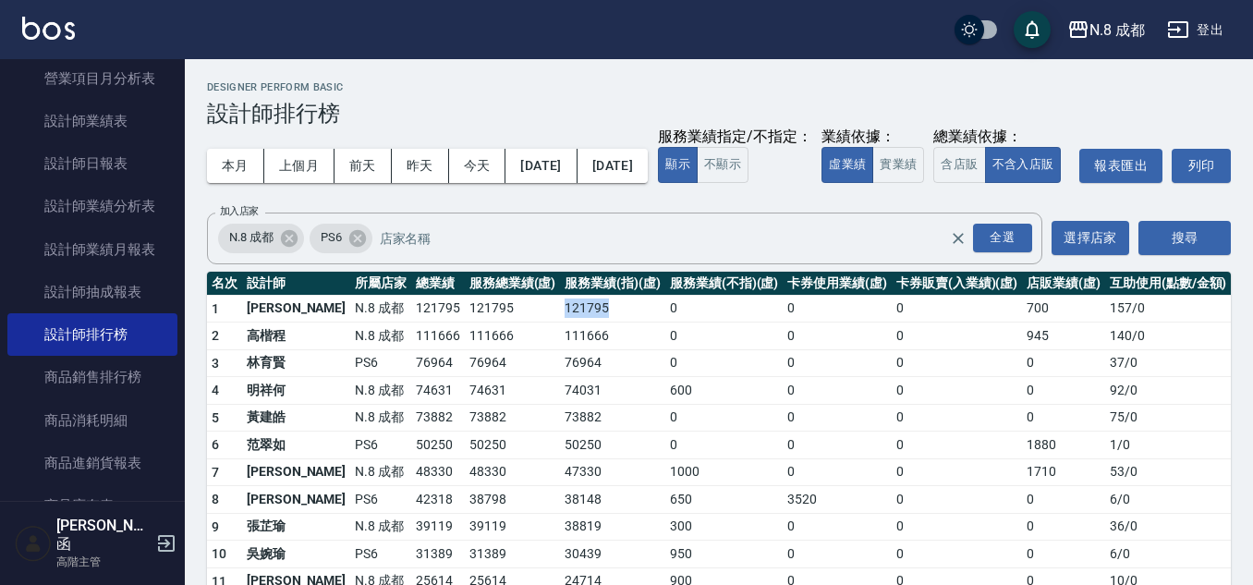
click at [575, 322] on td "121795" at bounding box center [612, 309] width 105 height 28
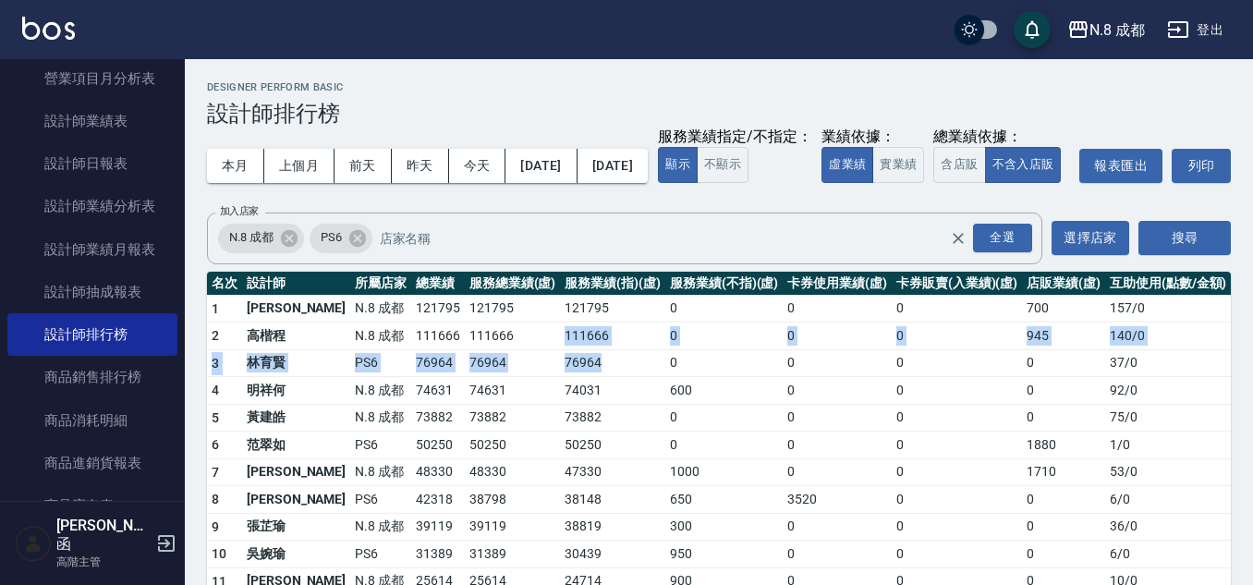
drag, startPoint x: 576, startPoint y: 391, endPoint x: 505, endPoint y: 371, distance: 72.9
click at [505, 371] on tbody "1 [PERSON_NAME]8 成都 121795 121795 121795 0 0 0 700 157 / 0 2 [PERSON_NAME]程 N.8…" at bounding box center [719, 552] width 1024 height 515
click at [505, 350] on td "111666" at bounding box center [513, 336] width 96 height 28
drag, startPoint x: 505, startPoint y: 371, endPoint x: 628, endPoint y: 372, distance: 123.8
click at [628, 350] on tr "2 [PERSON_NAME][PERSON_NAME]8 成都 111666 111666 111666 0 0 0 945 140 / 0" at bounding box center [719, 336] width 1024 height 28
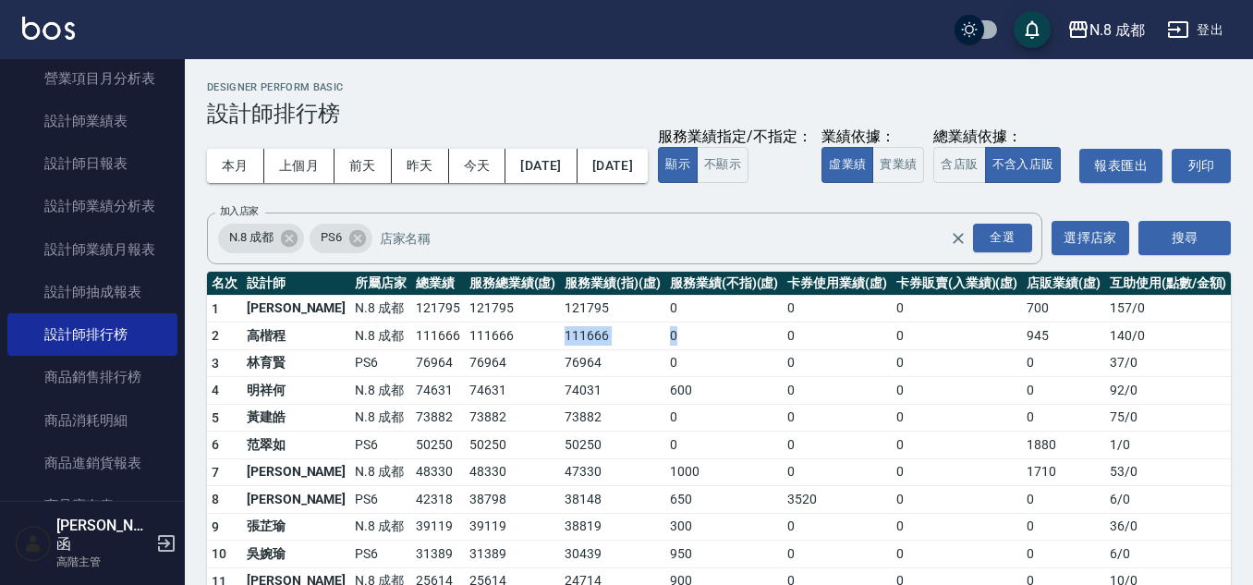
click at [665, 350] on td "0" at bounding box center [723, 336] width 117 height 28
click at [577, 162] on button "[DATE]" at bounding box center [540, 166] width 71 height 34
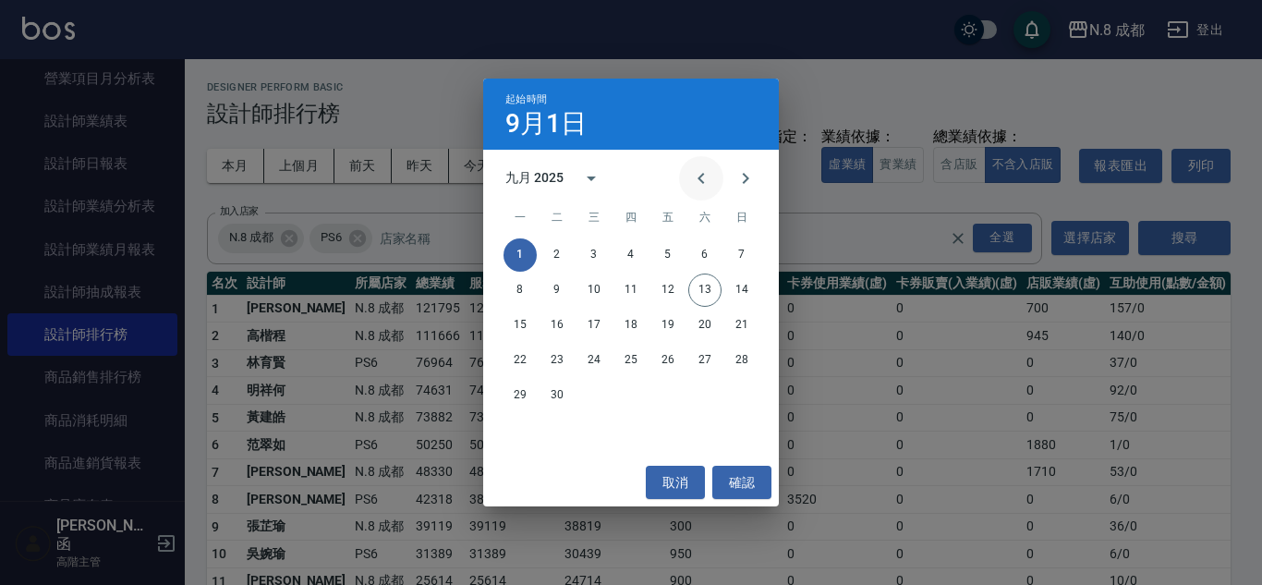
click at [695, 173] on icon "Previous month" at bounding box center [701, 178] width 22 height 22
click at [666, 255] on button "1" at bounding box center [667, 254] width 33 height 33
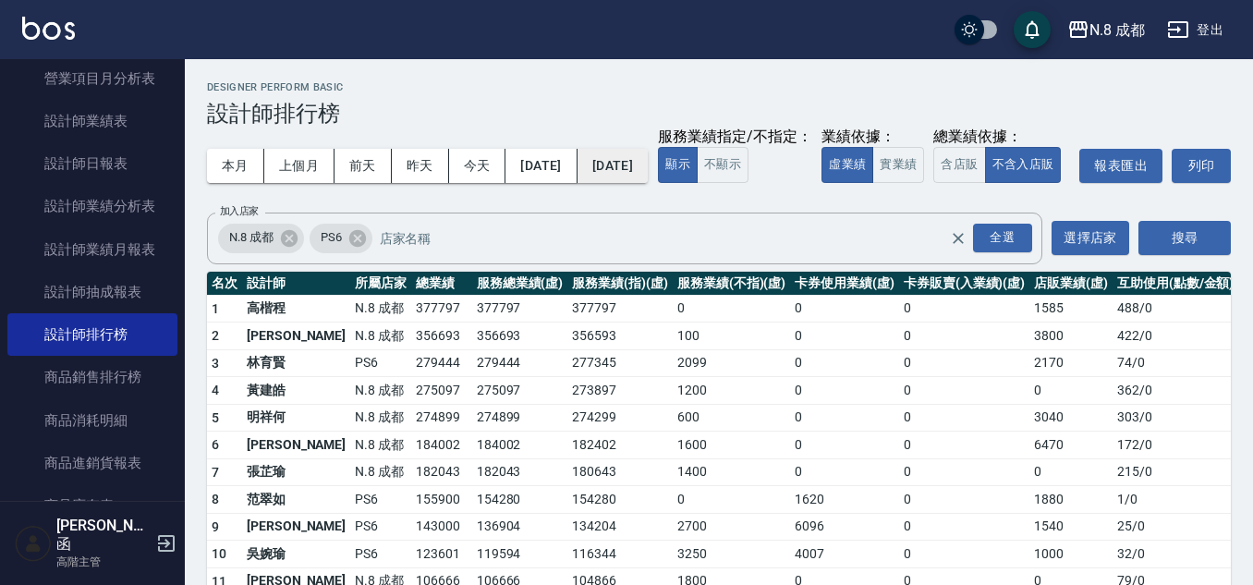
click at [648, 160] on button "[DATE]" at bounding box center [613, 166] width 70 height 34
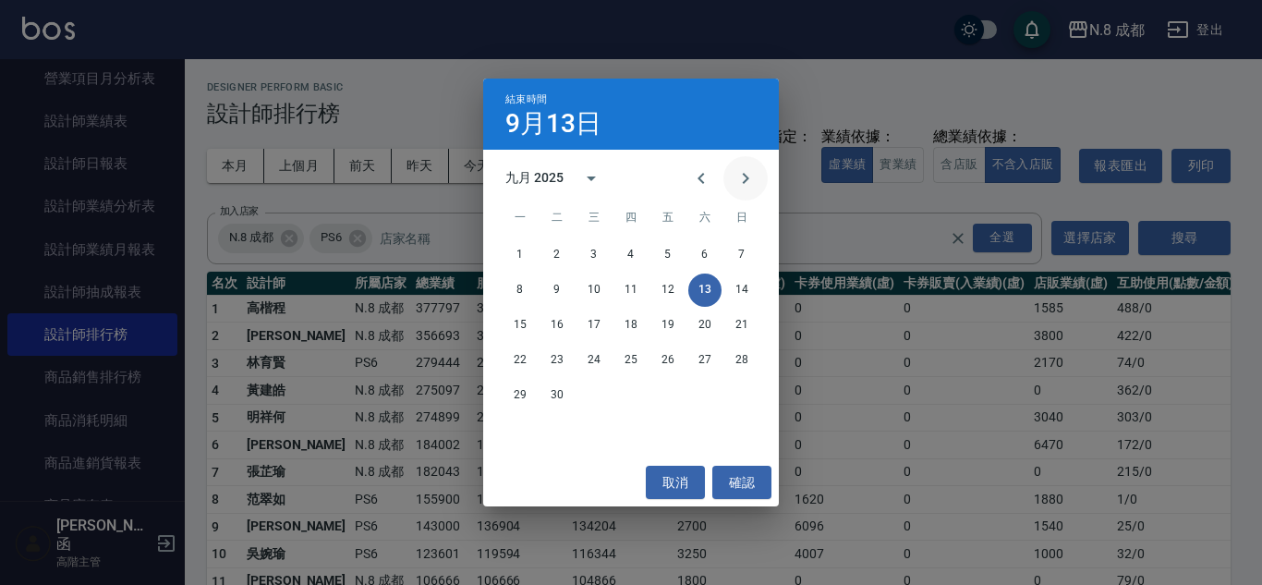
click at [740, 179] on icon "Next month" at bounding box center [746, 178] width 22 height 22
click at [685, 170] on button "Previous month" at bounding box center [701, 178] width 44 height 44
click at [687, 170] on button "Previous month" at bounding box center [701, 178] width 44 height 44
click at [588, 318] on button "13" at bounding box center [594, 325] width 33 height 33
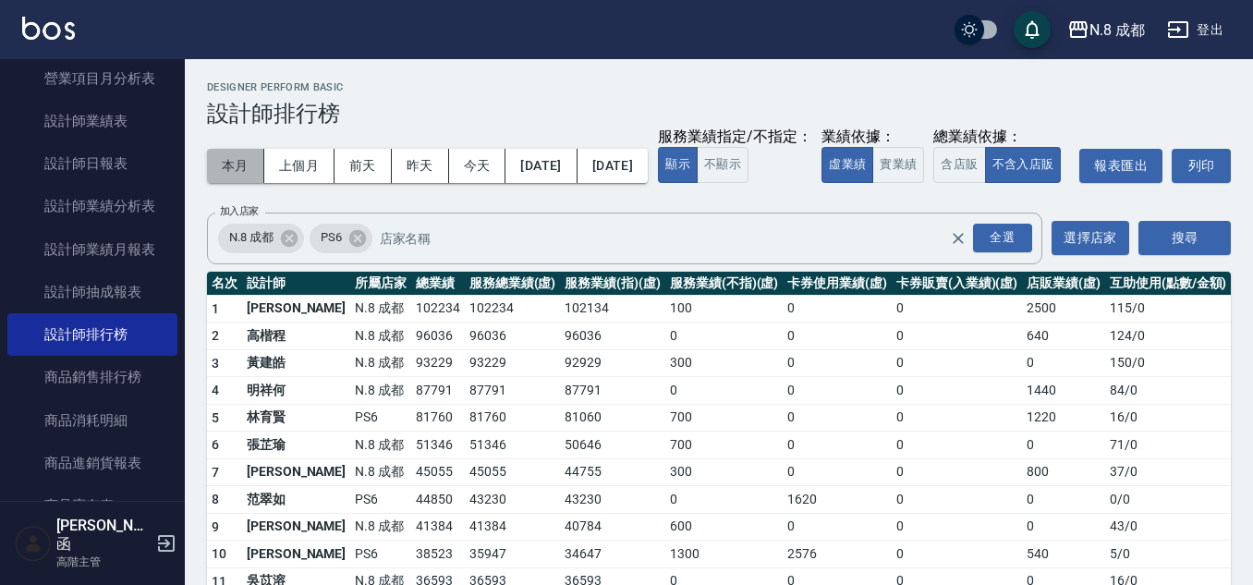
click at [252, 174] on button "本月" at bounding box center [235, 166] width 57 height 34
